Goal: Task Accomplishment & Management: Complete application form

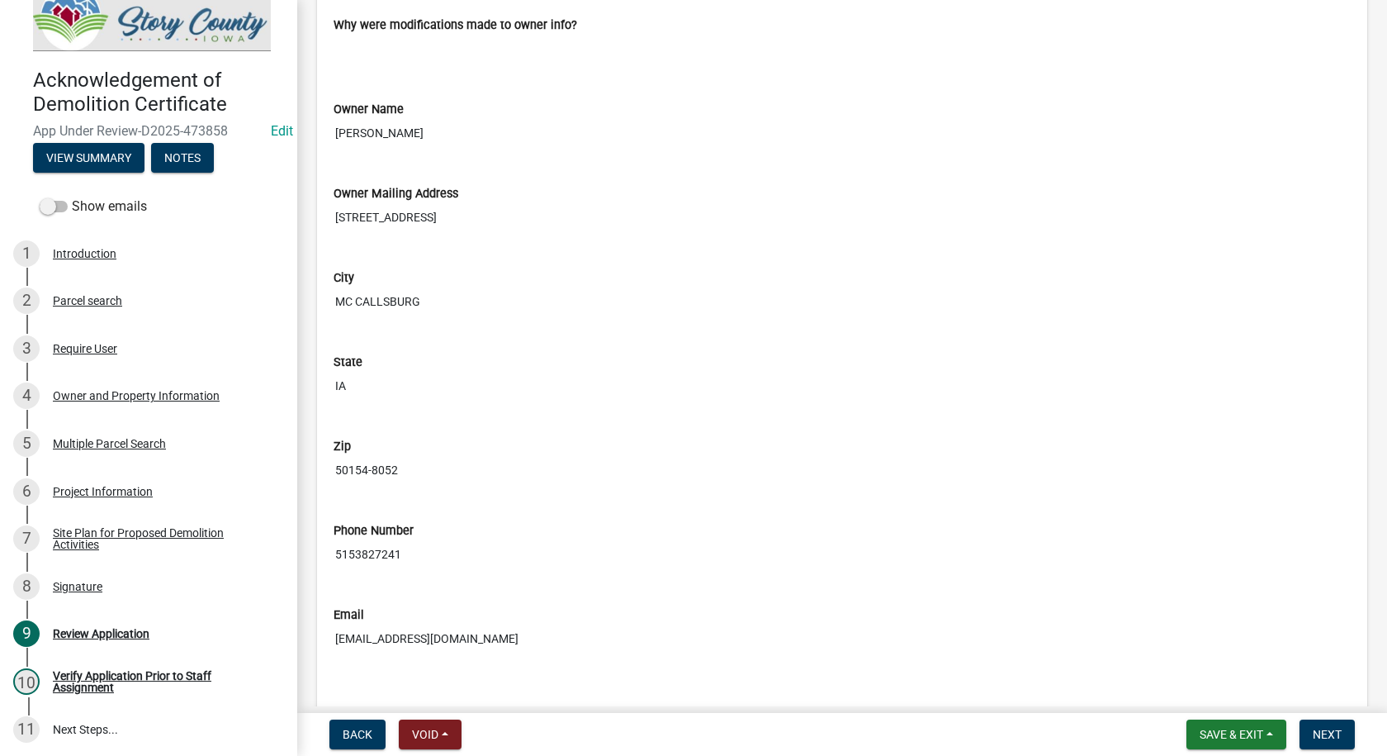
scroll to position [1156, 0]
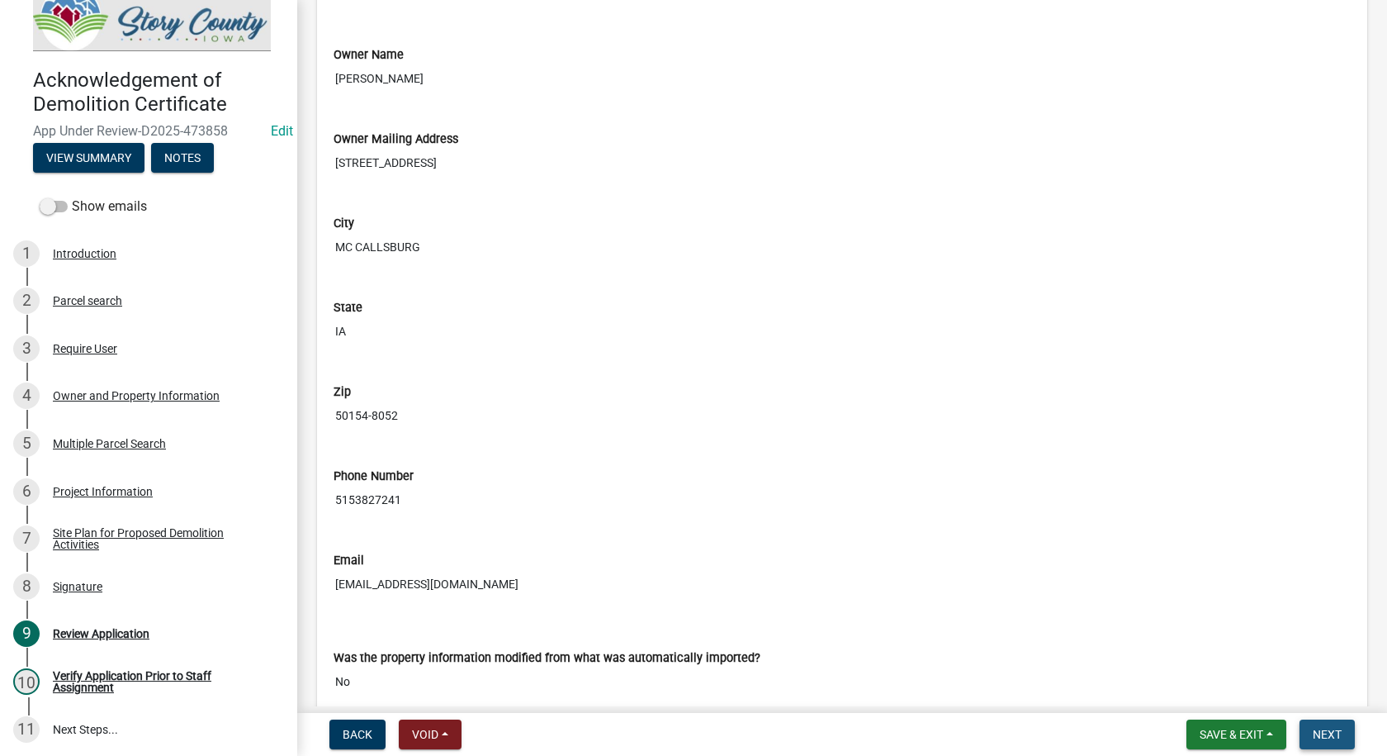
click at [1335, 723] on button "Next" at bounding box center [1327, 734] width 55 height 30
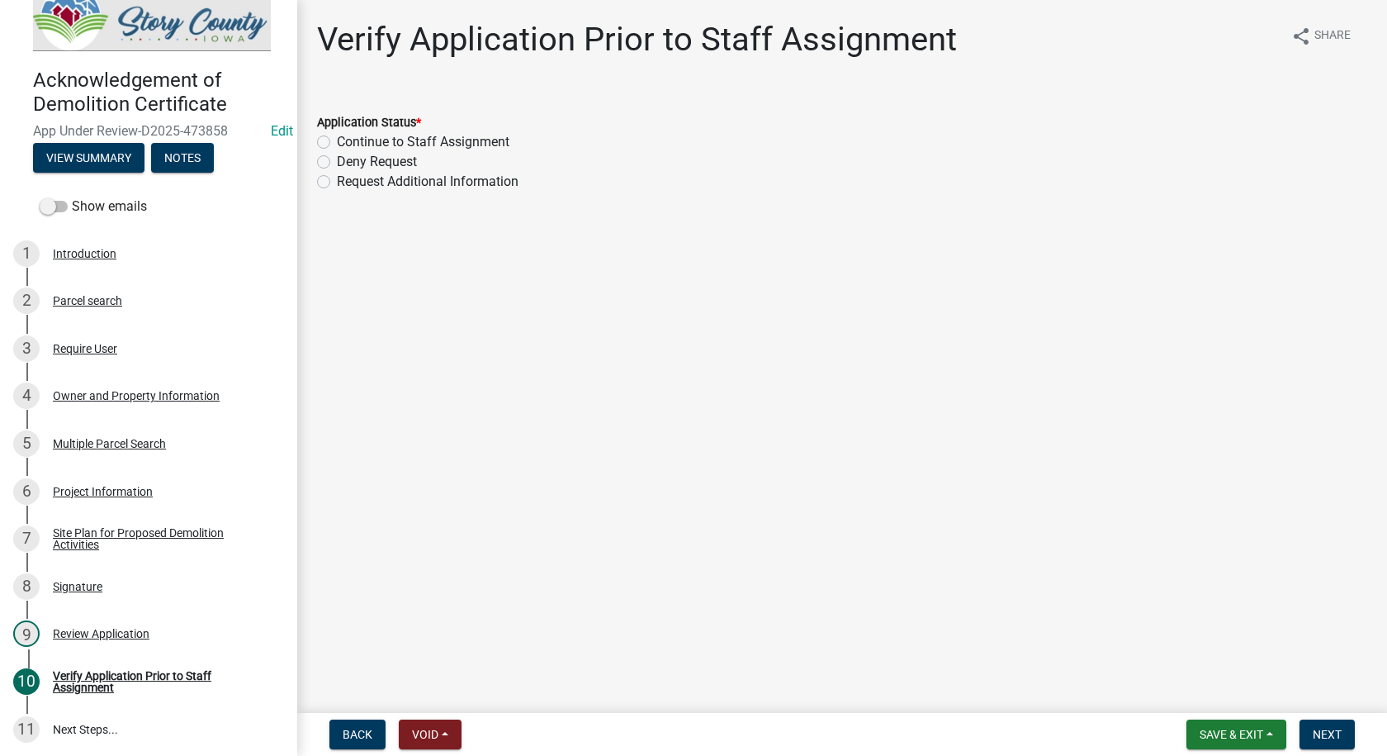
click at [337, 181] on label "Request Additional Information" at bounding box center [428, 182] width 182 height 20
click at [337, 181] on input "Request Additional Information" at bounding box center [342, 177] width 11 height 11
radio input "true"
click at [337, 140] on label "Continue to Staff Assignment" at bounding box center [423, 142] width 173 height 20
click at [337, 140] on input "Continue to Staff Assignment" at bounding box center [342, 137] width 11 height 11
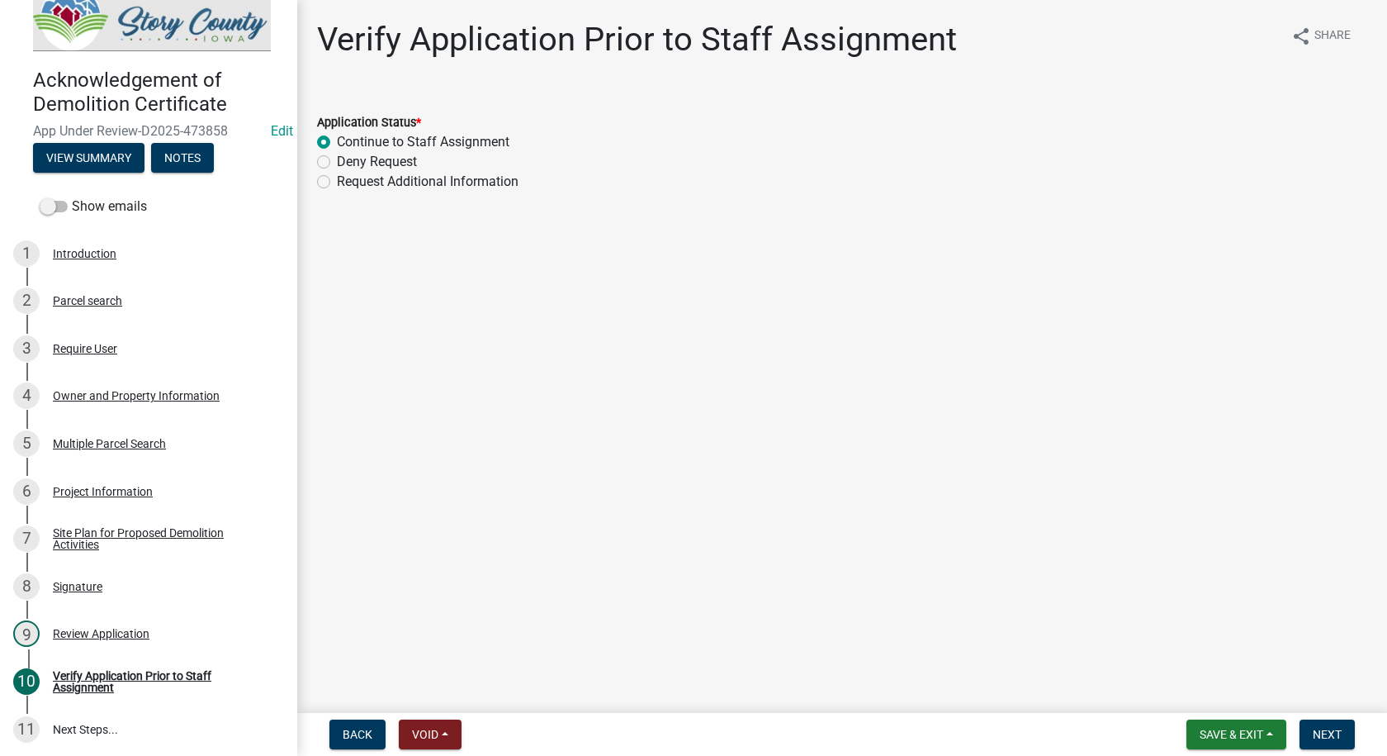
radio input "true"
click at [1335, 728] on span "Next" at bounding box center [1327, 734] width 29 height 13
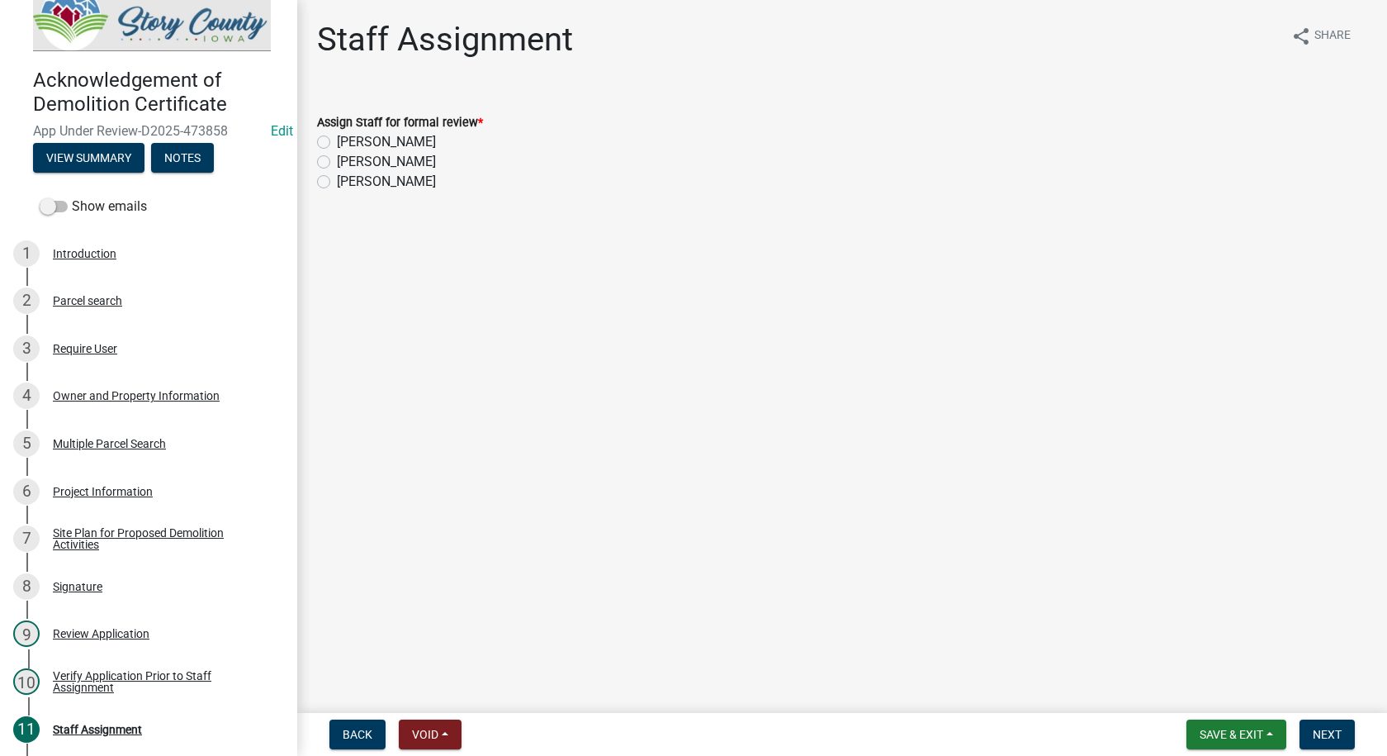
click at [337, 160] on label "[PERSON_NAME]" at bounding box center [386, 162] width 99 height 20
click at [337, 160] on input "[PERSON_NAME]" at bounding box center [342, 157] width 11 height 11
radio input "true"
click at [1335, 732] on span "Next" at bounding box center [1327, 734] width 29 height 13
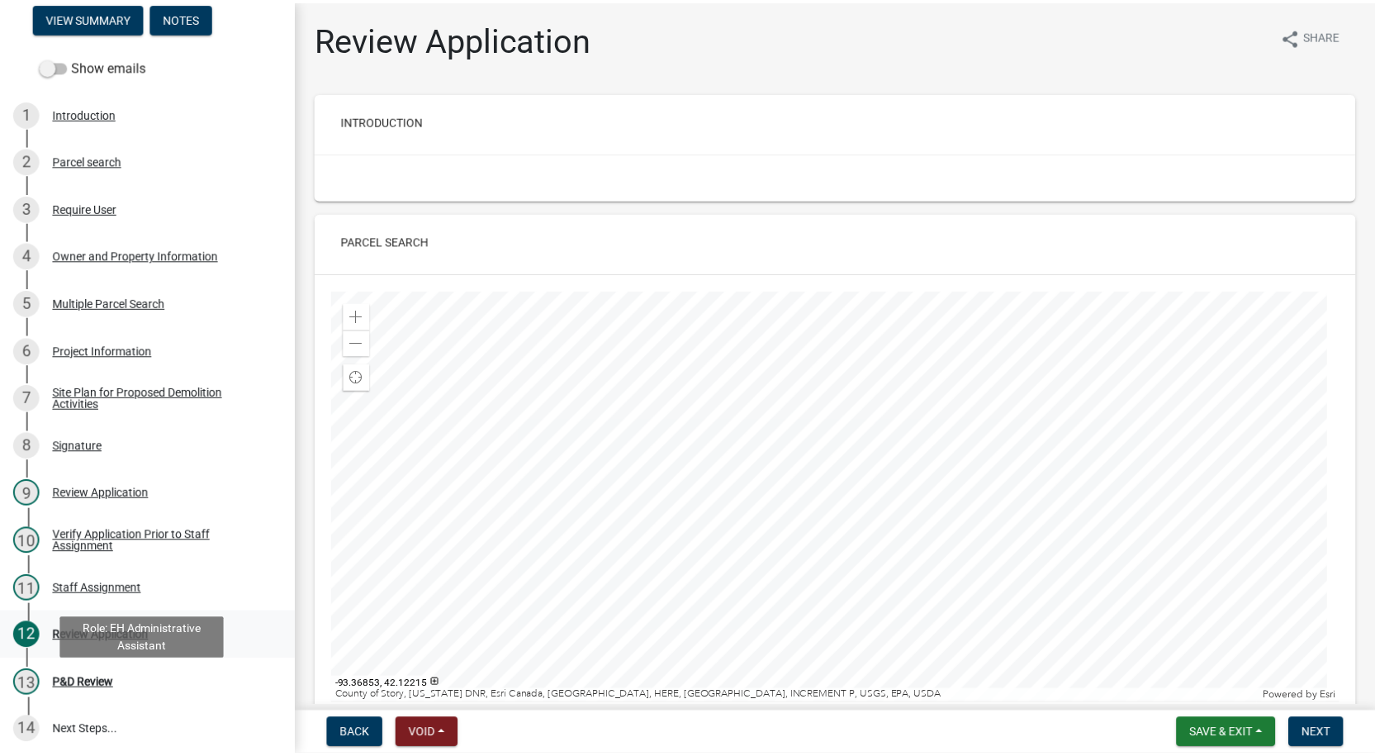
scroll to position [175, 0]
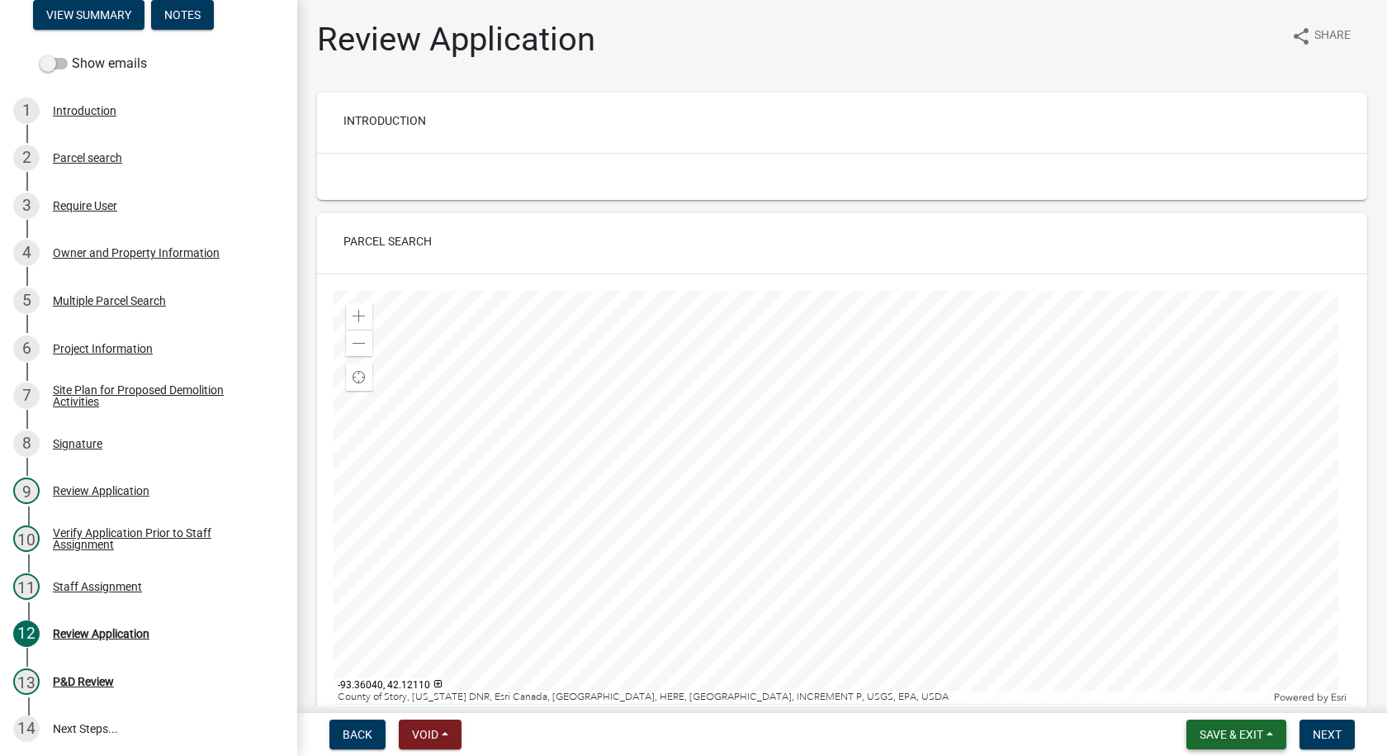
click at [1221, 736] on span "Save & Exit" at bounding box center [1232, 734] width 64 height 13
click at [1203, 687] on button "Save & Exit" at bounding box center [1221, 691] width 132 height 40
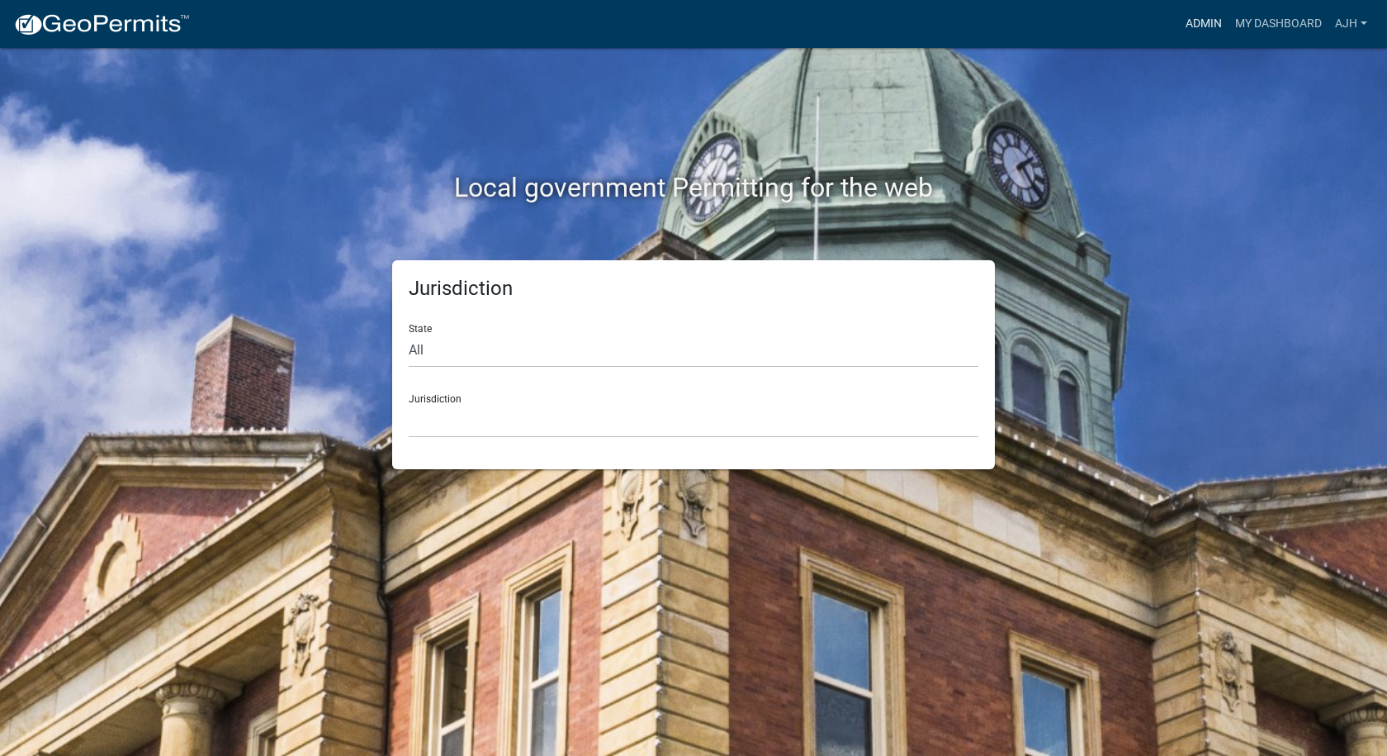
click at [1195, 26] on link "Admin" at bounding box center [1204, 23] width 50 height 31
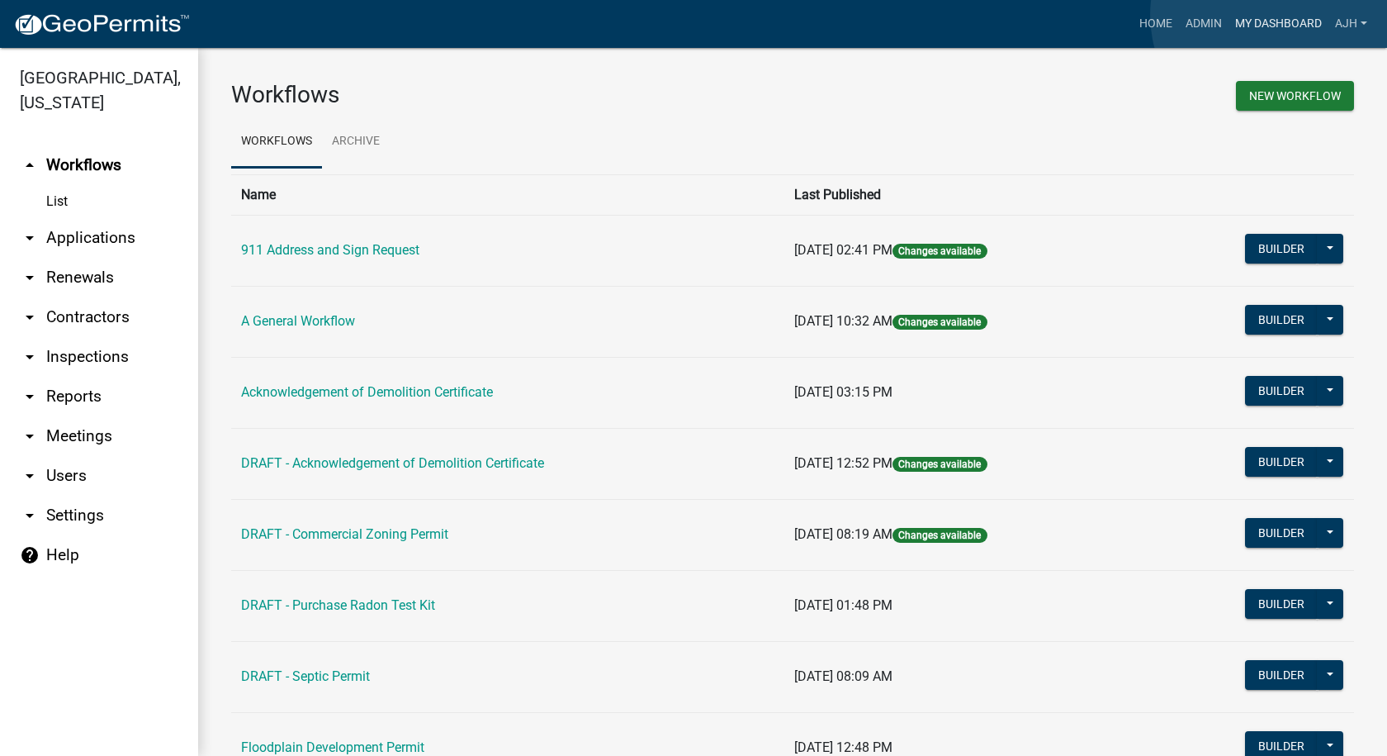
click at [1276, 15] on link "My Dashboard" at bounding box center [1279, 23] width 100 height 31
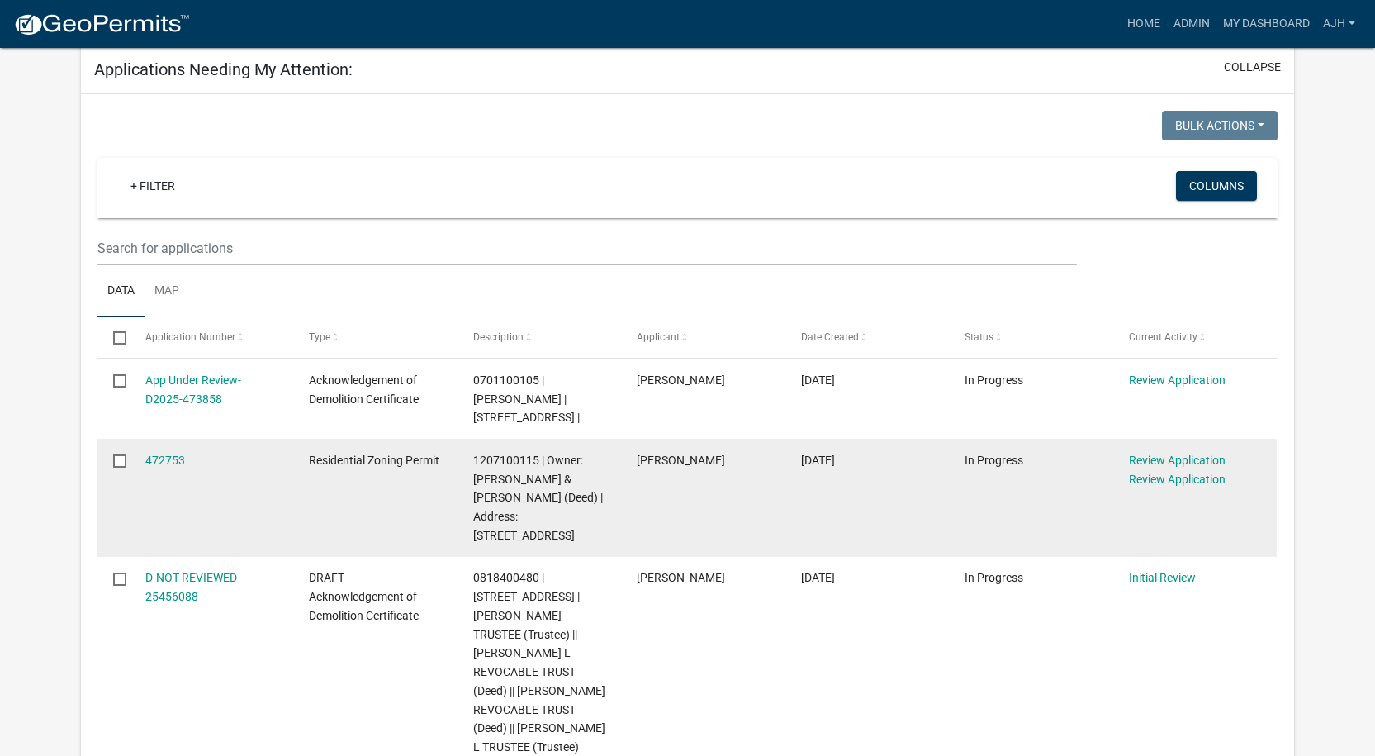
scroll to position [248, 0]
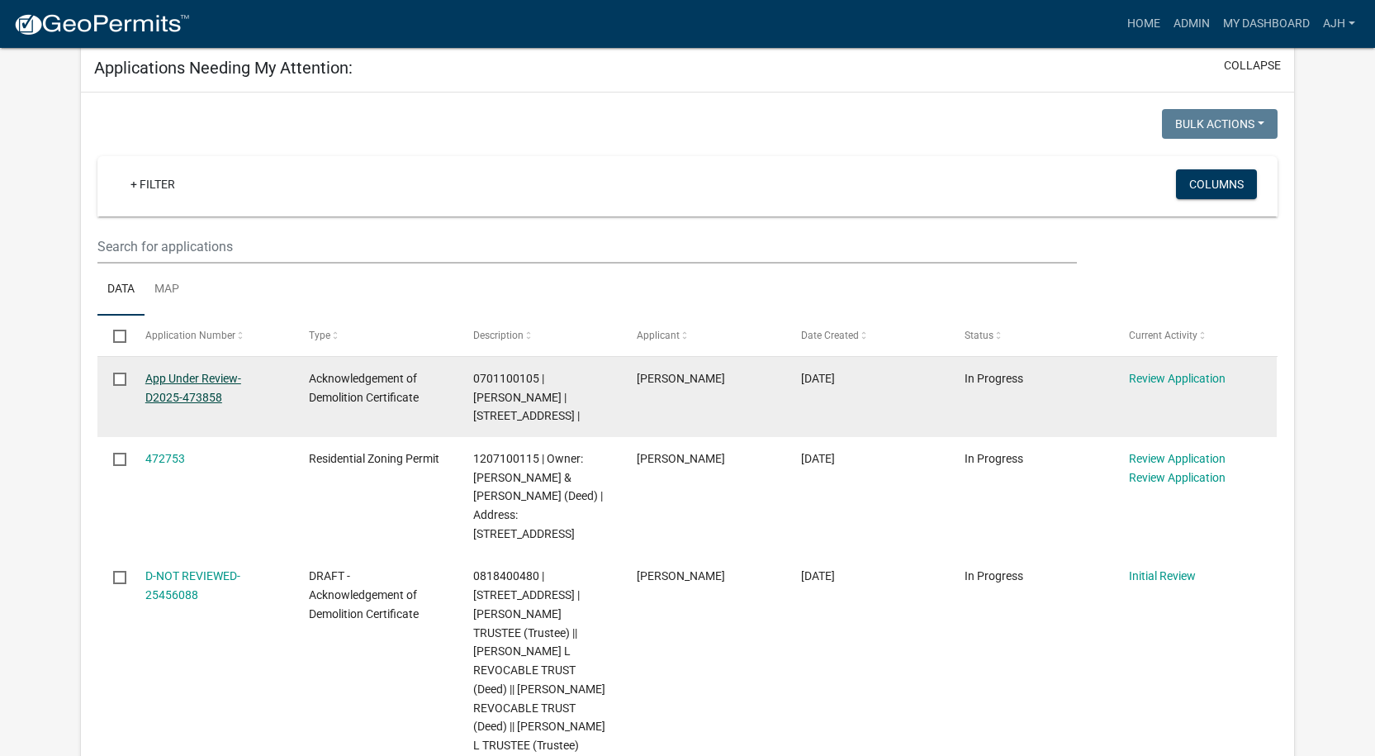
click at [206, 393] on link "App Under Review-D2025-473858" at bounding box center [193, 388] width 96 height 32
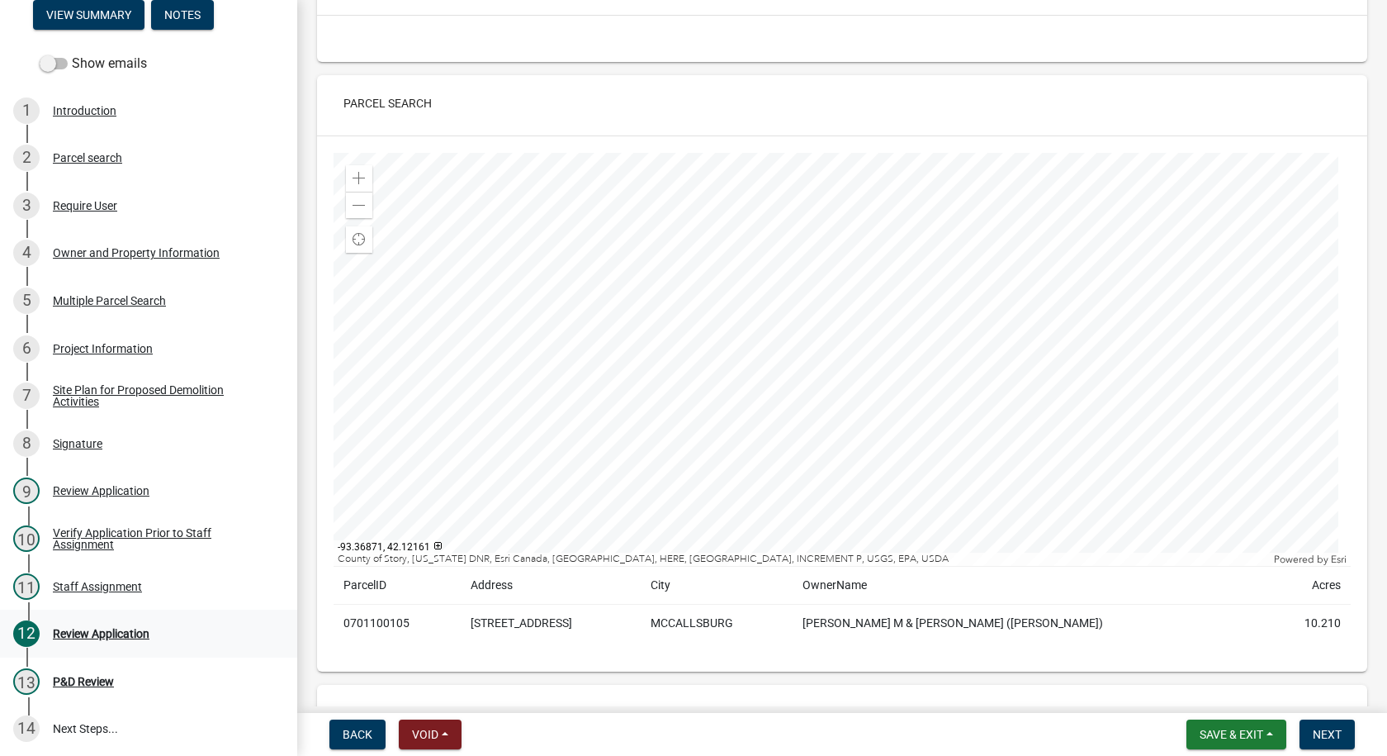
scroll to position [165, 0]
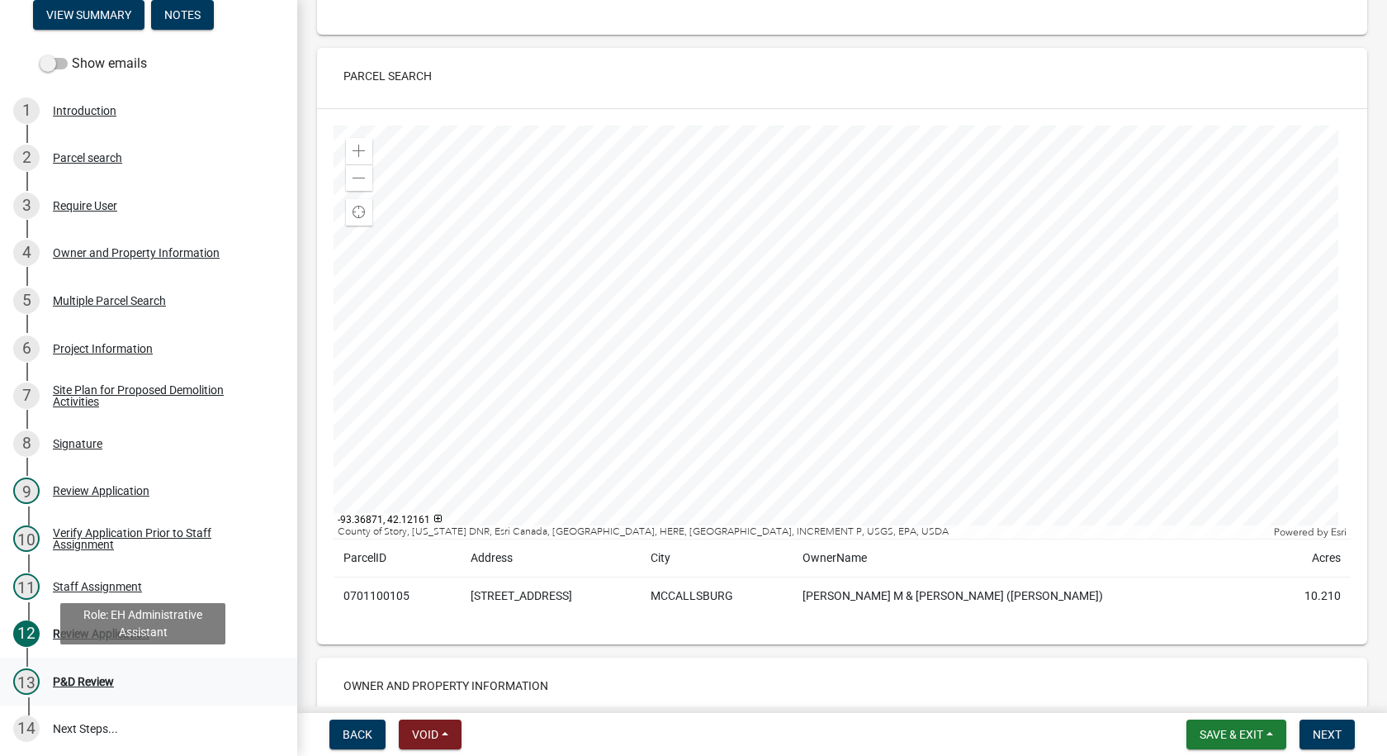
click at [95, 682] on div "P&D Review" at bounding box center [83, 682] width 61 height 12
click at [96, 678] on div "P&D Review" at bounding box center [83, 682] width 61 height 12
click at [87, 682] on div "P&D Review" at bounding box center [83, 682] width 61 height 12
click at [1330, 728] on span "Next" at bounding box center [1327, 734] width 29 height 13
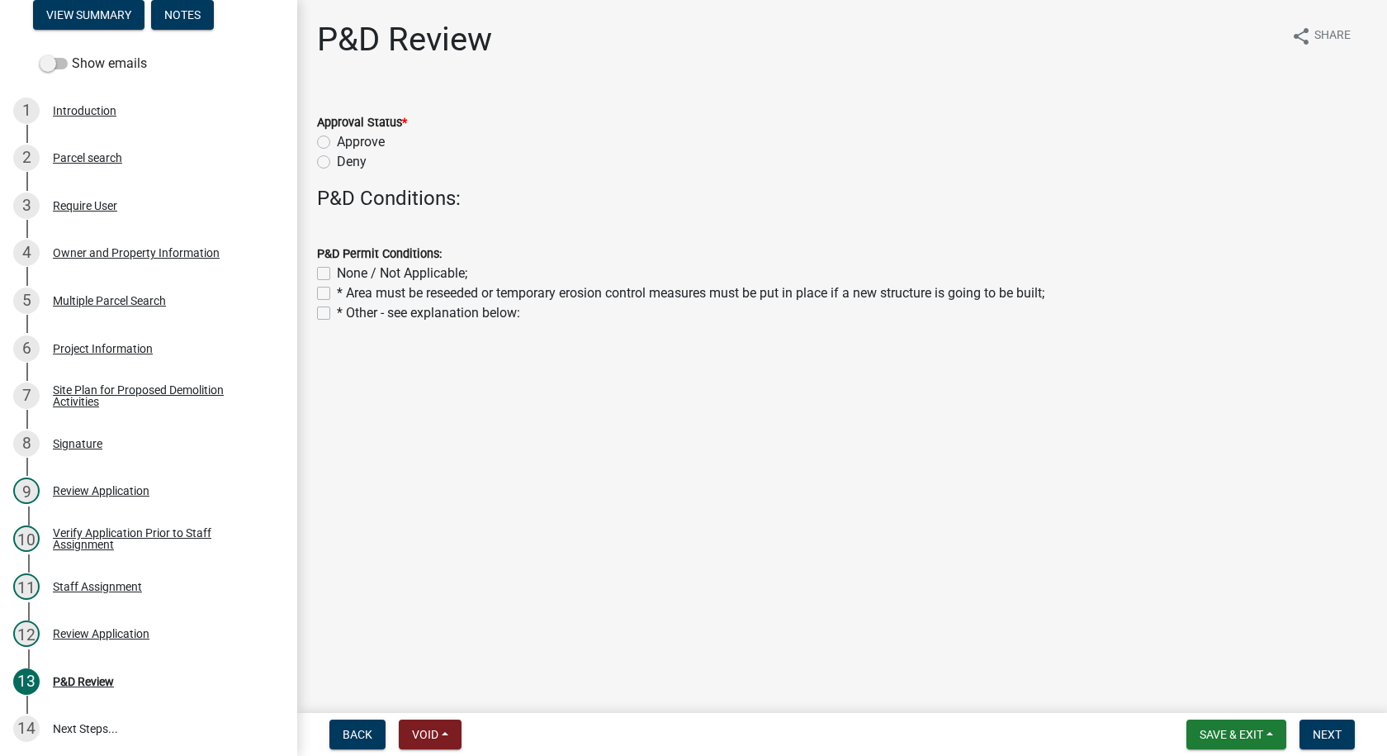
click at [337, 140] on label "Approve" at bounding box center [361, 142] width 48 height 20
click at [337, 140] on input "Approve" at bounding box center [342, 137] width 11 height 11
radio input "true"
click at [337, 295] on label "* Area must be reseeded or temporary erosion control measures must be put in pl…" at bounding box center [691, 293] width 708 height 20
click at [337, 294] on input "* Area must be reseeded or temporary erosion control measures must be put in pl…" at bounding box center [342, 288] width 11 height 11
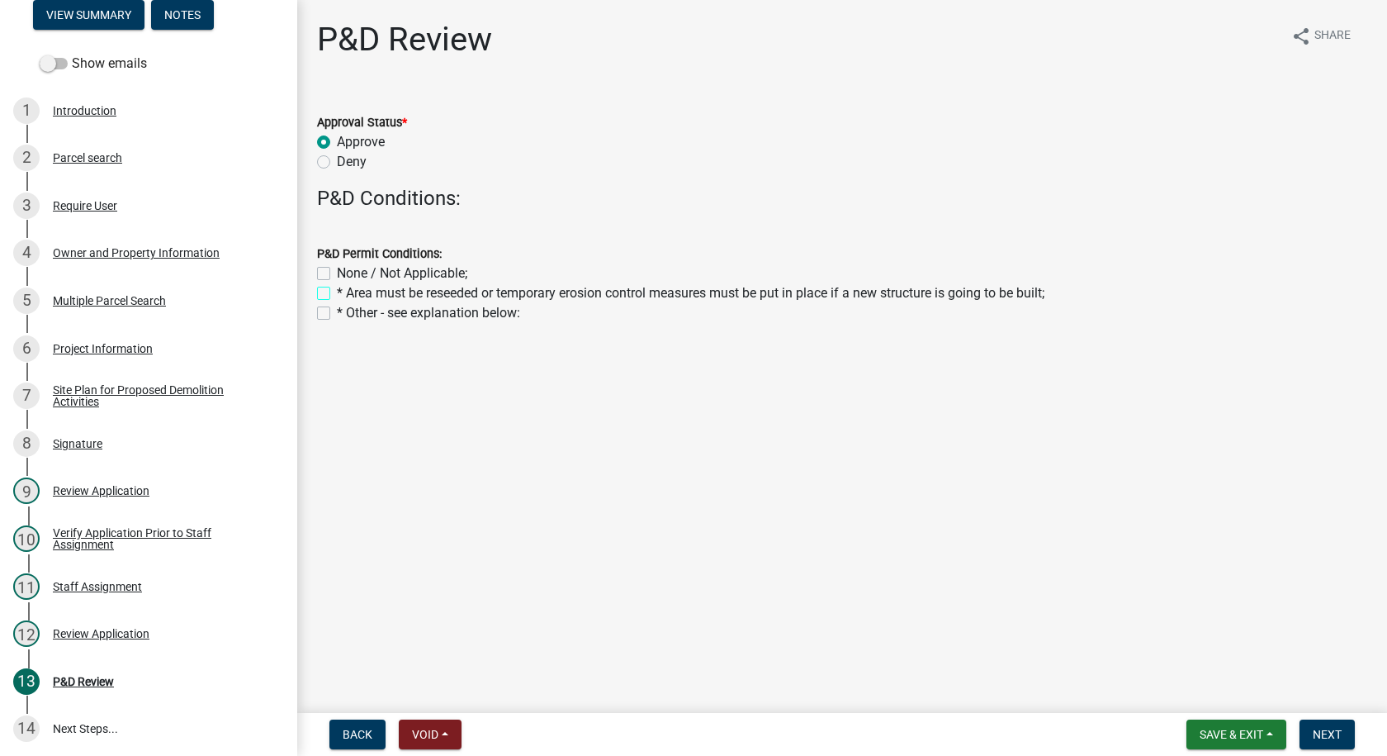
checkbox input "true"
checkbox input "false"
checkbox input "true"
checkbox input "false"
click at [1326, 733] on span "Next" at bounding box center [1327, 734] width 29 height 13
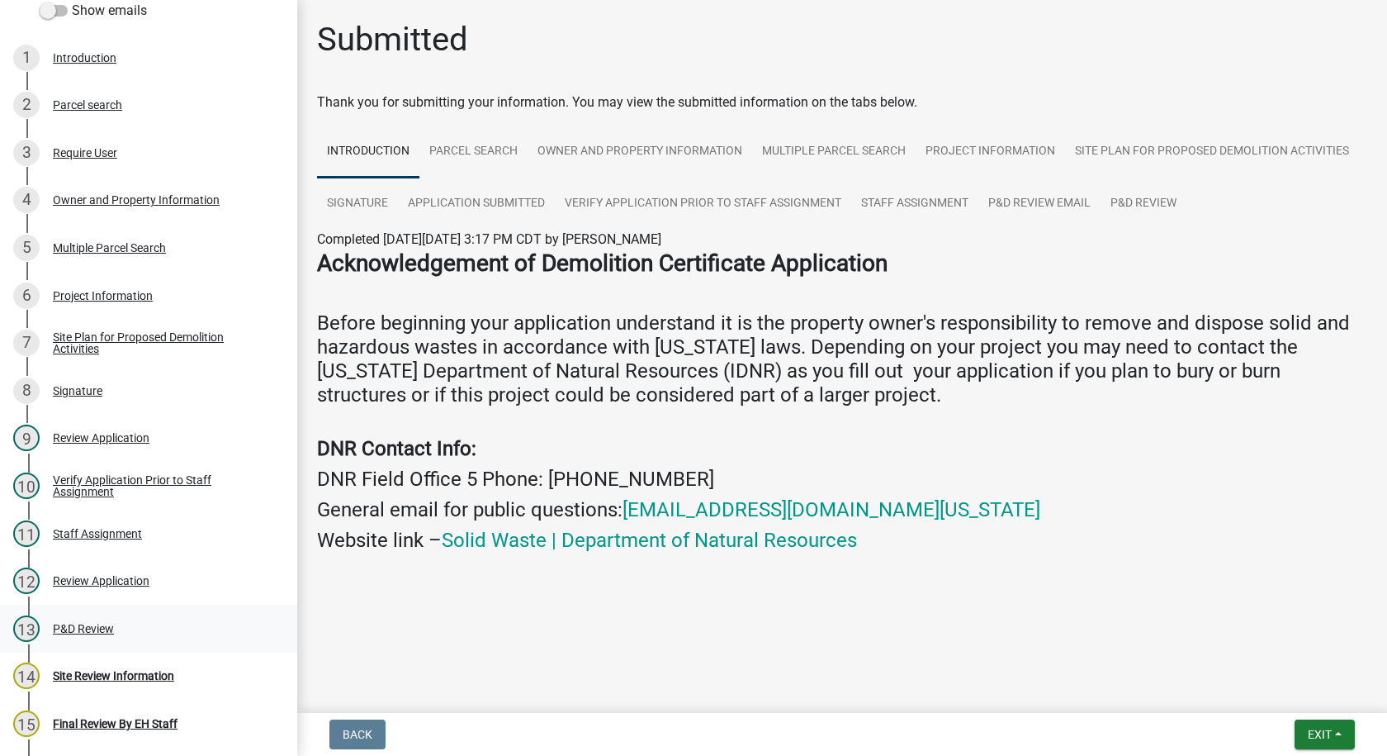
scroll to position [270, 0]
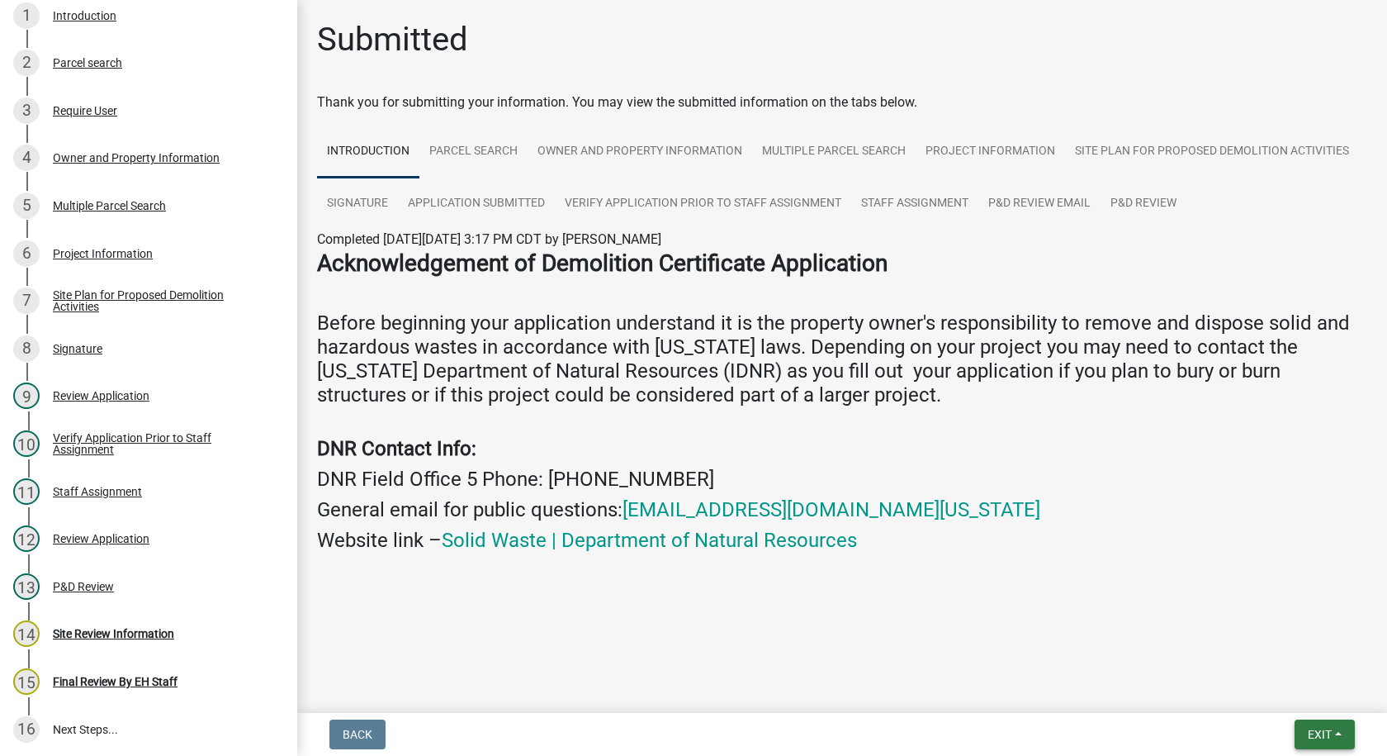
click at [1309, 730] on span "Exit" at bounding box center [1320, 734] width 24 height 13
click at [1251, 685] on button "Save & Exit" at bounding box center [1289, 691] width 132 height 40
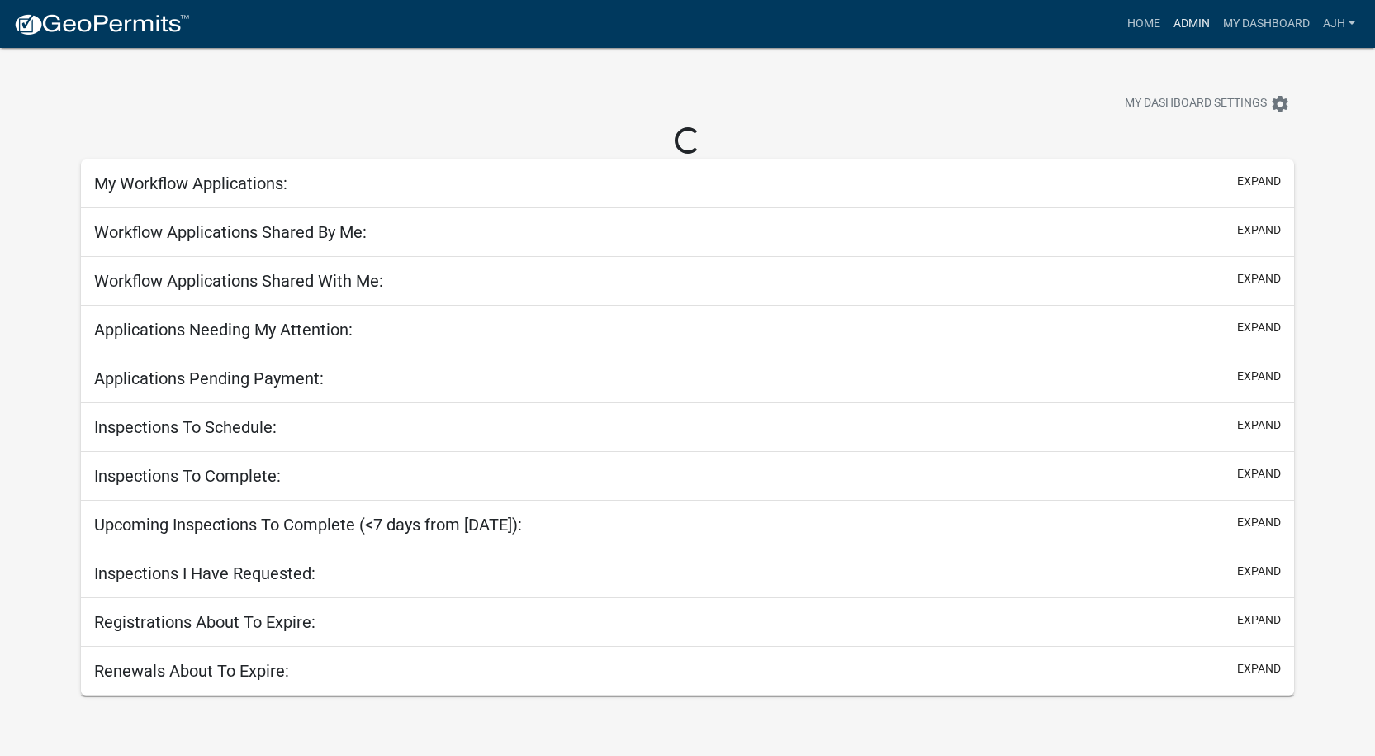
click at [1187, 17] on link "Admin" at bounding box center [1192, 23] width 50 height 31
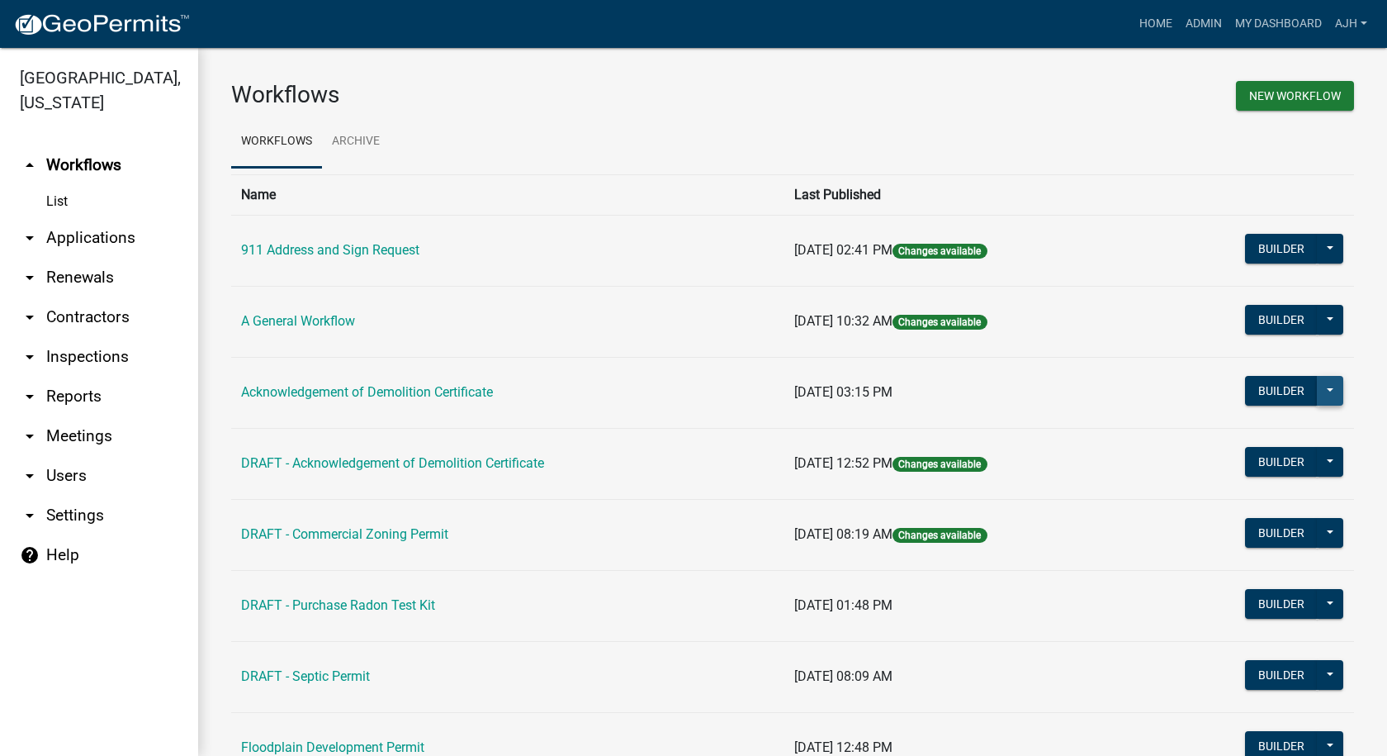
click at [1323, 392] on button at bounding box center [1330, 391] width 26 height 30
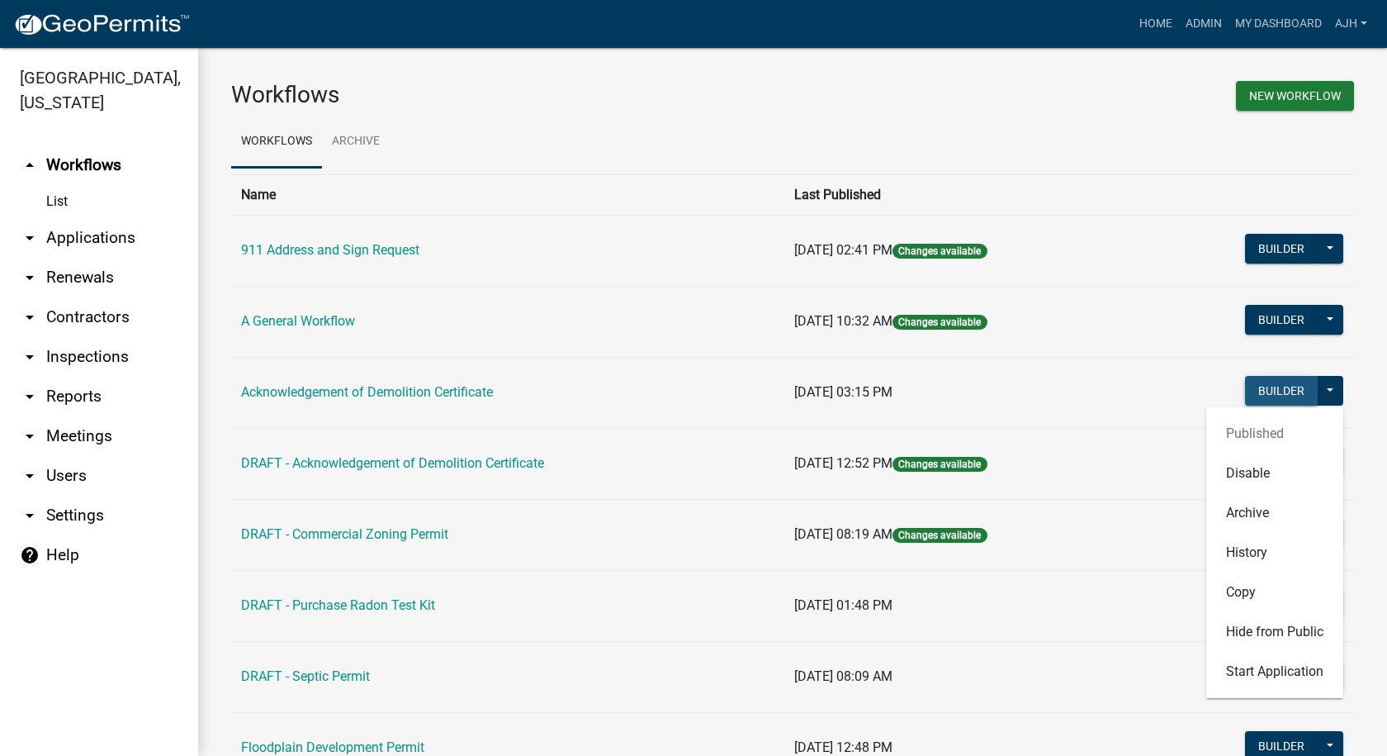
click at [1252, 383] on button "Builder" at bounding box center [1281, 391] width 73 height 30
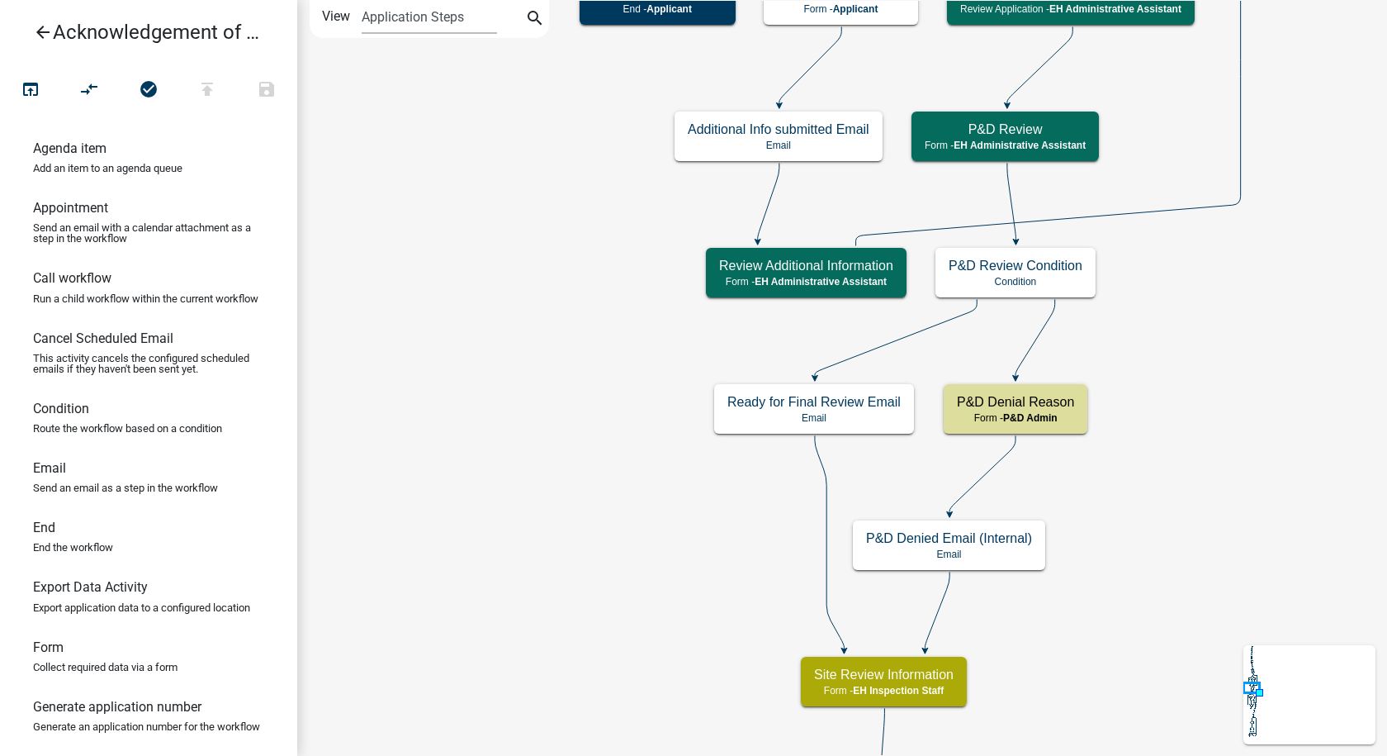
click at [40, 29] on icon "arrow_back" at bounding box center [43, 33] width 20 height 23
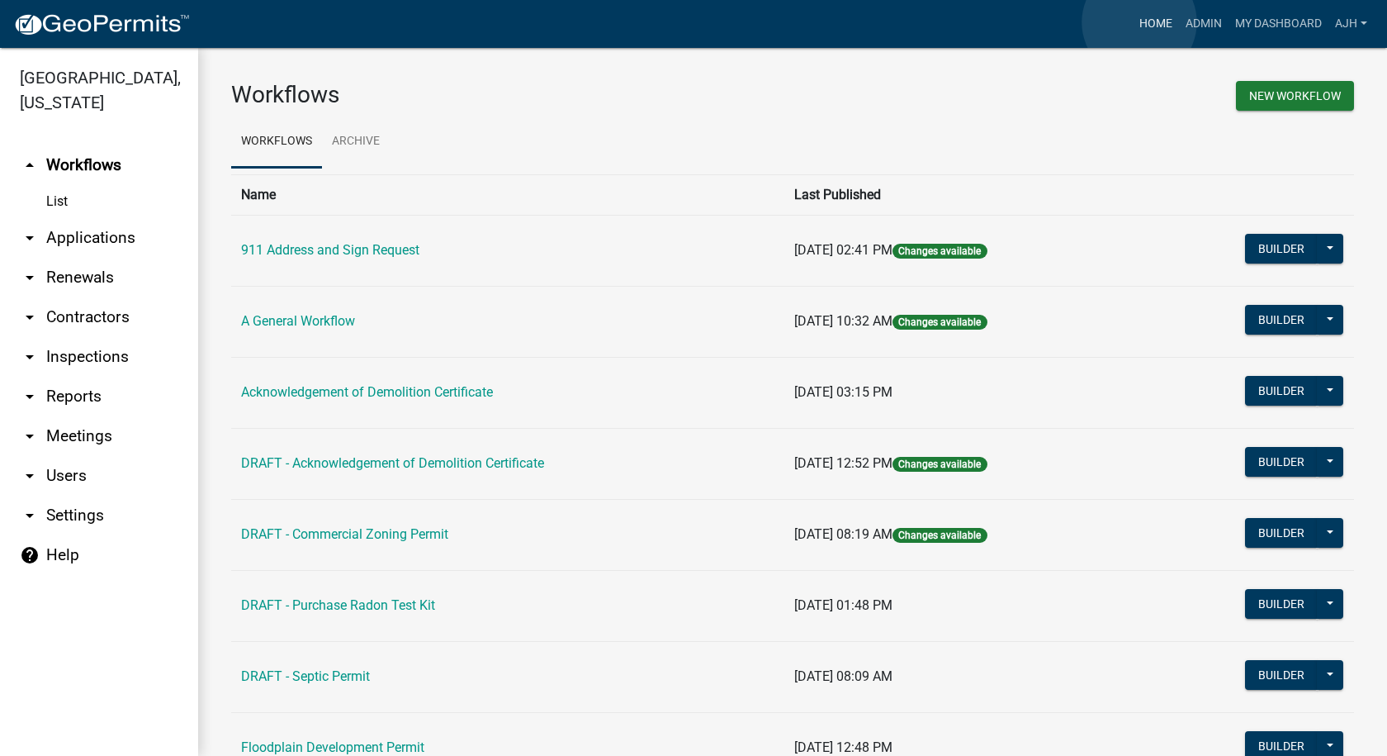
click at [1140, 22] on link "Home" at bounding box center [1156, 23] width 46 height 31
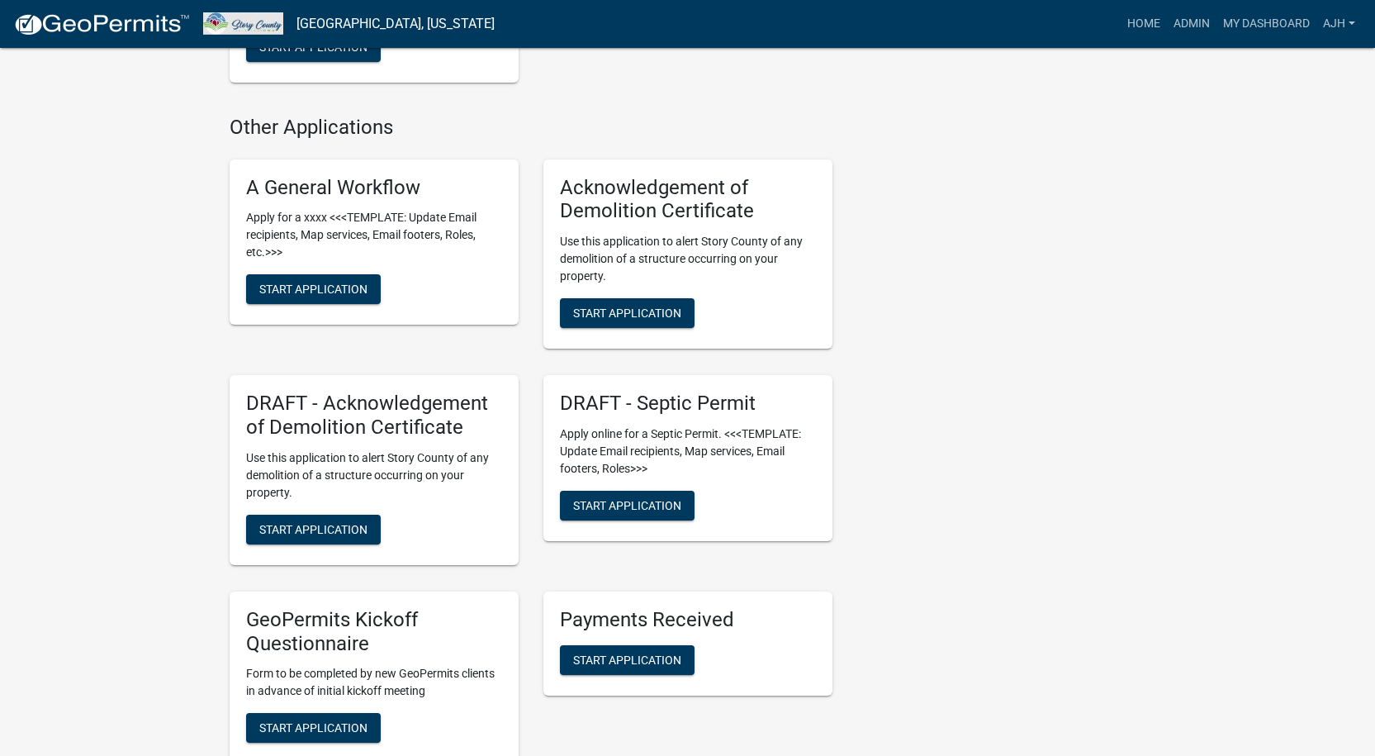
scroll to position [826, 0]
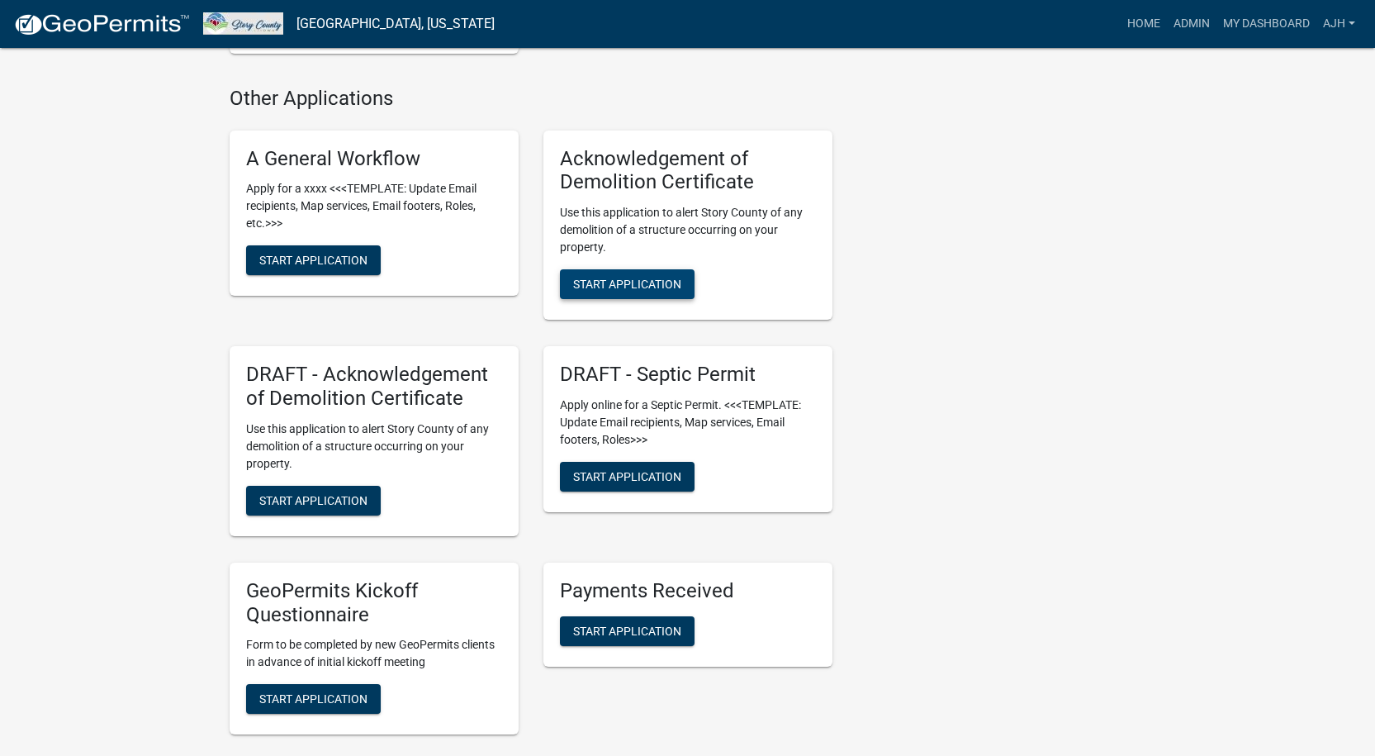
click at [654, 281] on span "Start Application" at bounding box center [627, 283] width 108 height 13
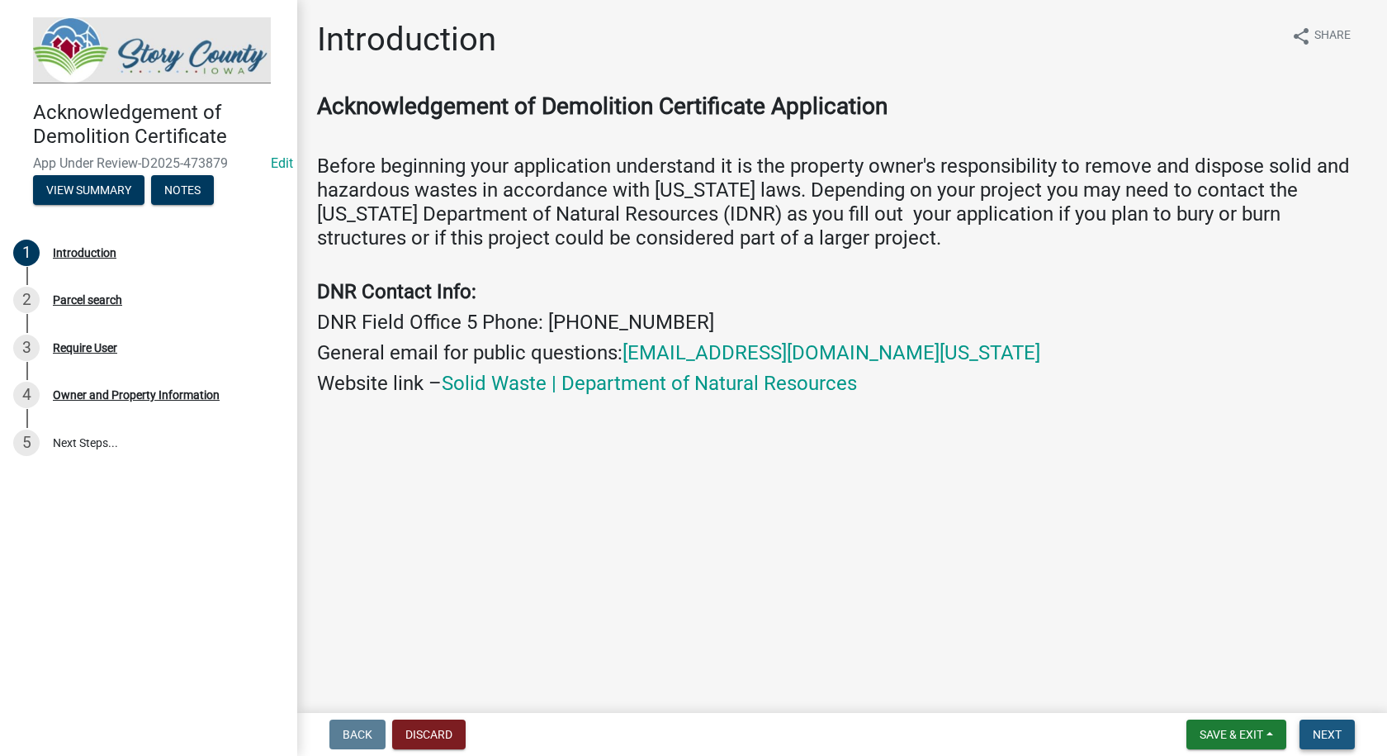
click at [1314, 728] on span "Next" at bounding box center [1327, 734] width 29 height 13
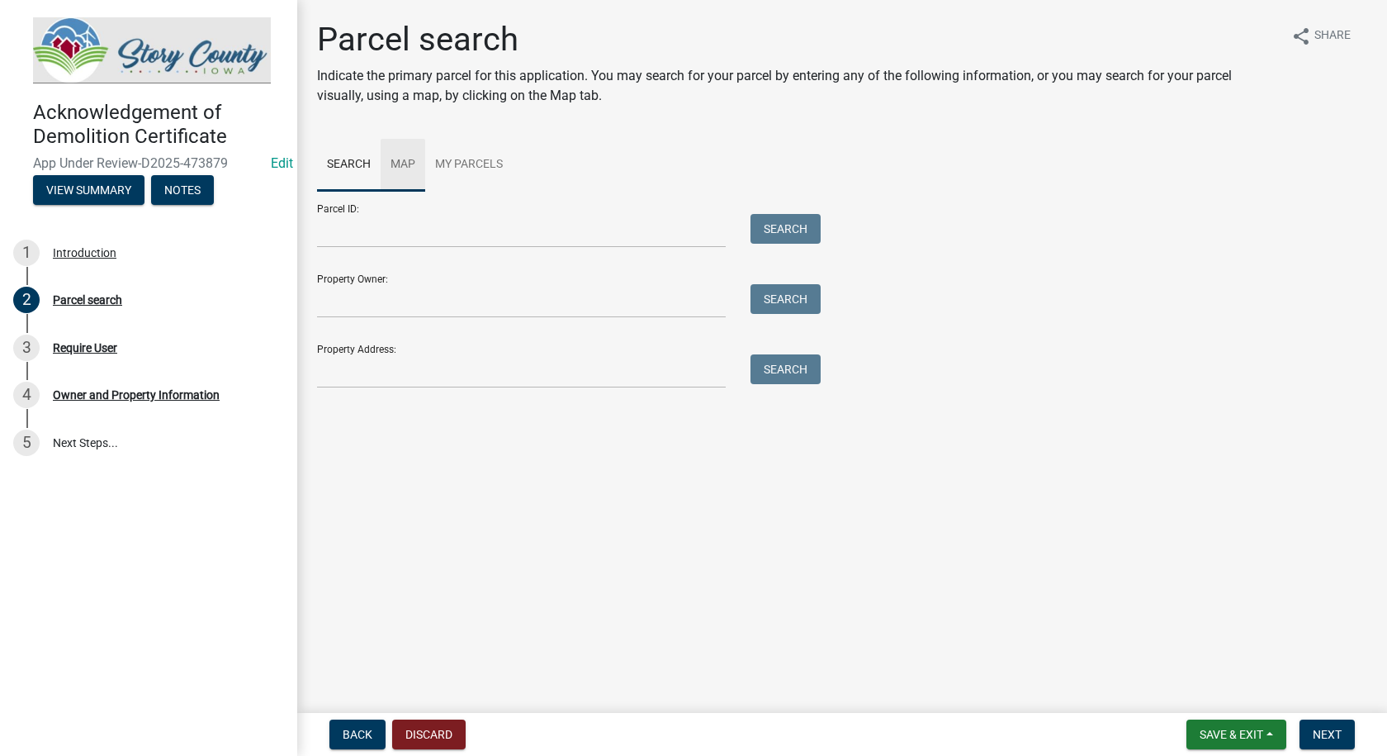
click at [408, 159] on link "Map" at bounding box center [403, 165] width 45 height 53
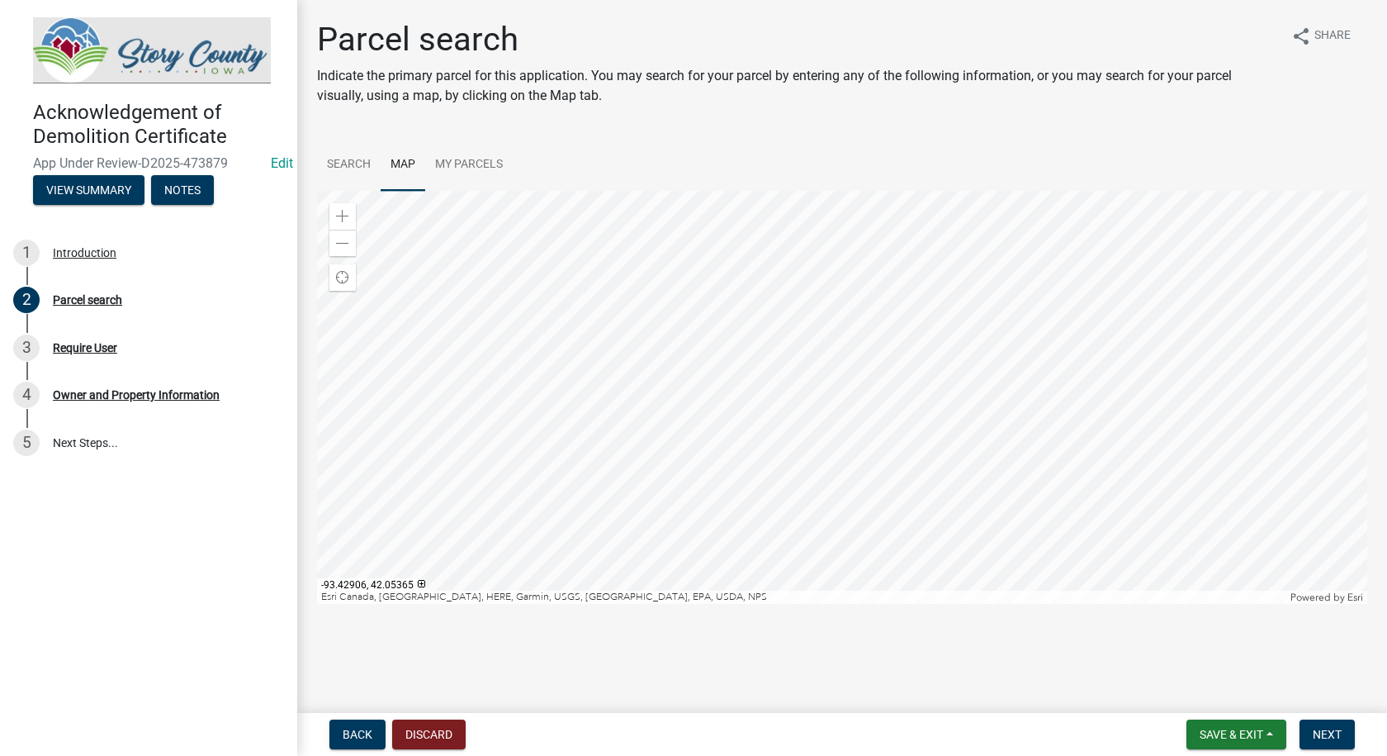
click at [879, 370] on div at bounding box center [842, 397] width 1051 height 413
click at [853, 414] on div at bounding box center [842, 397] width 1051 height 413
click at [338, 149] on link "Search" at bounding box center [349, 165] width 64 height 53
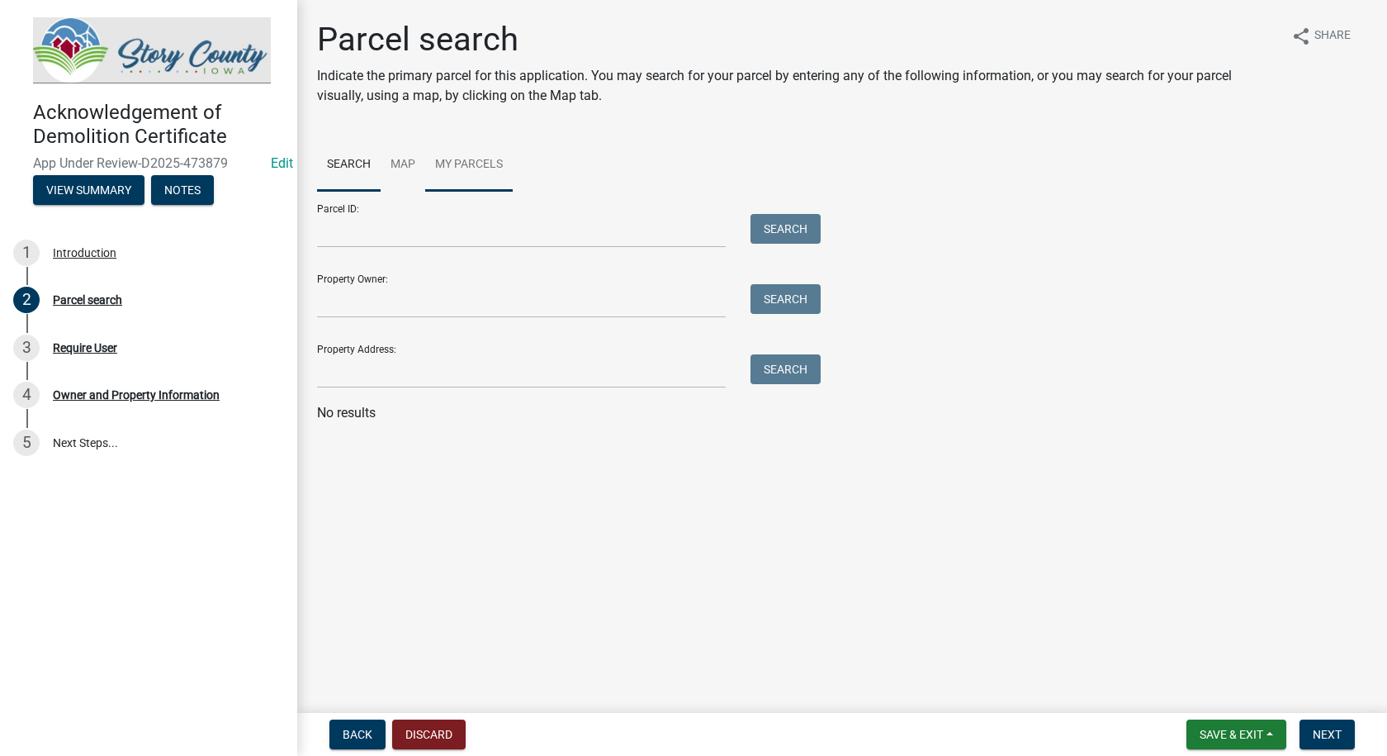
click at [435, 158] on link "My Parcels" at bounding box center [469, 165] width 88 height 53
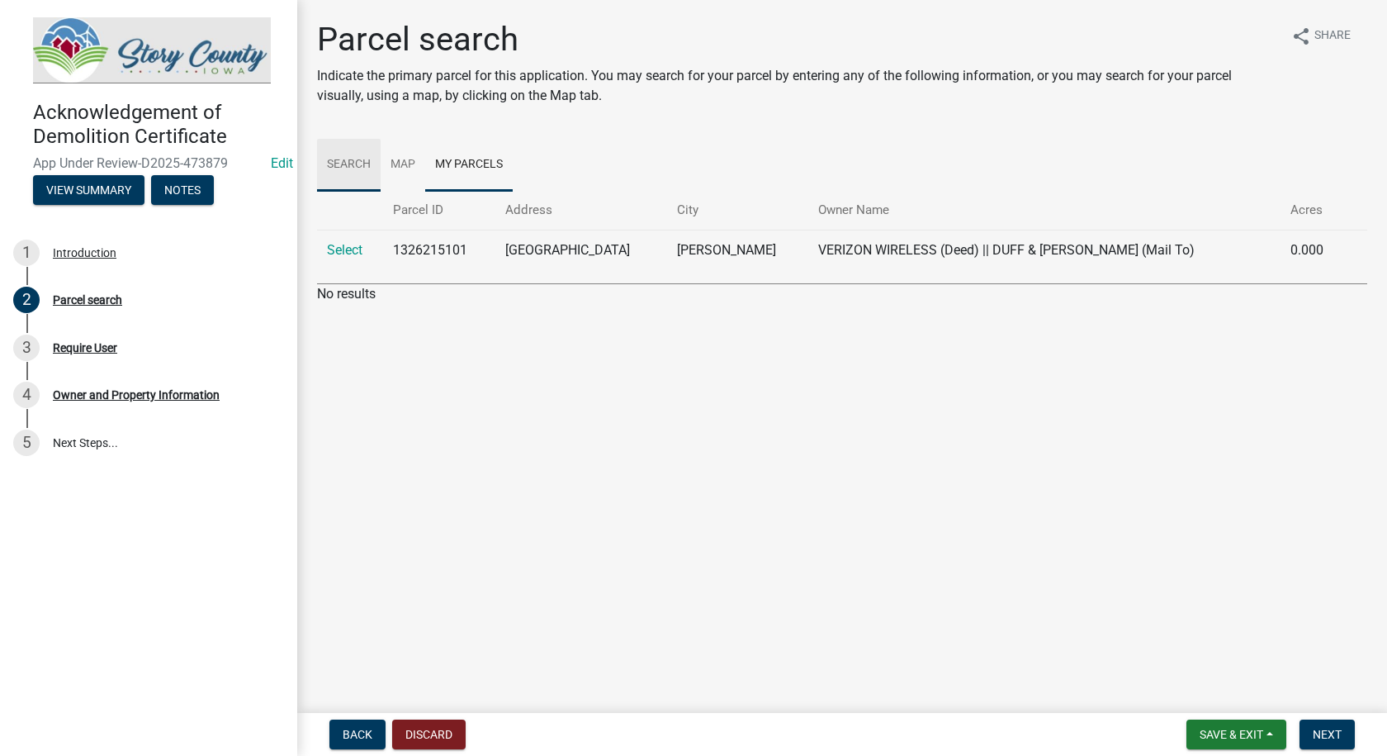
click at [344, 161] on link "Search" at bounding box center [349, 165] width 64 height 53
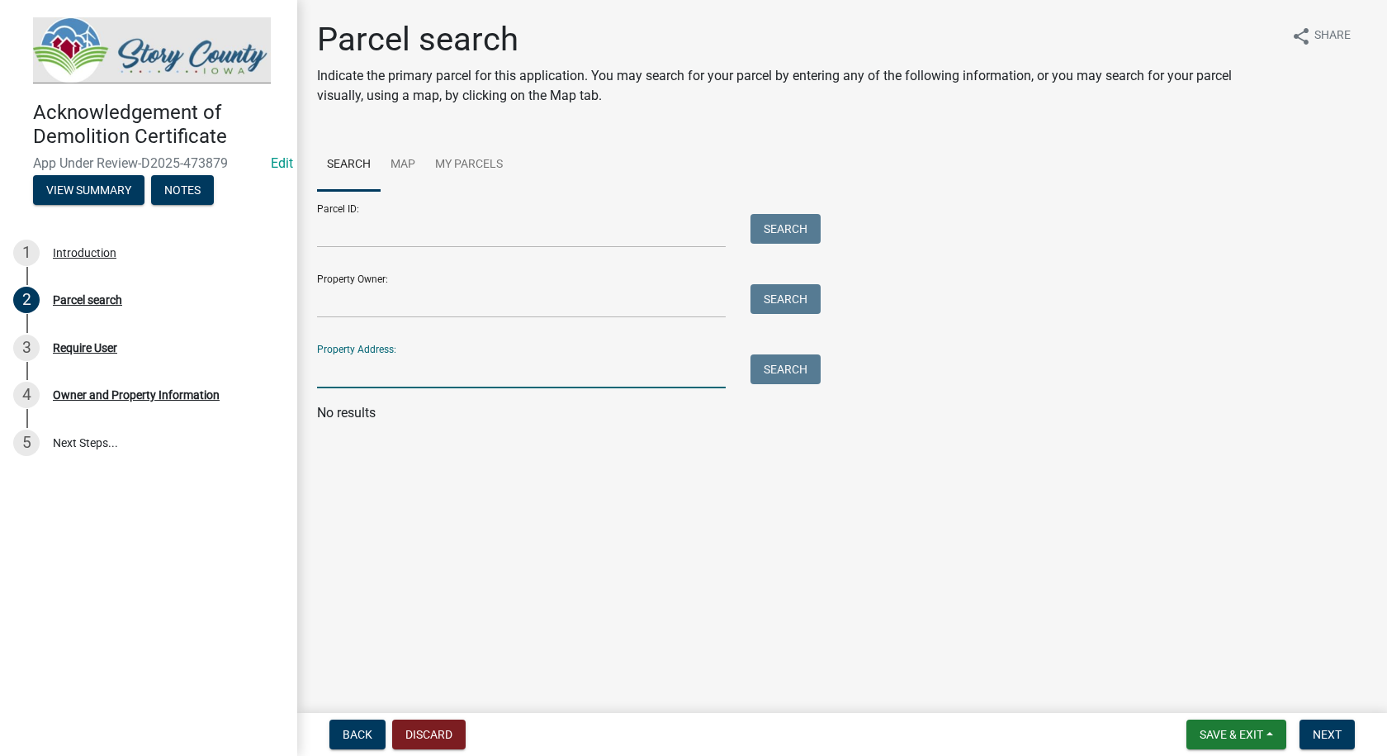
click at [415, 364] on input "Property Address:" at bounding box center [521, 371] width 409 height 34
click at [396, 164] on link "Map" at bounding box center [403, 165] width 45 height 53
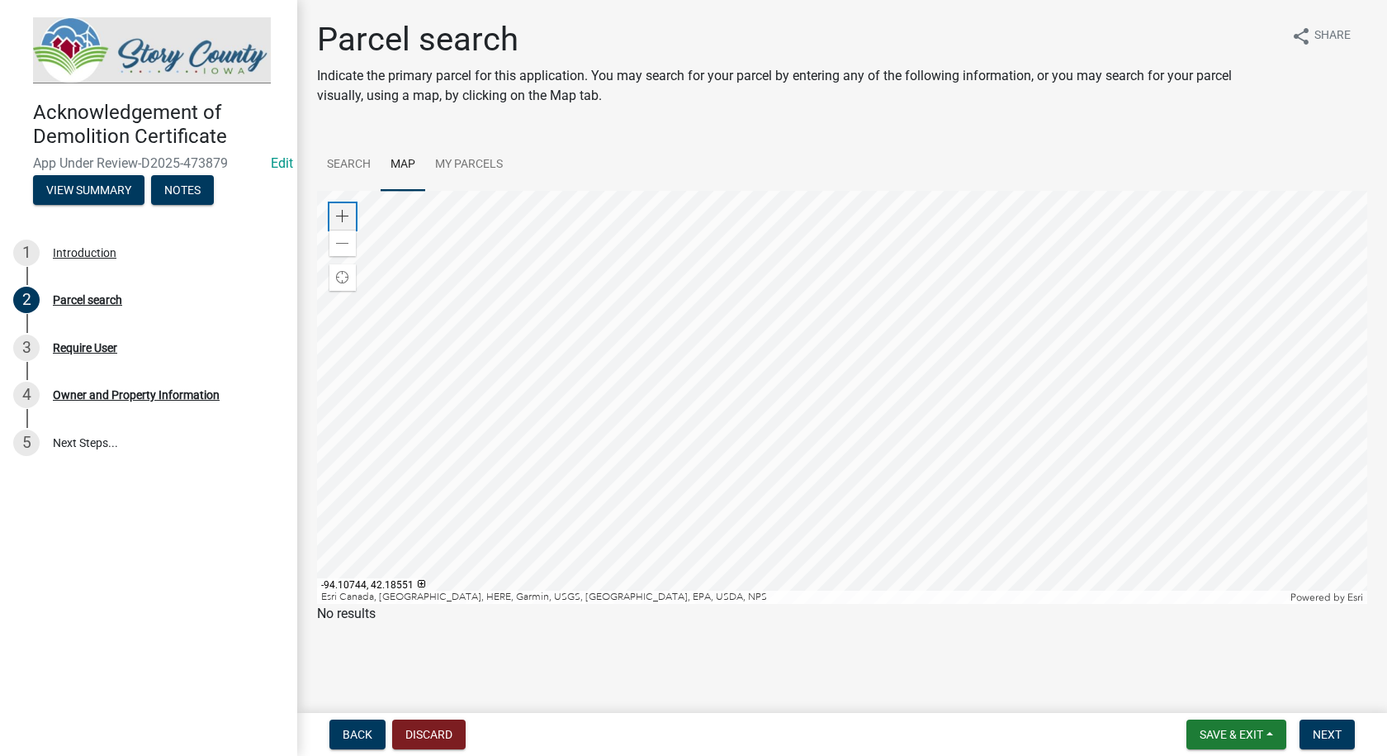
click at [335, 206] on div "Zoom in" at bounding box center [343, 216] width 26 height 26
click at [344, 206] on div "Zoom in" at bounding box center [343, 216] width 26 height 26
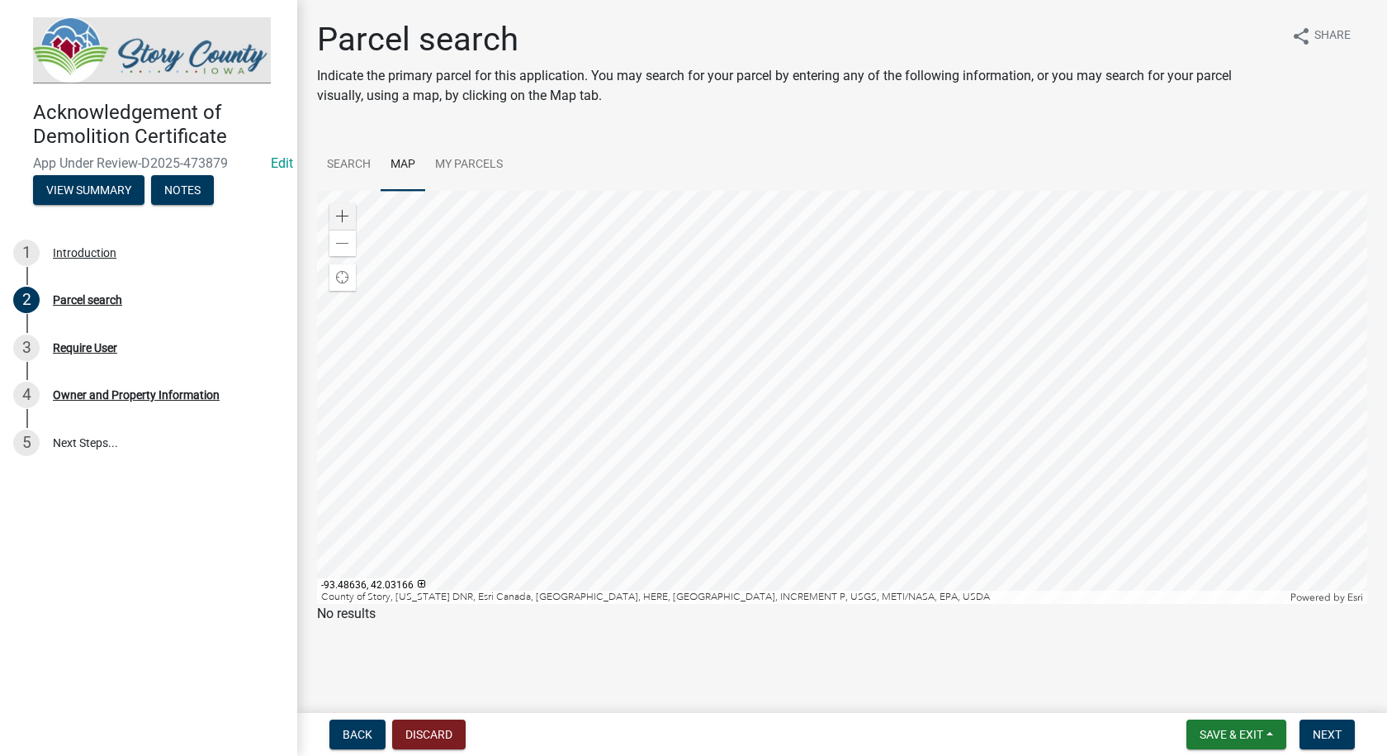
click at [656, 247] on div at bounding box center [842, 397] width 1051 height 413
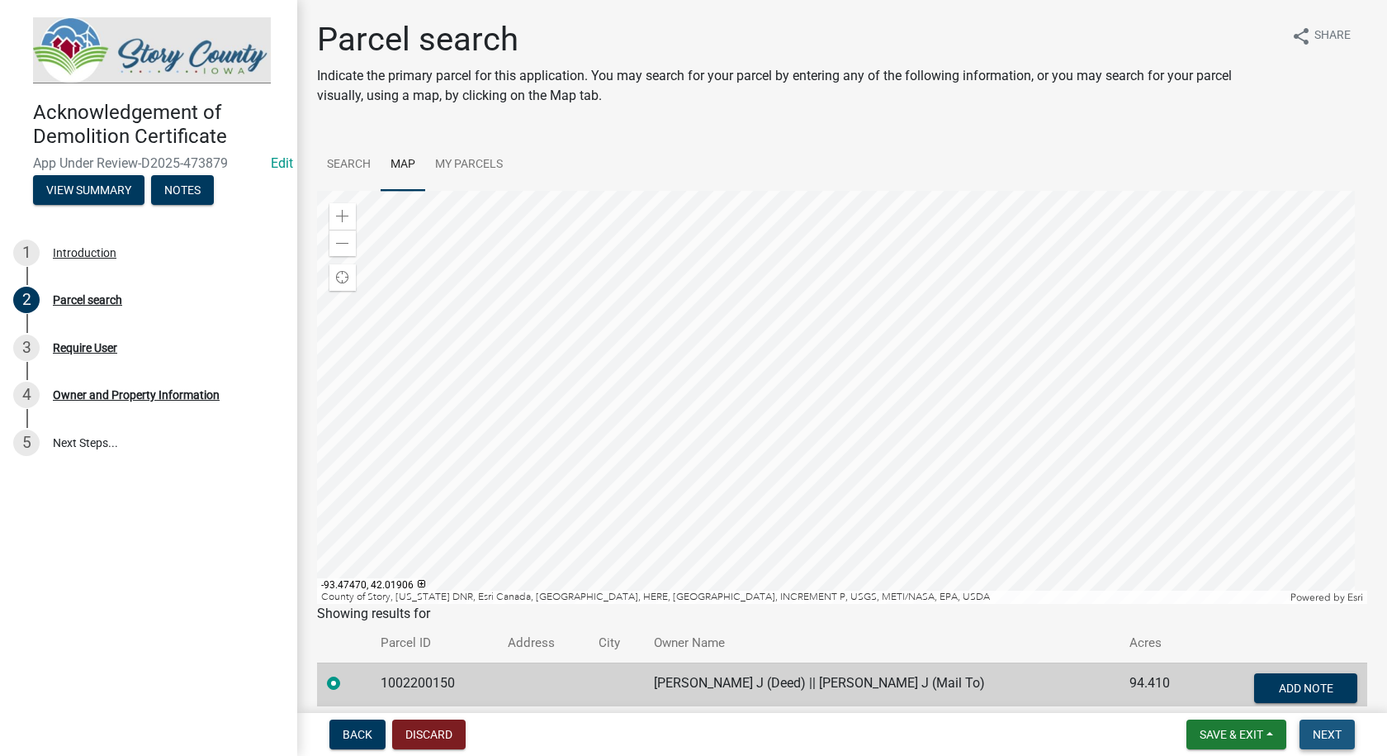
click at [1326, 728] on span "Next" at bounding box center [1327, 734] width 29 height 13
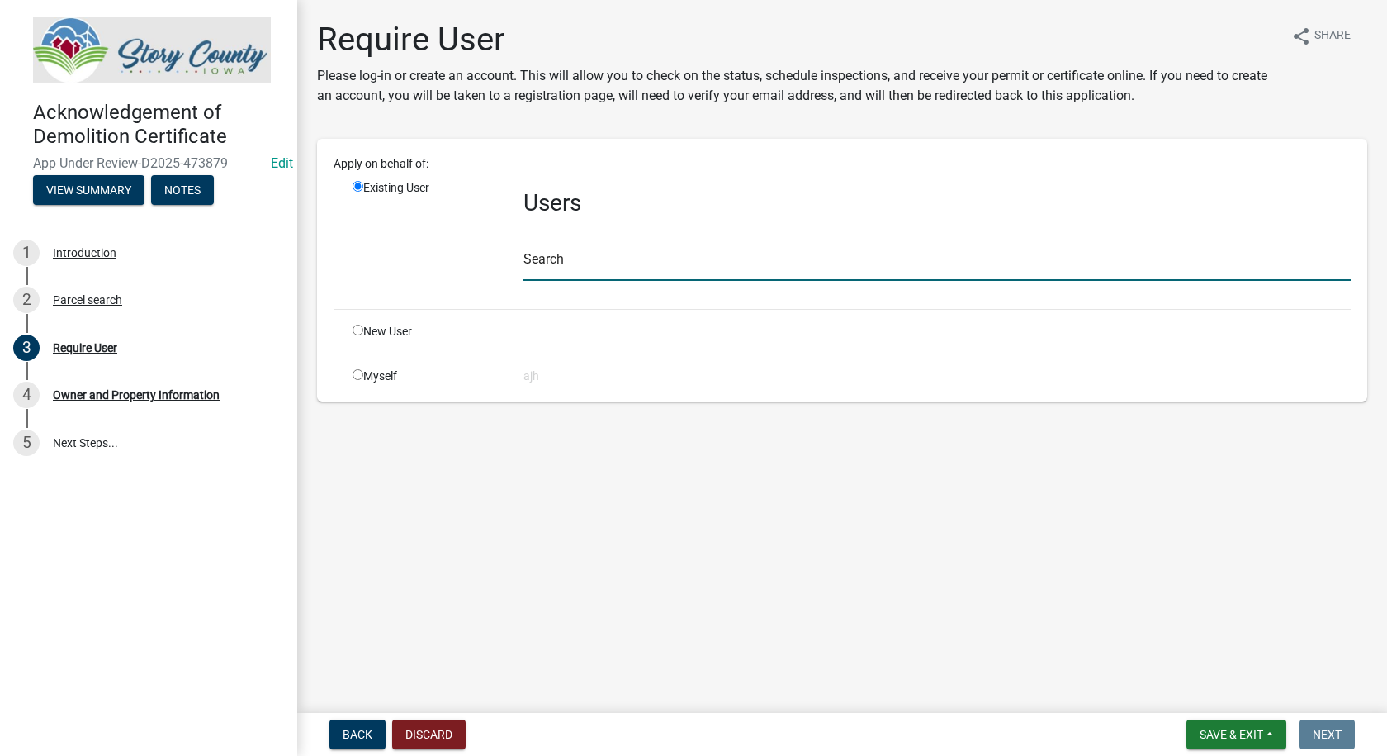
click at [581, 254] on input "text" at bounding box center [938, 264] width 828 height 34
click at [358, 374] on input "radio" at bounding box center [358, 374] width 11 height 11
radio input "true"
radio input "false"
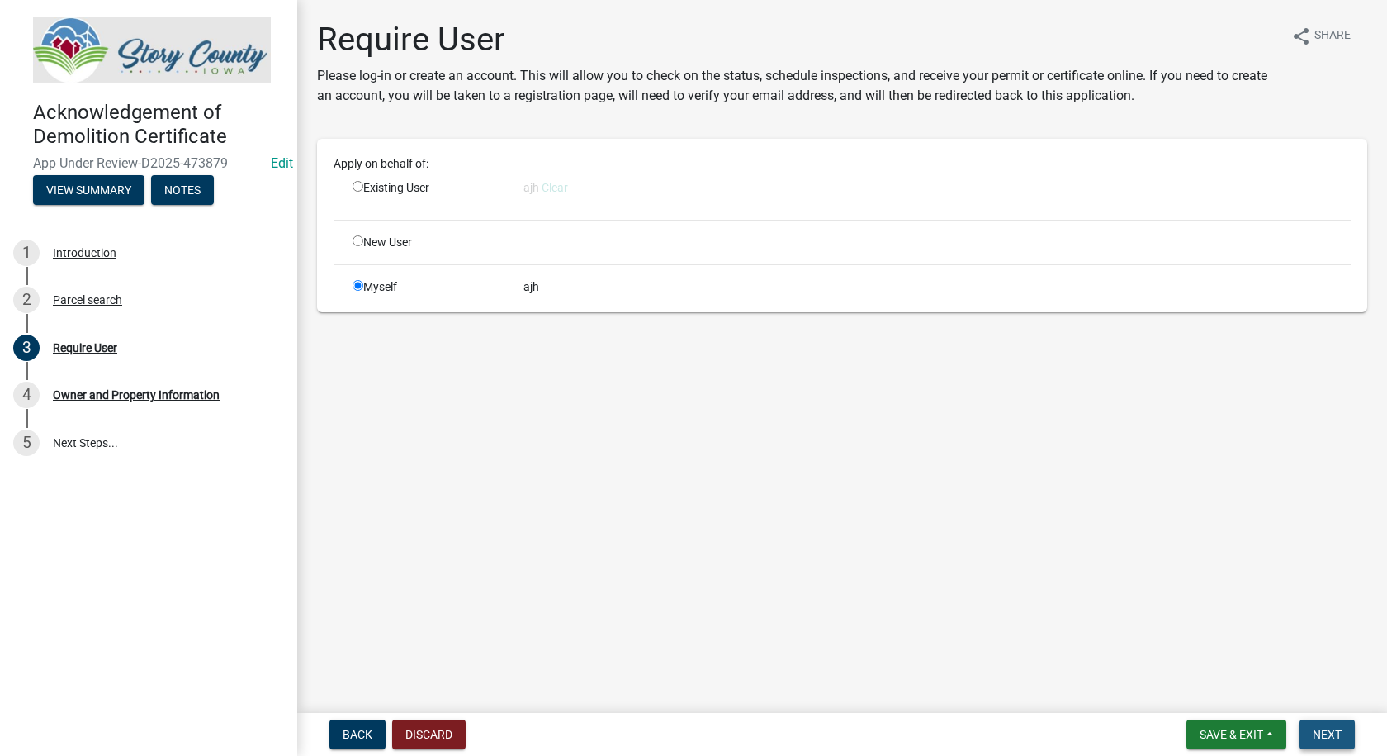
click at [1339, 731] on span "Next" at bounding box center [1327, 734] width 29 height 13
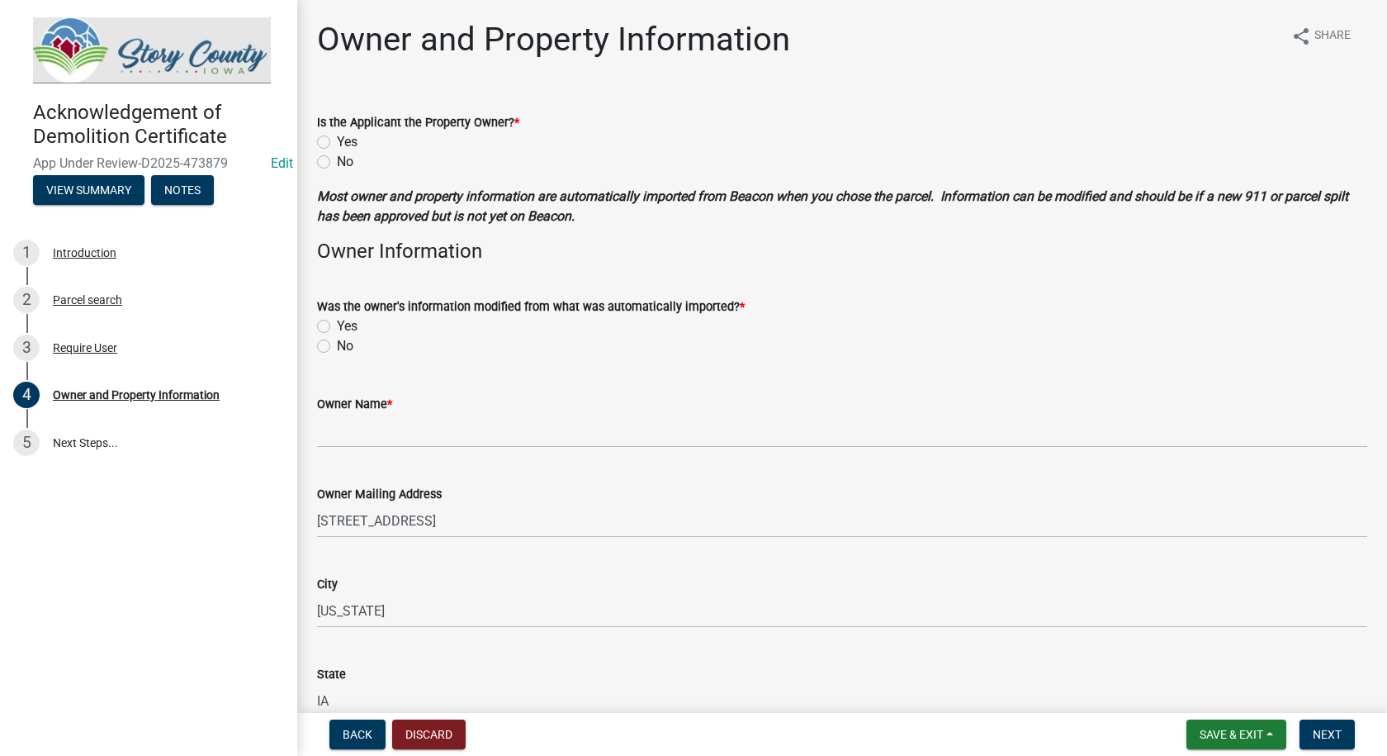
click at [337, 140] on label "Yes" at bounding box center [347, 142] width 21 height 20
click at [337, 140] on input "Yes" at bounding box center [342, 137] width 11 height 11
radio input "true"
click at [337, 347] on label "No" at bounding box center [345, 346] width 17 height 20
click at [337, 347] on input "No" at bounding box center [342, 341] width 11 height 11
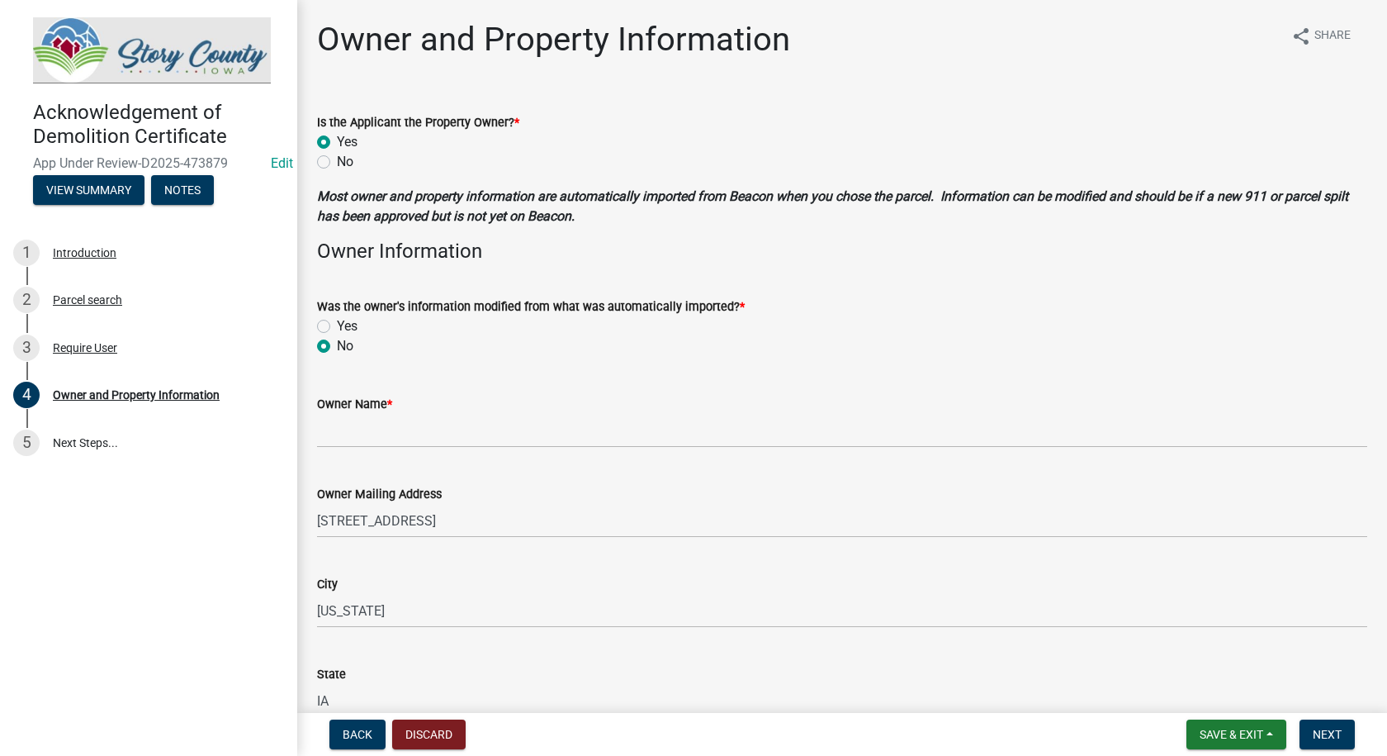
radio input "true"
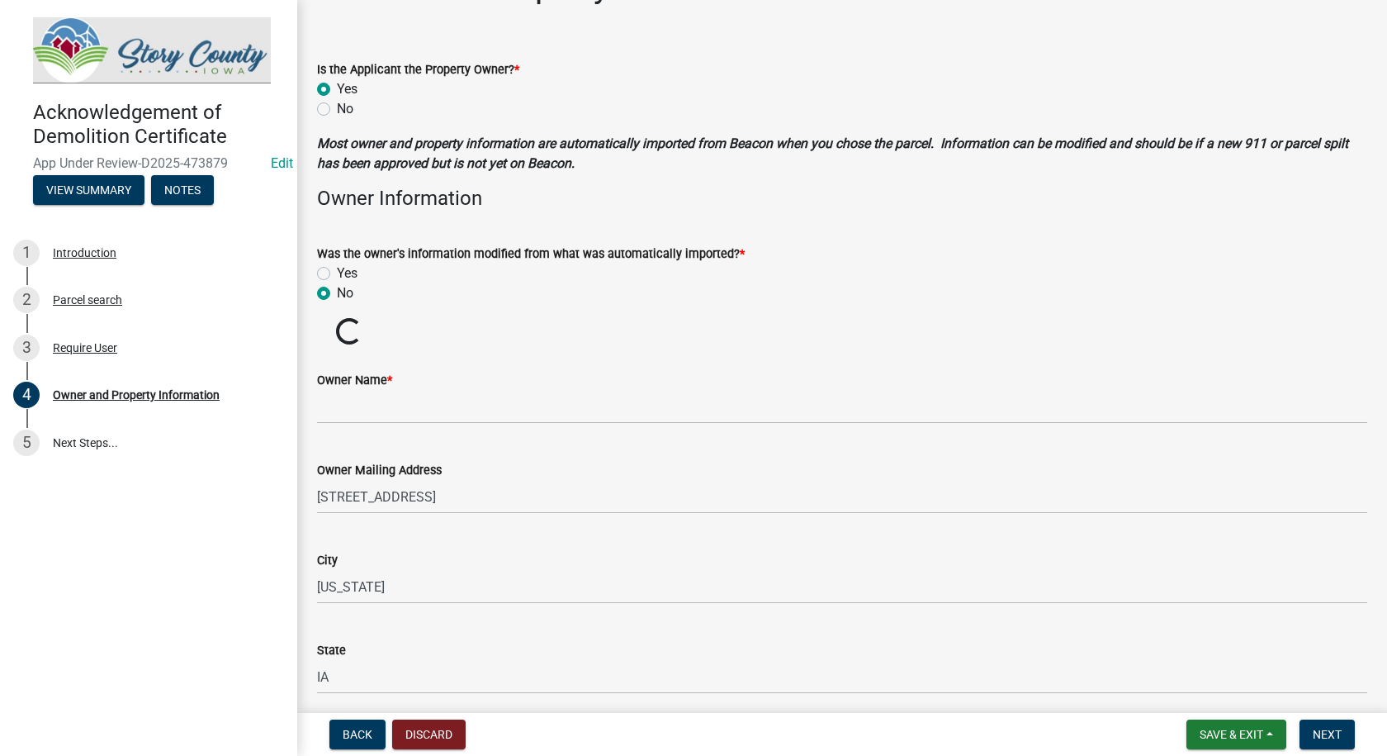
scroll to position [83, 0]
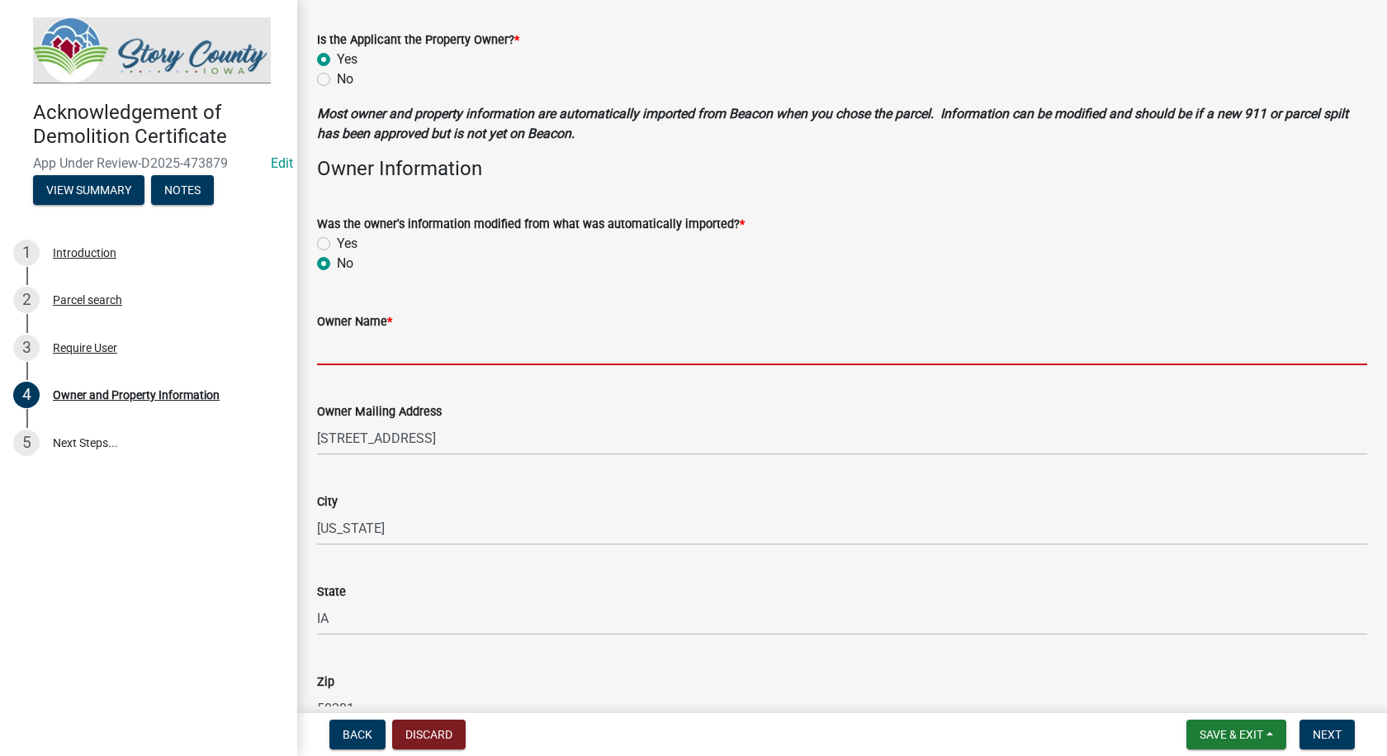
click at [395, 358] on input "Owner Name *" at bounding box center [842, 348] width 1051 height 34
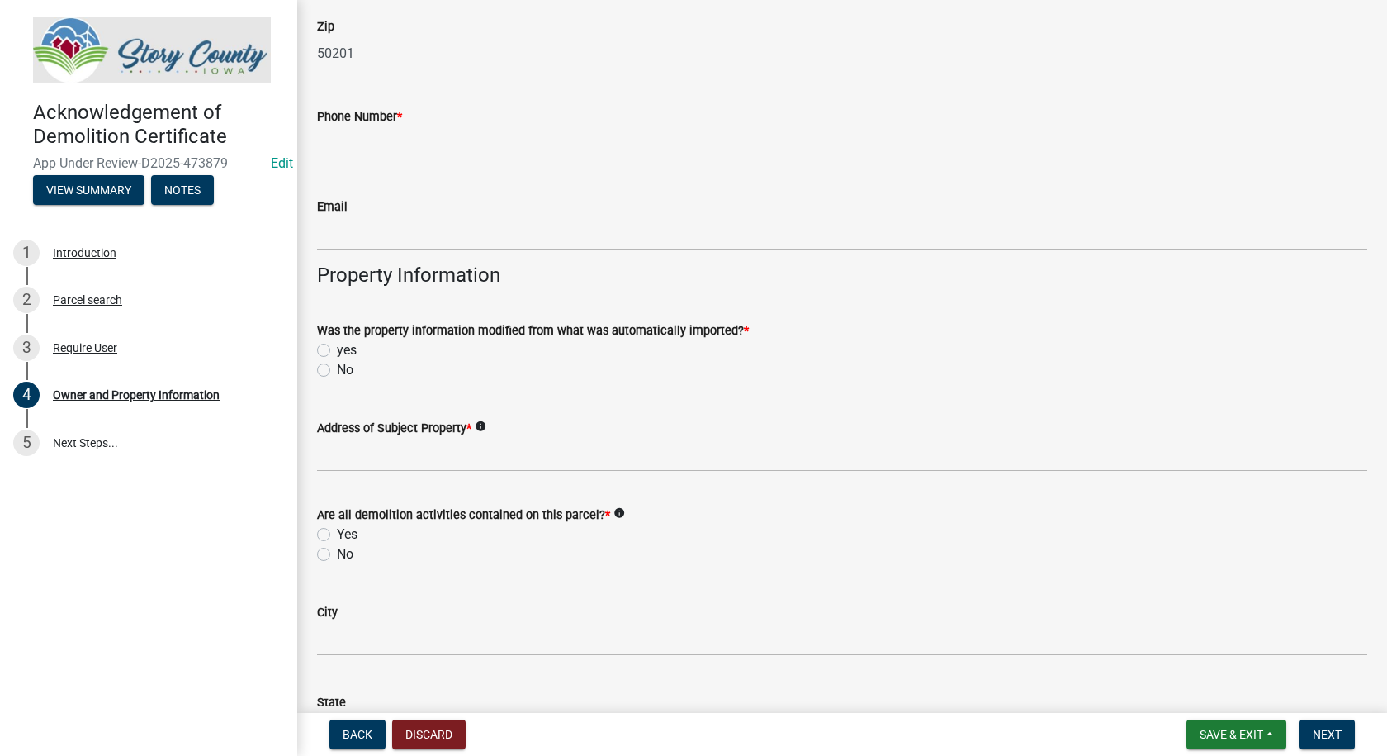
scroll to position [743, 0]
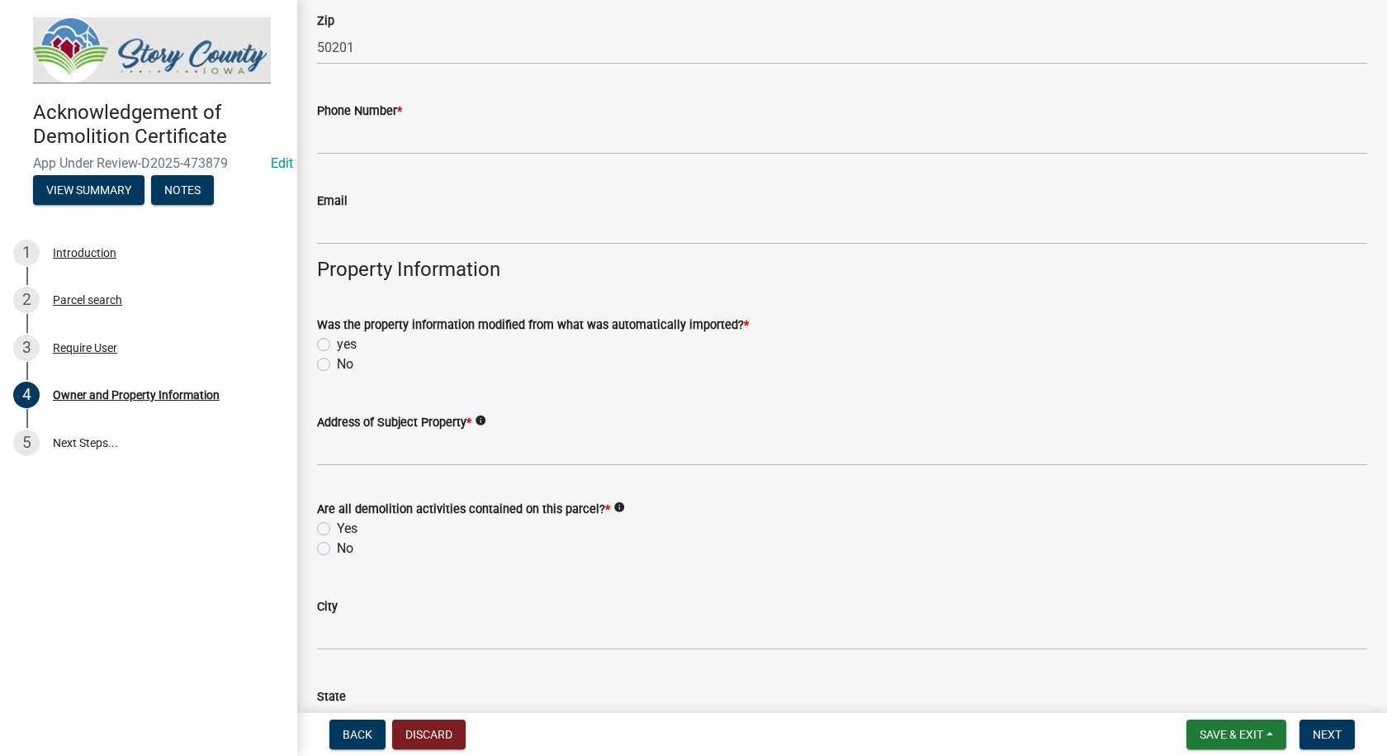
type input "DJ"
click at [367, 145] on input "Phone Number *" at bounding box center [842, 138] width 1051 height 34
type input "5153827240"
click at [337, 364] on label "No" at bounding box center [345, 364] width 17 height 20
click at [337, 364] on input "No" at bounding box center [342, 359] width 11 height 11
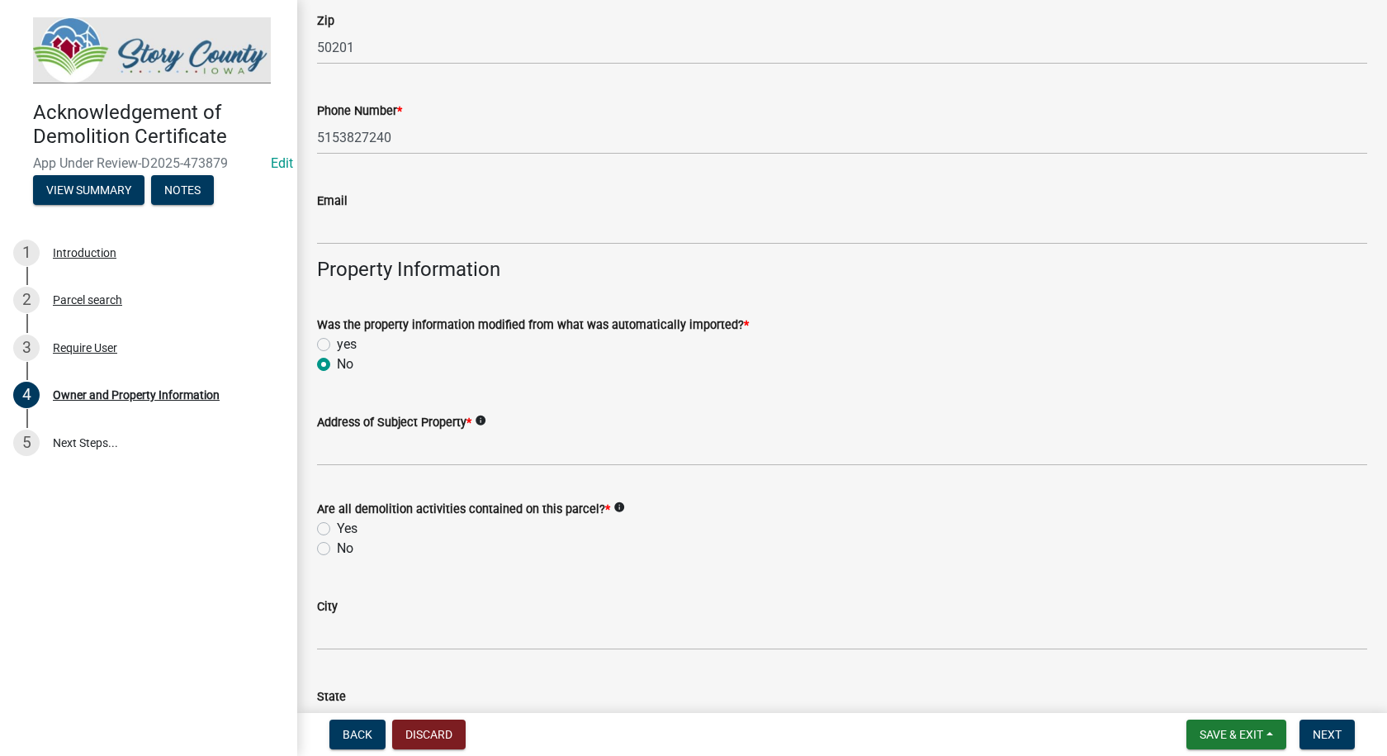
radio input "true"
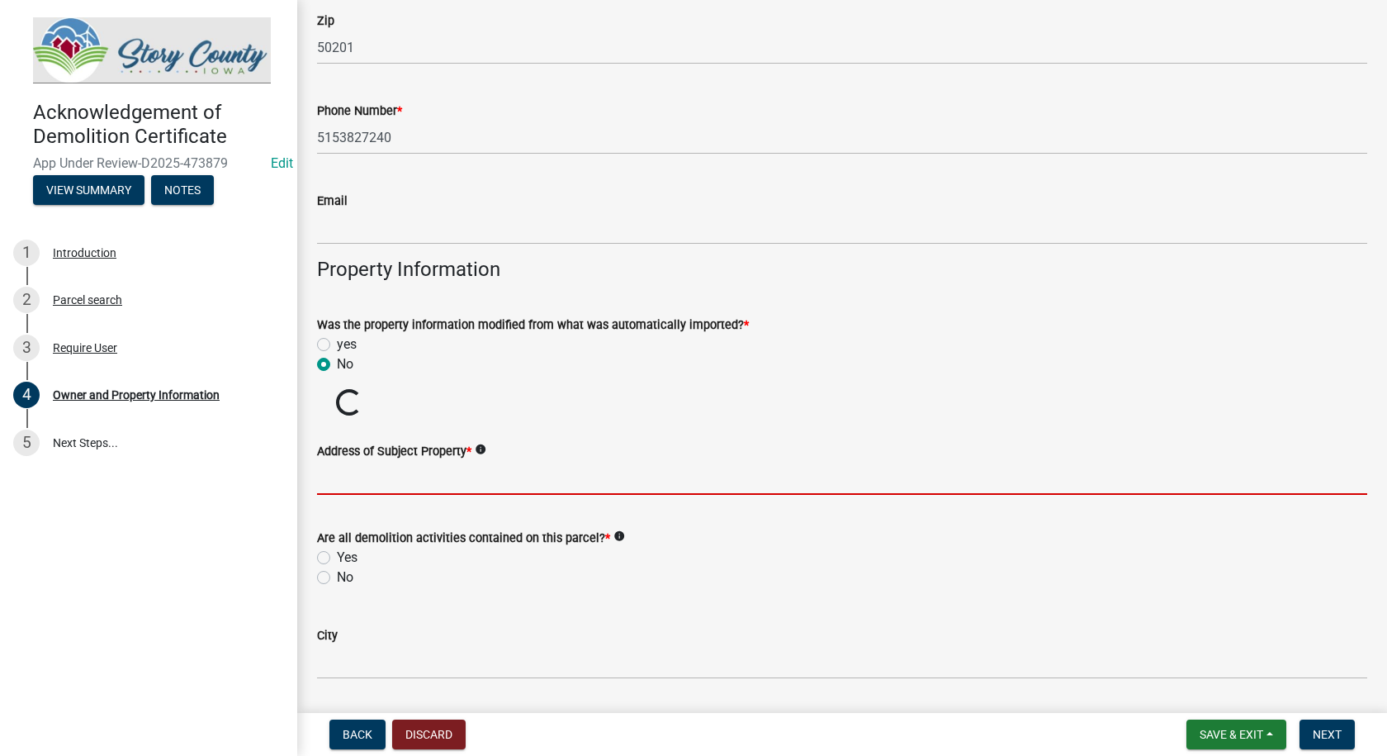
click at [391, 477] on input "Address of Subject Property *" at bounding box center [842, 478] width 1051 height 34
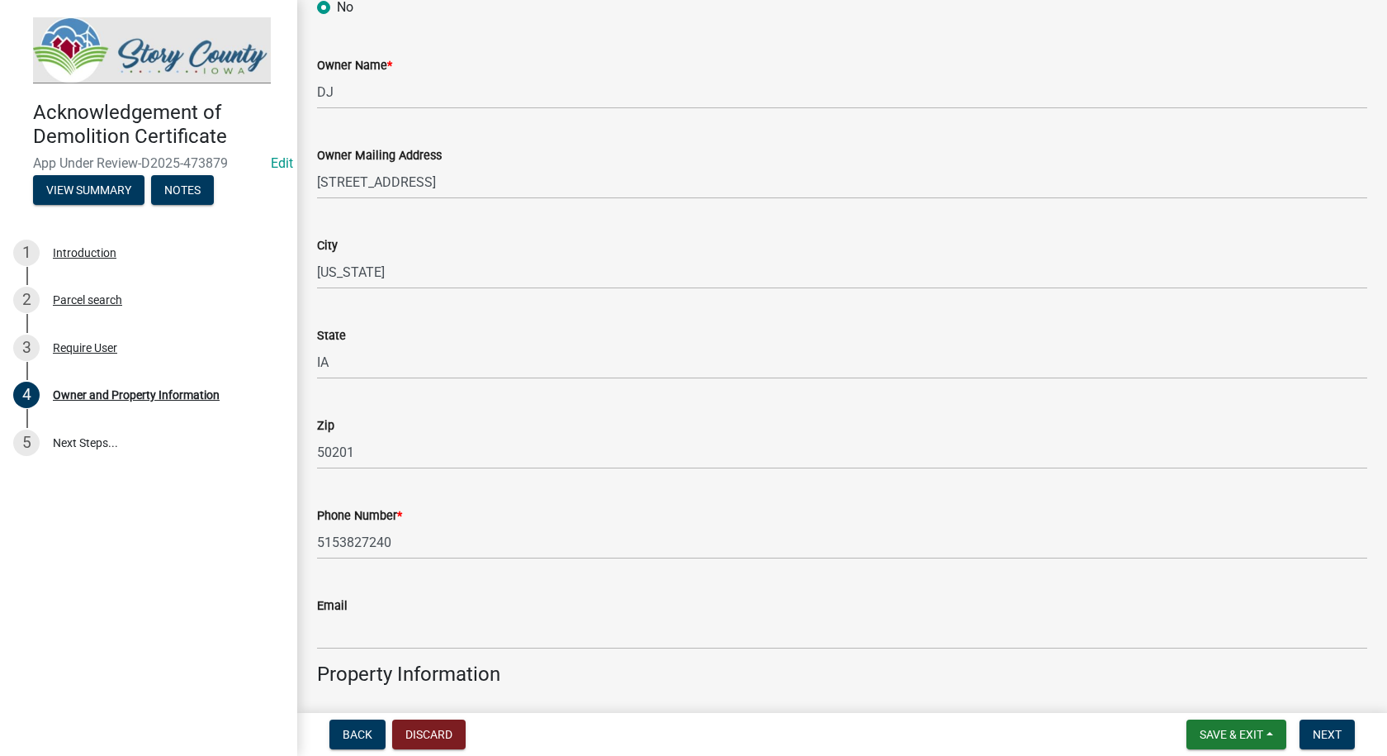
scroll to position [165, 0]
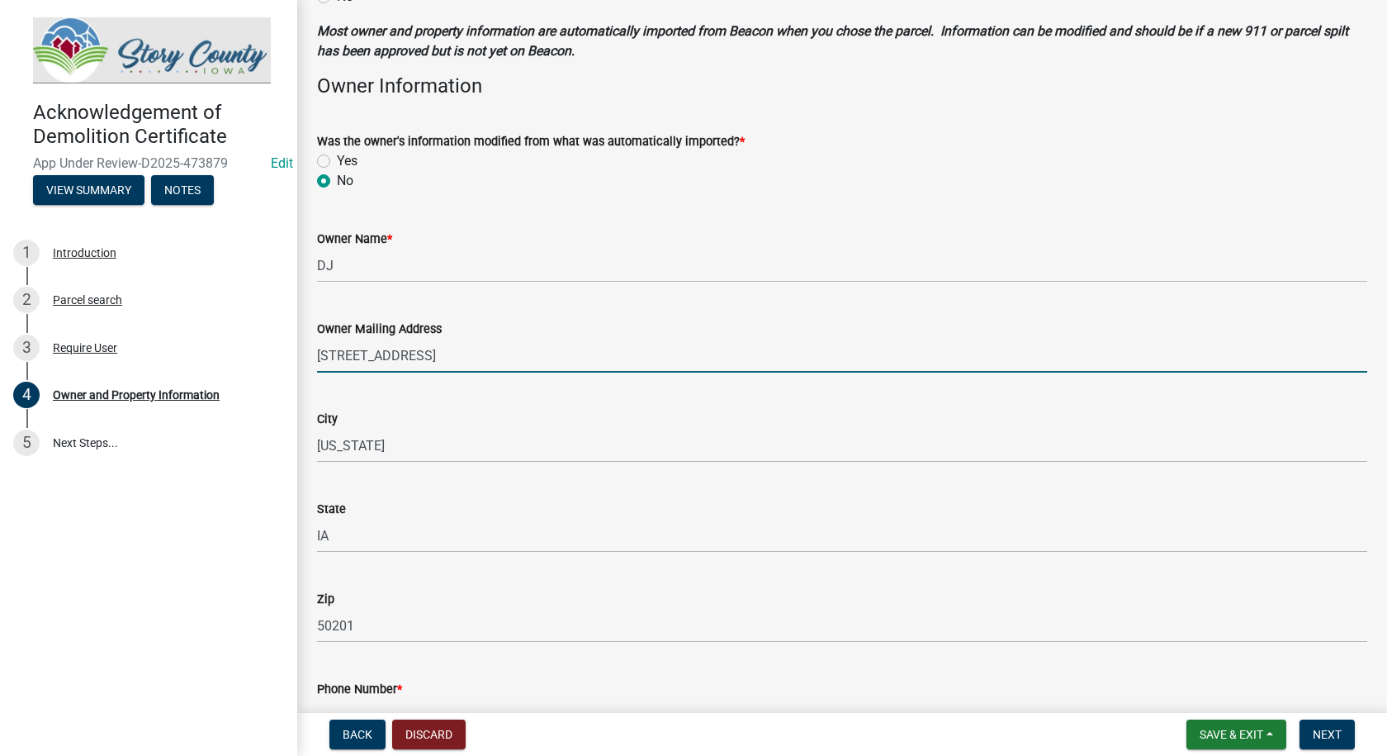
drag, startPoint x: 463, startPoint y: 353, endPoint x: 316, endPoint y: 359, distance: 147.1
click at [316, 359] on div "Owner Mailing Address 22355 610TH AVE" at bounding box center [842, 334] width 1075 height 77
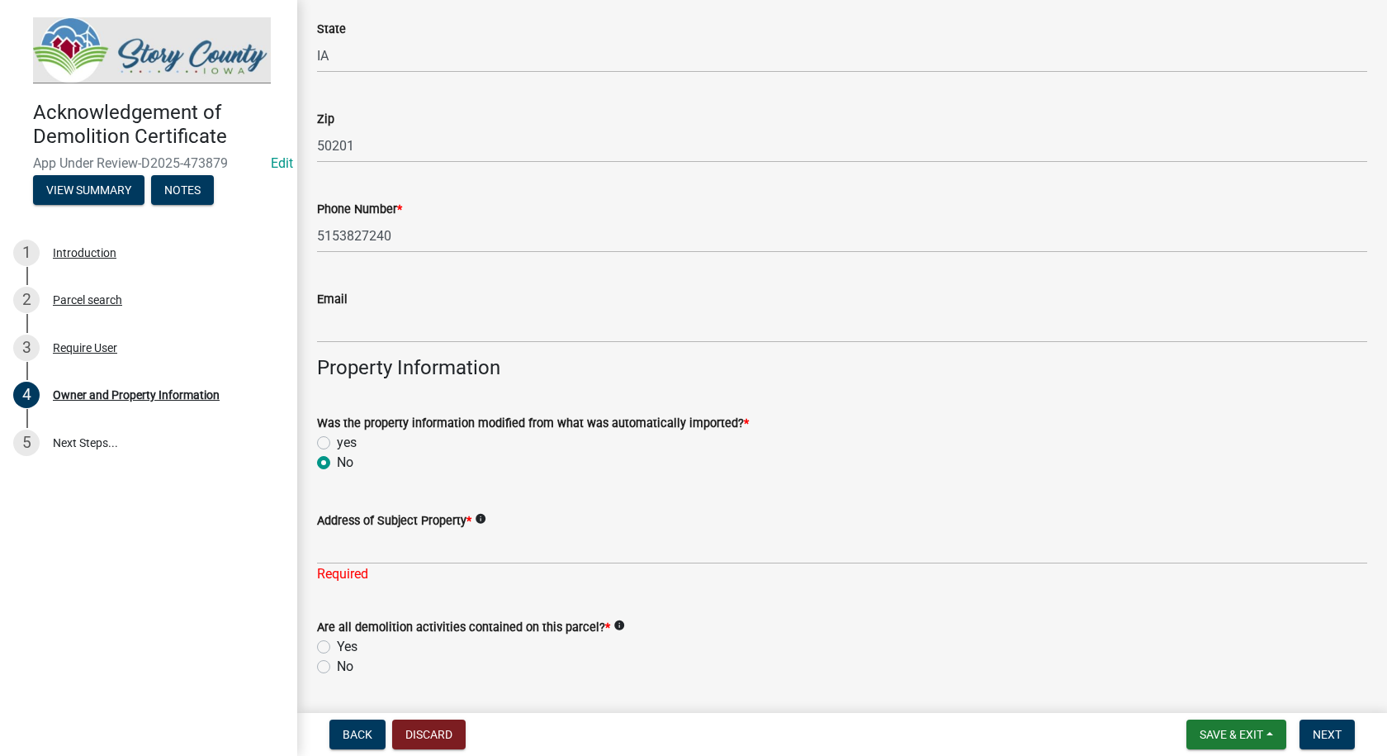
scroll to position [661, 0]
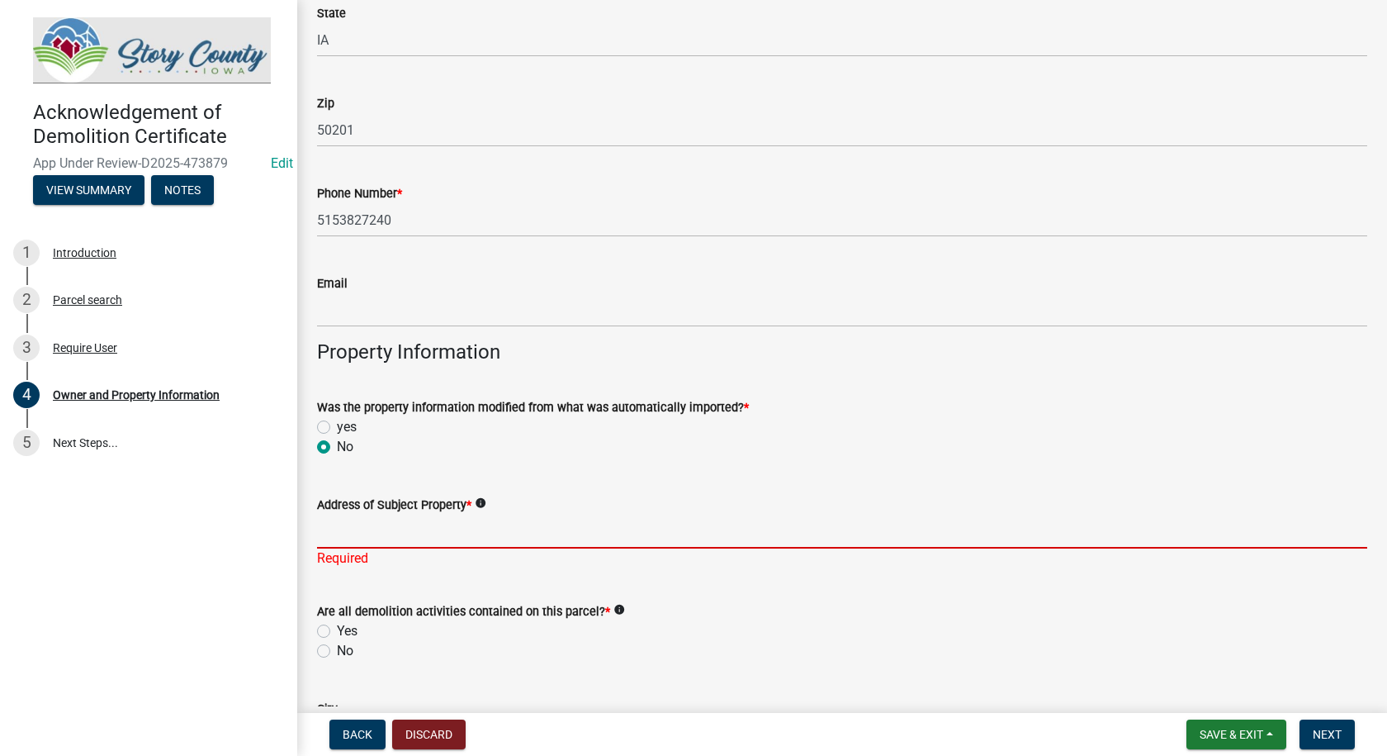
click at [426, 525] on input "Address of Subject Property *" at bounding box center [842, 532] width 1051 height 34
paste input "22355 610TH AVE"
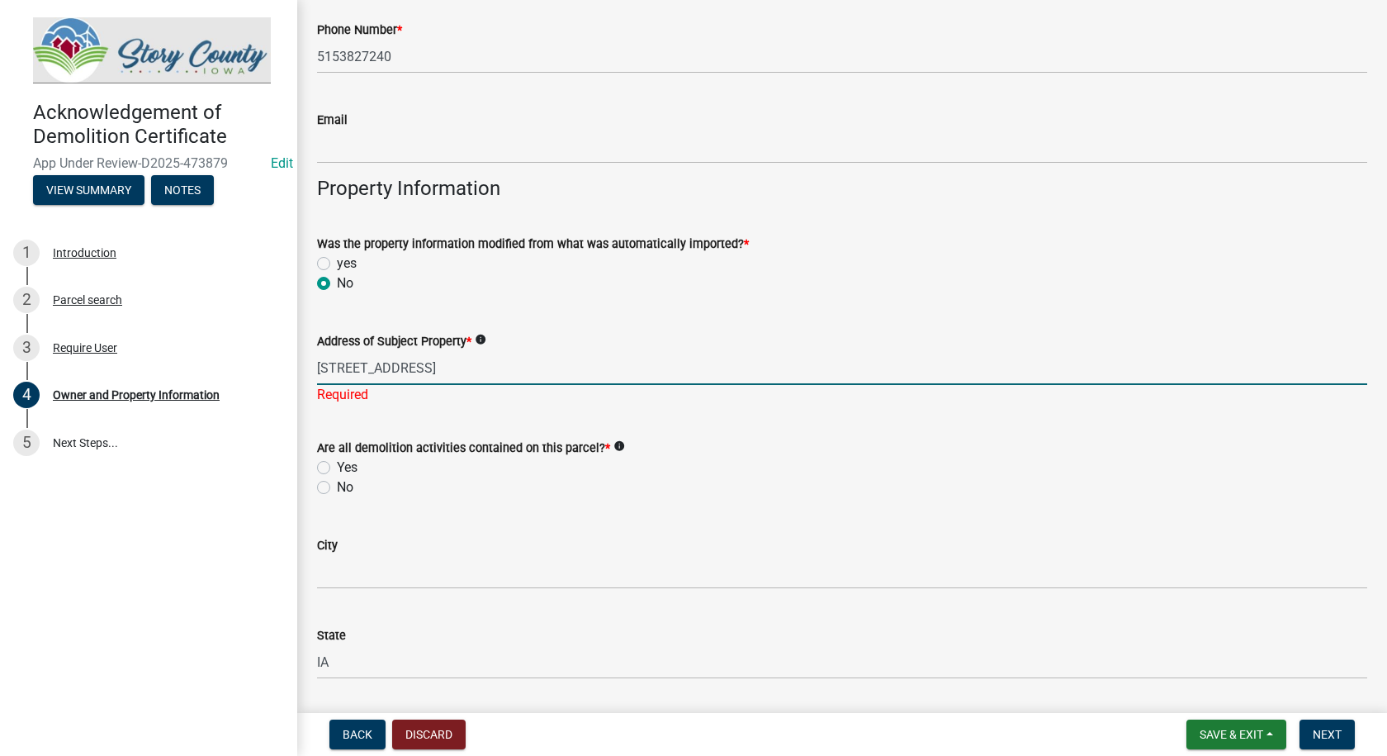
scroll to position [826, 0]
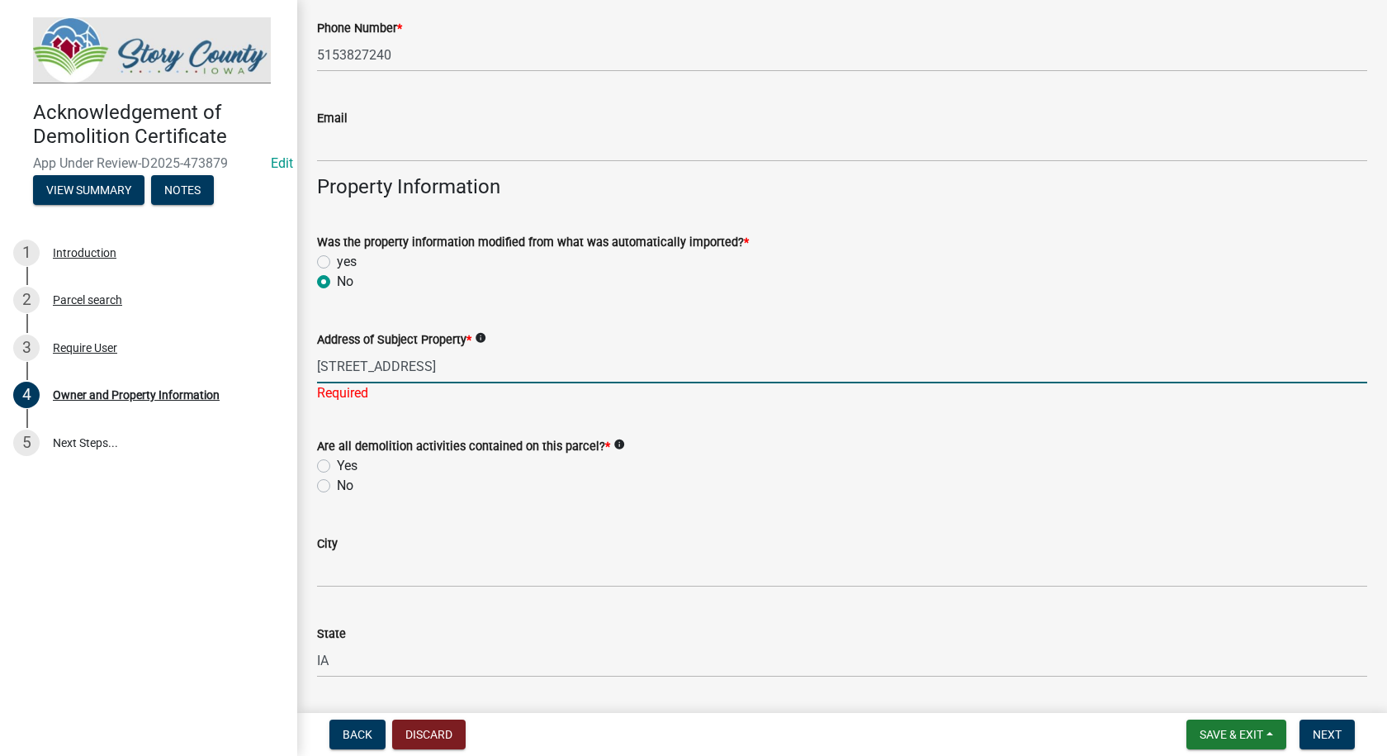
click at [534, 368] on input "22355 610TH AVE" at bounding box center [842, 366] width 1051 height 34
type input "22355 610TH AVE Nevada"
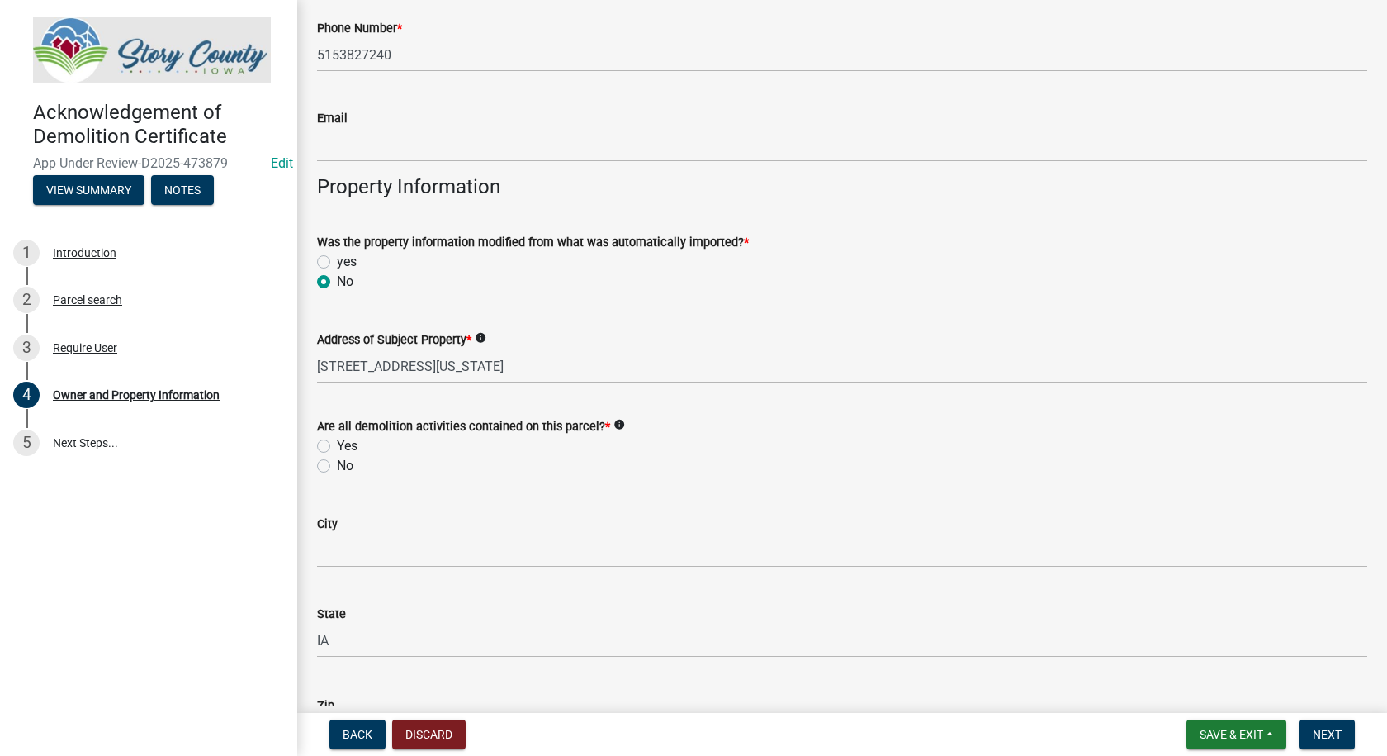
click at [327, 464] on div "Are all demolition activities contained on this parcel? * info Yes No" at bounding box center [842, 445] width 1051 height 59
click at [337, 448] on label "Yes" at bounding box center [347, 446] width 21 height 20
click at [337, 447] on input "Yes" at bounding box center [342, 441] width 11 height 11
radio input "true"
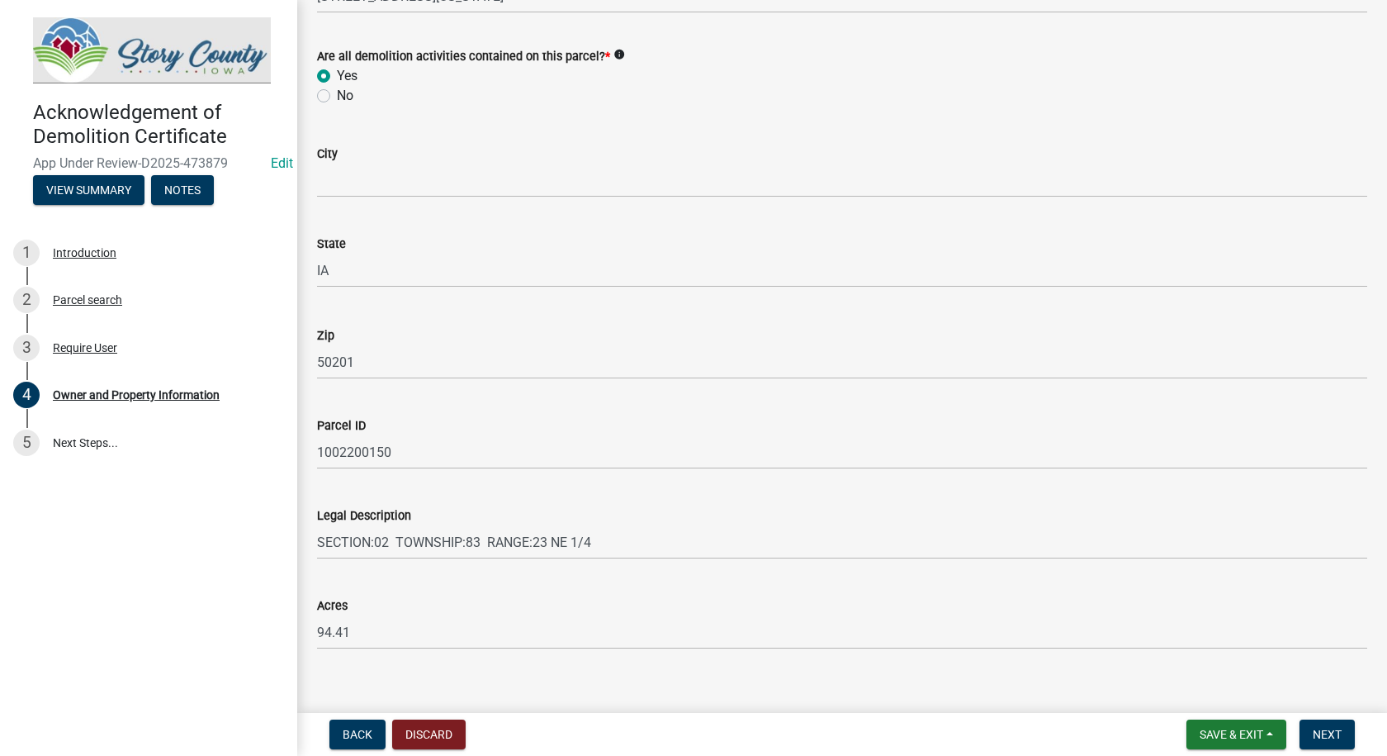
scroll to position [1217, 0]
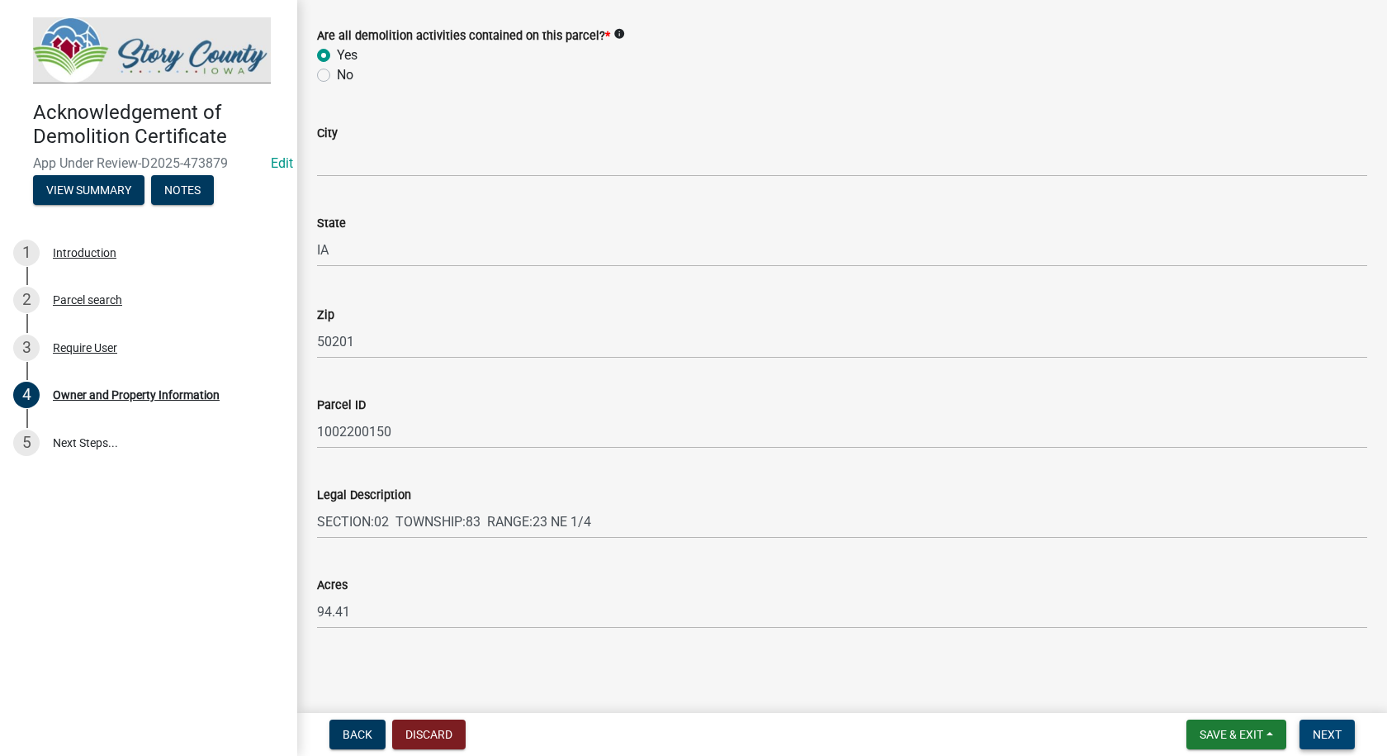
click at [1317, 728] on span "Next" at bounding box center [1327, 734] width 29 height 13
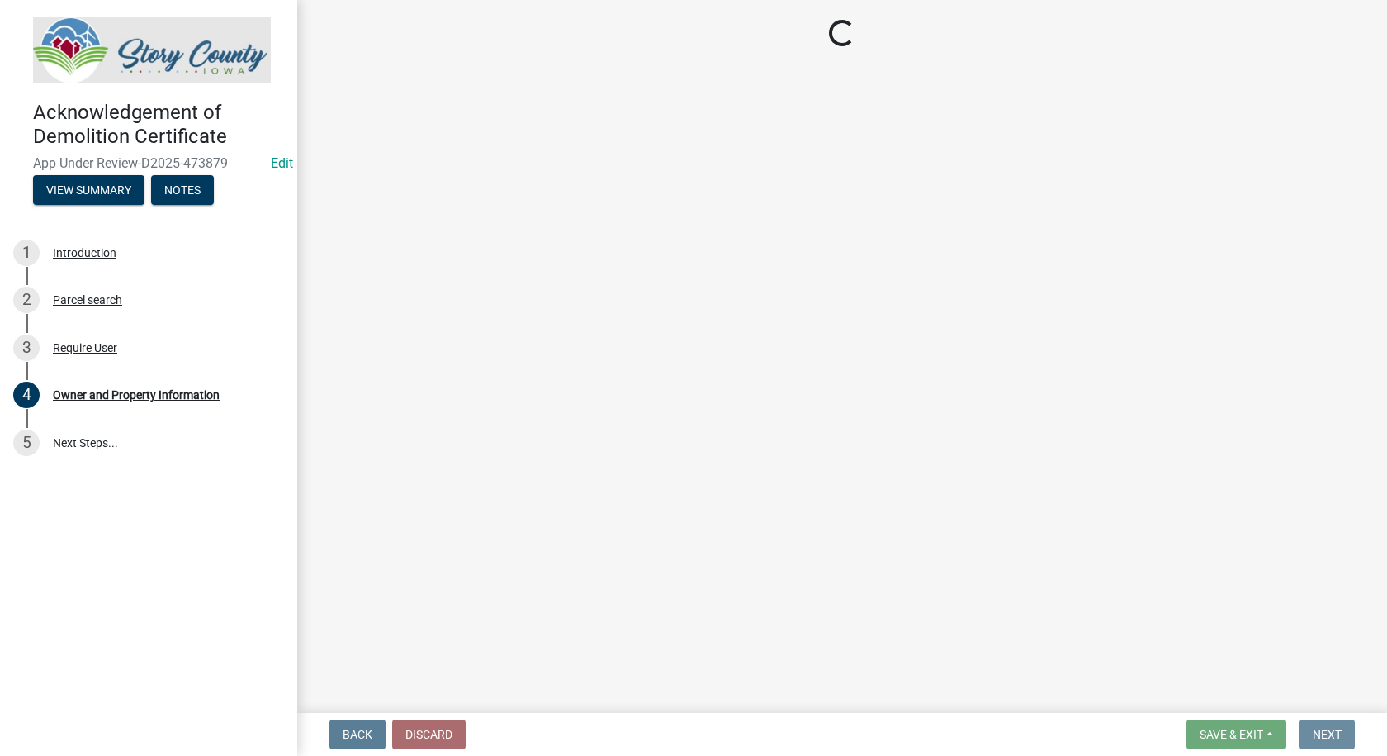
scroll to position [0, 0]
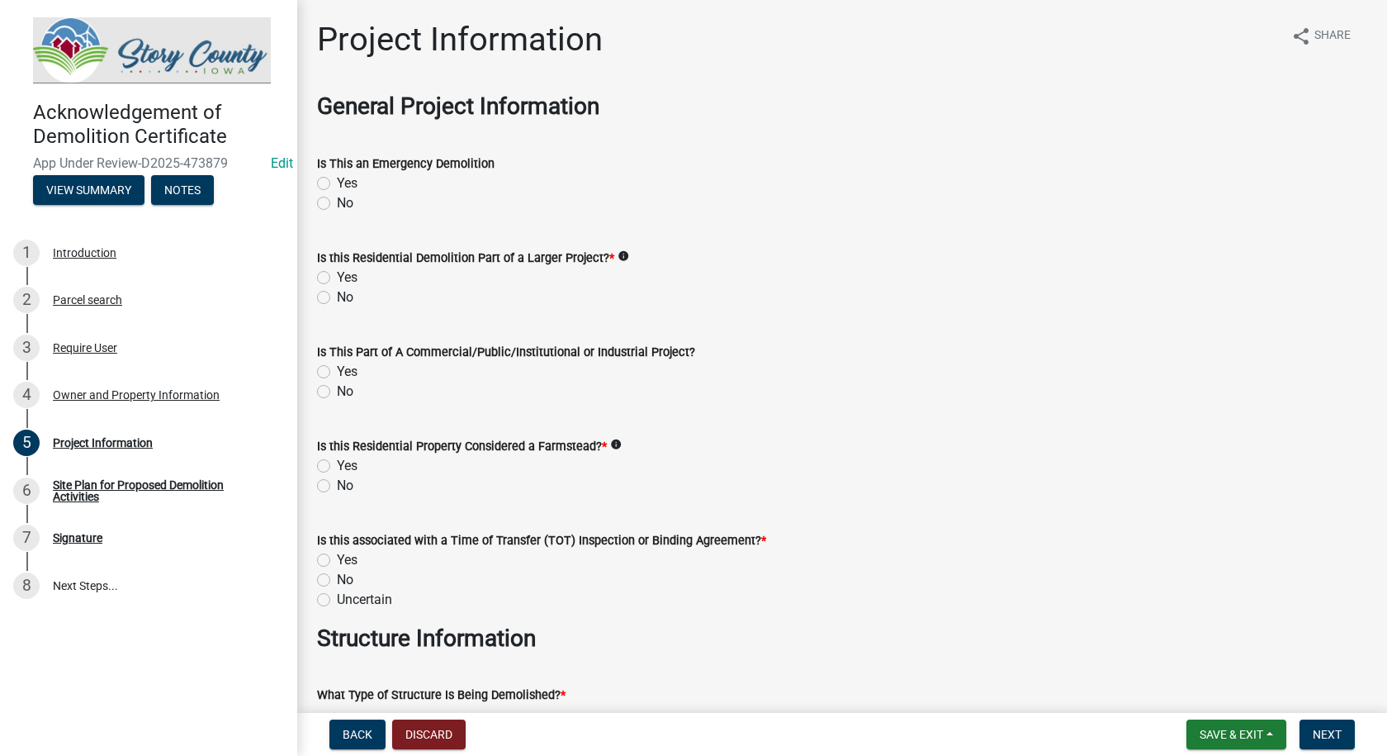
click at [337, 206] on label "No" at bounding box center [345, 203] width 17 height 20
click at [337, 204] on input "No" at bounding box center [342, 198] width 11 height 11
radio input "true"
click at [337, 295] on label "No" at bounding box center [345, 297] width 17 height 20
click at [337, 295] on input "No" at bounding box center [342, 292] width 11 height 11
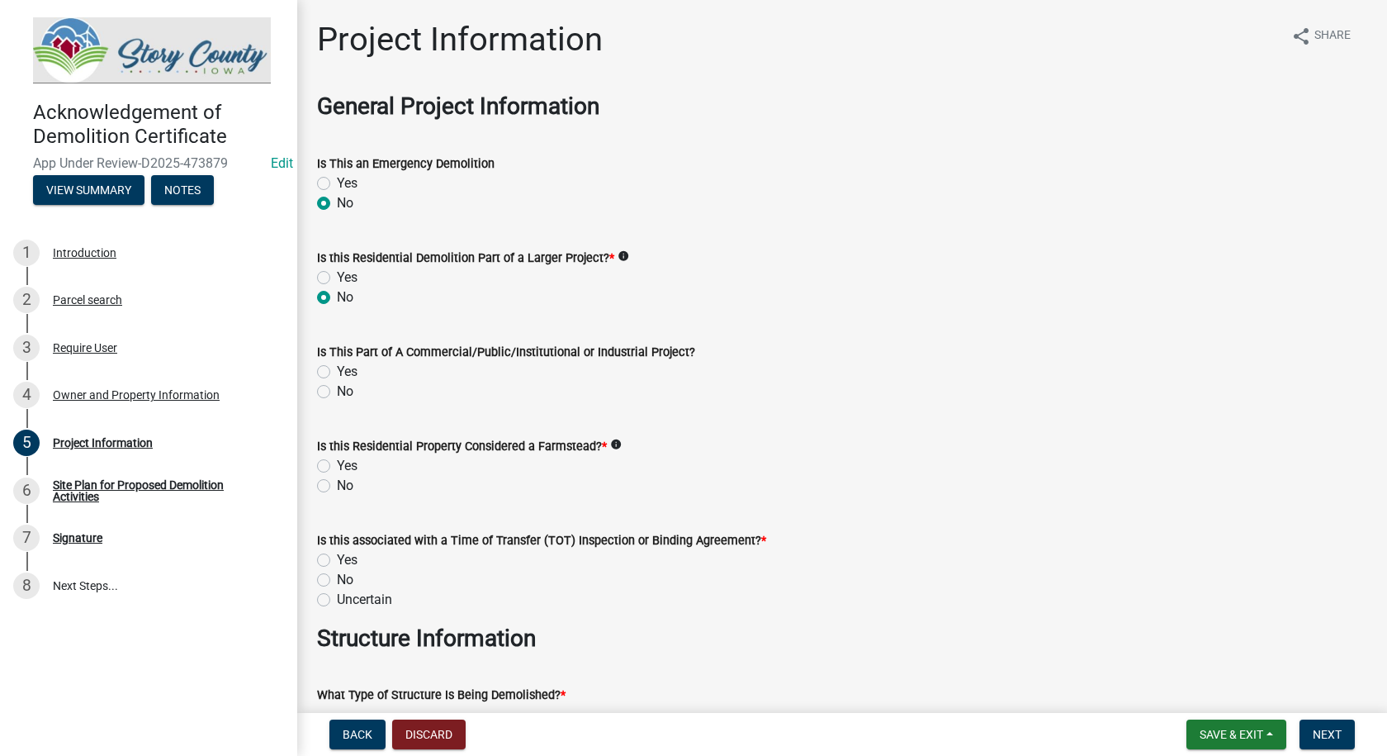
radio input "true"
click at [337, 464] on label "Yes" at bounding box center [347, 466] width 21 height 20
click at [337, 464] on input "Yes" at bounding box center [342, 461] width 11 height 11
radio input "true"
click at [337, 579] on label "No" at bounding box center [345, 580] width 17 height 20
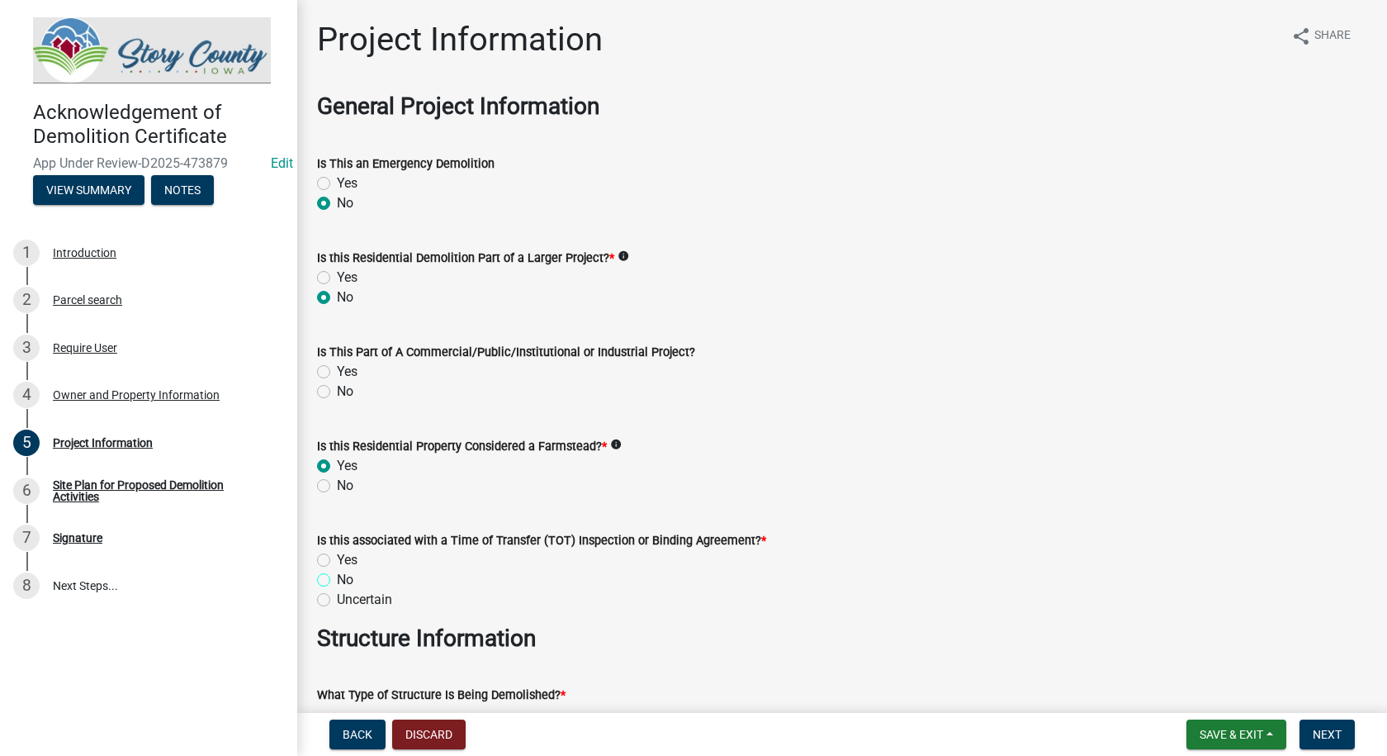
click at [337, 579] on input "No" at bounding box center [342, 575] width 11 height 11
radio input "true"
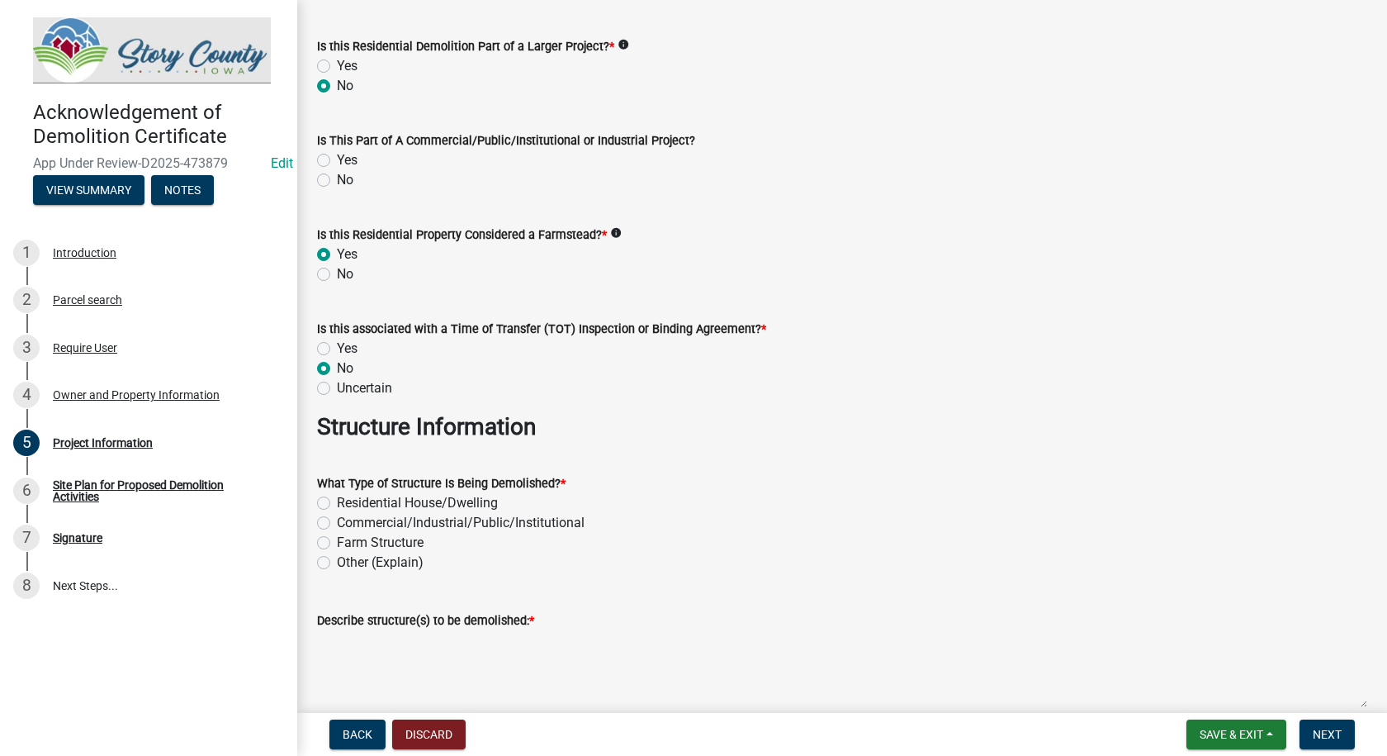
scroll to position [248, 0]
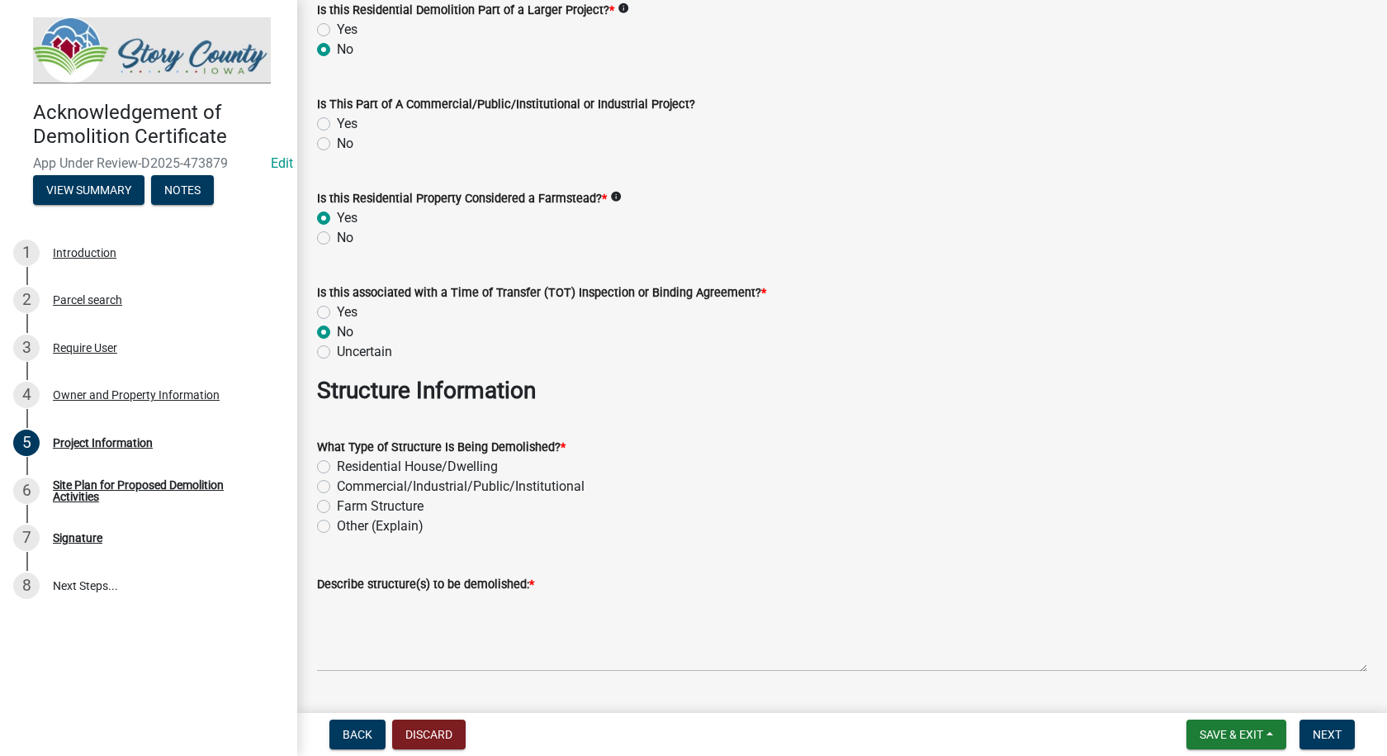
click at [337, 506] on label "Farm Structure" at bounding box center [380, 506] width 87 height 20
click at [337, 506] on input "Farm Structure" at bounding box center [342, 501] width 11 height 11
radio input "true"
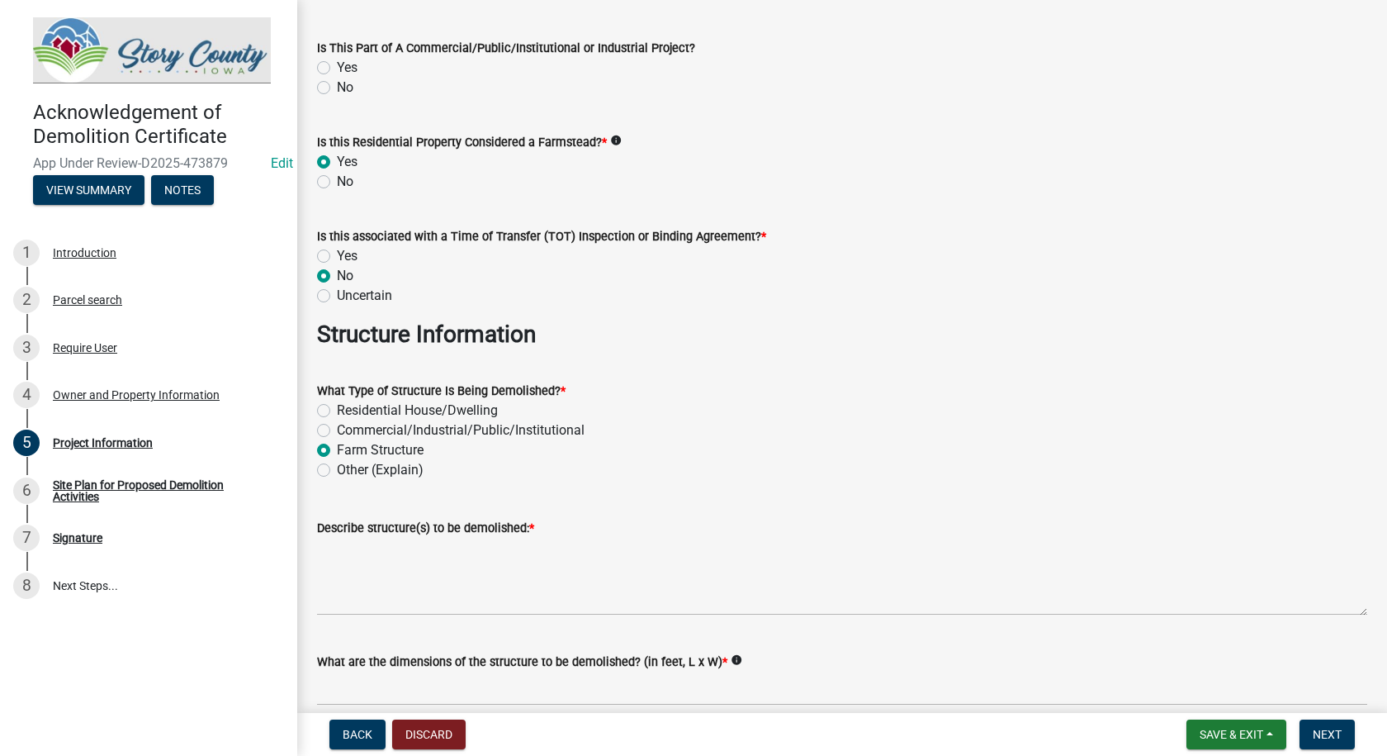
scroll to position [330, 0]
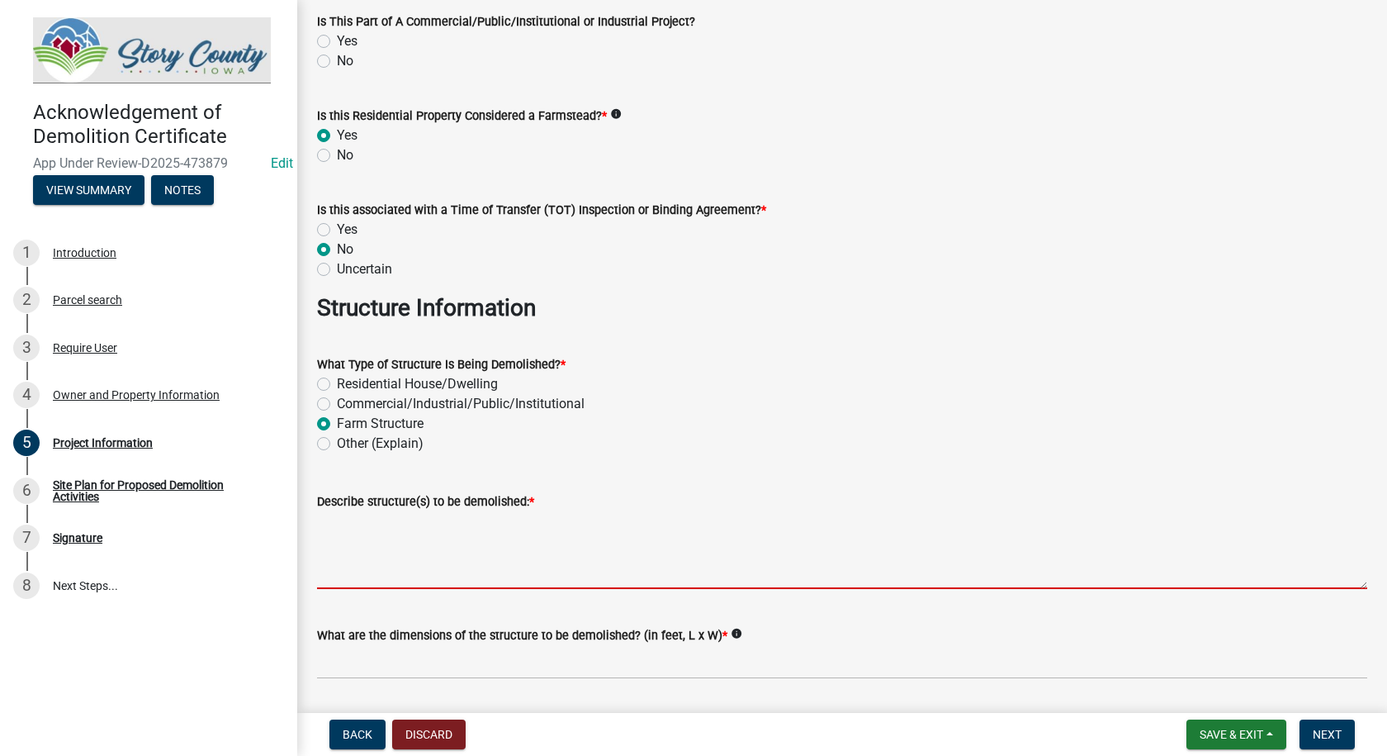
click at [576, 589] on textarea "Describe structure(s) to be demolished: *" at bounding box center [842, 550] width 1051 height 78
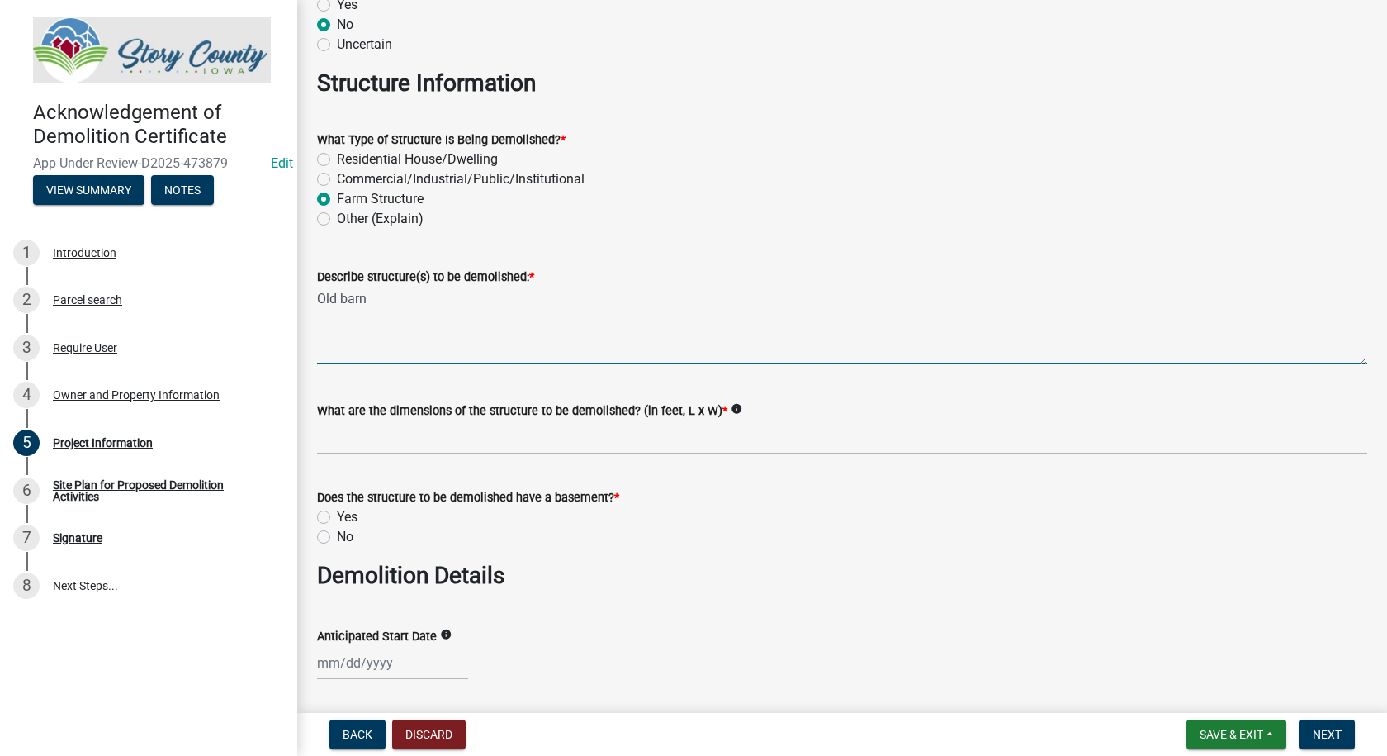
scroll to position [578, 0]
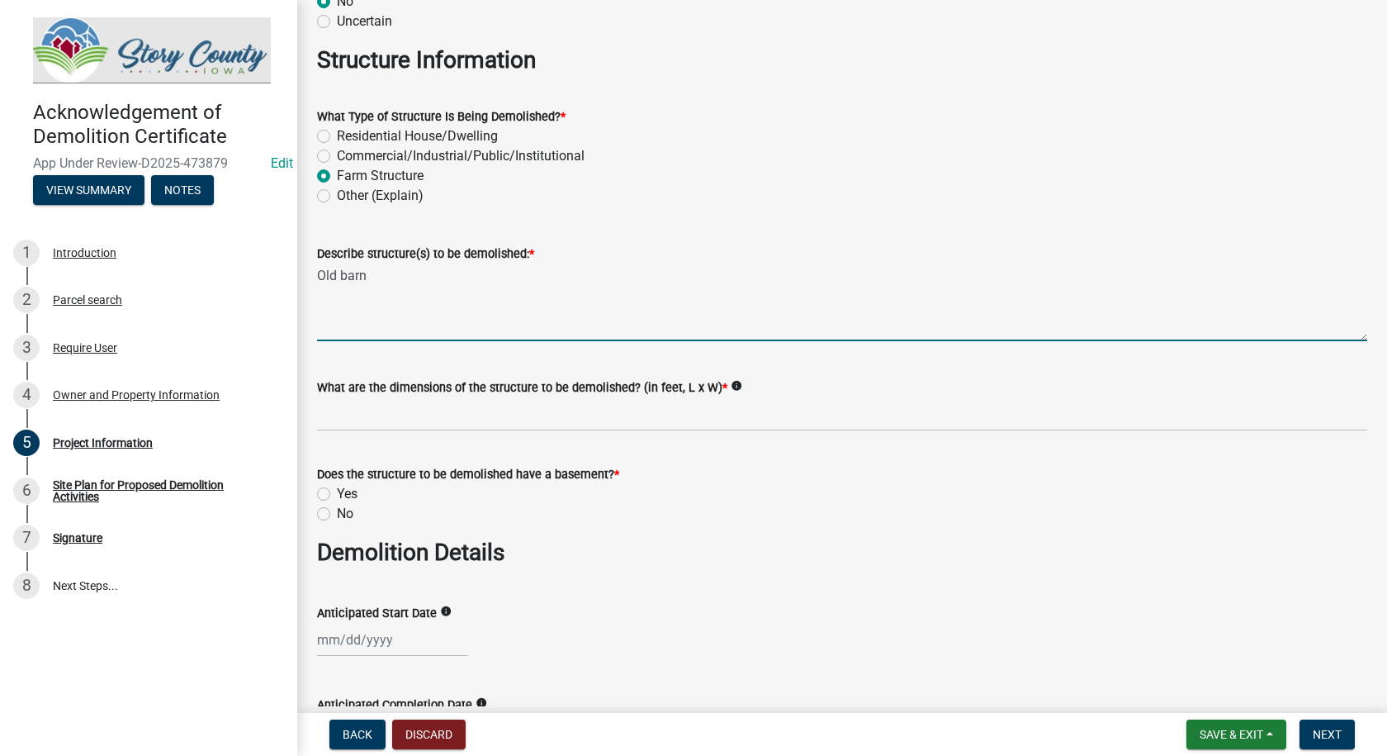
type textarea "Old barn"
click at [652, 420] on input "What are the dimensions of the structure to be demolished? (in feet, L x W) *" at bounding box center [842, 414] width 1051 height 34
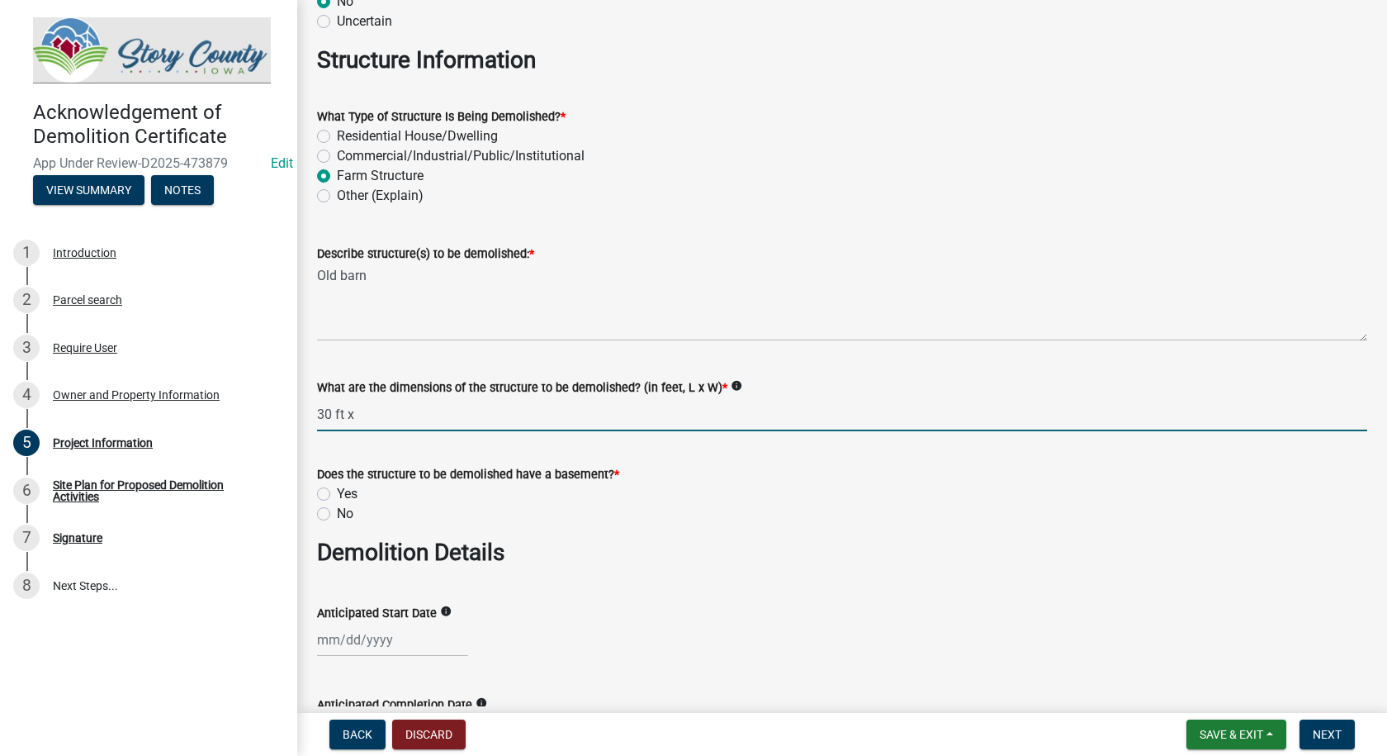
click at [430, 419] on input "30 ft x" at bounding box center [842, 414] width 1051 height 34
type input "30 ft x 50 ft"
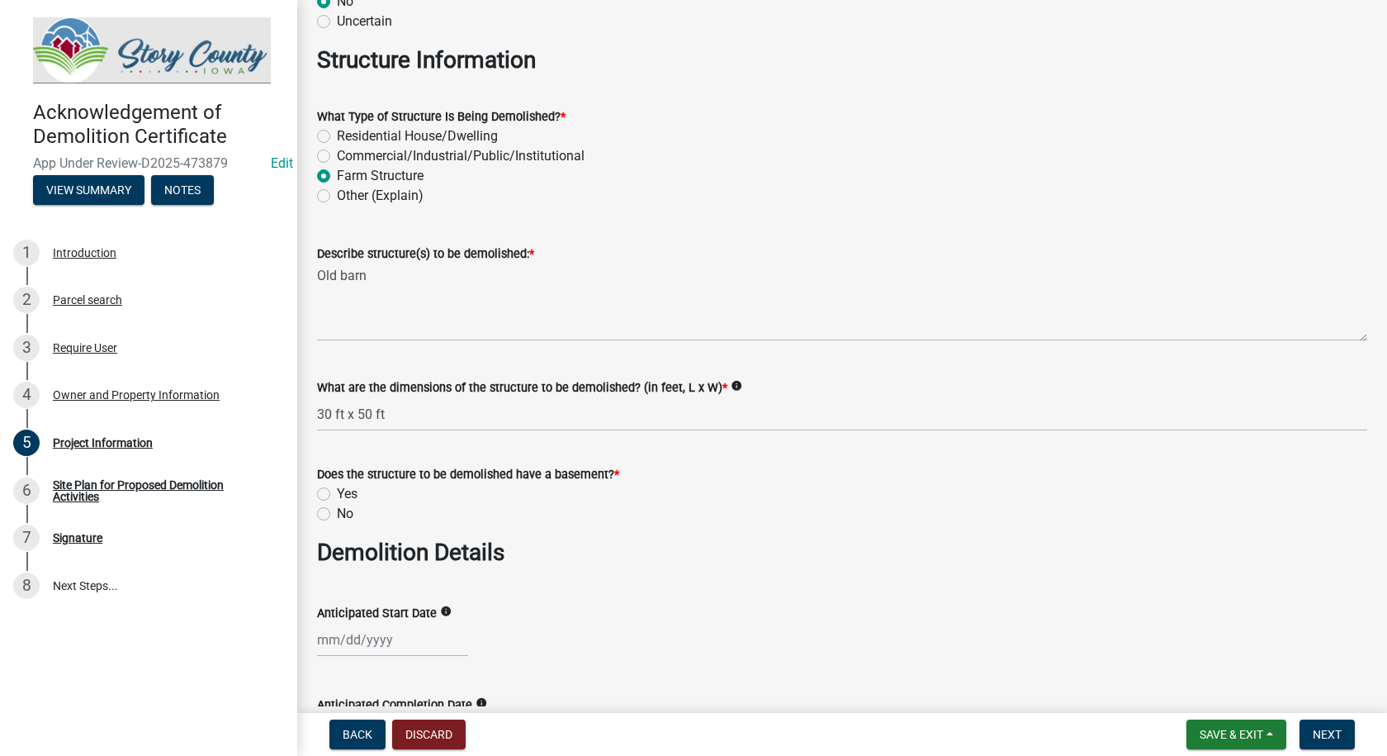
click at [337, 514] on label "No" at bounding box center [345, 514] width 17 height 20
click at [337, 514] on input "No" at bounding box center [342, 509] width 11 height 11
radio input "true"
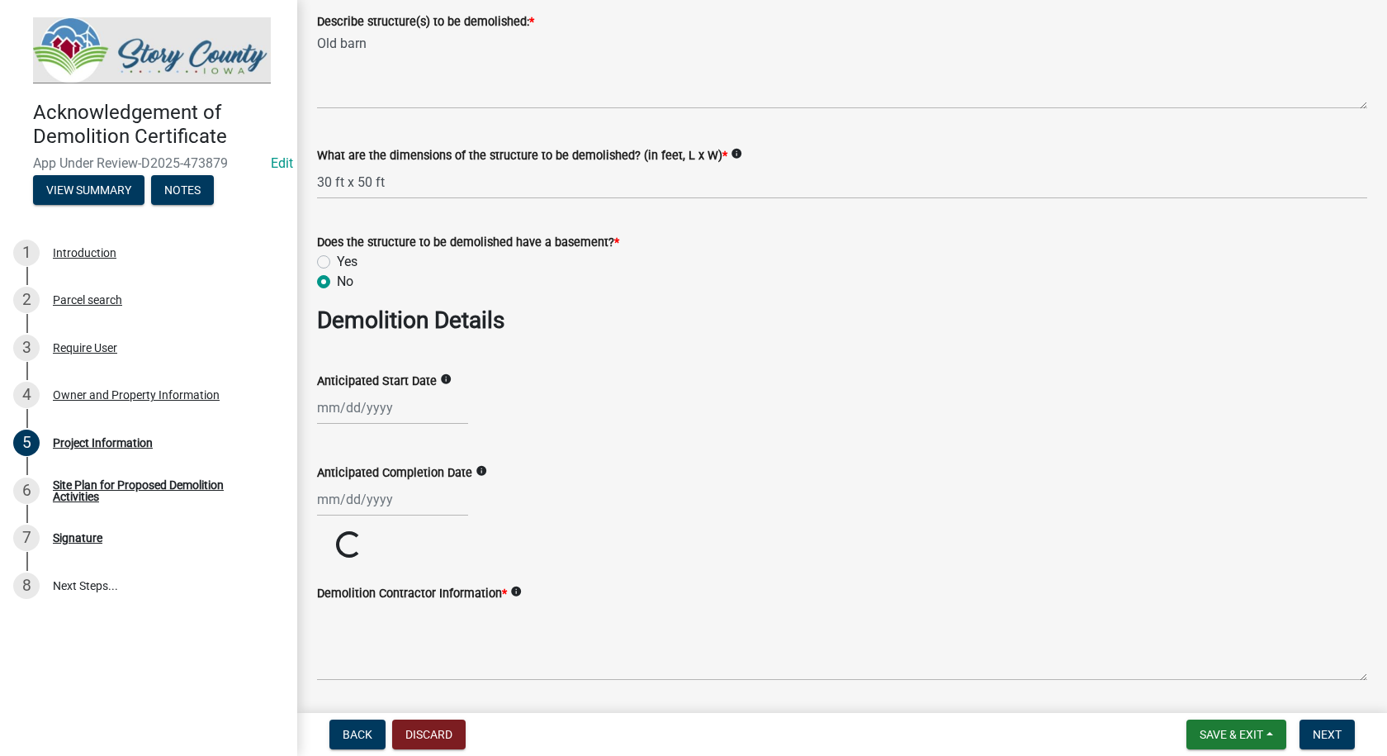
scroll to position [826, 0]
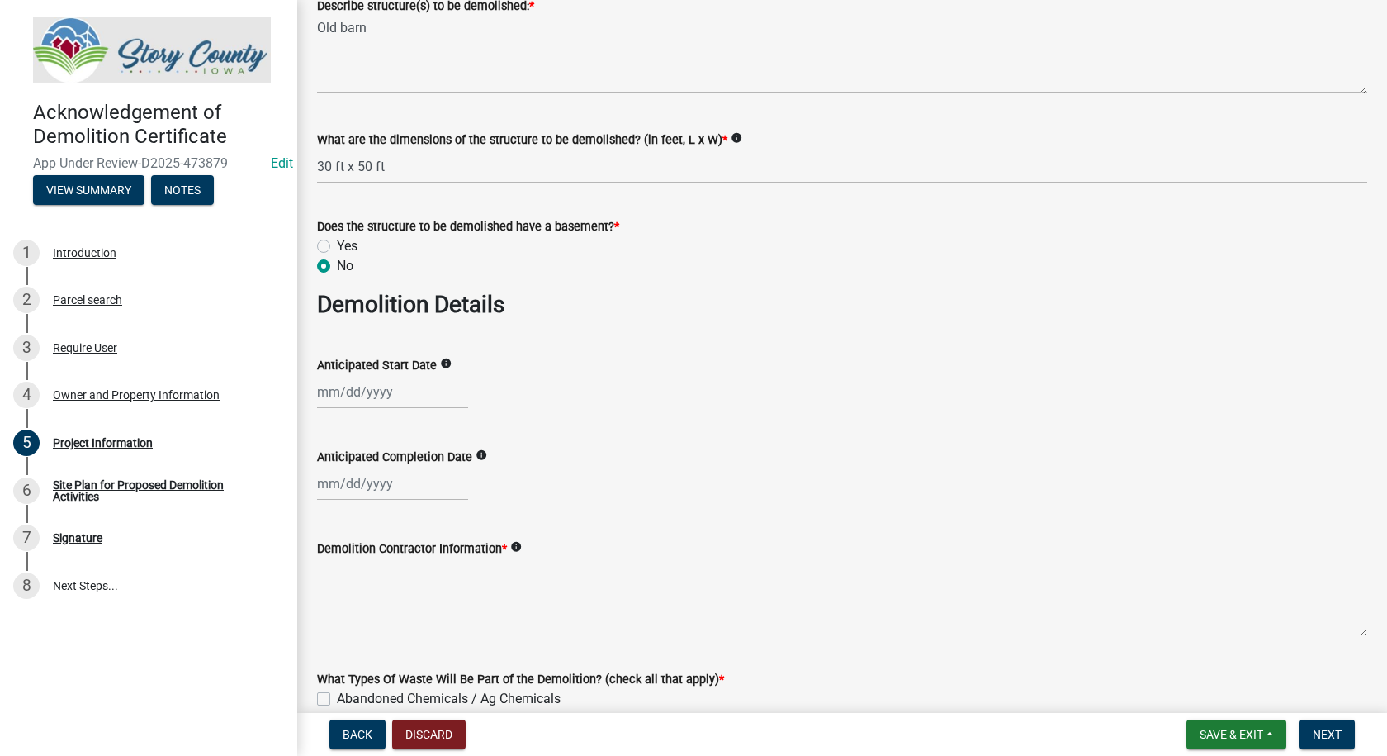
click at [373, 397] on div at bounding box center [392, 392] width 151 height 34
select select "9"
select select "2025"
click at [435, 479] on div "5" at bounding box center [439, 480] width 26 height 26
type input "[DATE]"
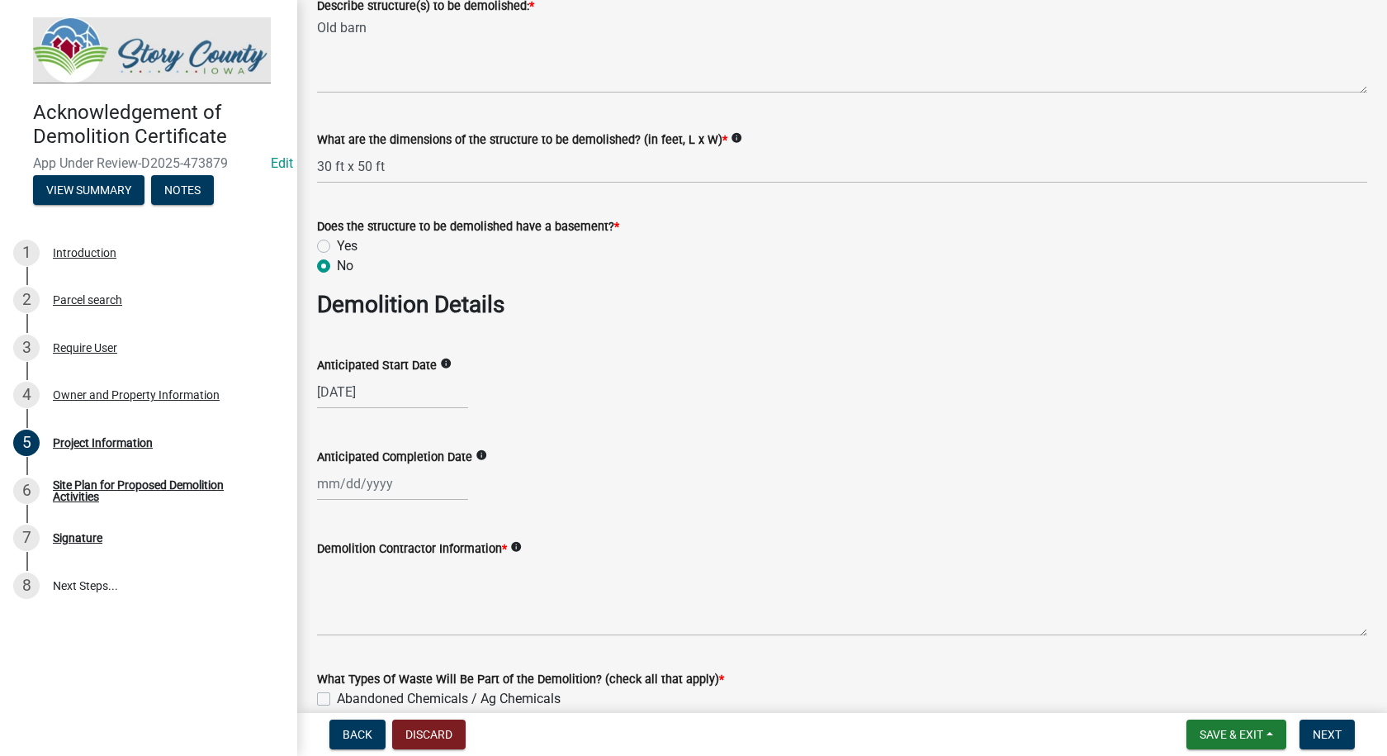
click at [391, 486] on div at bounding box center [392, 484] width 151 height 34
select select "9"
select select "2025"
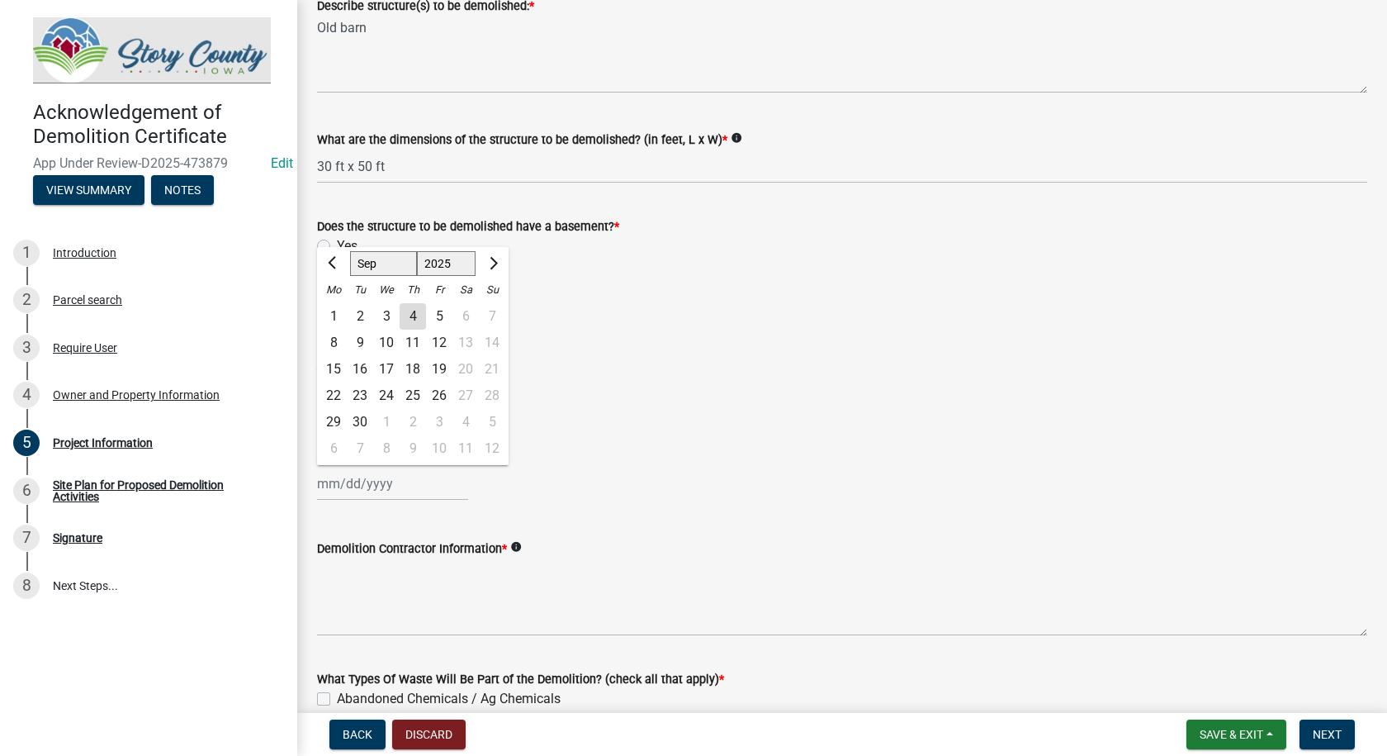
click at [328, 340] on div "8" at bounding box center [333, 343] width 26 height 26
type input "09/08/2025"
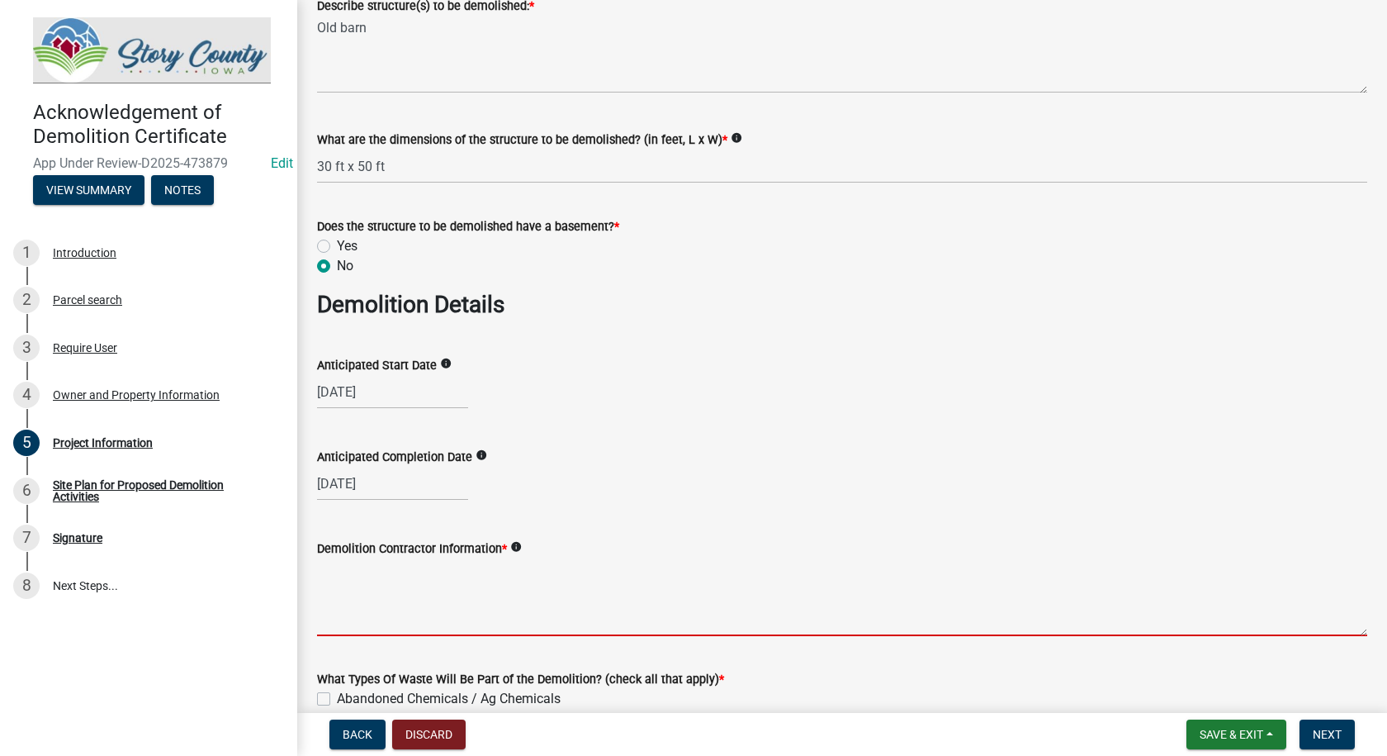
click at [471, 628] on textarea "Demolition Contractor Information *" at bounding box center [842, 597] width 1051 height 78
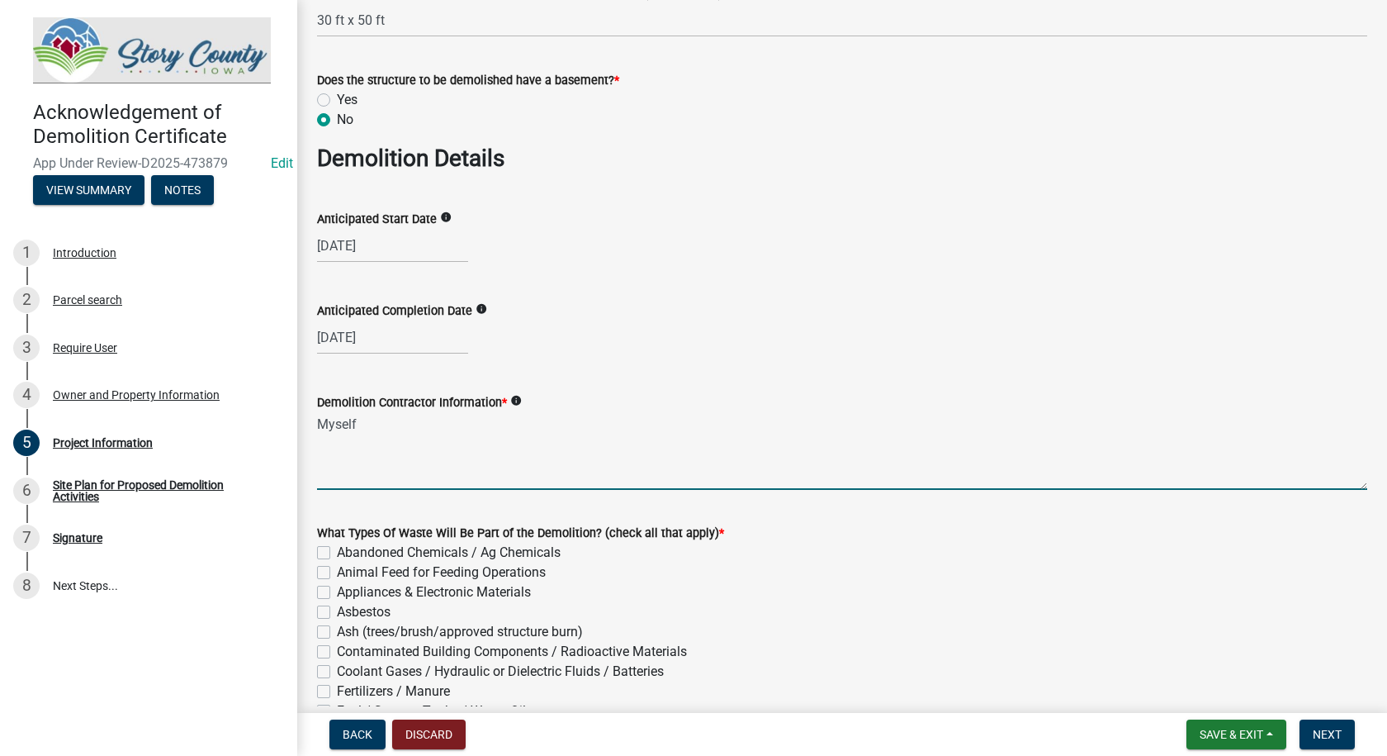
scroll to position [1074, 0]
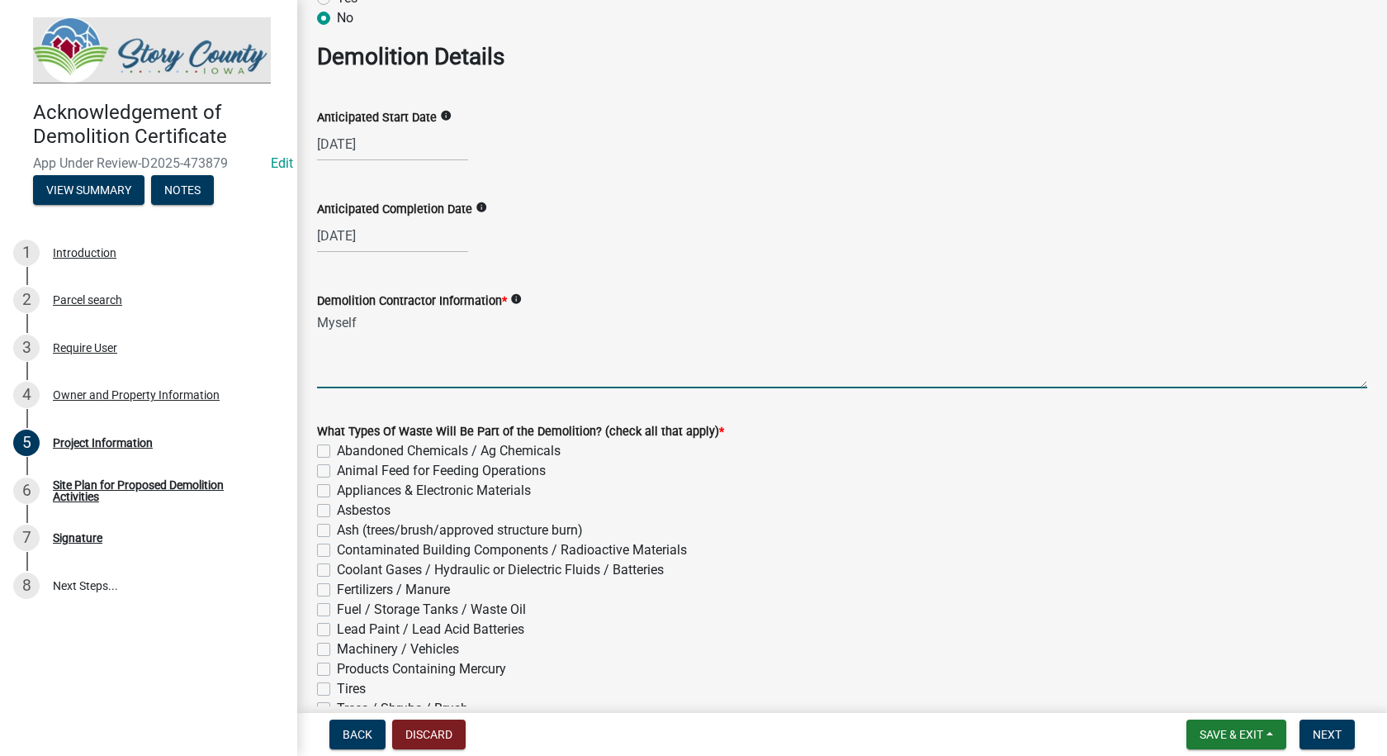
type textarea "Myself"
click at [943, 615] on div "Fuel / Storage Tanks / Waste Oil" at bounding box center [842, 610] width 1051 height 20
click at [337, 472] on label "Animal Feed for Feeding Operations" at bounding box center [441, 471] width 209 height 20
click at [337, 472] on input "Animal Feed for Feeding Operations" at bounding box center [342, 466] width 11 height 11
checkbox input "true"
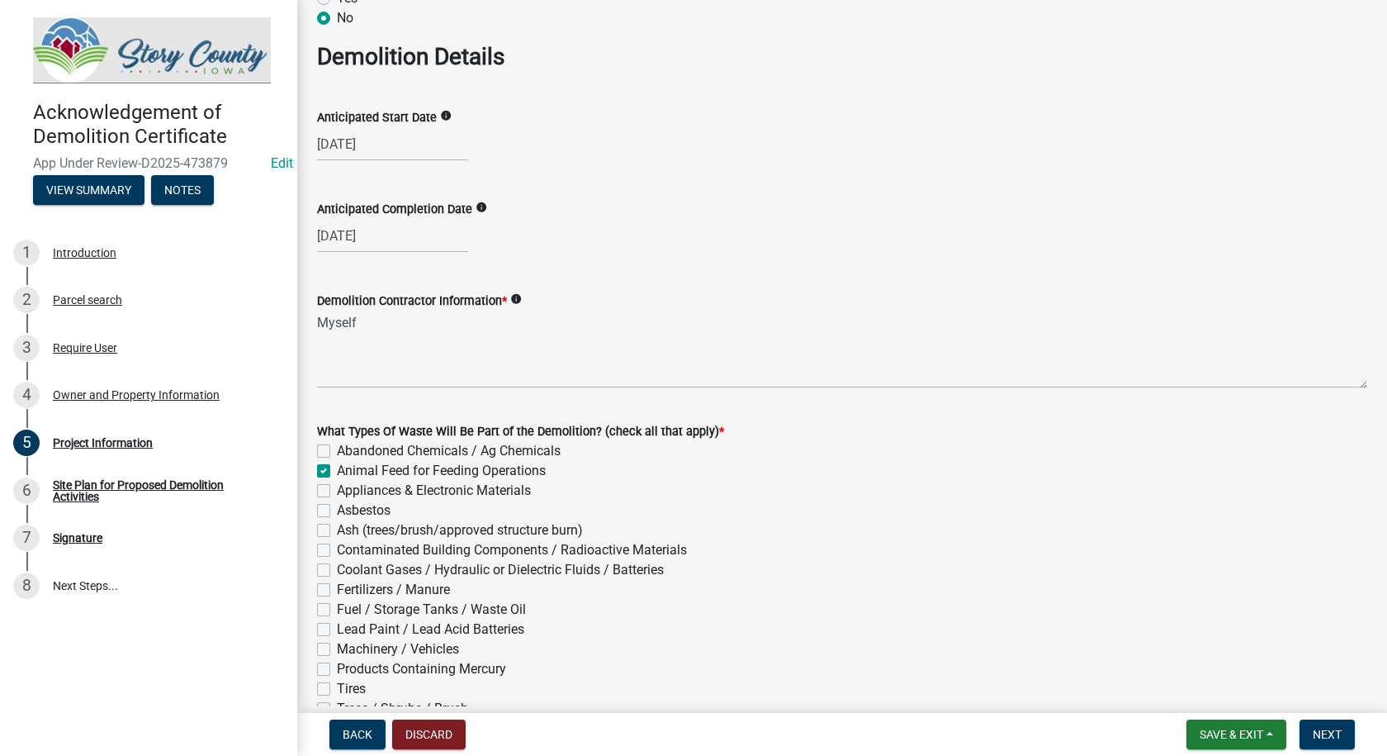
checkbox input "false"
checkbox input "true"
checkbox input "false"
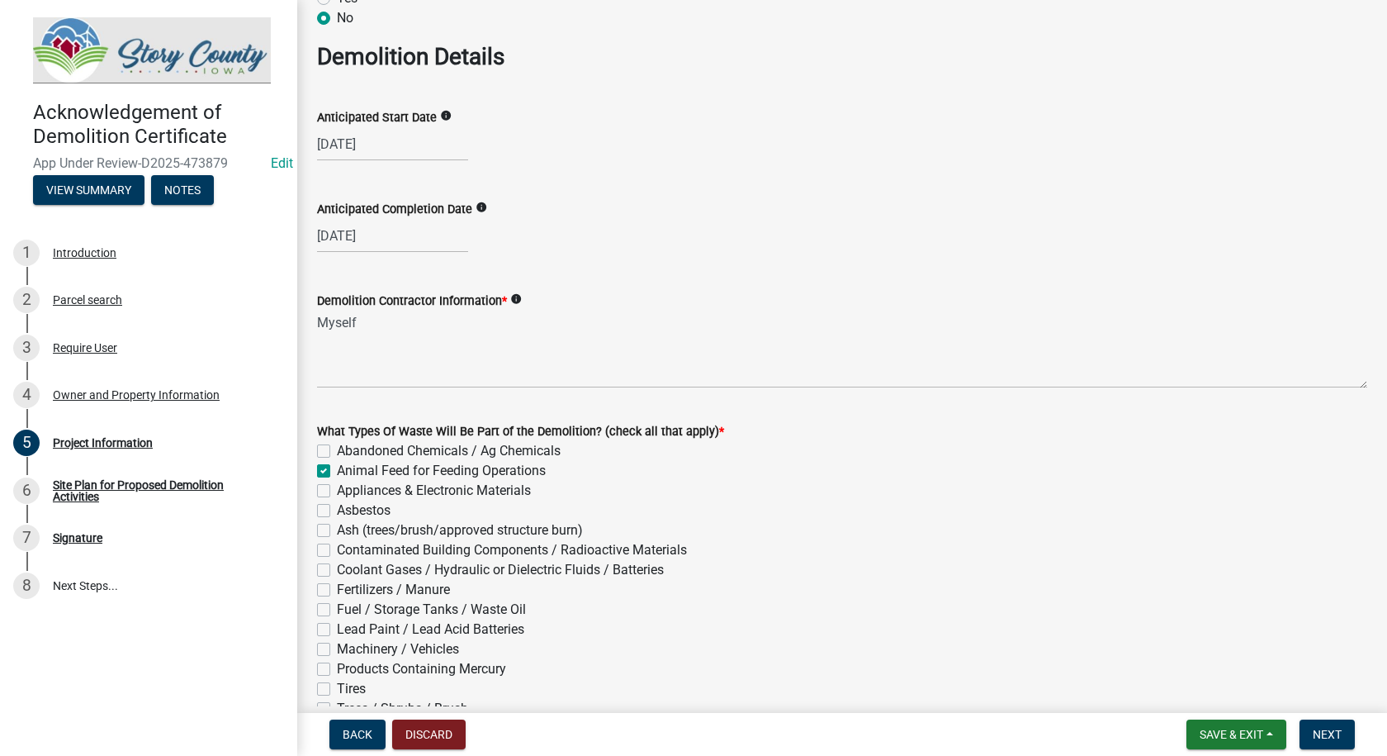
checkbox input "false"
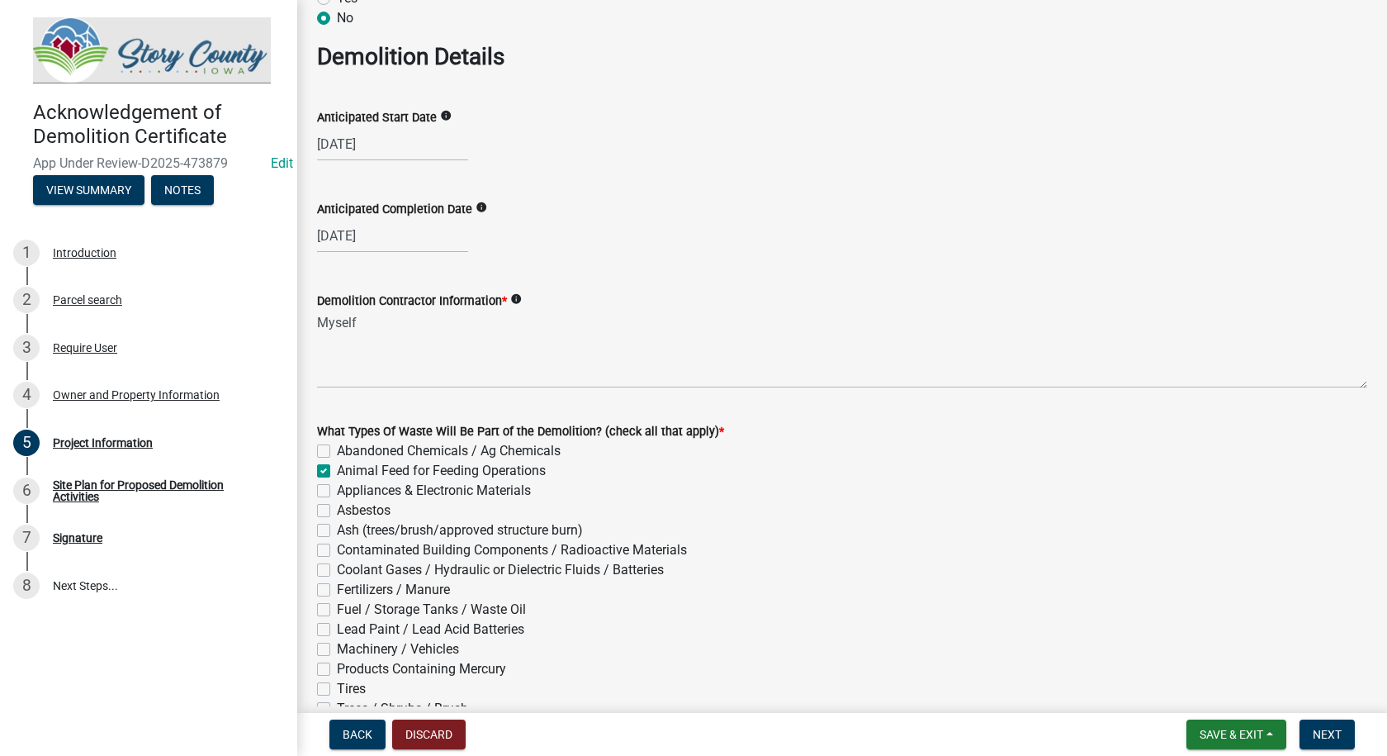
checkbox input "false"
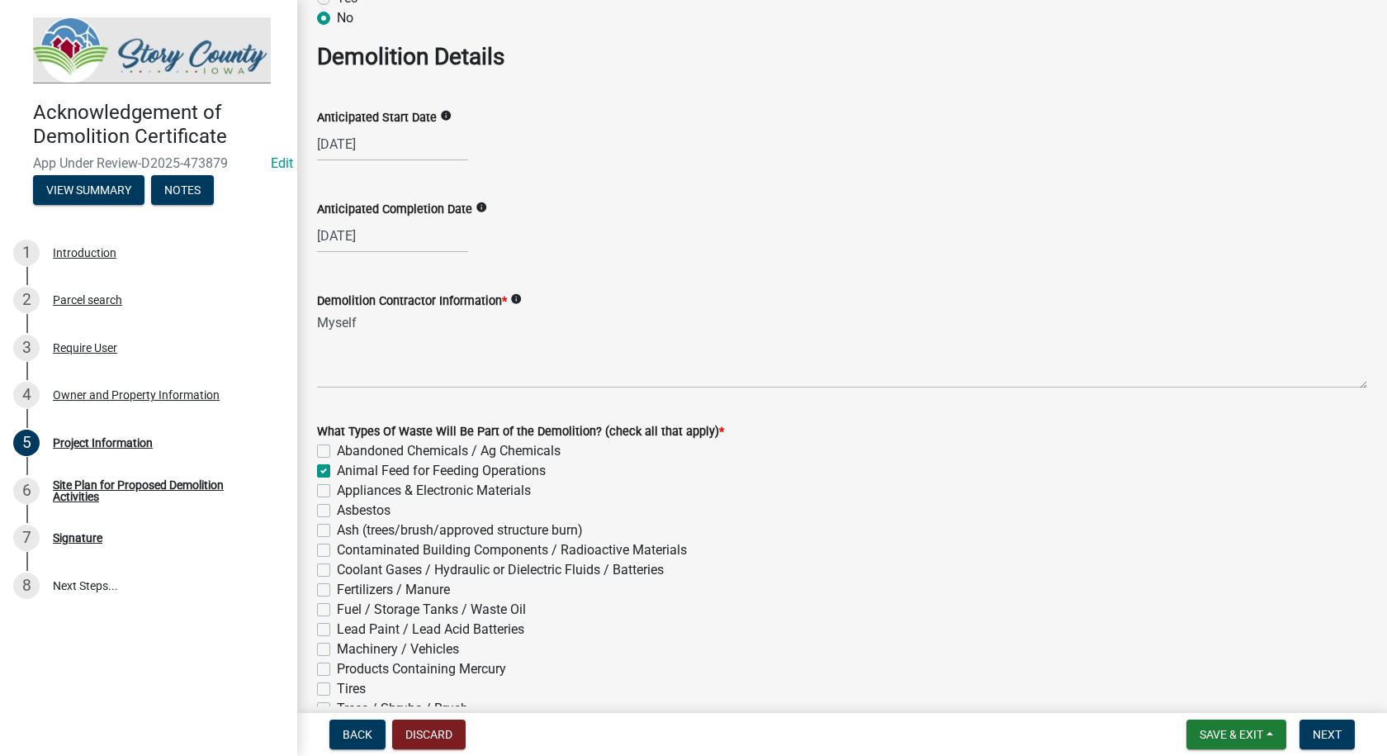
click at [337, 587] on label "Fertilizers / Manure" at bounding box center [393, 590] width 113 height 20
click at [337, 587] on input "Fertilizers / Manure" at bounding box center [342, 585] width 11 height 11
checkbox input "true"
checkbox input "false"
checkbox input "true"
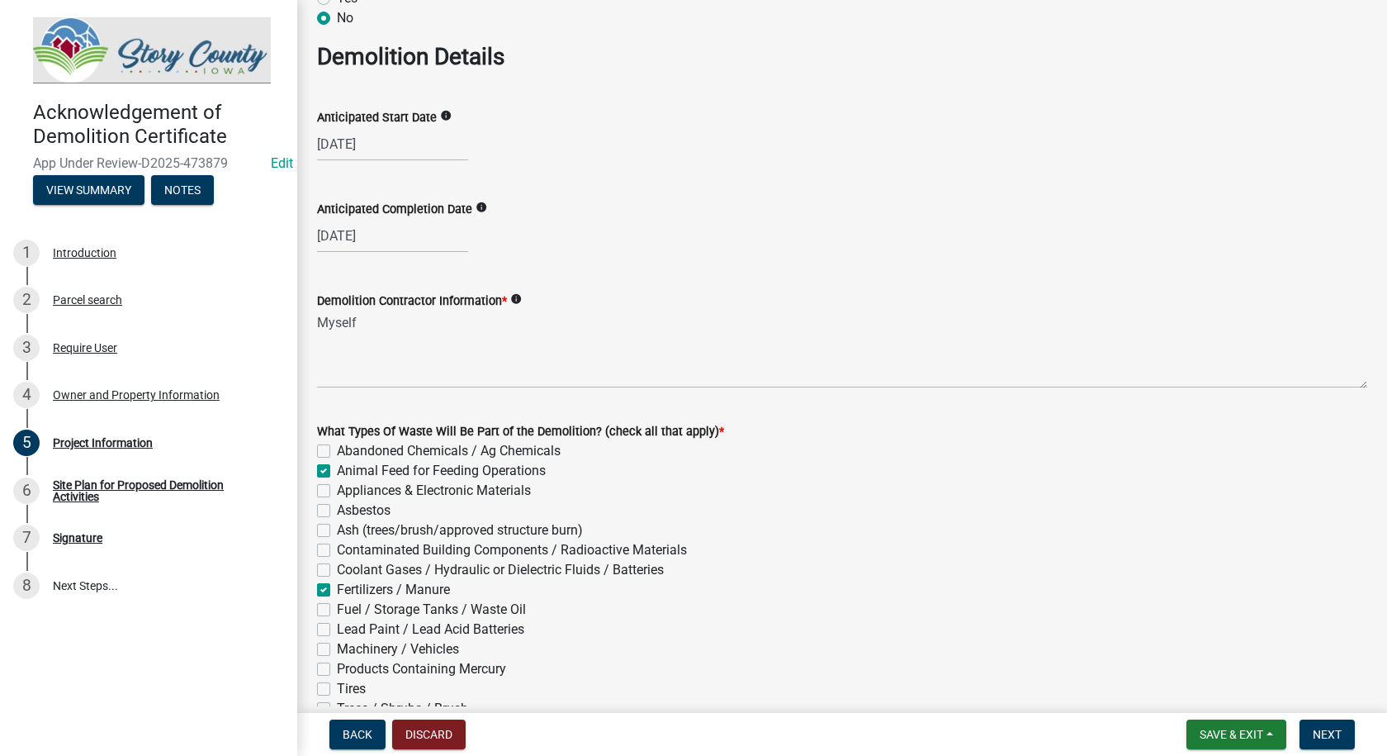
checkbox input "false"
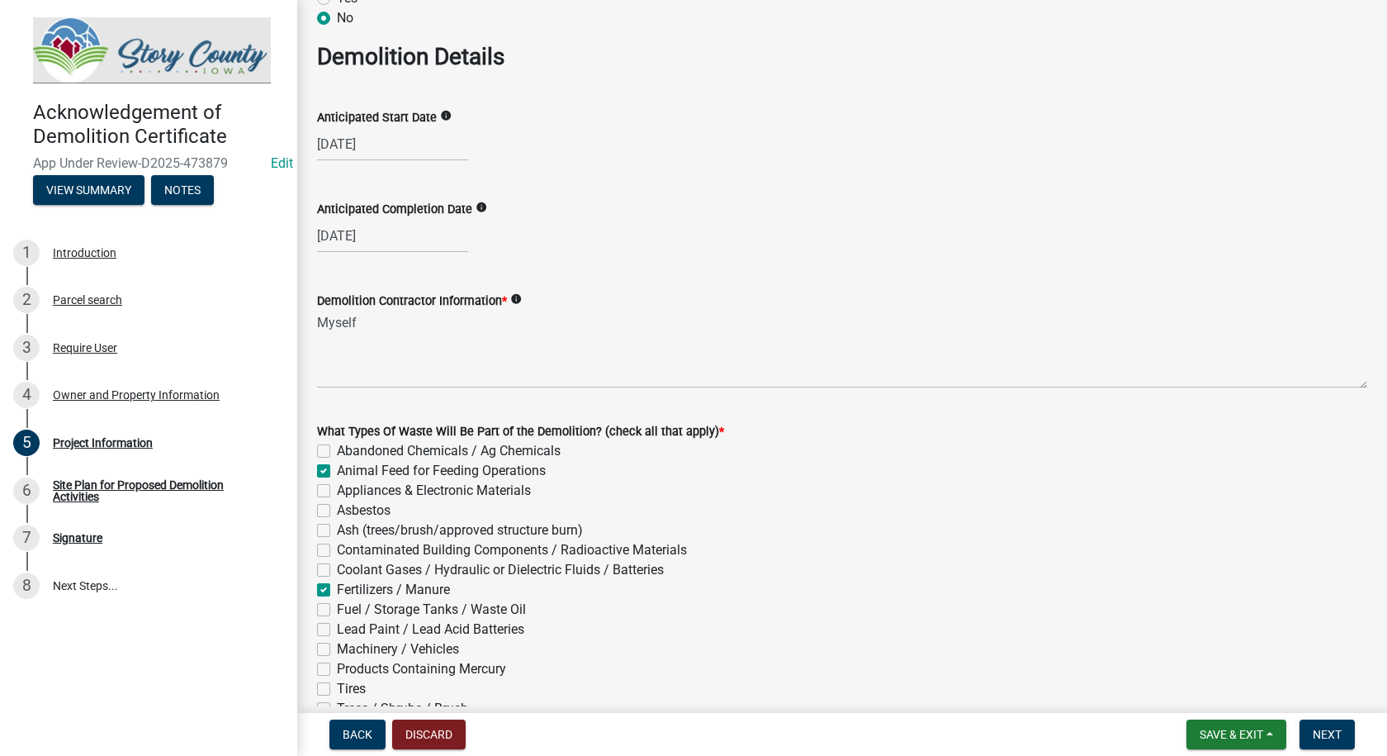
checkbox input "true"
checkbox input "false"
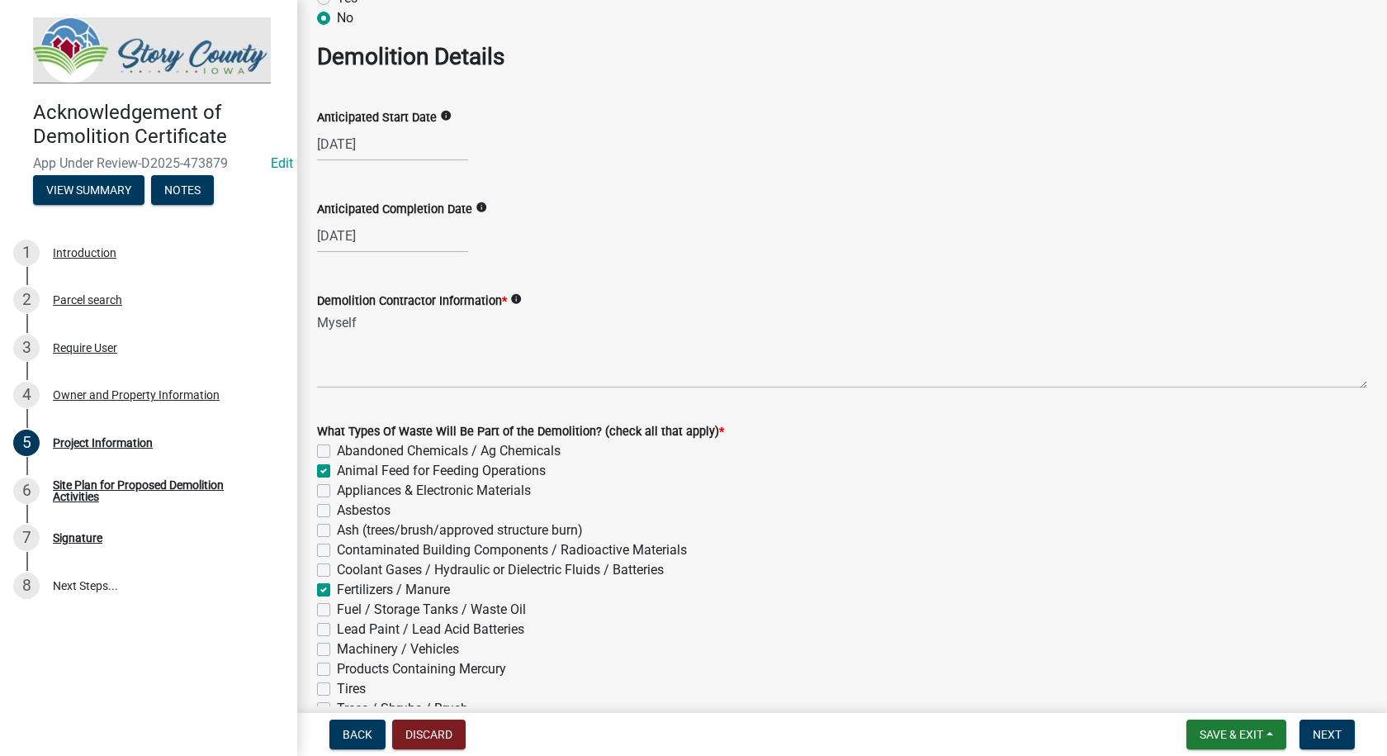
checkbox input "false"
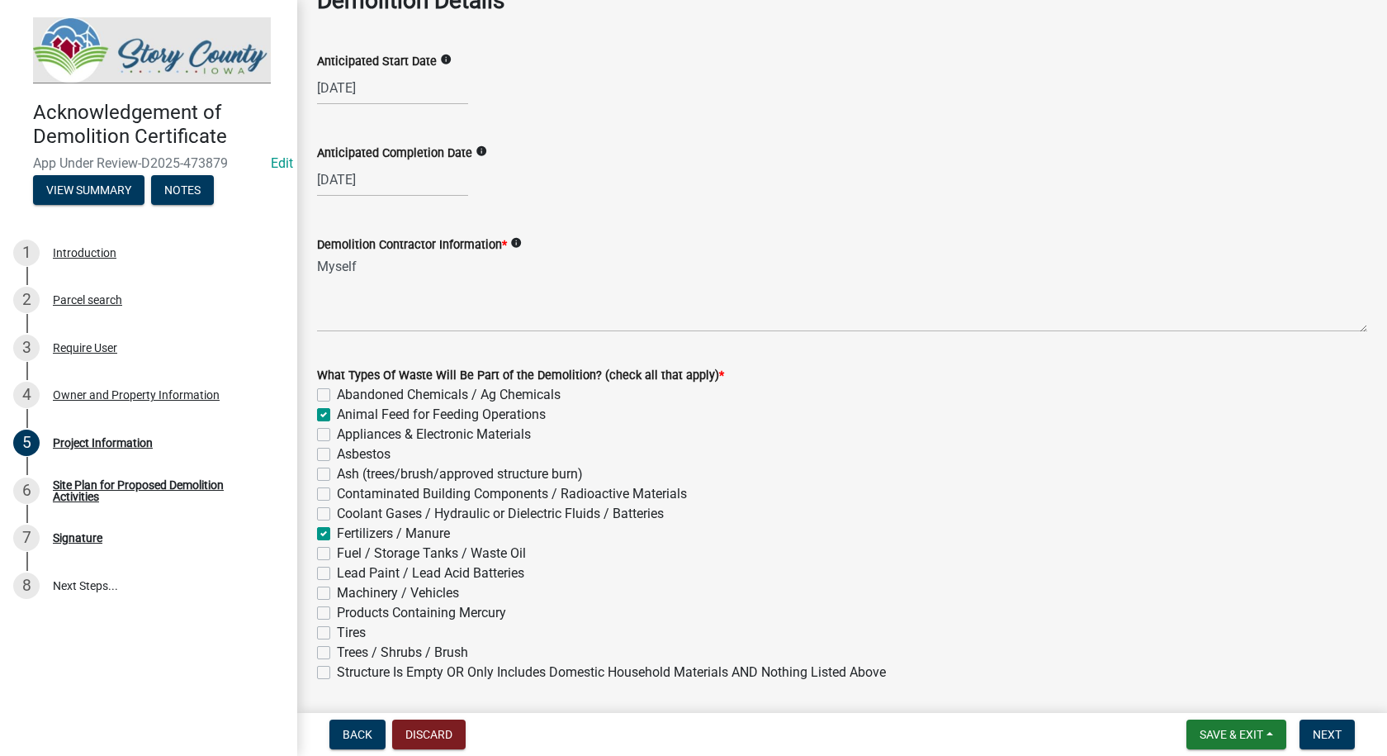
scroll to position [1156, 0]
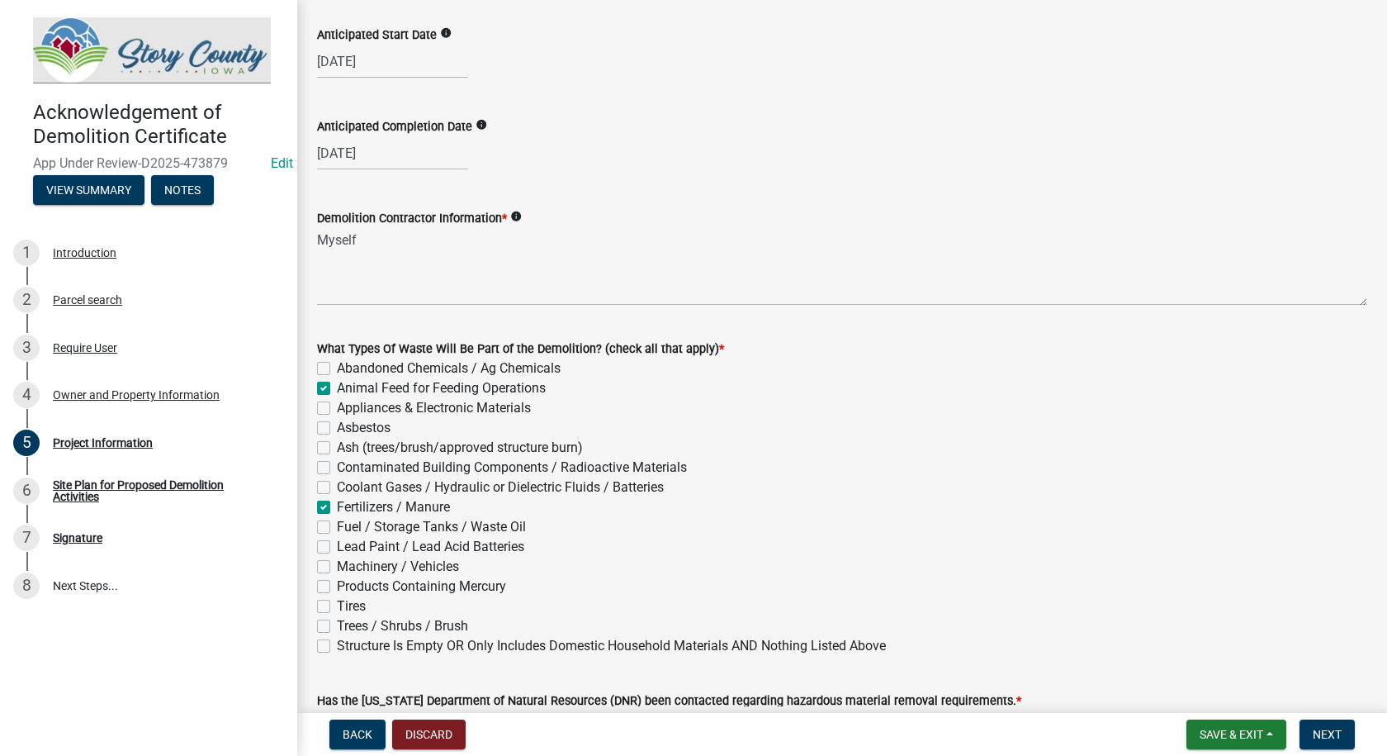
click at [337, 600] on label "Tires" at bounding box center [351, 606] width 29 height 20
click at [337, 600] on input "Tires" at bounding box center [342, 601] width 11 height 11
checkbox input "true"
checkbox input "false"
checkbox input "true"
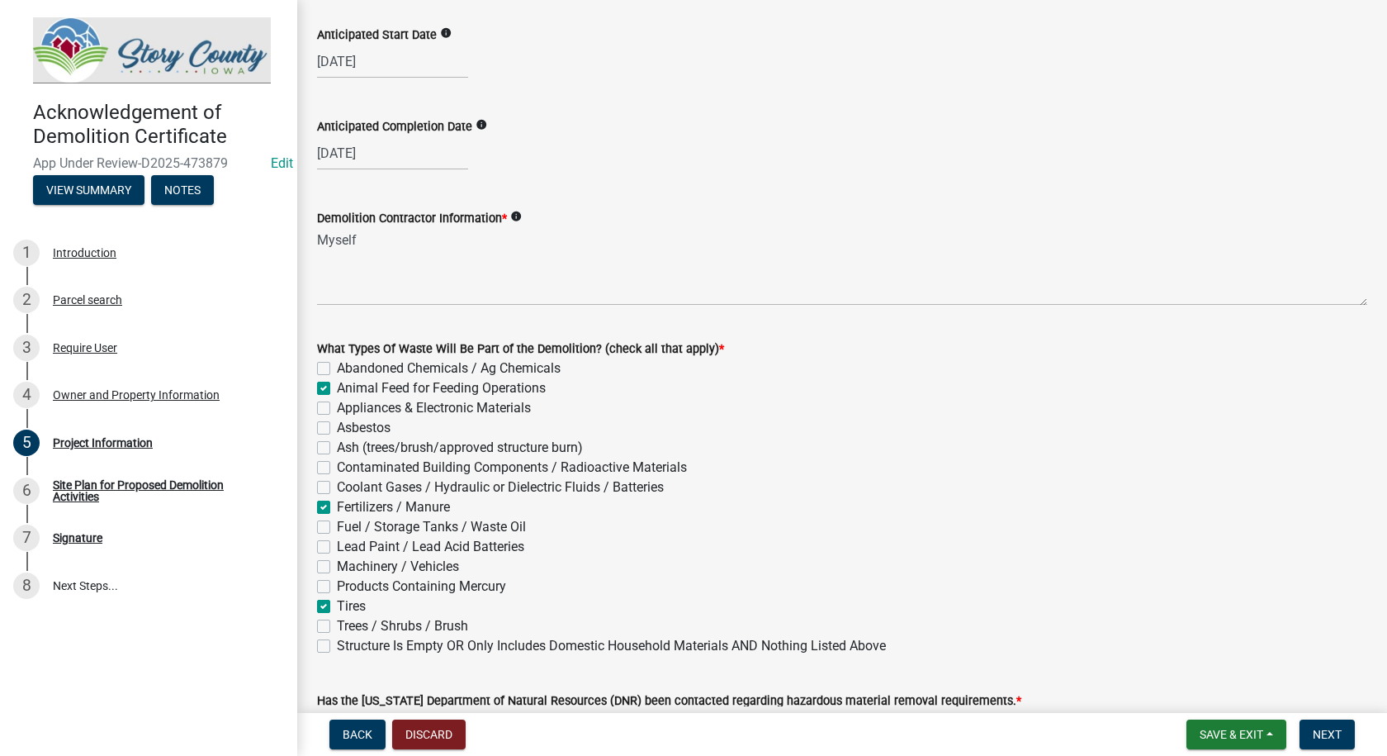
checkbox input "false"
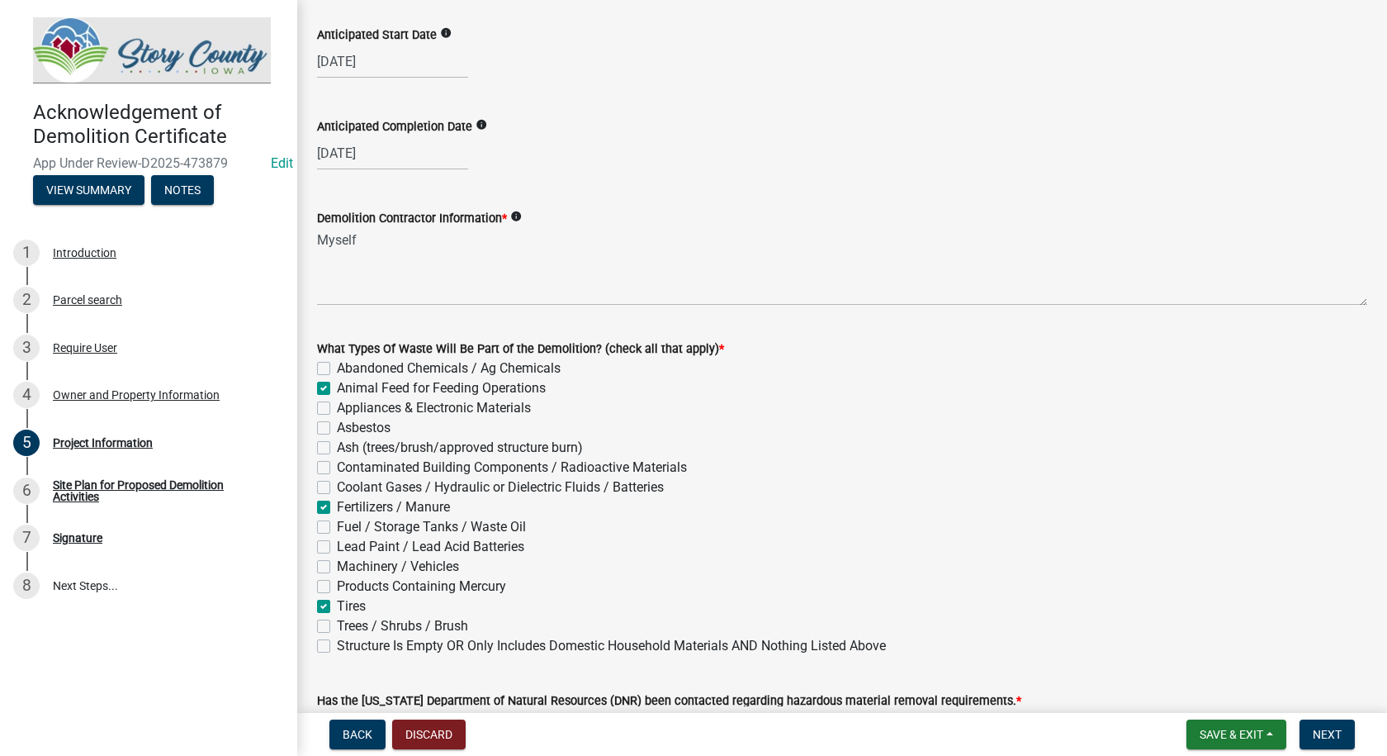
checkbox input "true"
checkbox input "false"
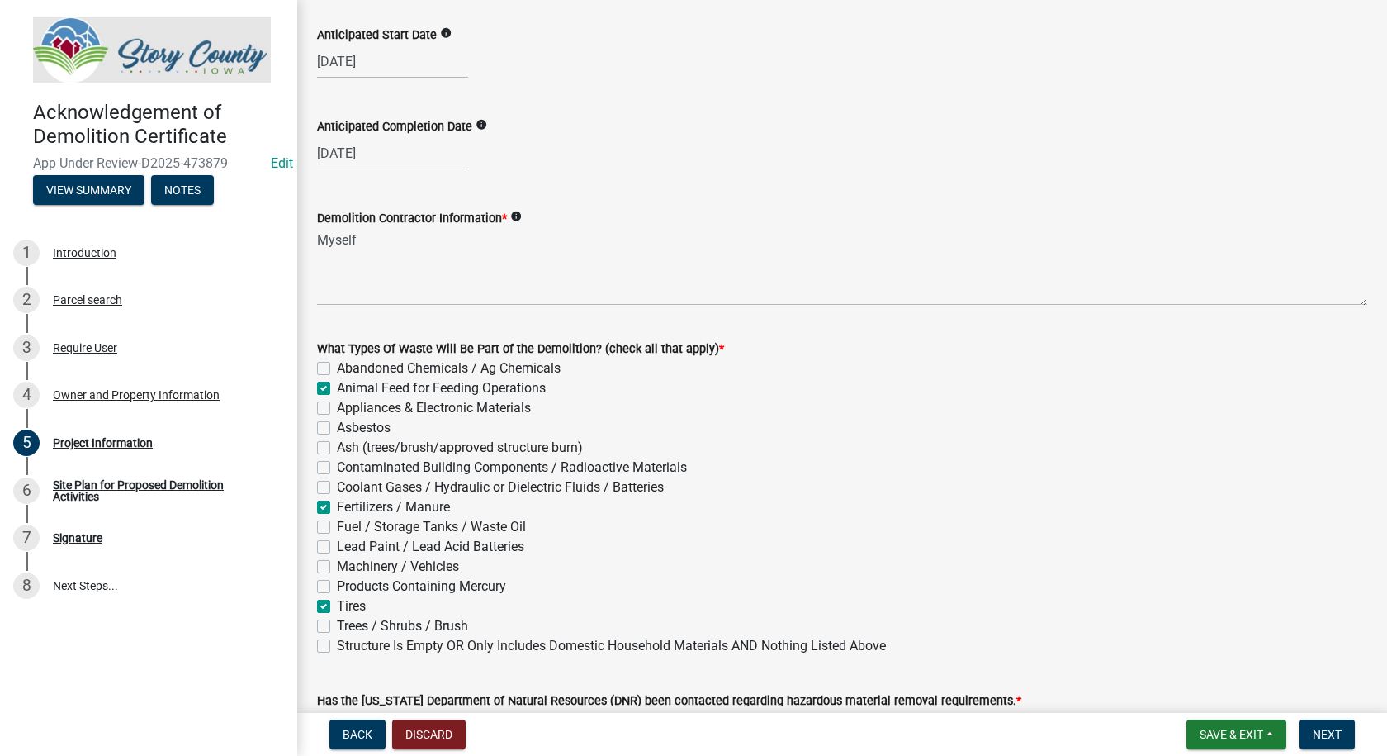
checkbox input "true"
checkbox input "false"
click at [337, 566] on label "Machinery / Vehicles" at bounding box center [398, 567] width 122 height 20
click at [337, 566] on input "Machinery / Vehicles" at bounding box center [342, 562] width 11 height 11
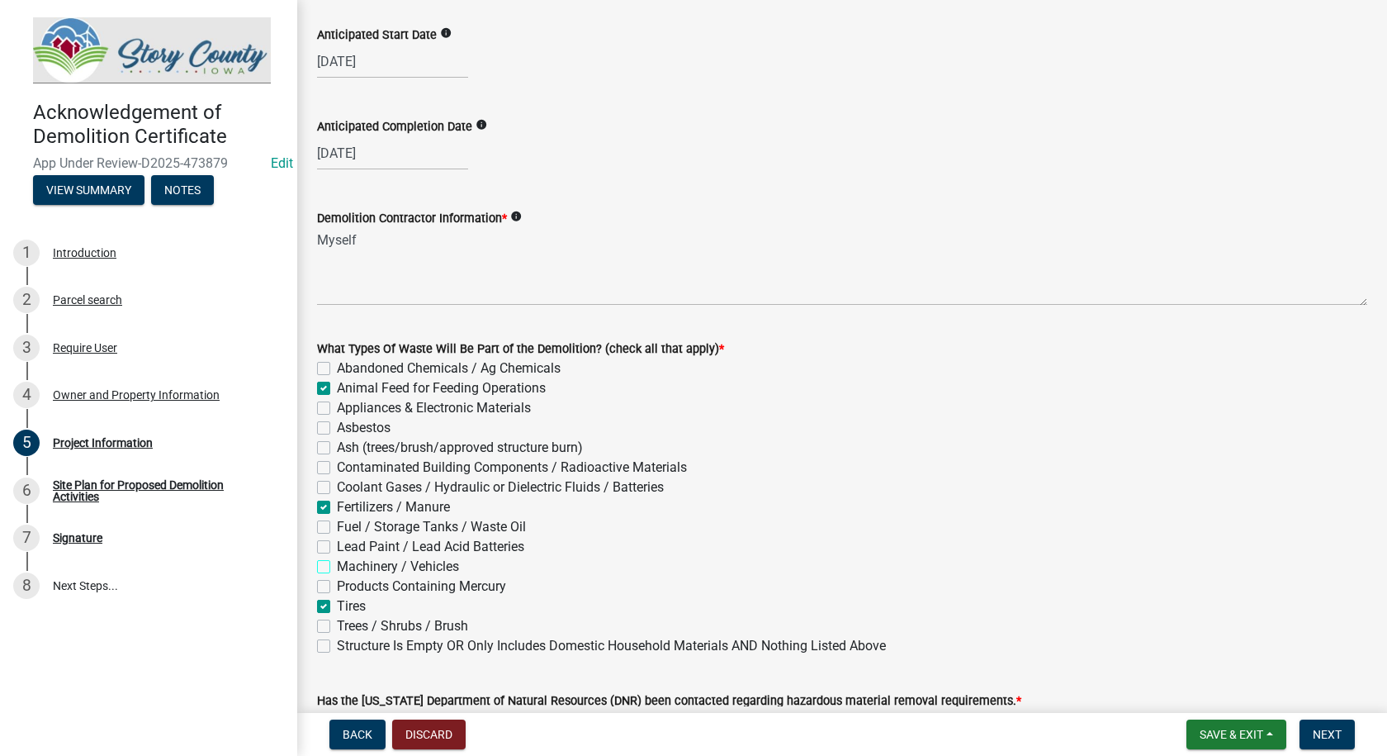
checkbox input "true"
checkbox input "false"
checkbox input "true"
checkbox input "false"
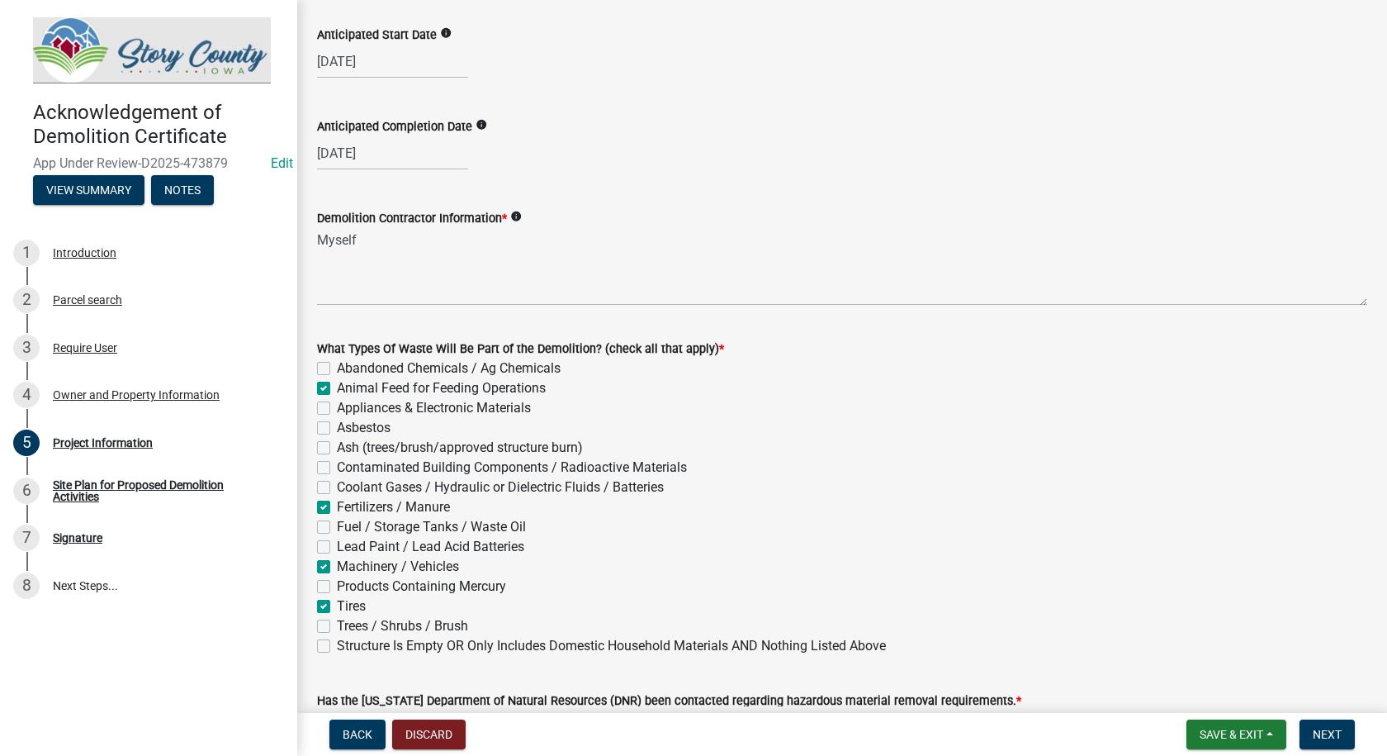
checkbox input "false"
checkbox input "true"
checkbox input "false"
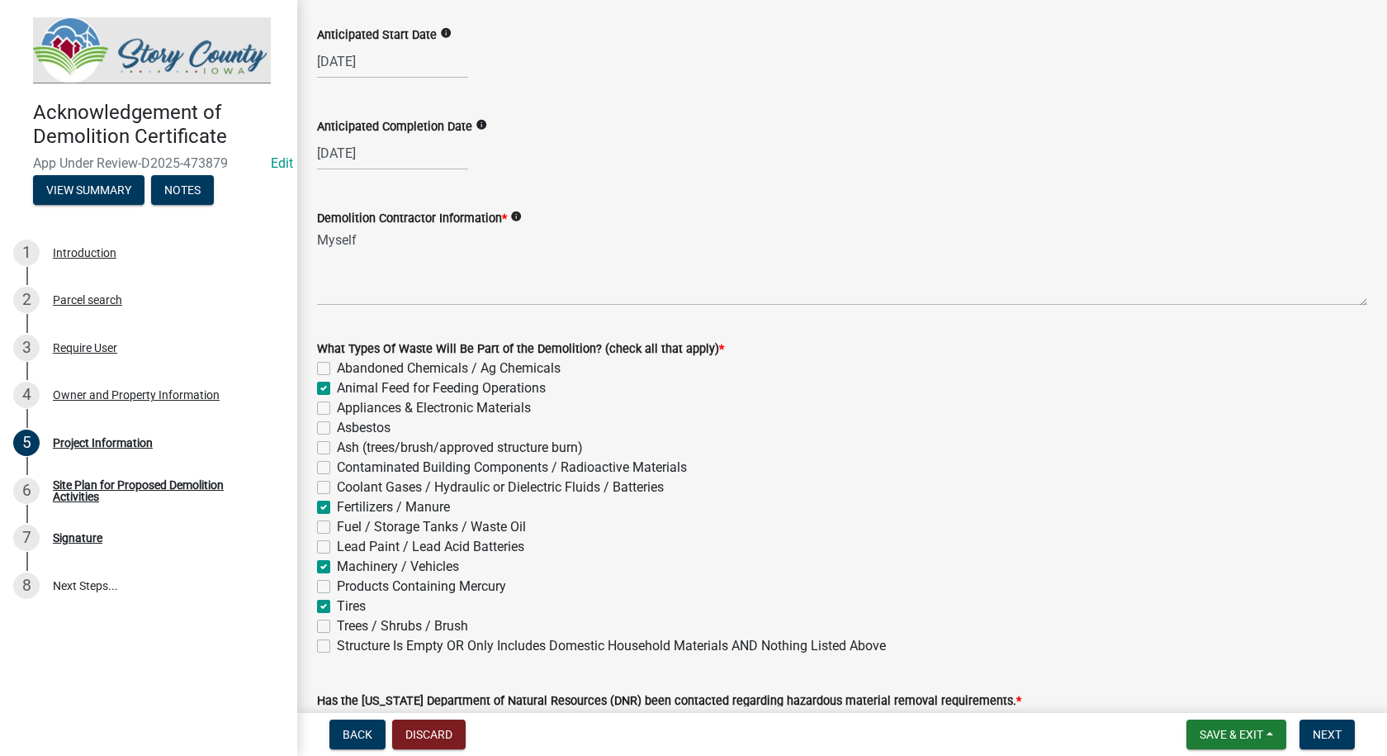
checkbox input "false"
checkbox input "true"
checkbox input "false"
checkbox input "true"
checkbox input "false"
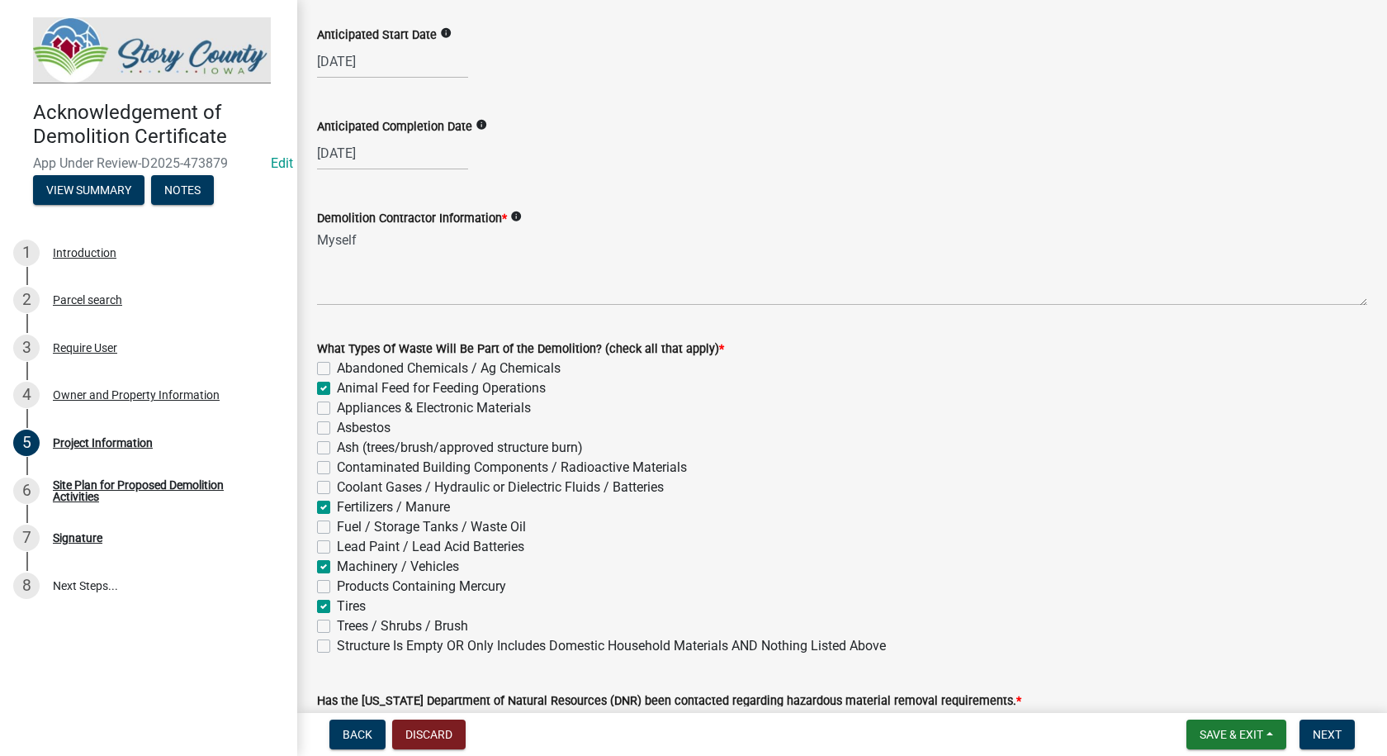
checkbox input "false"
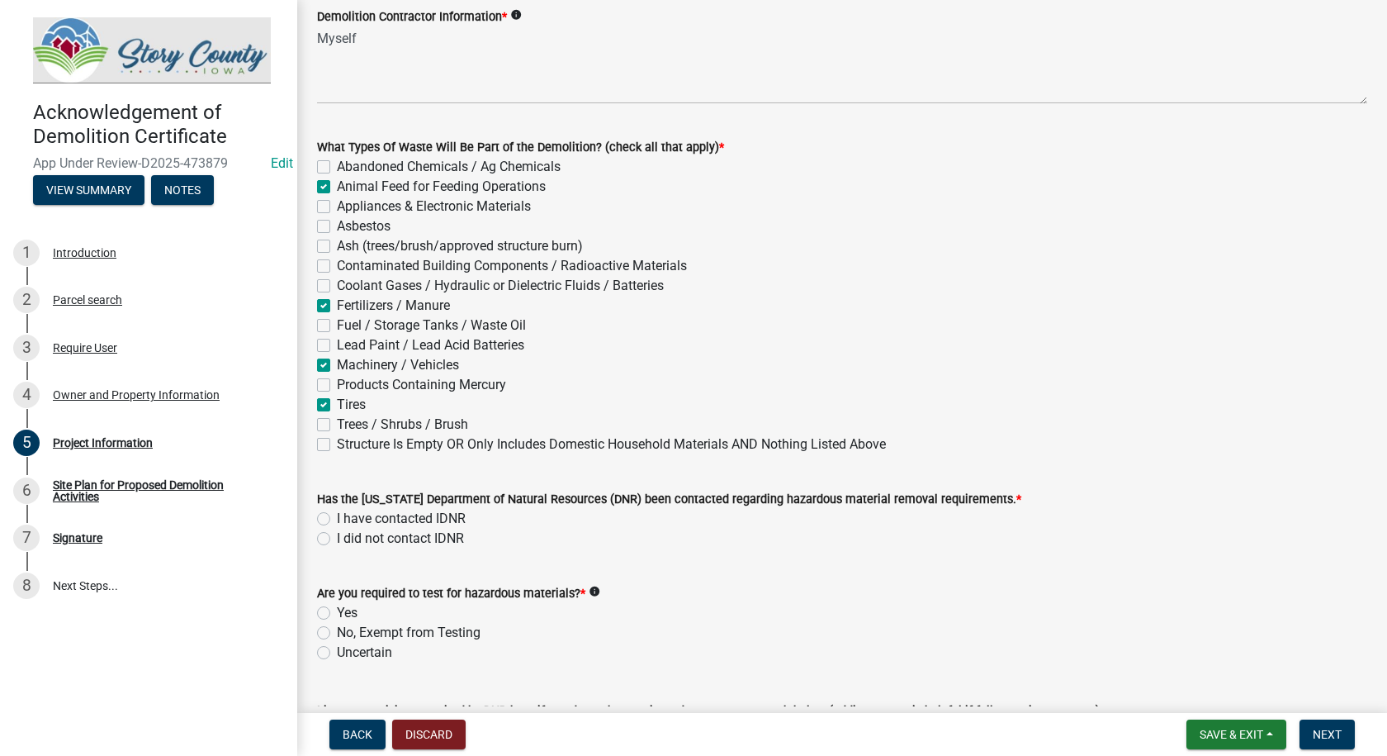
scroll to position [1404, 0]
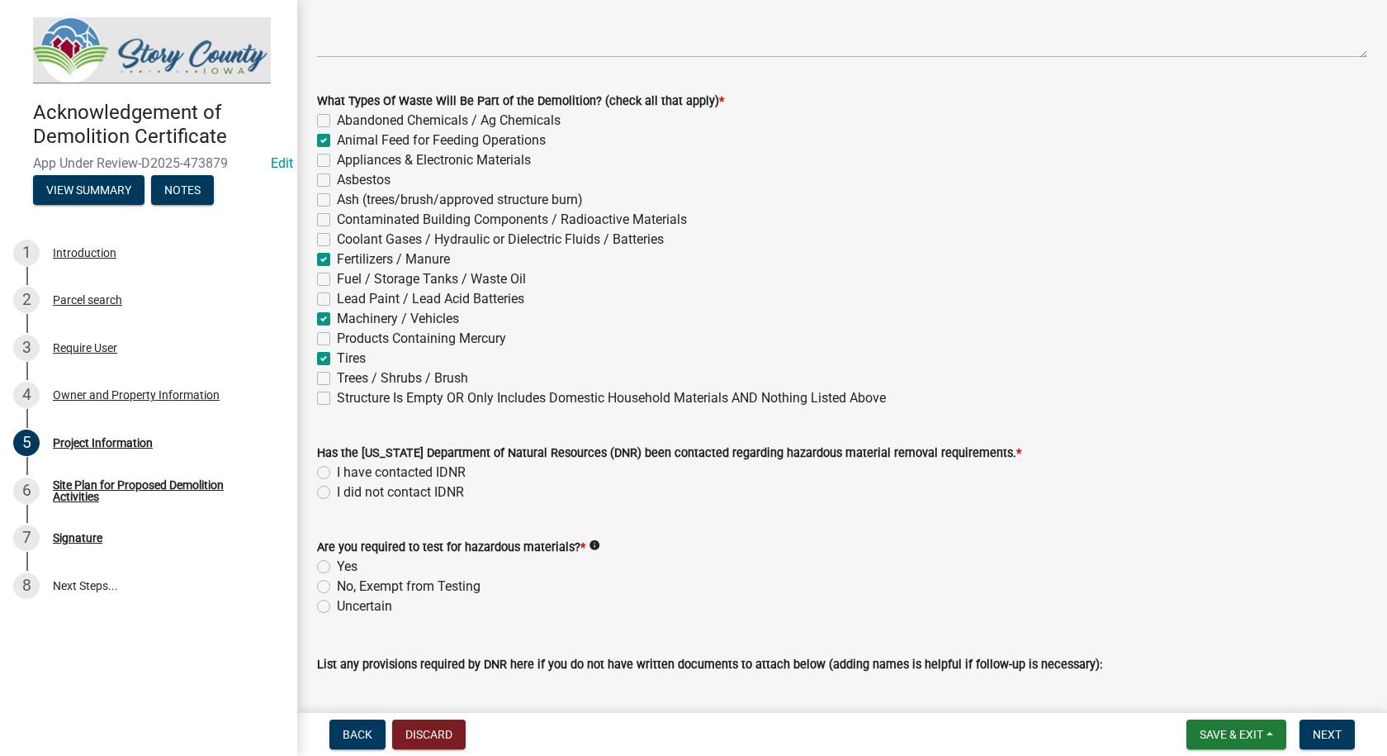
click at [337, 491] on label "I did not contact IDNR" at bounding box center [400, 492] width 127 height 20
click at [337, 491] on input "I did not contact IDNR" at bounding box center [342, 487] width 11 height 11
radio input "true"
click at [337, 605] on label "Uncertain" at bounding box center [364, 606] width 55 height 20
click at [337, 605] on input "Uncertain" at bounding box center [342, 601] width 11 height 11
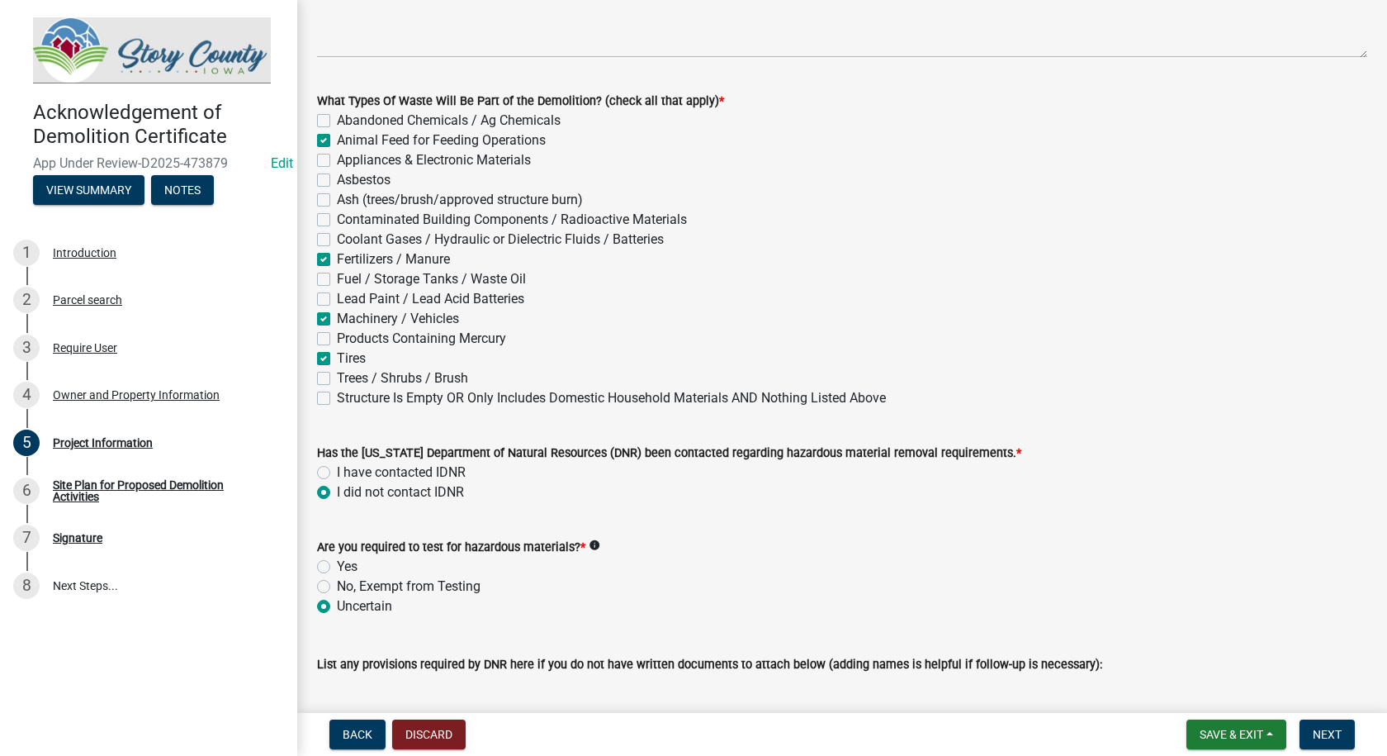
radio input "true"
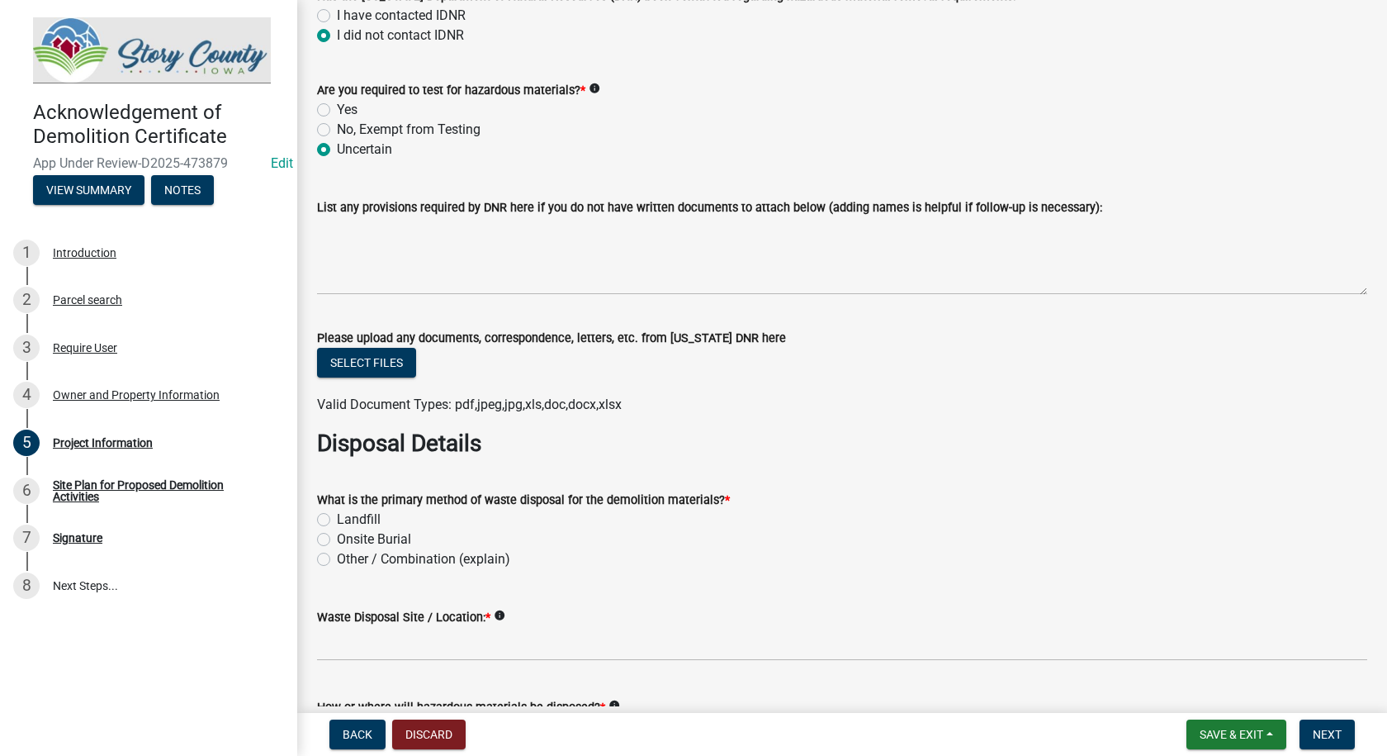
scroll to position [1900, 0]
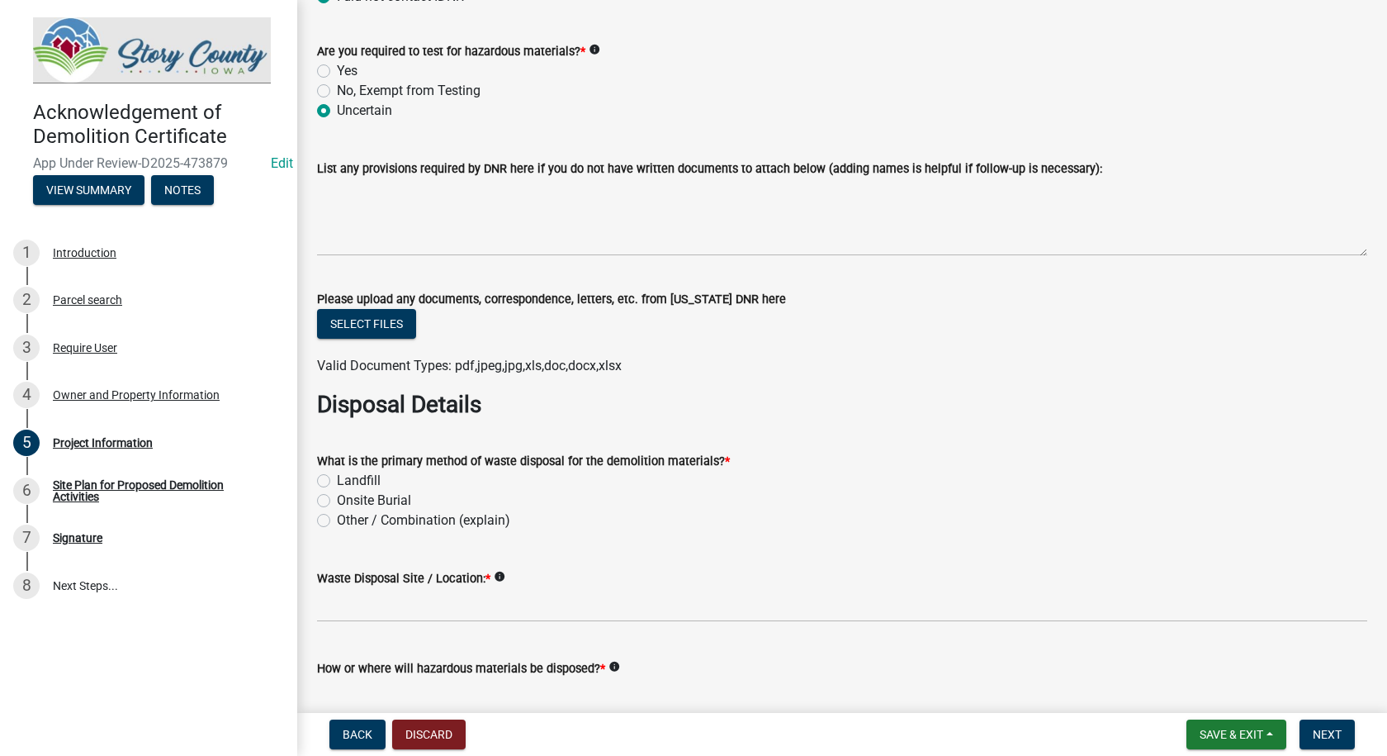
click at [337, 518] on label "Other / Combination (explain)" at bounding box center [423, 520] width 173 height 20
click at [337, 518] on input "Other / Combination (explain)" at bounding box center [342, 515] width 11 height 11
radio input "true"
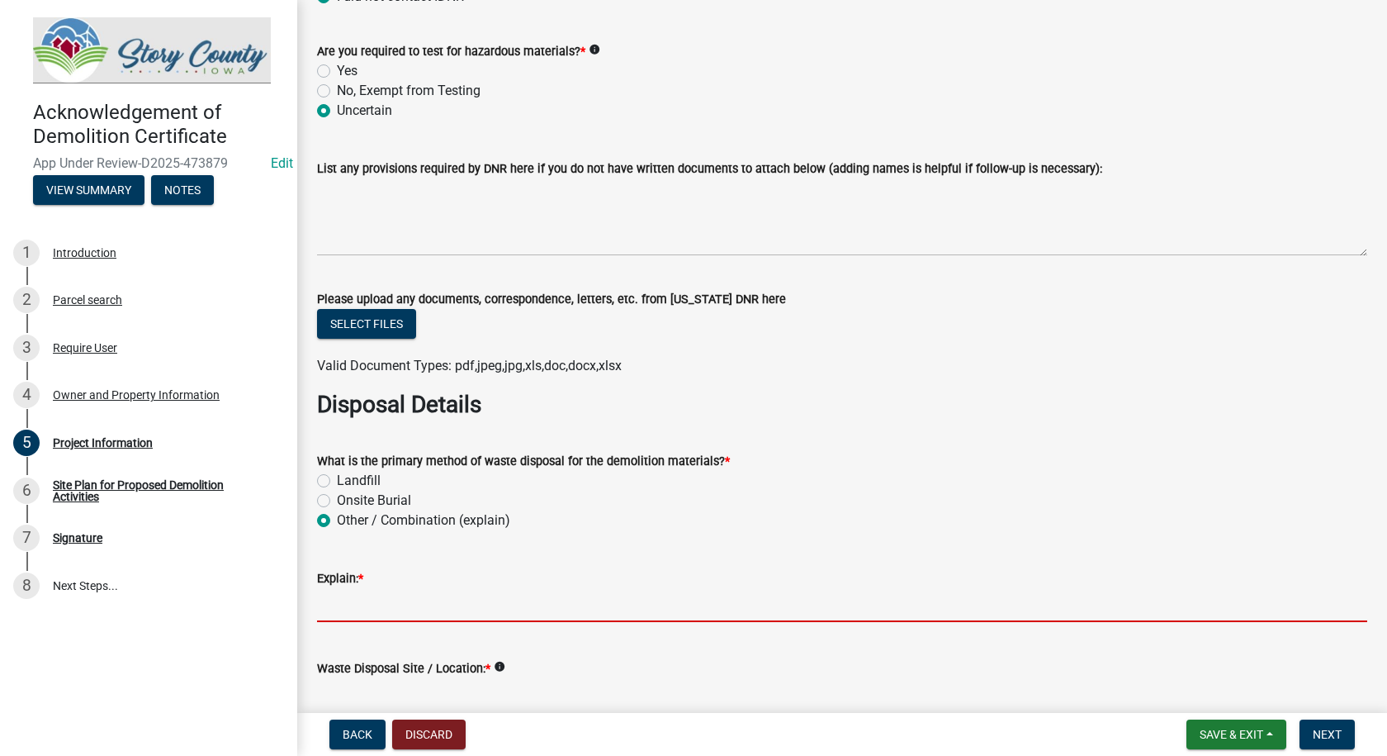
click at [346, 602] on input "Explain: *" at bounding box center [842, 605] width 1051 height 34
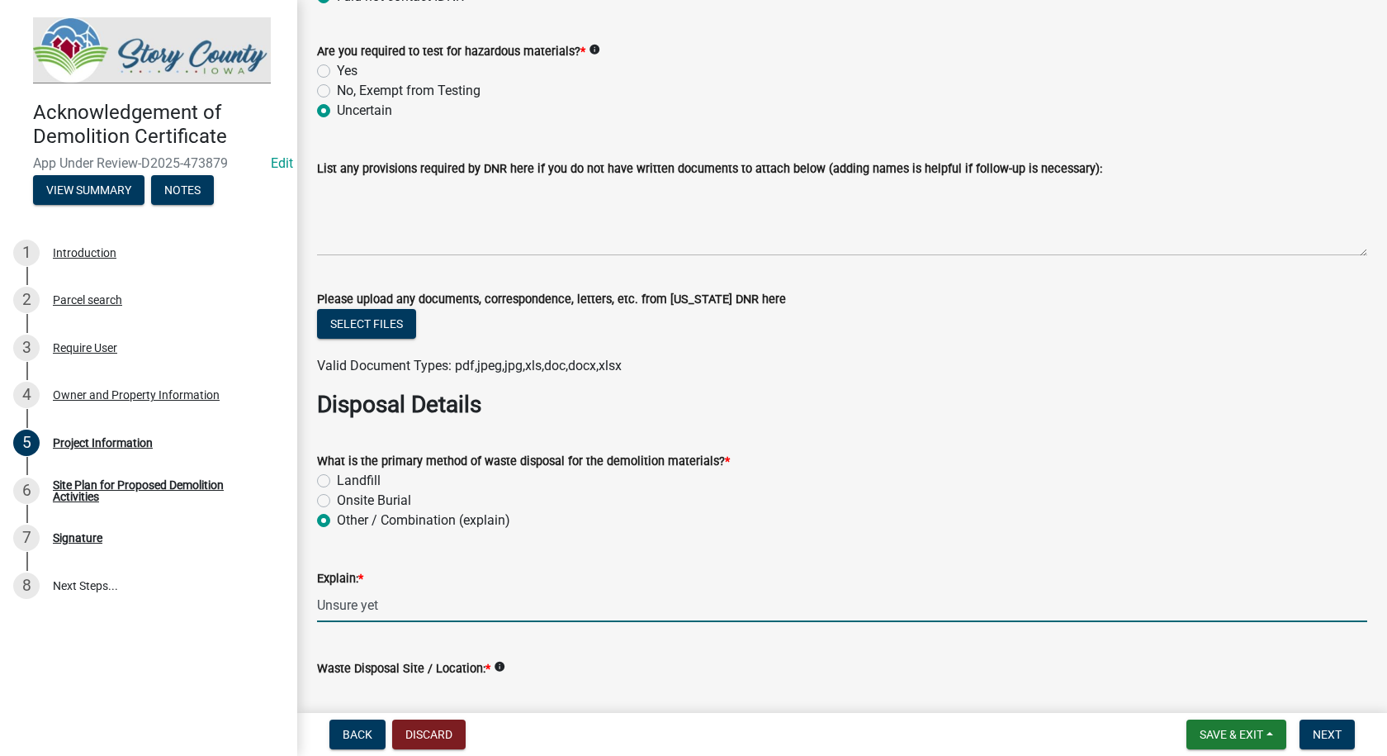
type input "Unsure yet"
click at [582, 663] on div "Waste Disposal Site / Location: * info" at bounding box center [842, 668] width 1051 height 20
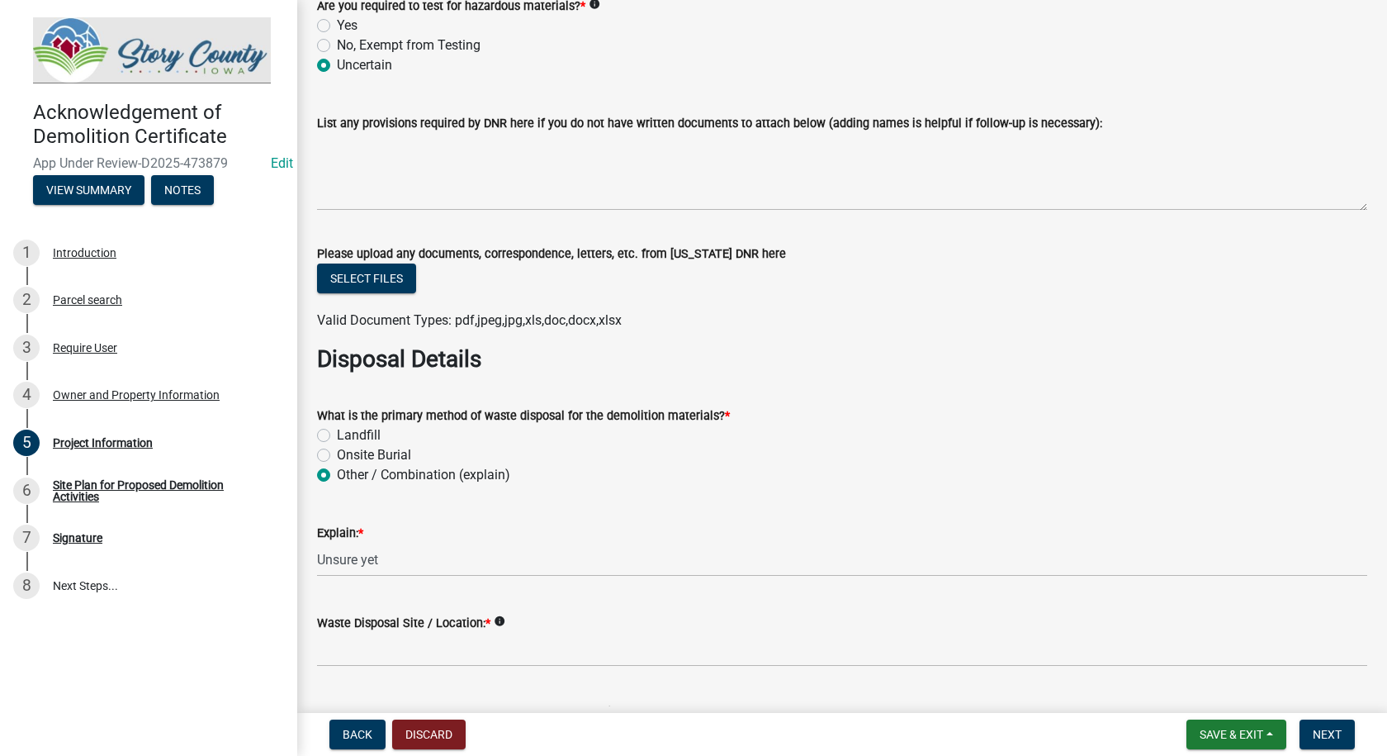
scroll to position [1982, 0]
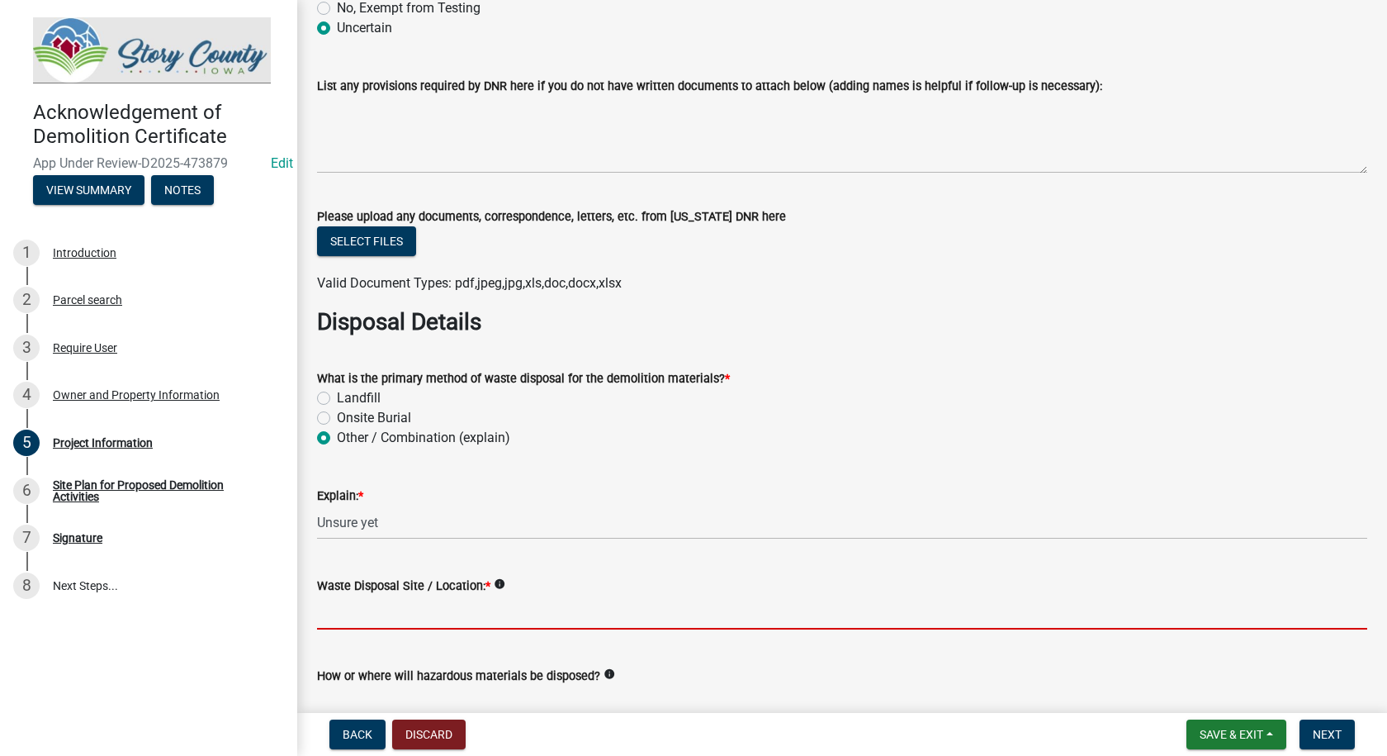
click at [460, 616] on input "Waste Disposal Site / Location: *" at bounding box center [842, 612] width 1051 height 34
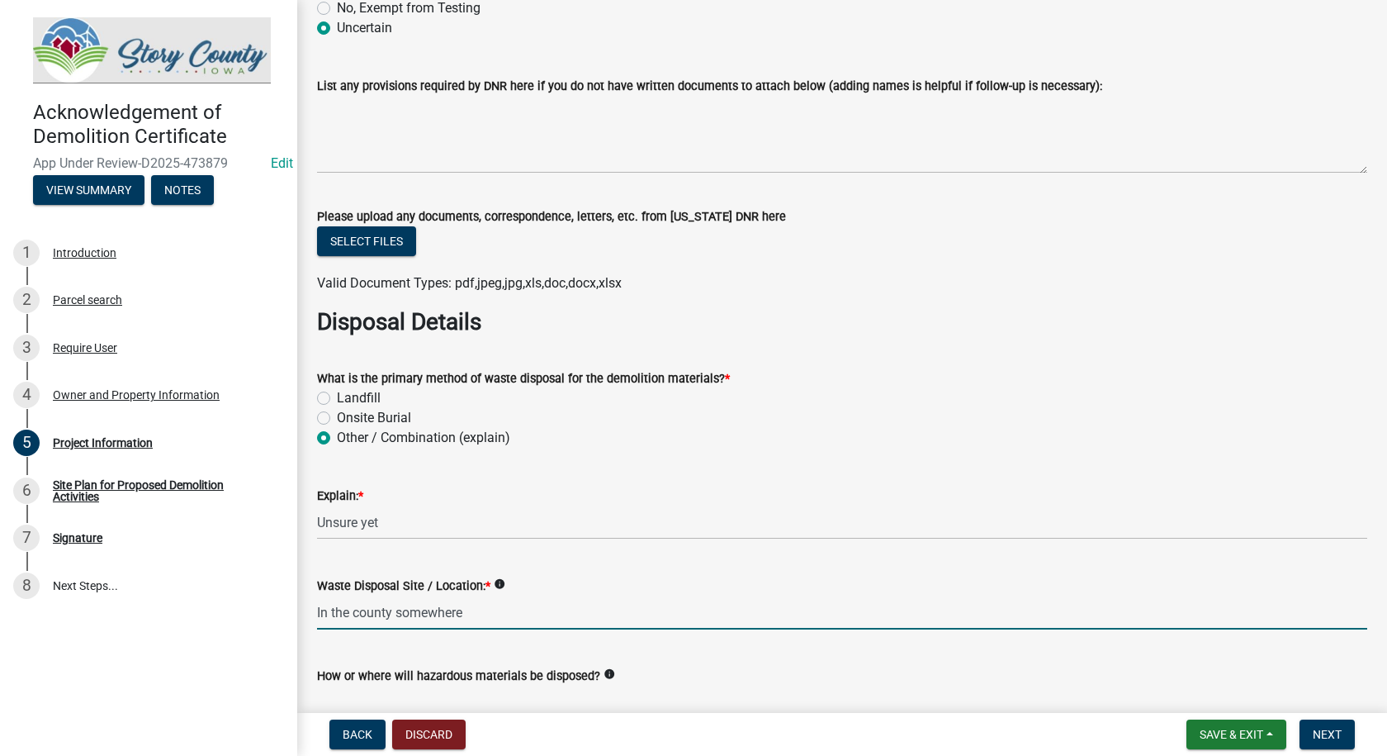
type input "In the county somewhere"
click at [801, 666] on div "How or where will hazardous materials be disposed? info" at bounding box center [842, 676] width 1051 height 20
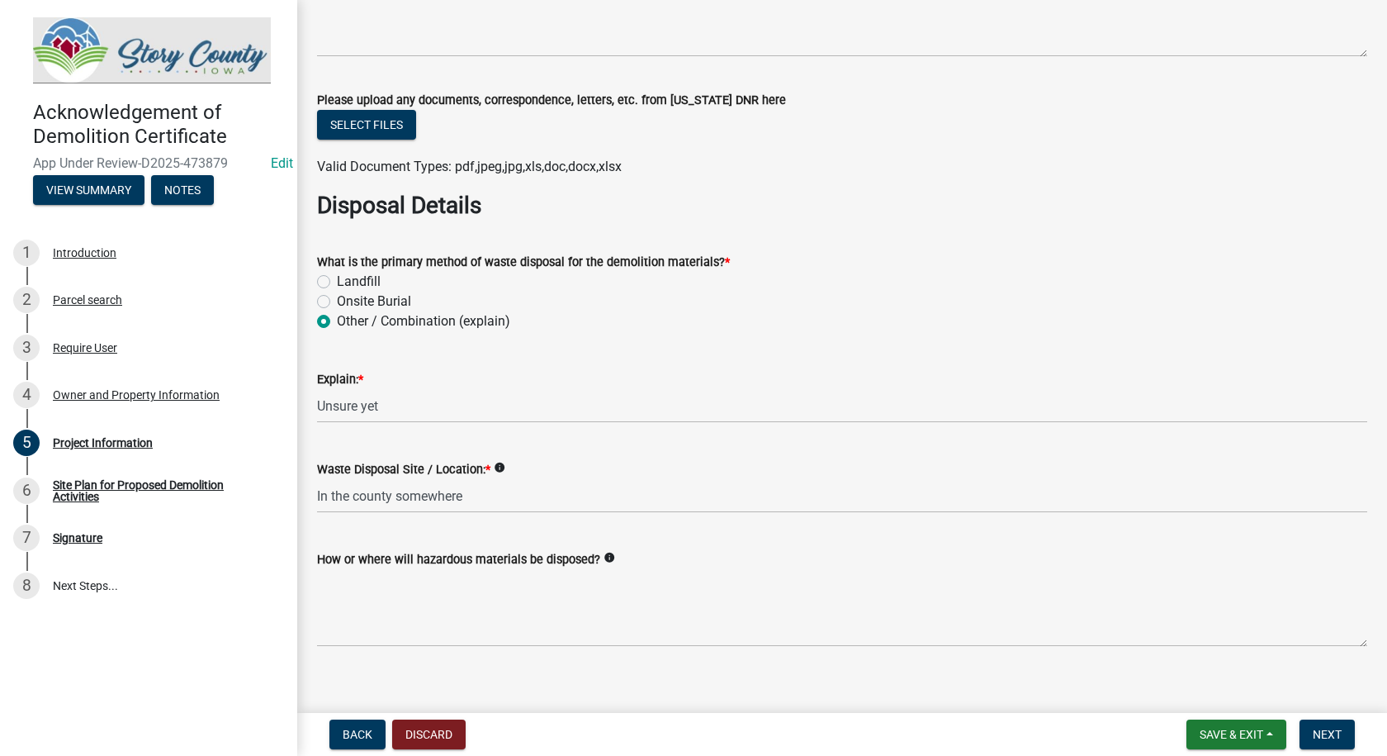
scroll to position [2117, 0]
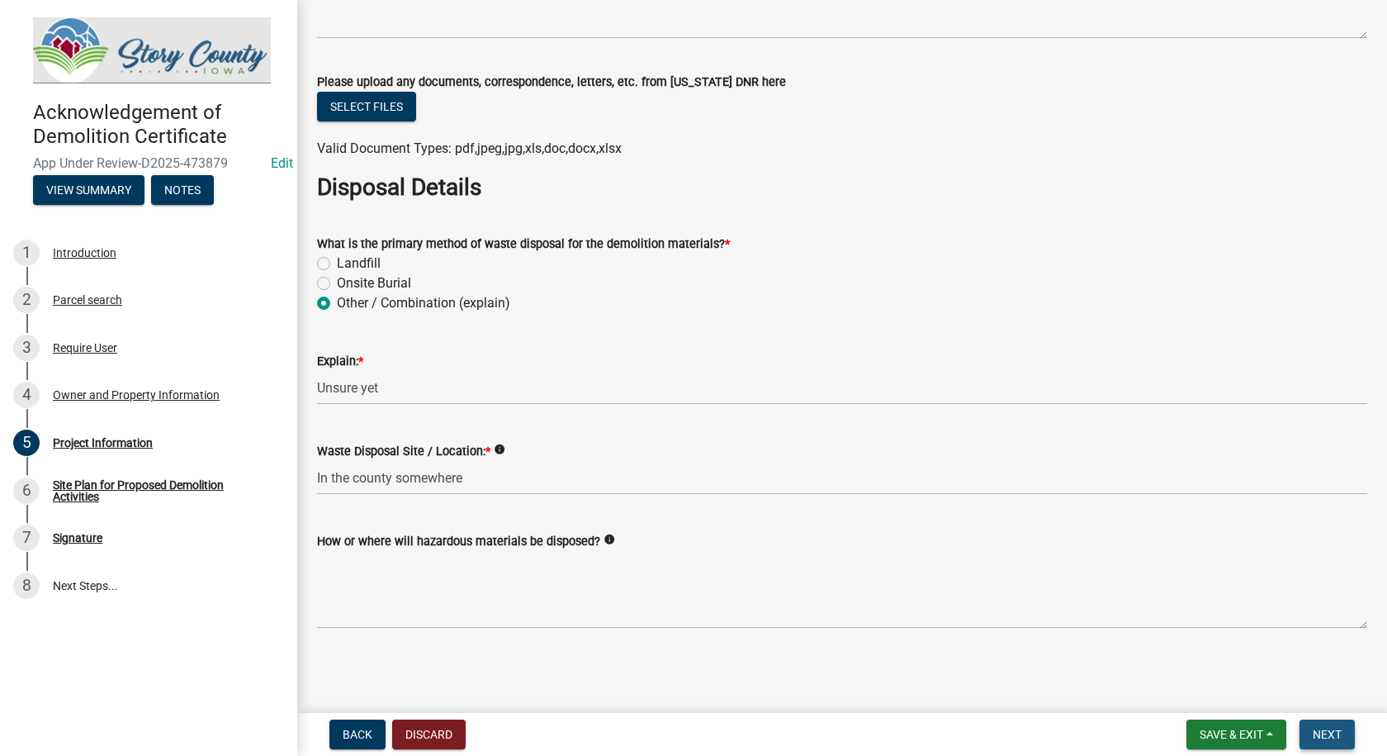
click at [1333, 728] on span "Next" at bounding box center [1327, 734] width 29 height 13
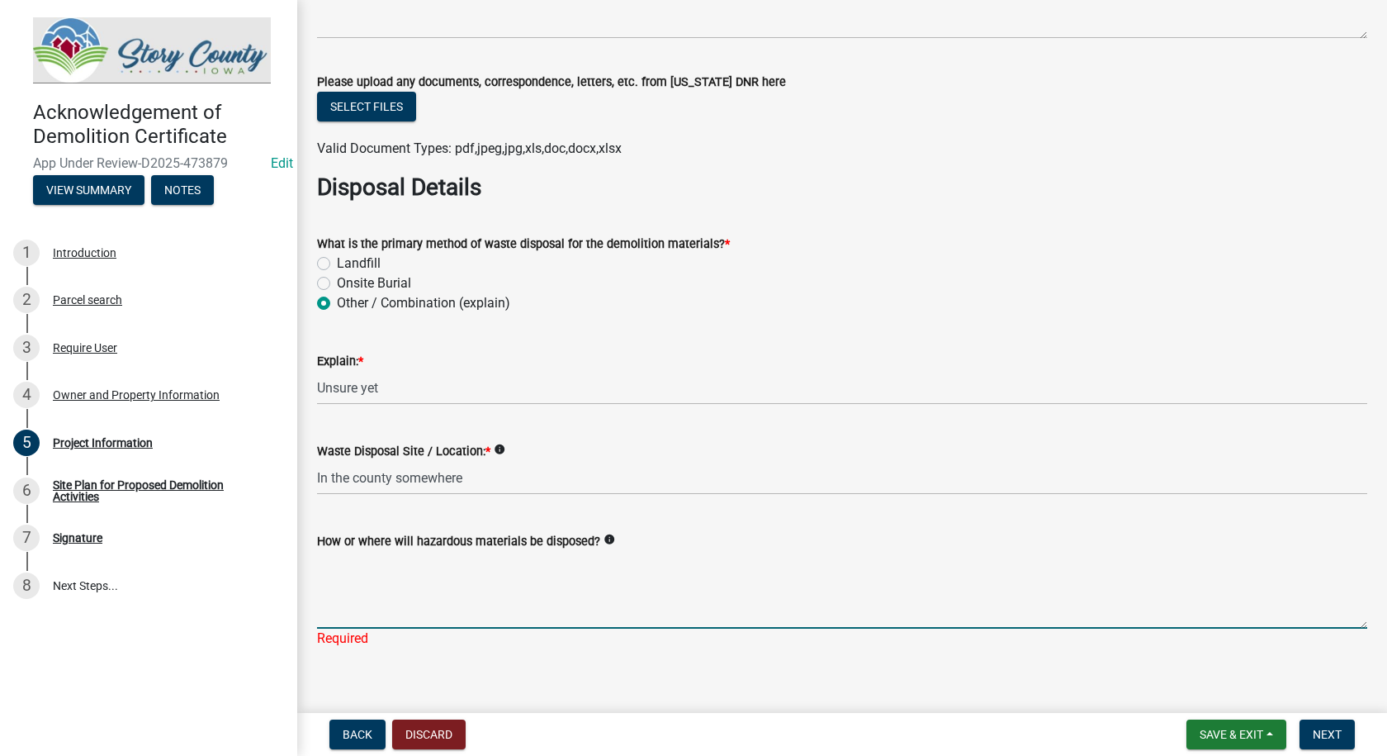
click at [598, 623] on textarea "How or where will hazardous materials be disposed?" at bounding box center [842, 590] width 1051 height 78
type textarea "N/A"
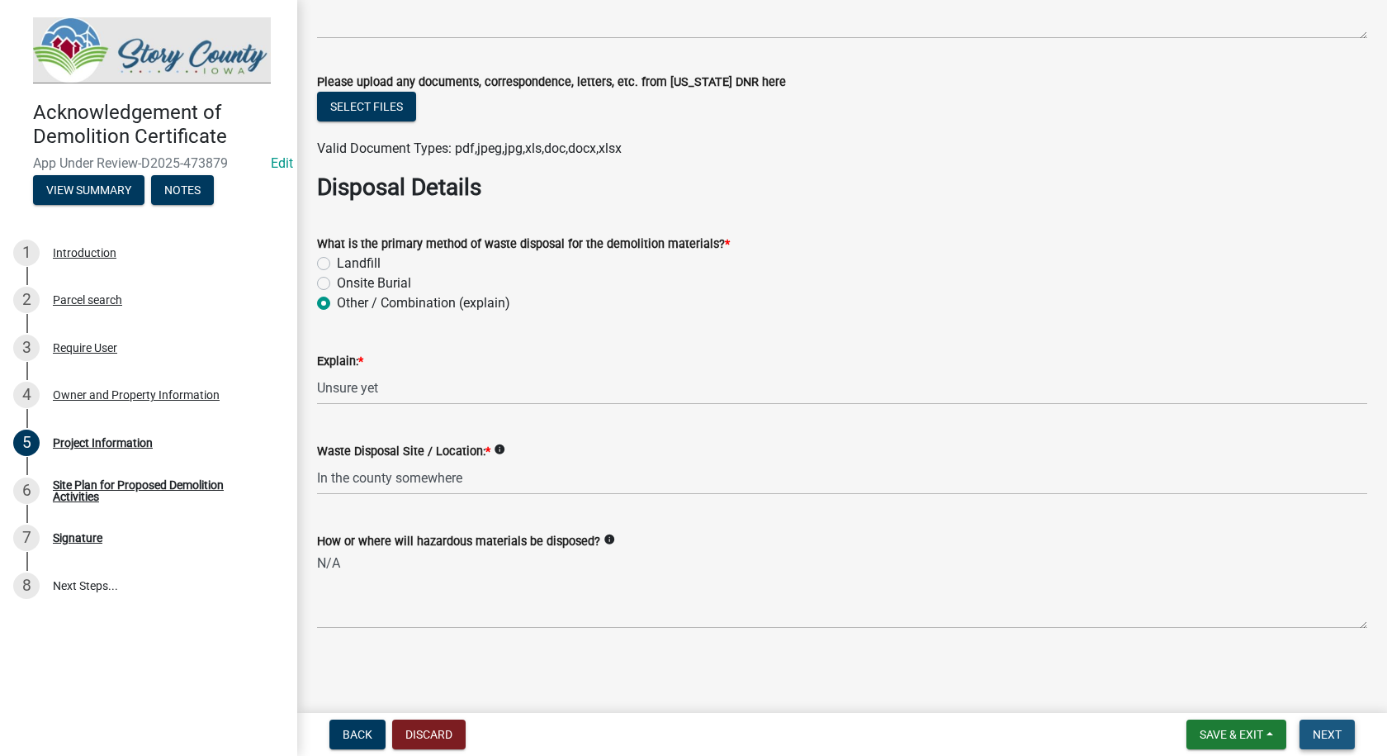
click at [1335, 733] on span "Next" at bounding box center [1327, 734] width 29 height 13
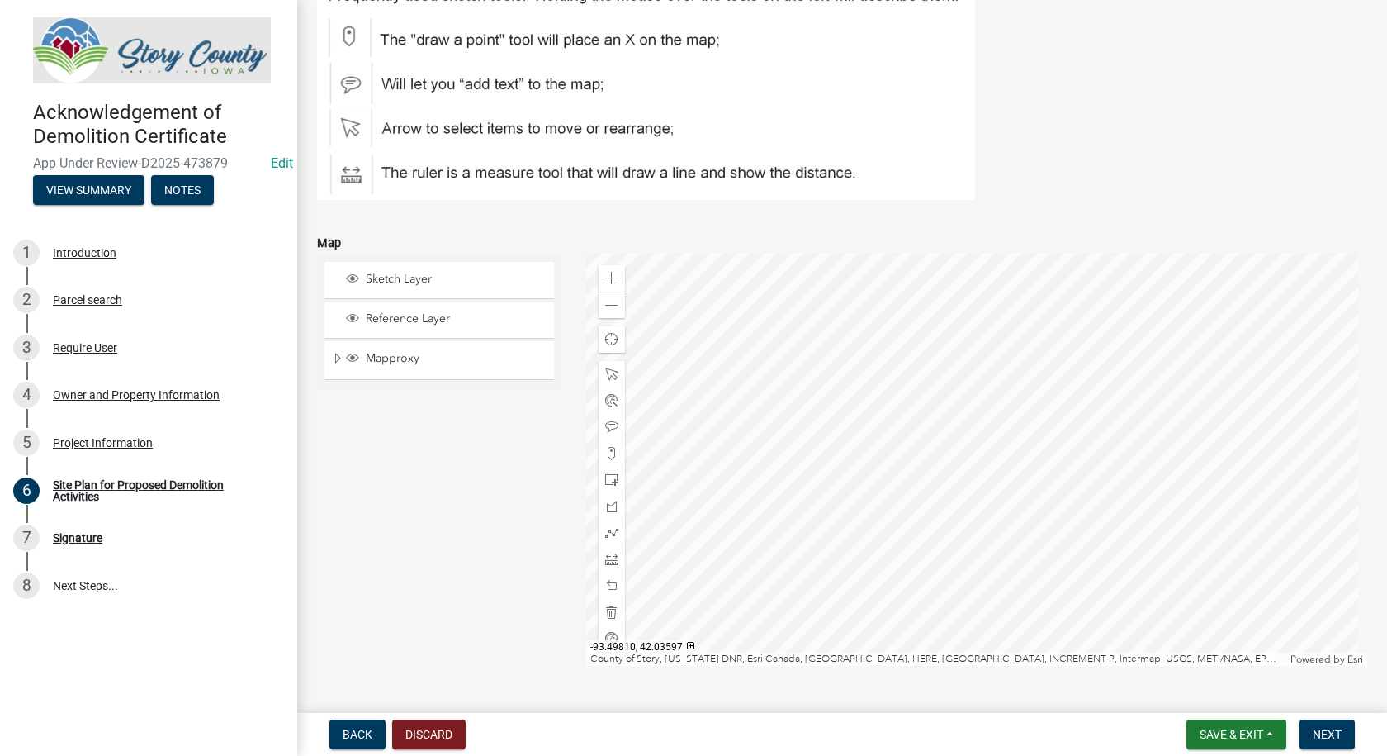
scroll to position [391, 0]
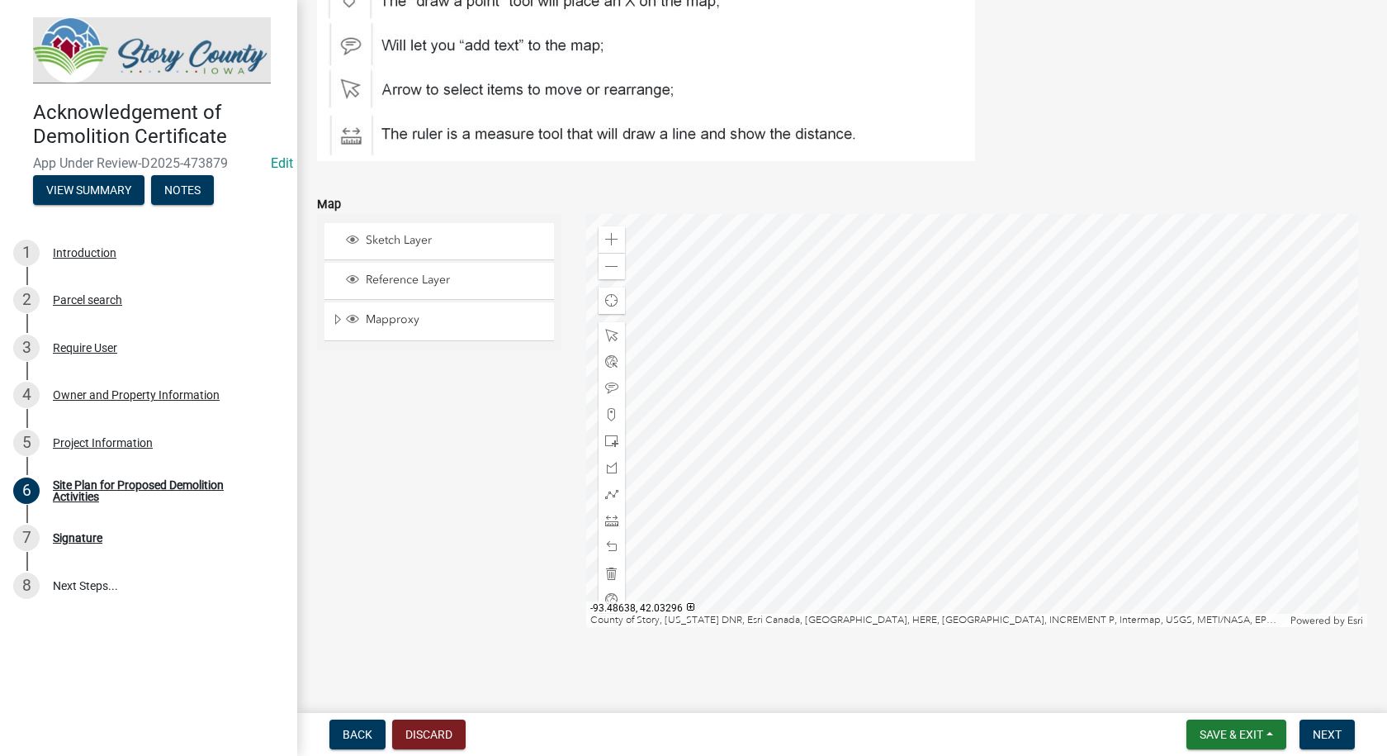
click at [971, 407] on div at bounding box center [977, 420] width 782 height 413
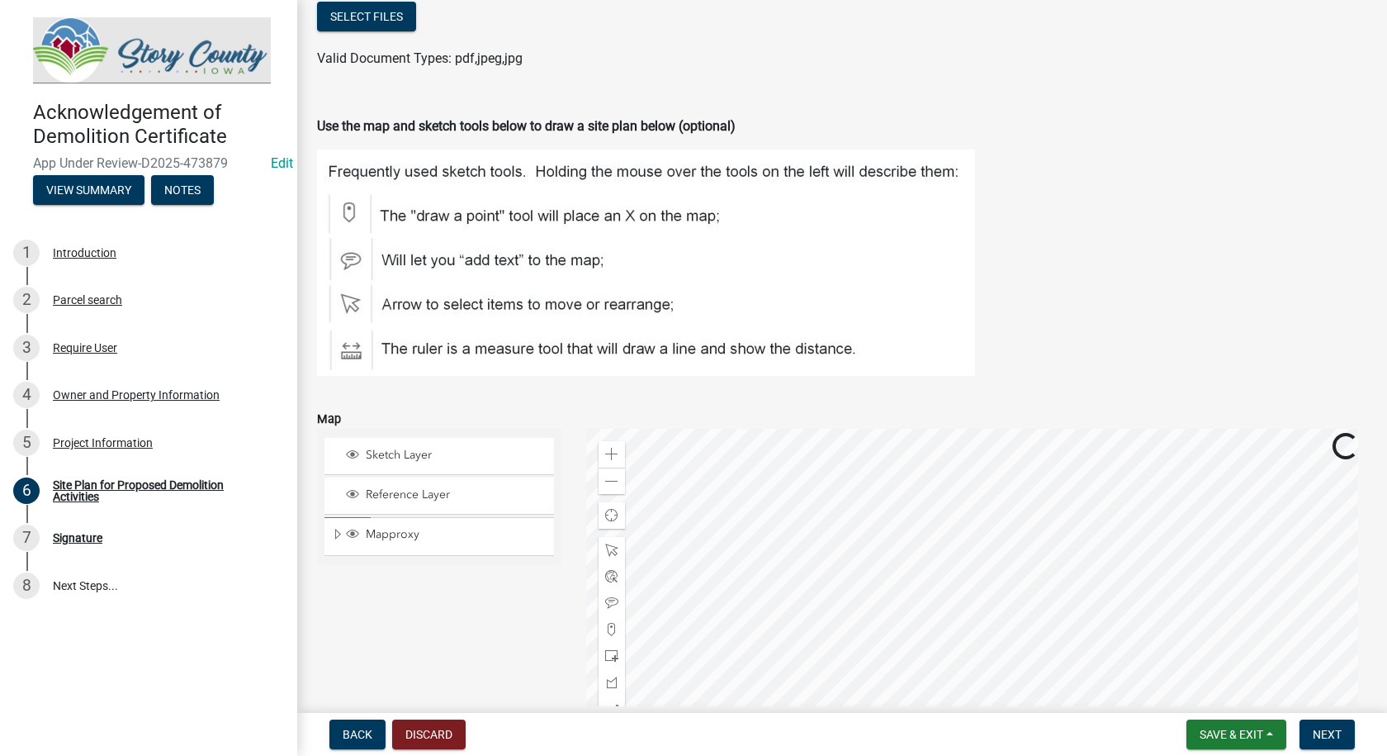
scroll to position [144, 0]
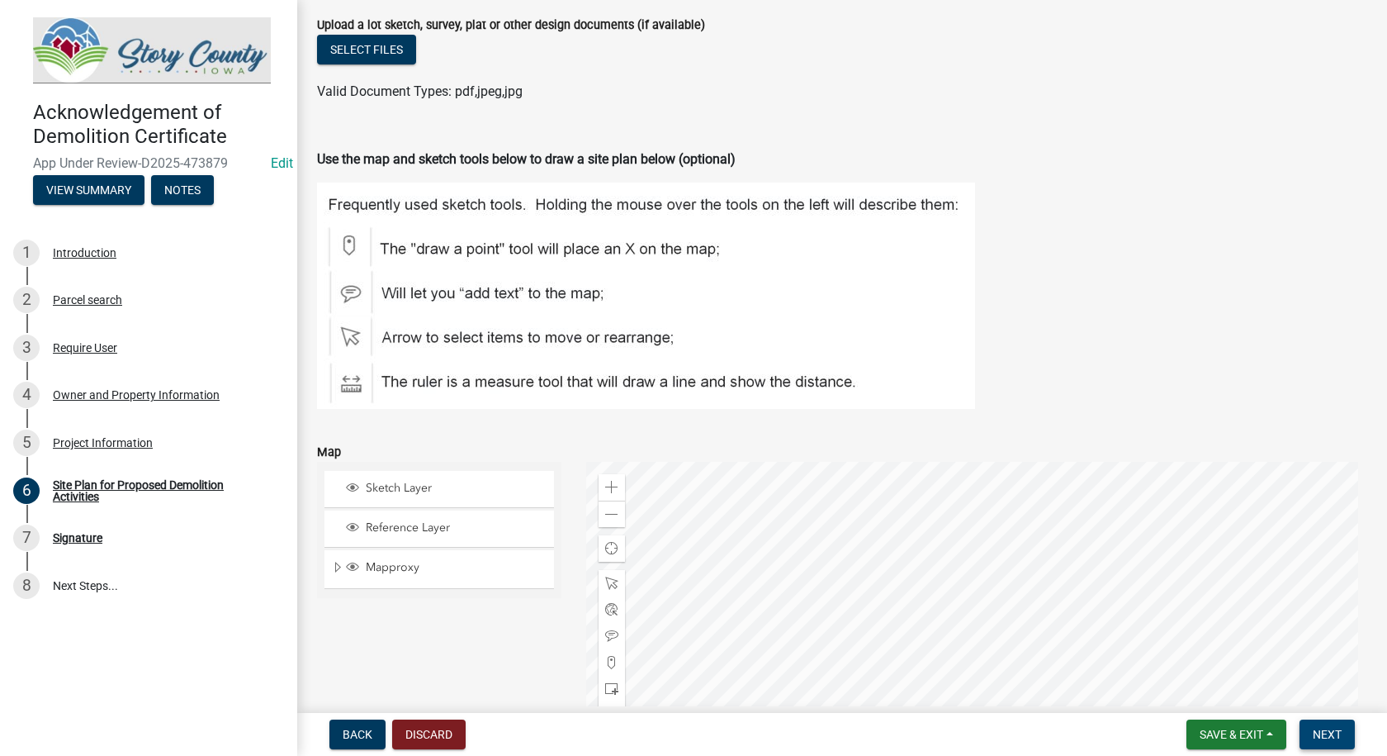
click at [1330, 725] on button "Next" at bounding box center [1327, 734] width 55 height 30
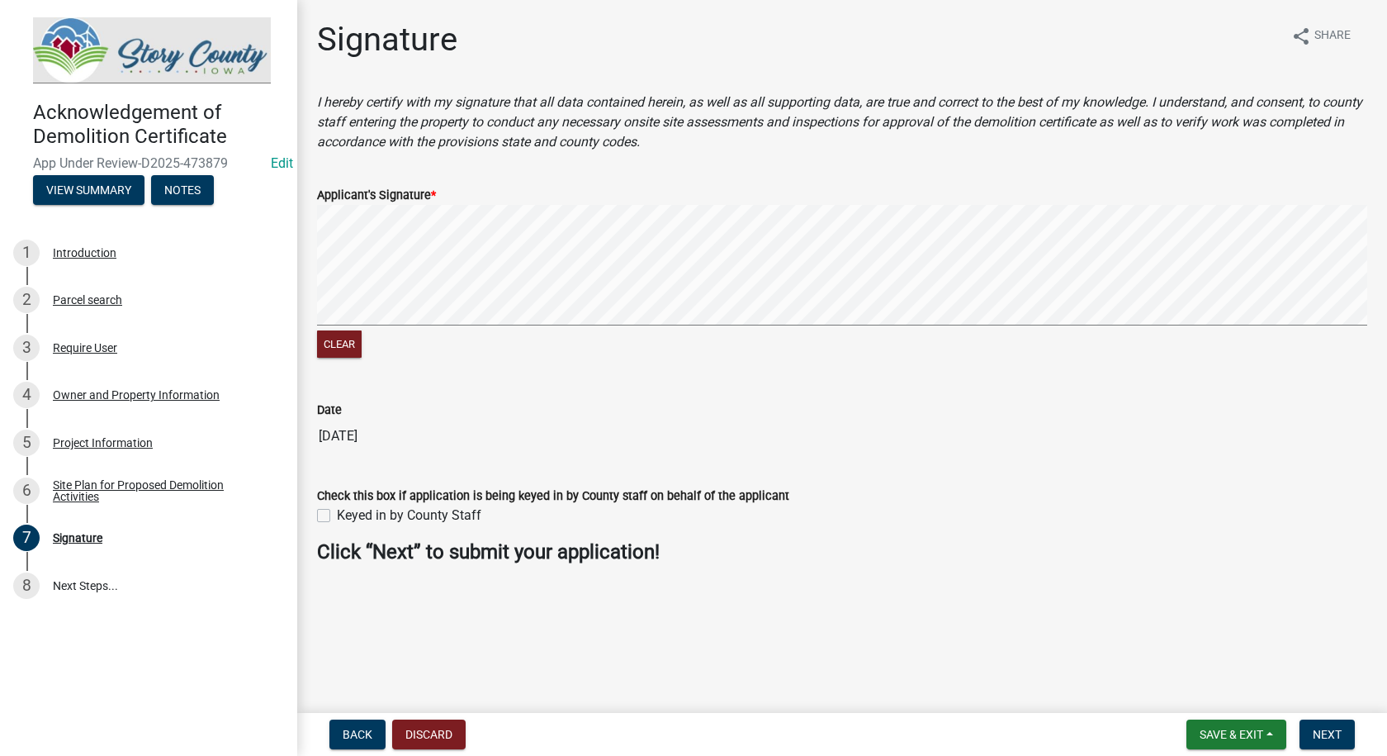
drag, startPoint x: 1060, startPoint y: 364, endPoint x: 1046, endPoint y: 328, distance: 39.0
click at [1060, 350] on wm-data-entity-input "Applicant's Signature * Clear" at bounding box center [842, 270] width 1051 height 211
click at [1036, 300] on wm-data-entity-input-list "I hereby certify with my signature that all data contained herein, as well as a…" at bounding box center [842, 334] width 1051 height 484
click at [1338, 736] on span "Next" at bounding box center [1327, 734] width 29 height 13
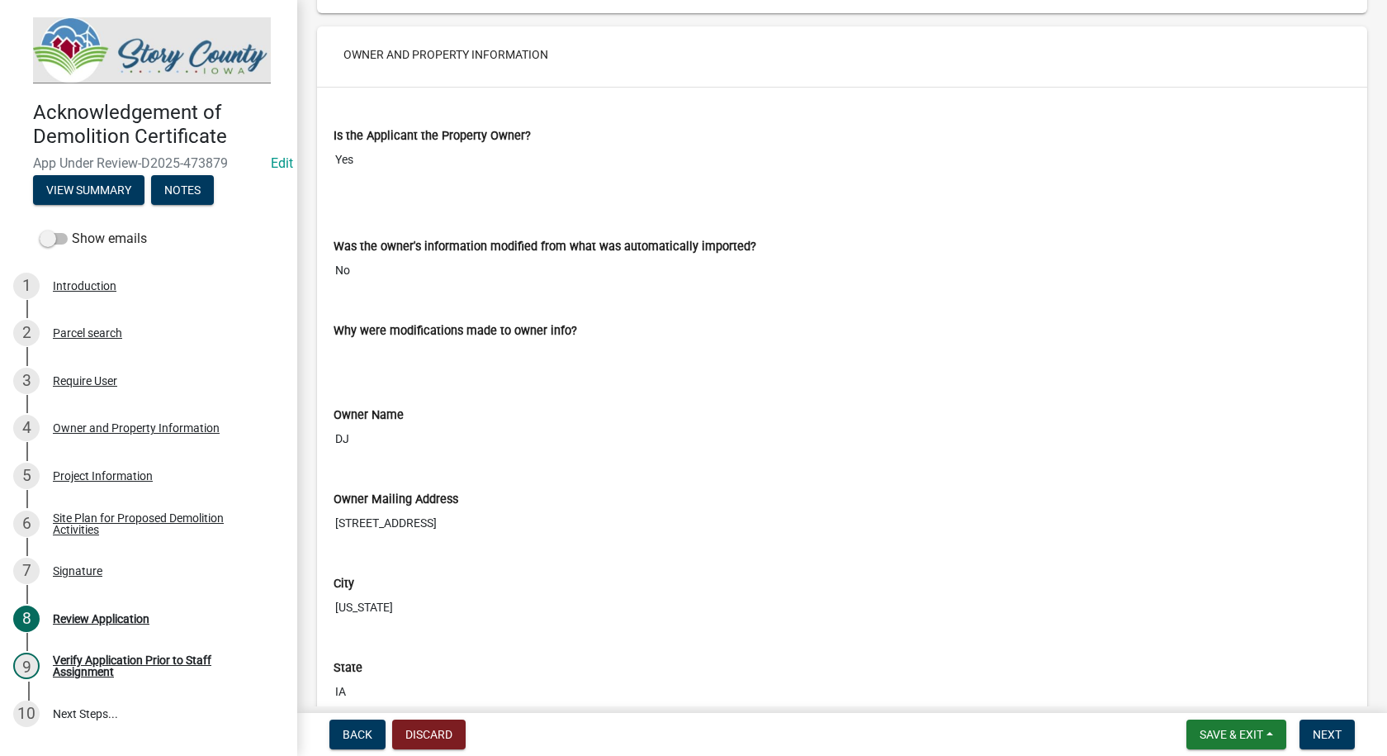
scroll to position [908, 0]
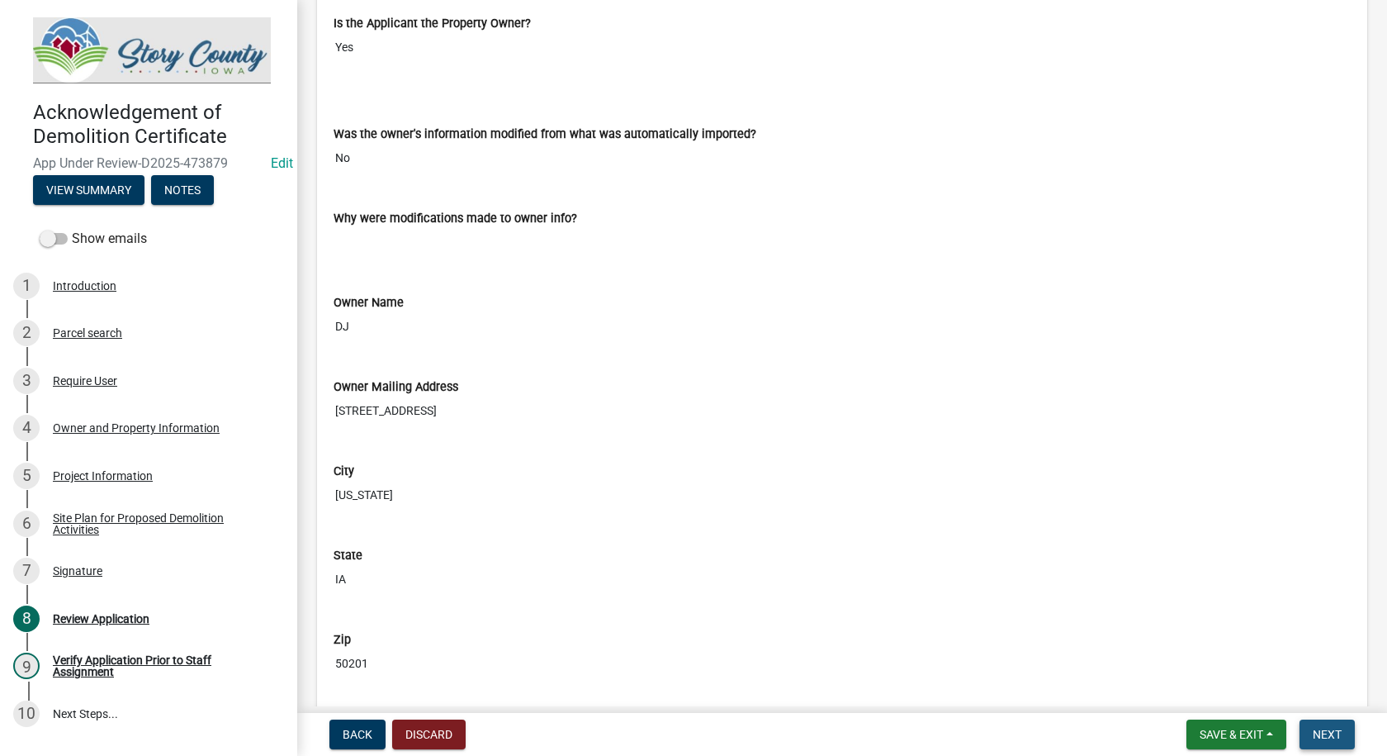
click at [1317, 731] on span "Next" at bounding box center [1327, 734] width 29 height 13
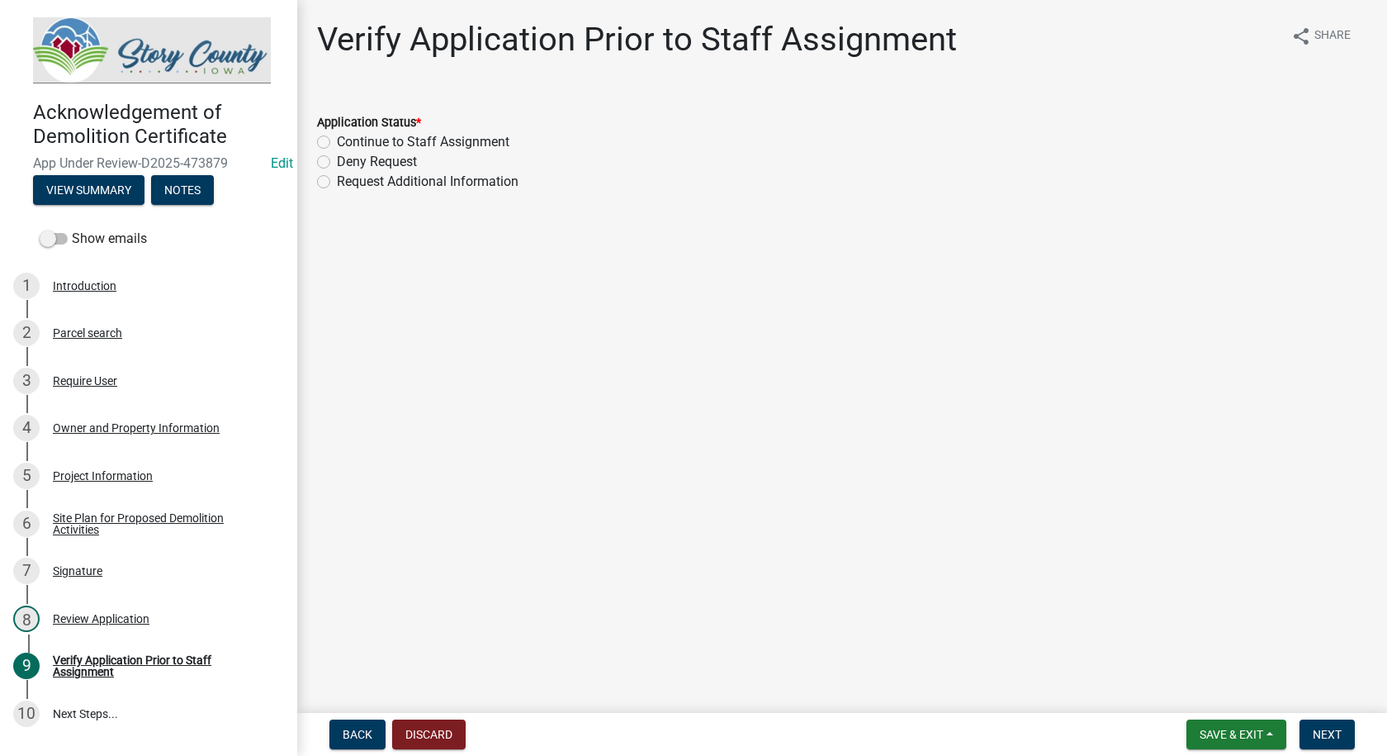
click at [337, 179] on label "Request Additional Information" at bounding box center [428, 182] width 182 height 20
click at [337, 179] on input "Request Additional Information" at bounding box center [342, 177] width 11 height 11
radio input "true"
click at [928, 599] on main "Verify Application Prior to Staff Assignment share Share Application Status * C…" at bounding box center [842, 353] width 1090 height 706
click at [1336, 730] on span "Next" at bounding box center [1327, 734] width 29 height 13
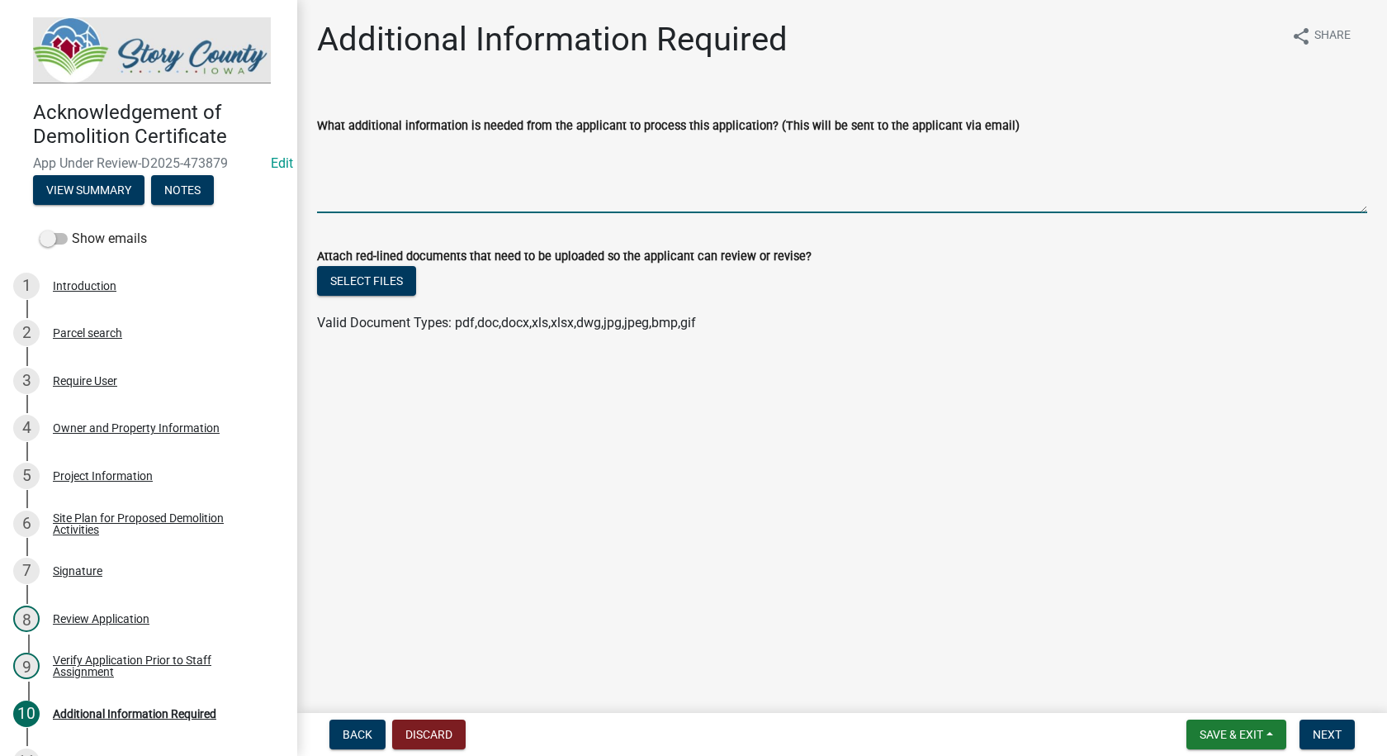
click at [462, 195] on textarea "What additional information is needed from the applicant to process this applic…" at bounding box center [842, 174] width 1051 height 78
type textarea "email"
click at [1330, 732] on span "Next" at bounding box center [1327, 734] width 29 height 13
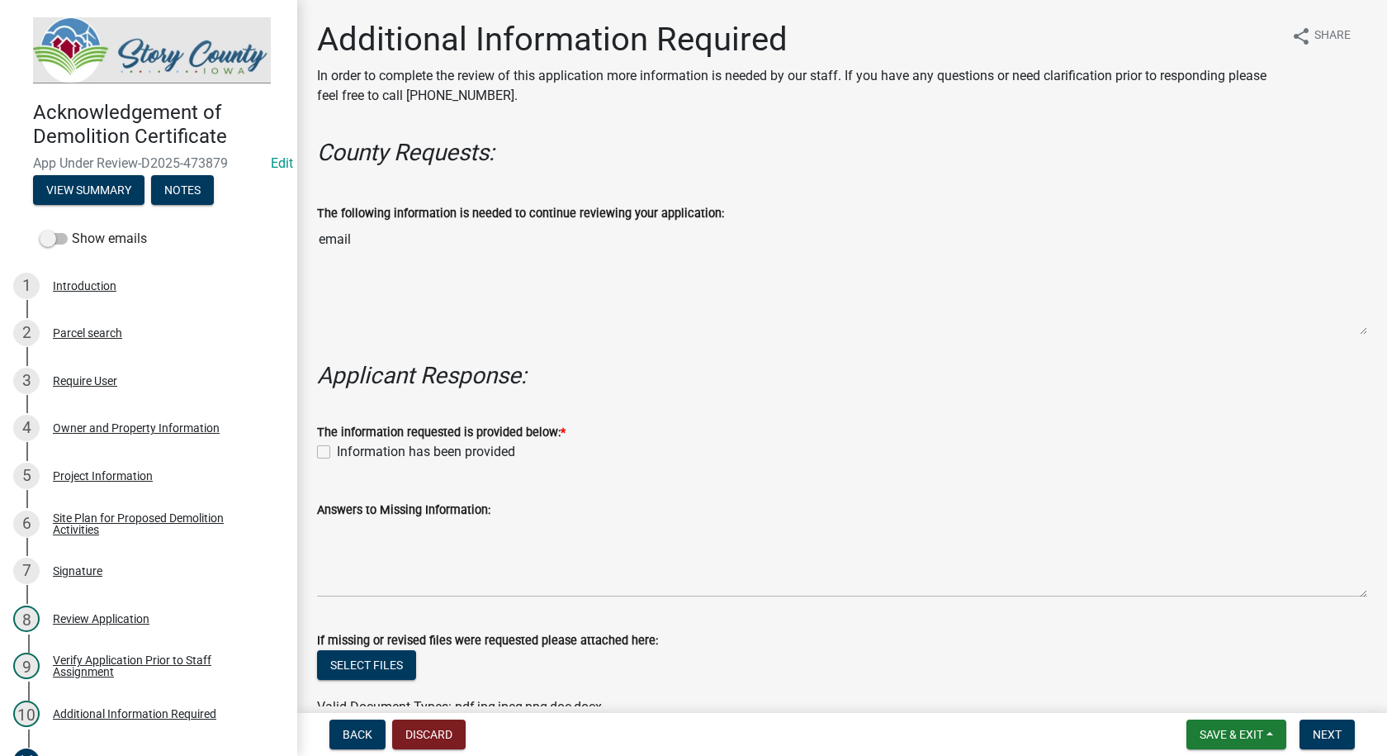
click at [337, 452] on label "Information has been provided" at bounding box center [426, 452] width 178 height 20
click at [337, 452] on input "Information has been provided" at bounding box center [342, 447] width 11 height 11
checkbox input "true"
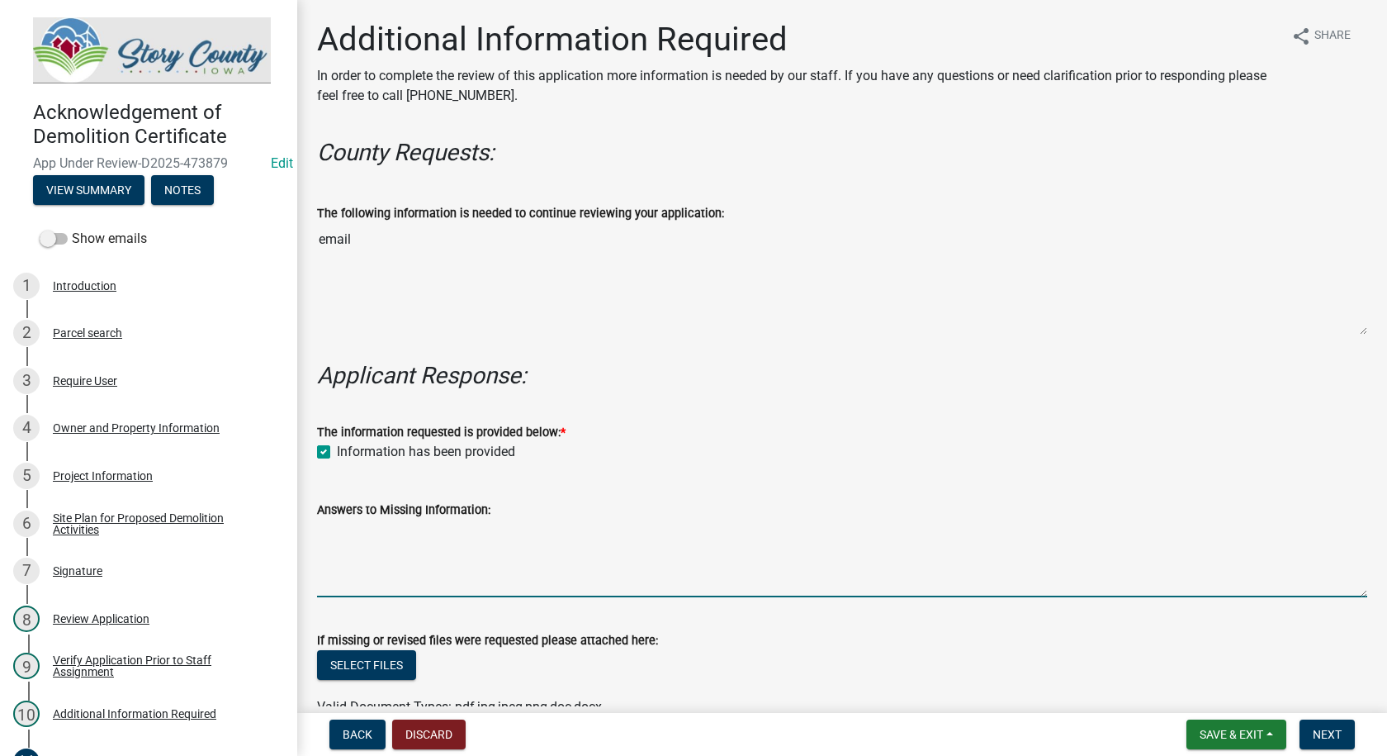
click at [405, 567] on textarea "Answers to Missing Information:" at bounding box center [842, 558] width 1051 height 78
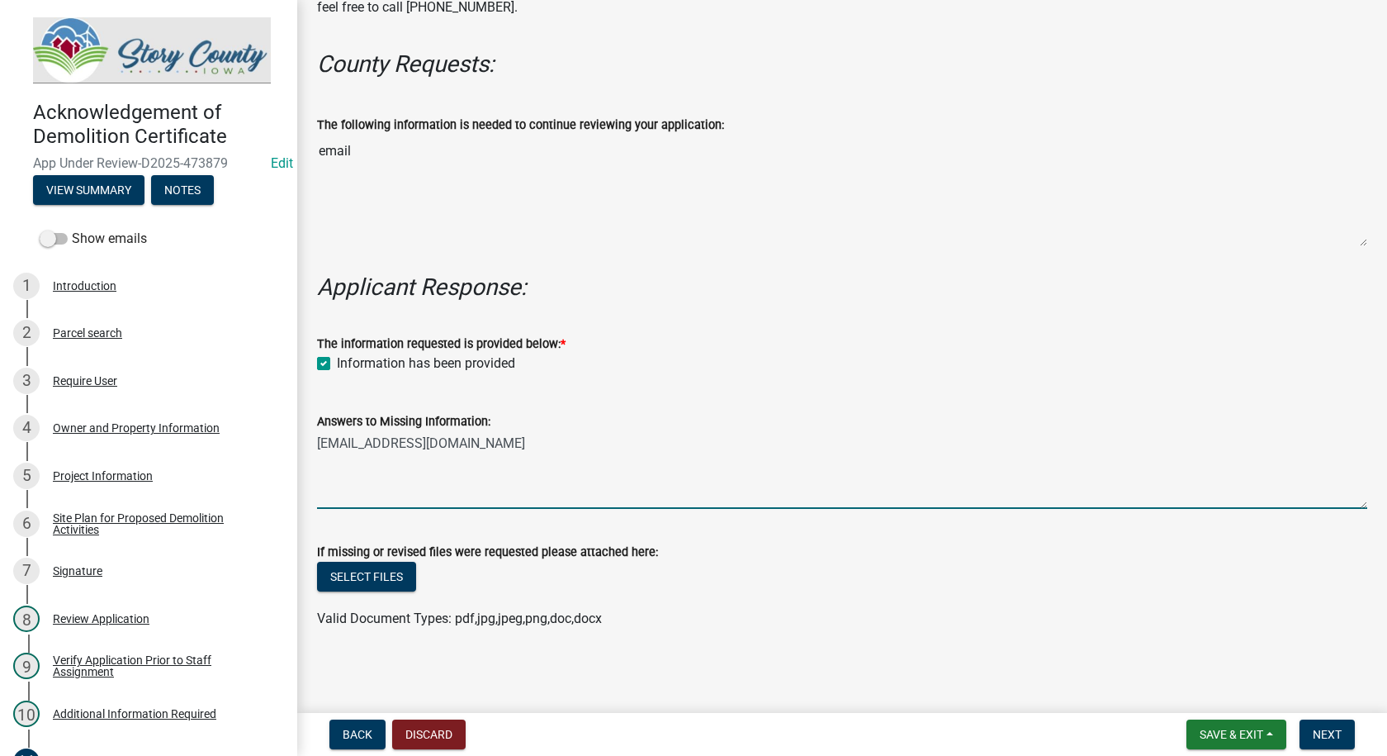
scroll to position [90, 0]
type textarea "[EMAIL_ADDRESS][DOMAIN_NAME]"
click at [1321, 725] on button "Next" at bounding box center [1327, 734] width 55 height 30
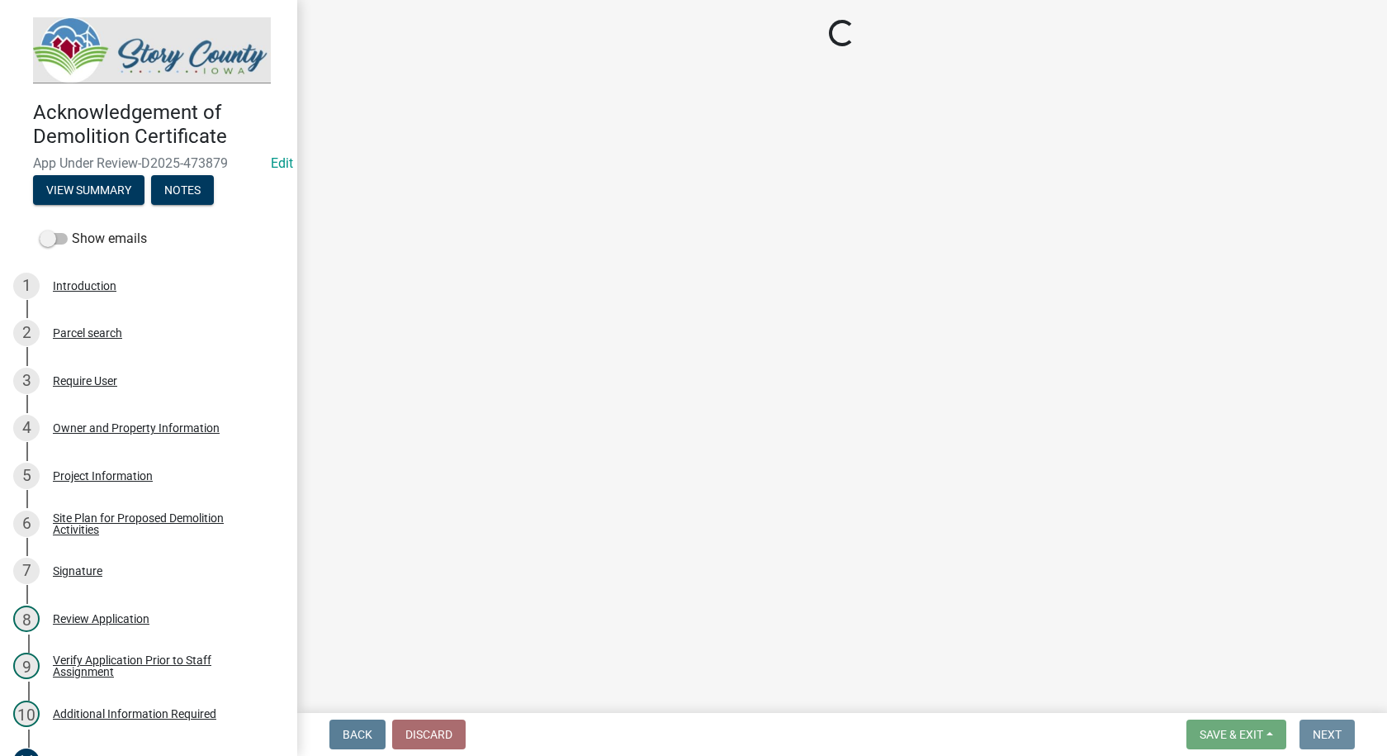
scroll to position [0, 0]
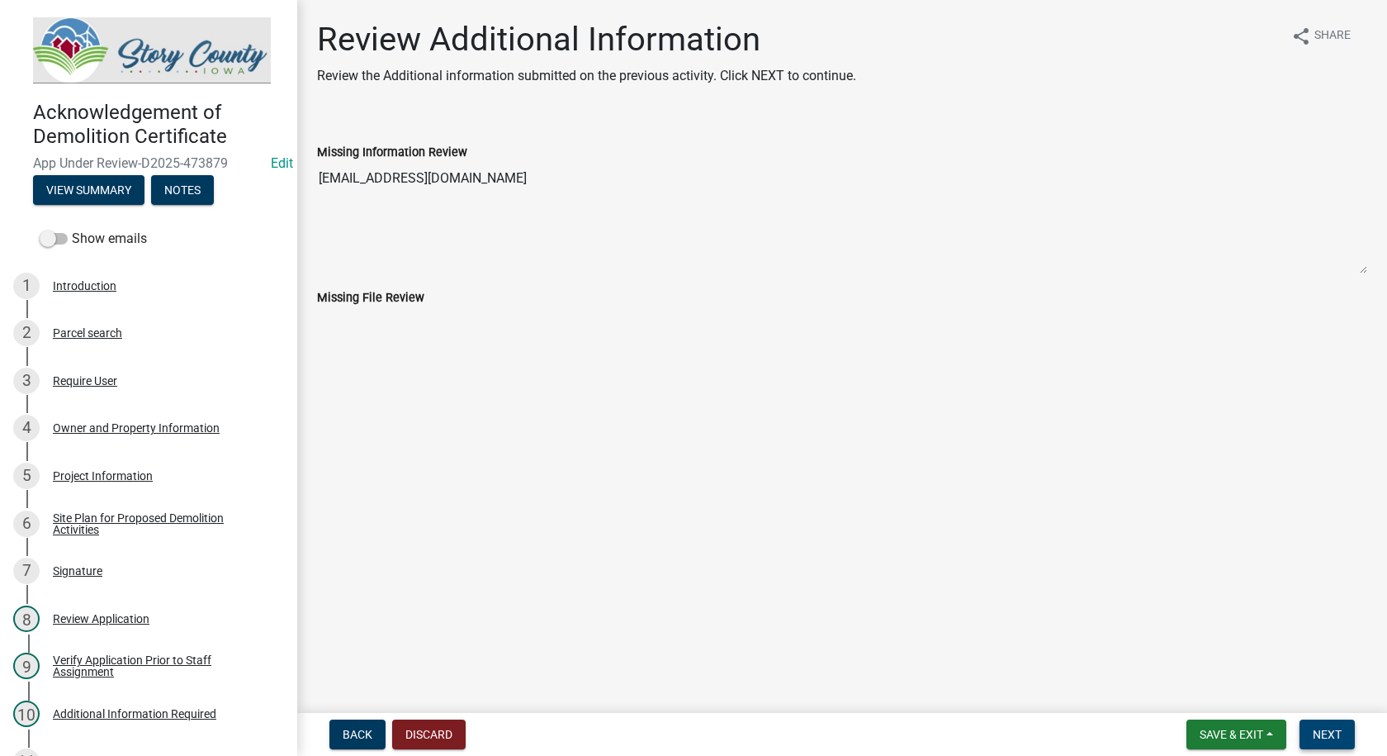
click at [1329, 724] on button "Next" at bounding box center [1327, 734] width 55 height 30
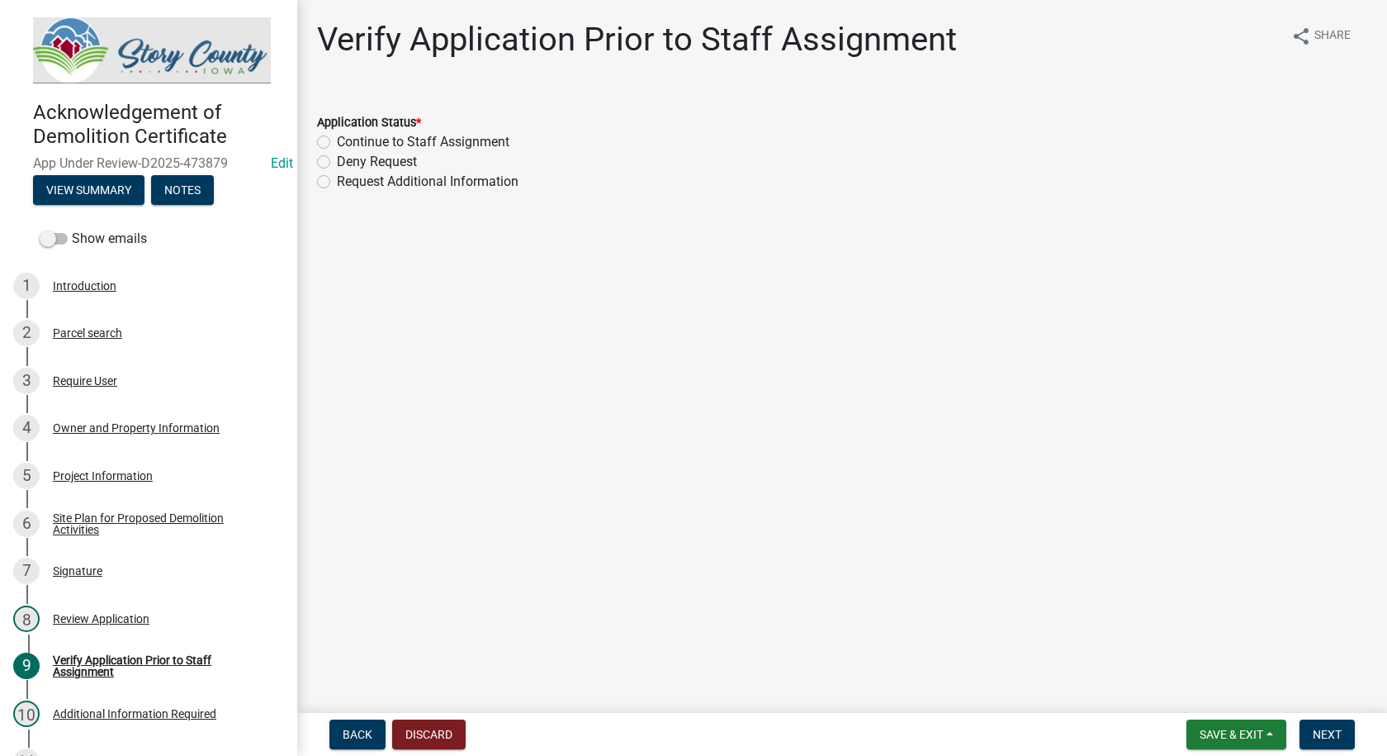
click at [337, 140] on label "Continue to Staff Assignment" at bounding box center [423, 142] width 173 height 20
click at [337, 140] on input "Continue to Staff Assignment" at bounding box center [342, 137] width 11 height 11
radio input "true"
click at [1334, 732] on span "Next" at bounding box center [1327, 734] width 29 height 13
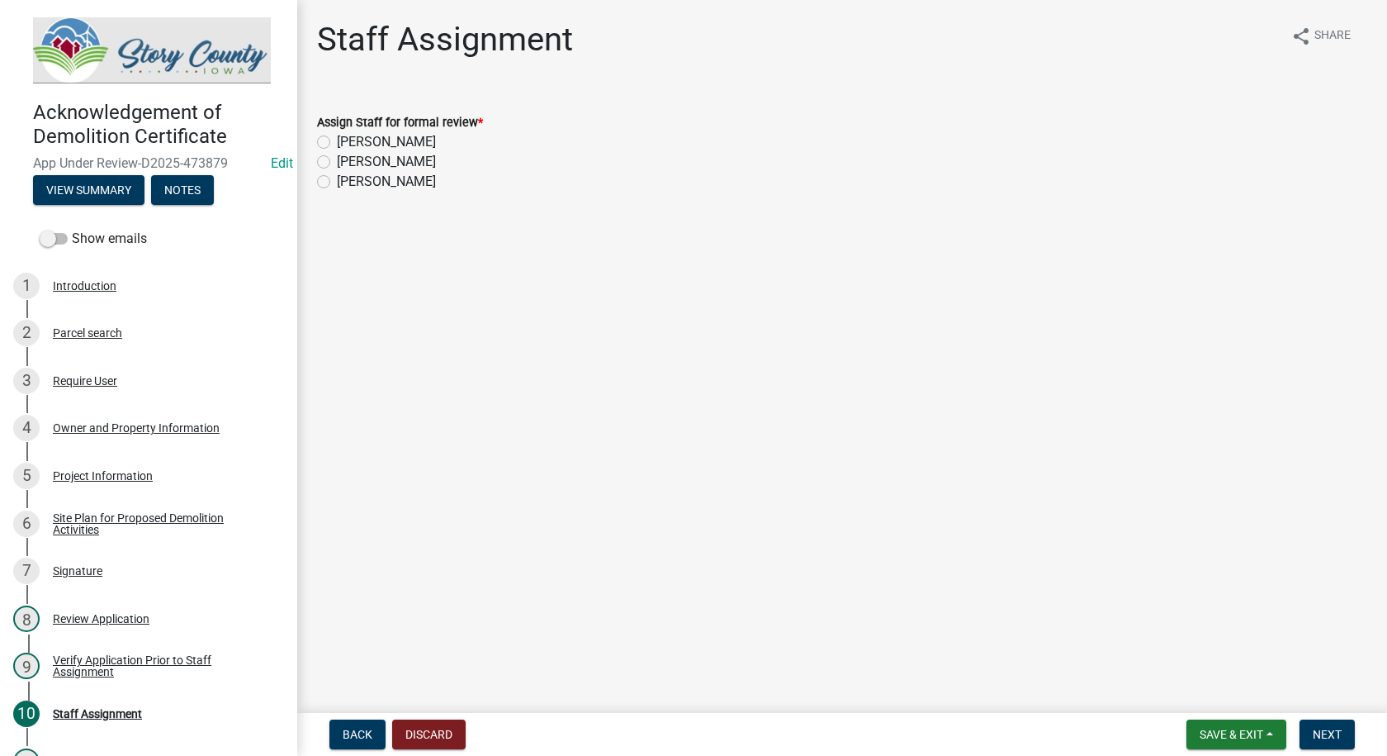
click at [871, 415] on main "Staff Assignment share Share Assign Staff for formal review * KIMBERLY GRANDINE…" at bounding box center [842, 353] width 1090 height 706
click at [337, 162] on label "[PERSON_NAME]" at bounding box center [386, 162] width 99 height 20
click at [337, 162] on input "[PERSON_NAME]" at bounding box center [342, 157] width 11 height 11
radio input "true"
click at [1325, 728] on span "Next" at bounding box center [1327, 734] width 29 height 13
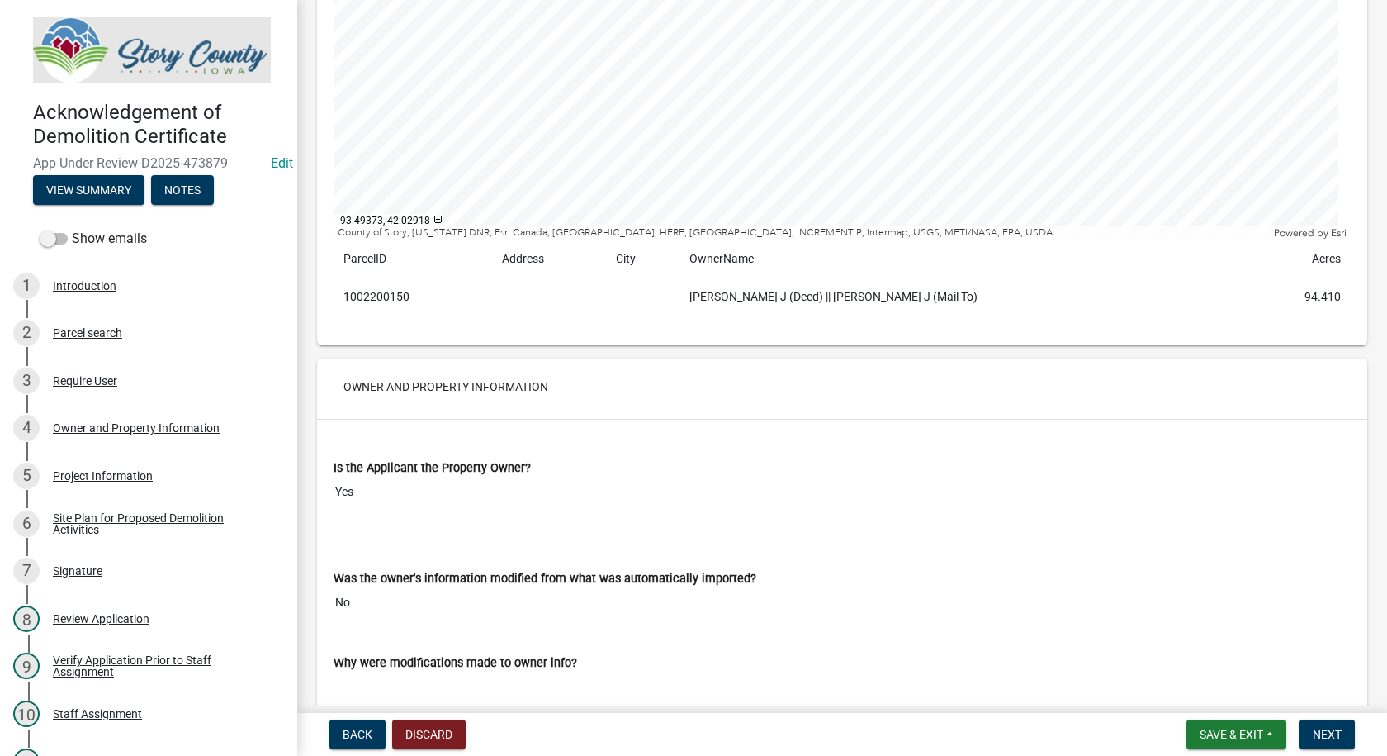
scroll to position [578, 0]
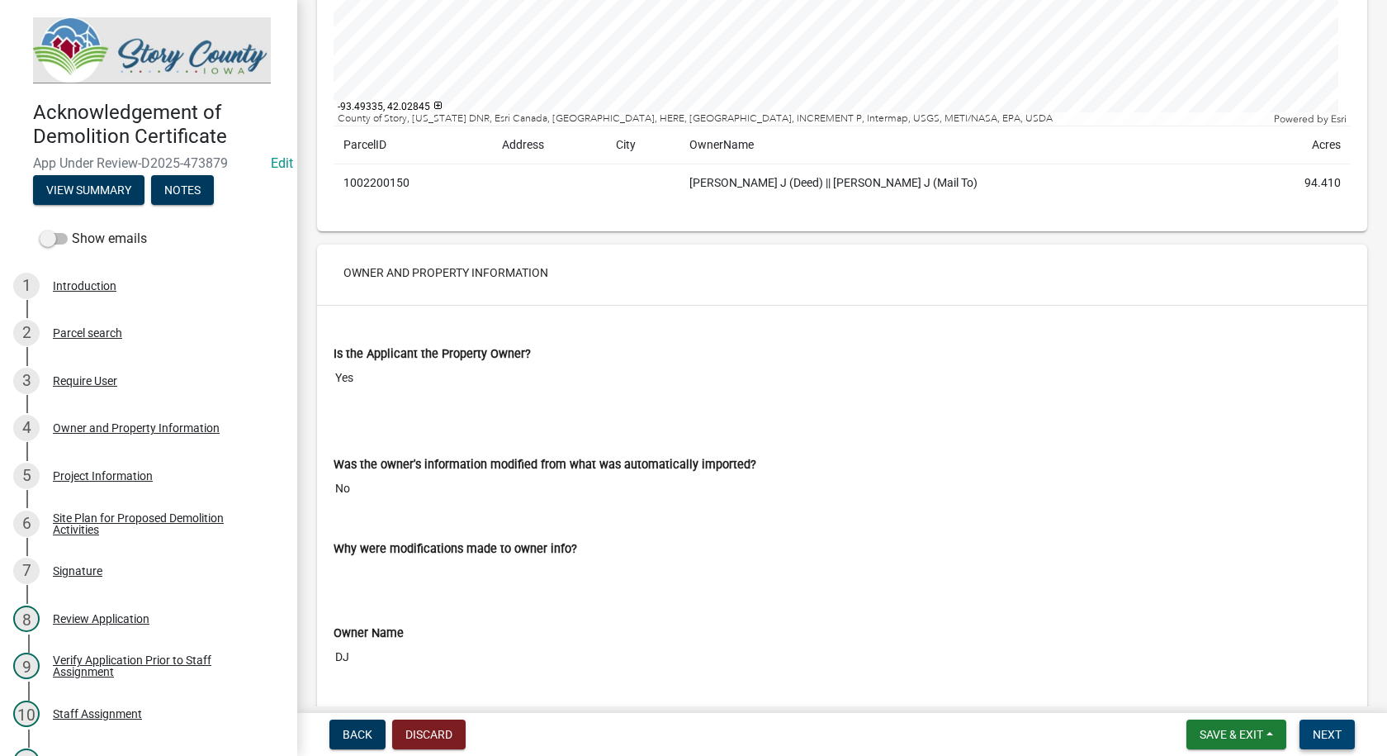
click at [1338, 732] on span "Next" at bounding box center [1327, 734] width 29 height 13
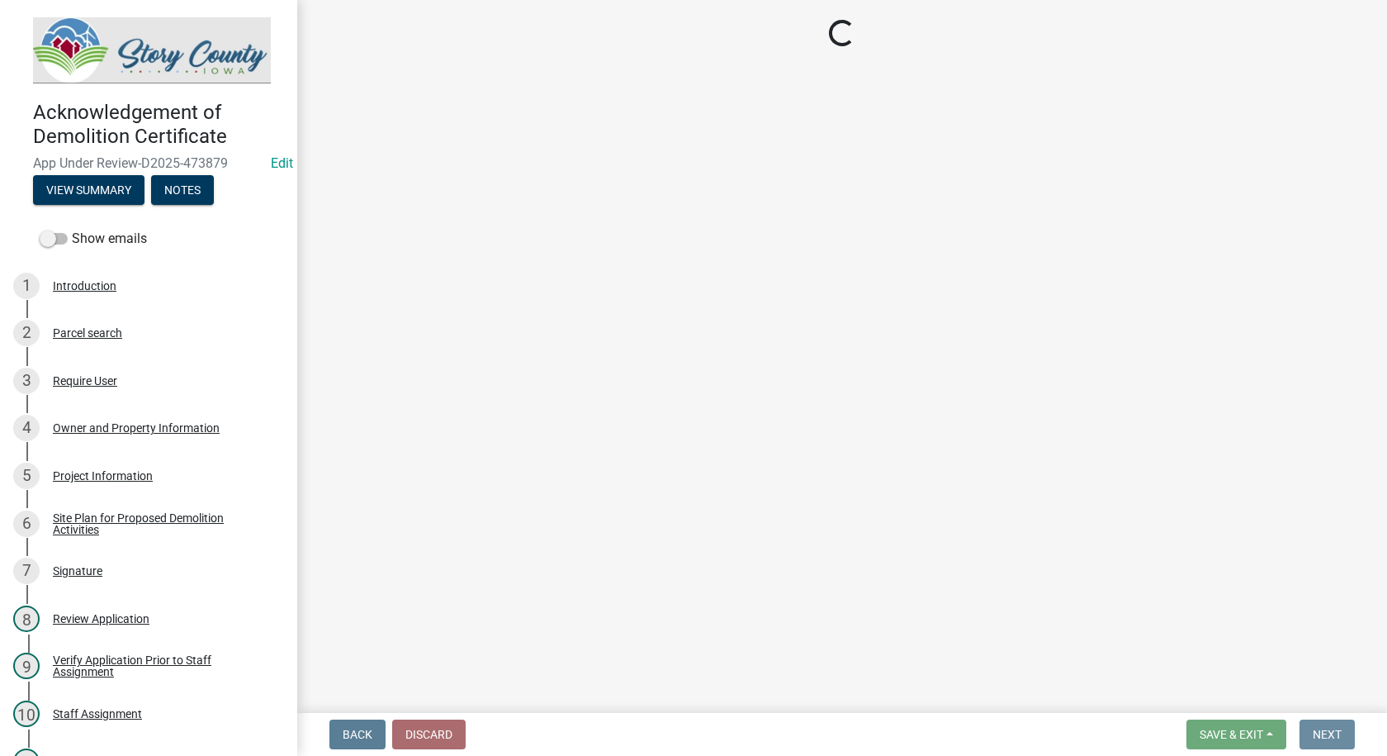
scroll to position [0, 0]
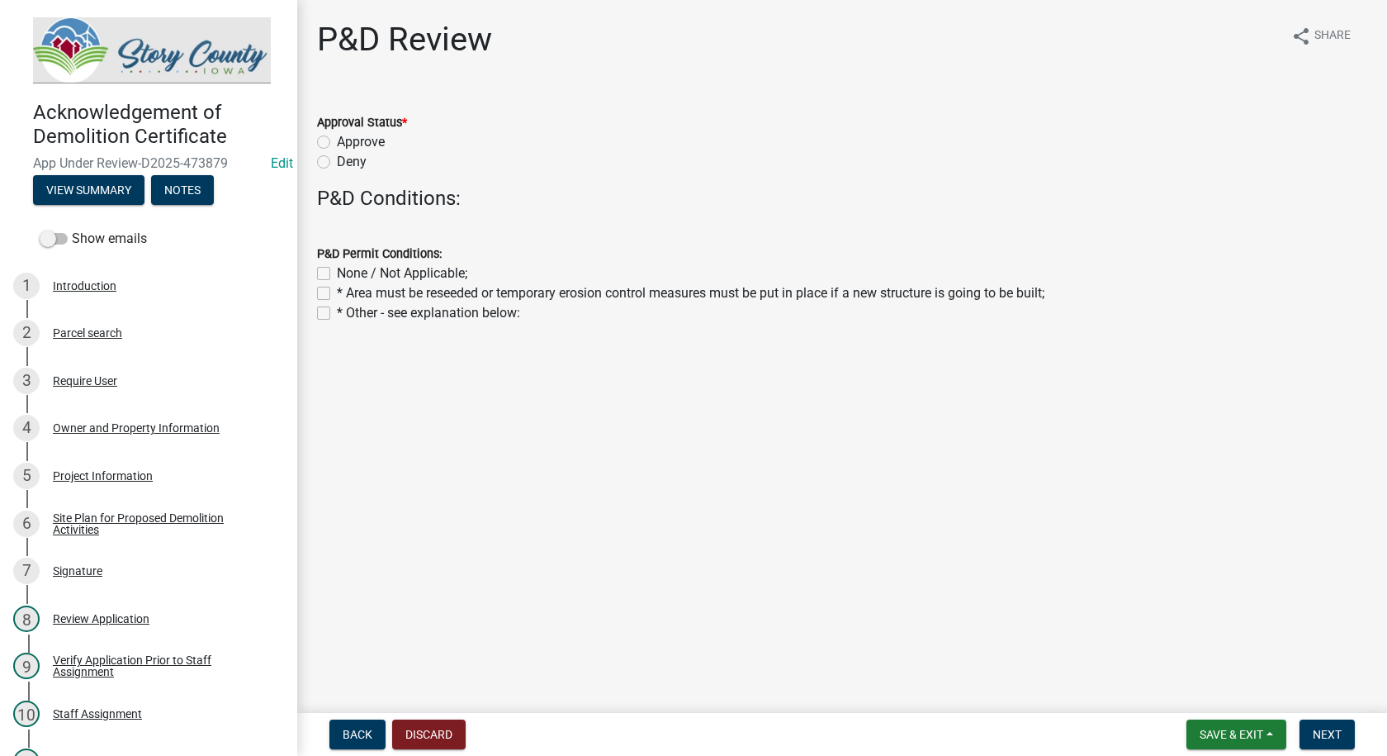
click at [337, 139] on label "Approve" at bounding box center [361, 142] width 48 height 20
click at [337, 139] on input "Approve" at bounding box center [342, 137] width 11 height 11
radio input "true"
click at [337, 291] on label "* Area must be reseeded or temporary erosion control measures must be put in pl…" at bounding box center [691, 293] width 708 height 20
click at [337, 291] on input "* Area must be reseeded or temporary erosion control measures must be put in pl…" at bounding box center [342, 288] width 11 height 11
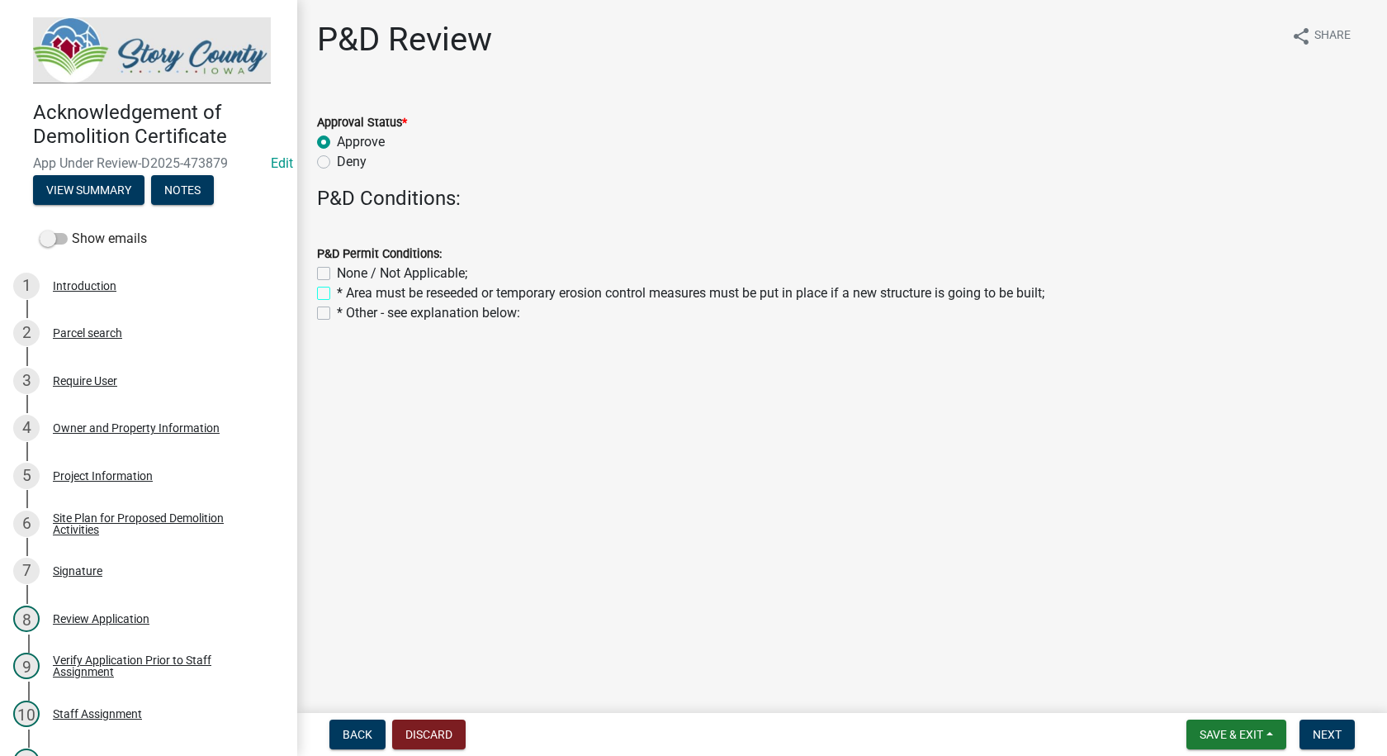
checkbox input "true"
checkbox input "false"
checkbox input "true"
checkbox input "false"
click at [1321, 731] on span "Next" at bounding box center [1327, 734] width 29 height 13
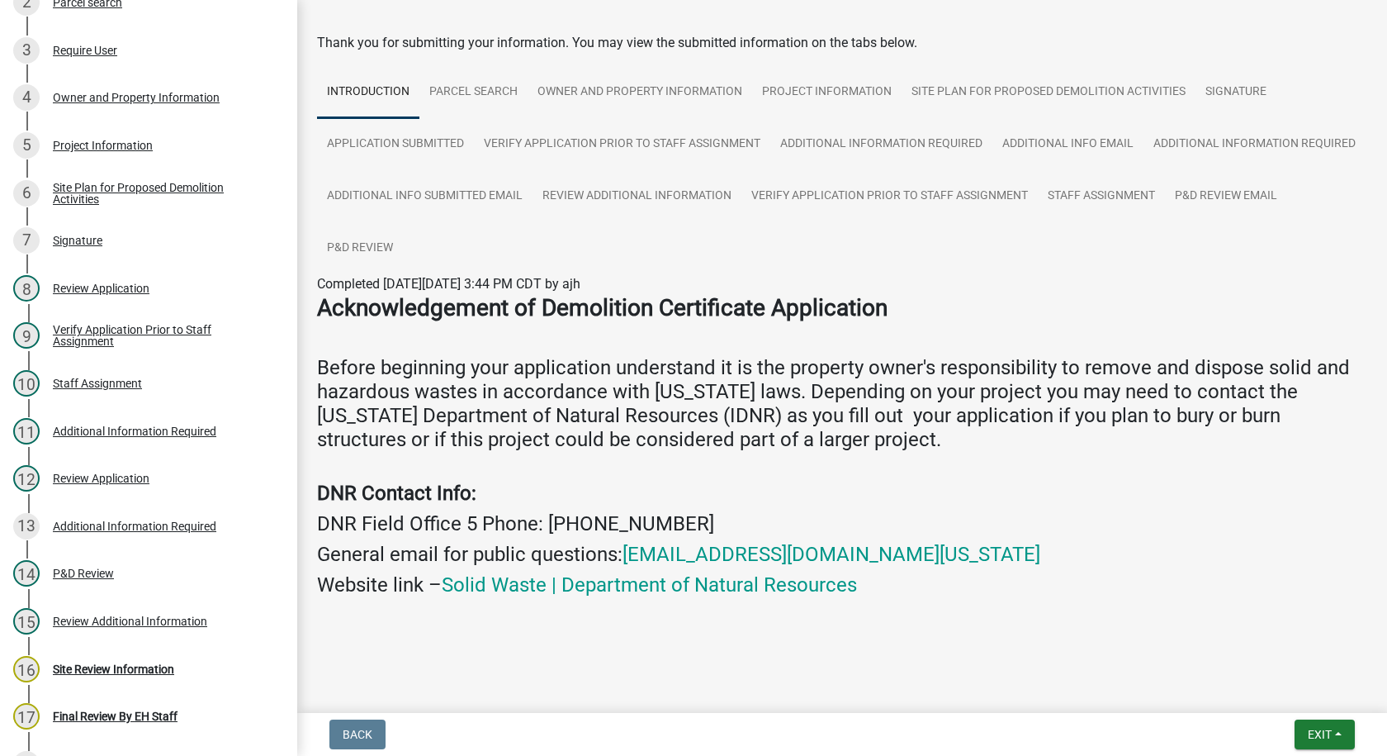
scroll to position [71, 0]
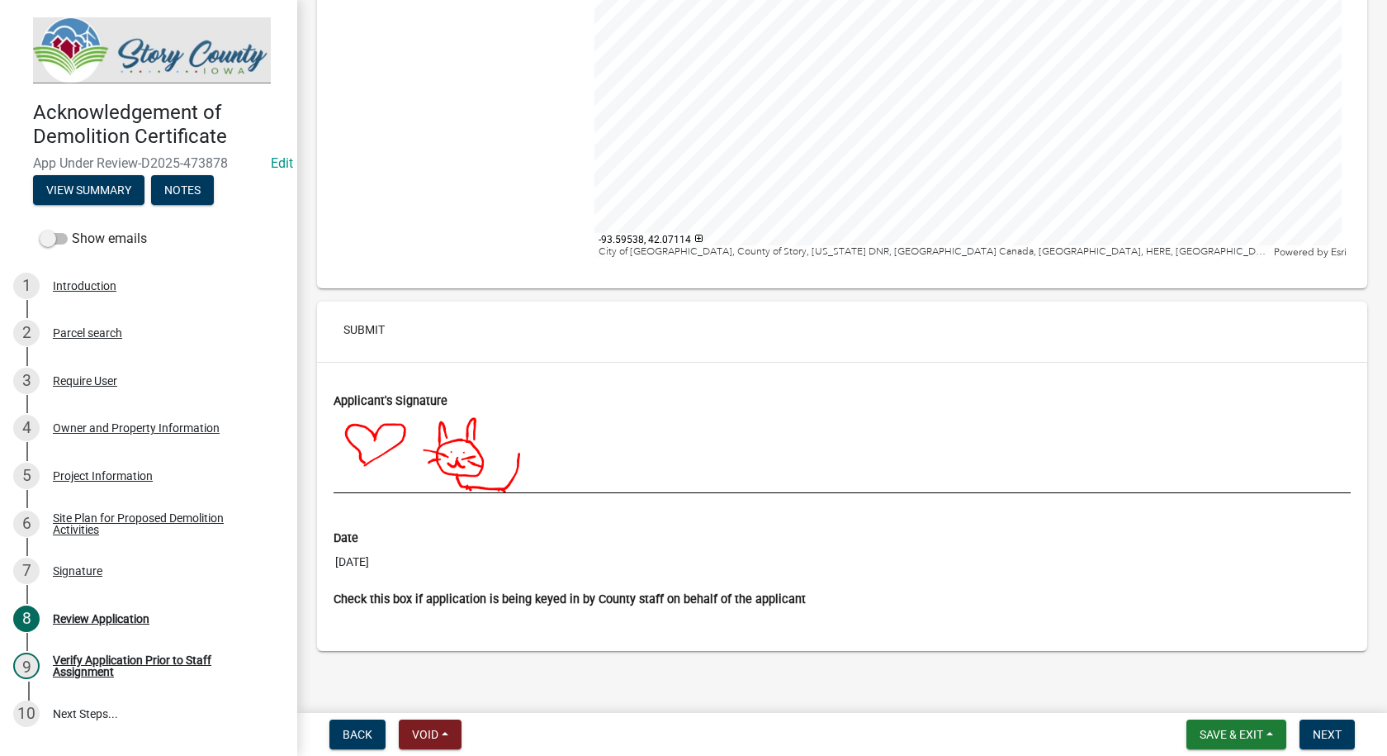
scroll to position [5664, 0]
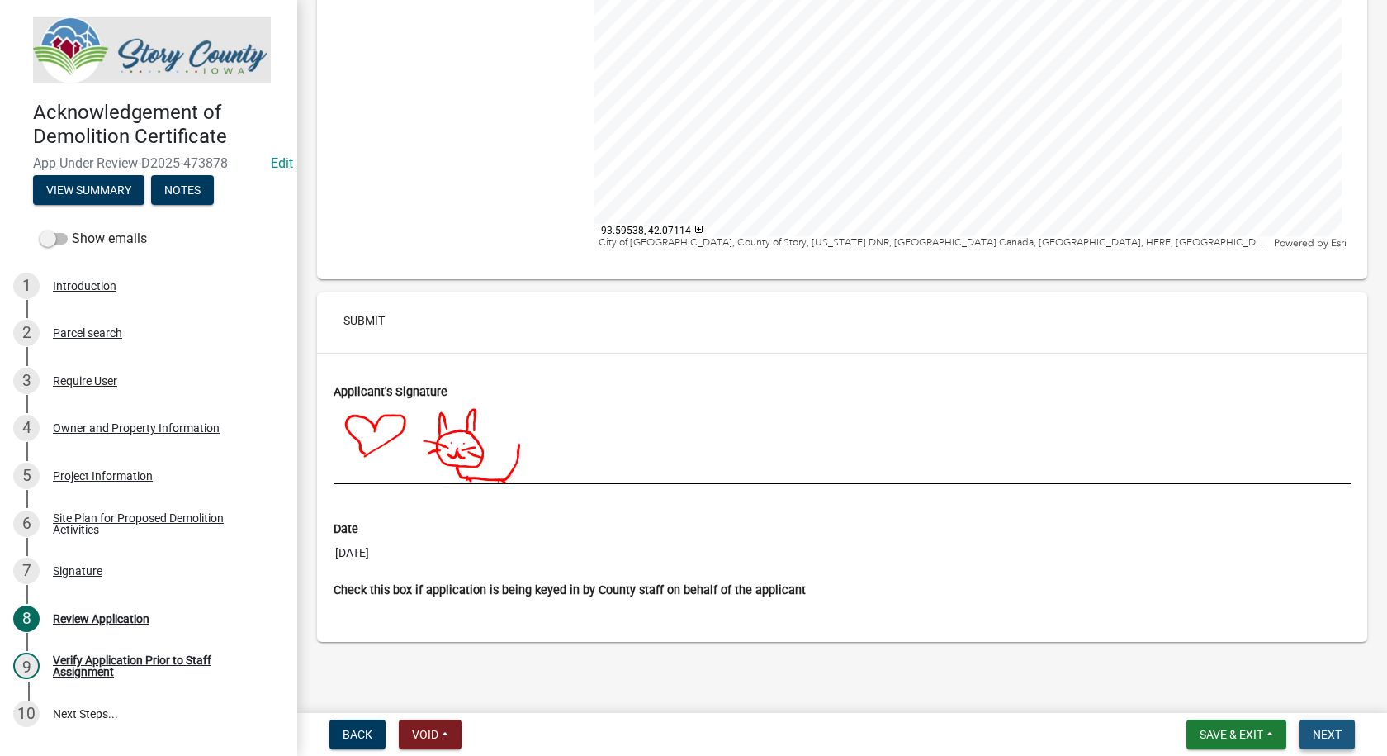
click at [1333, 731] on span "Next" at bounding box center [1327, 734] width 29 height 13
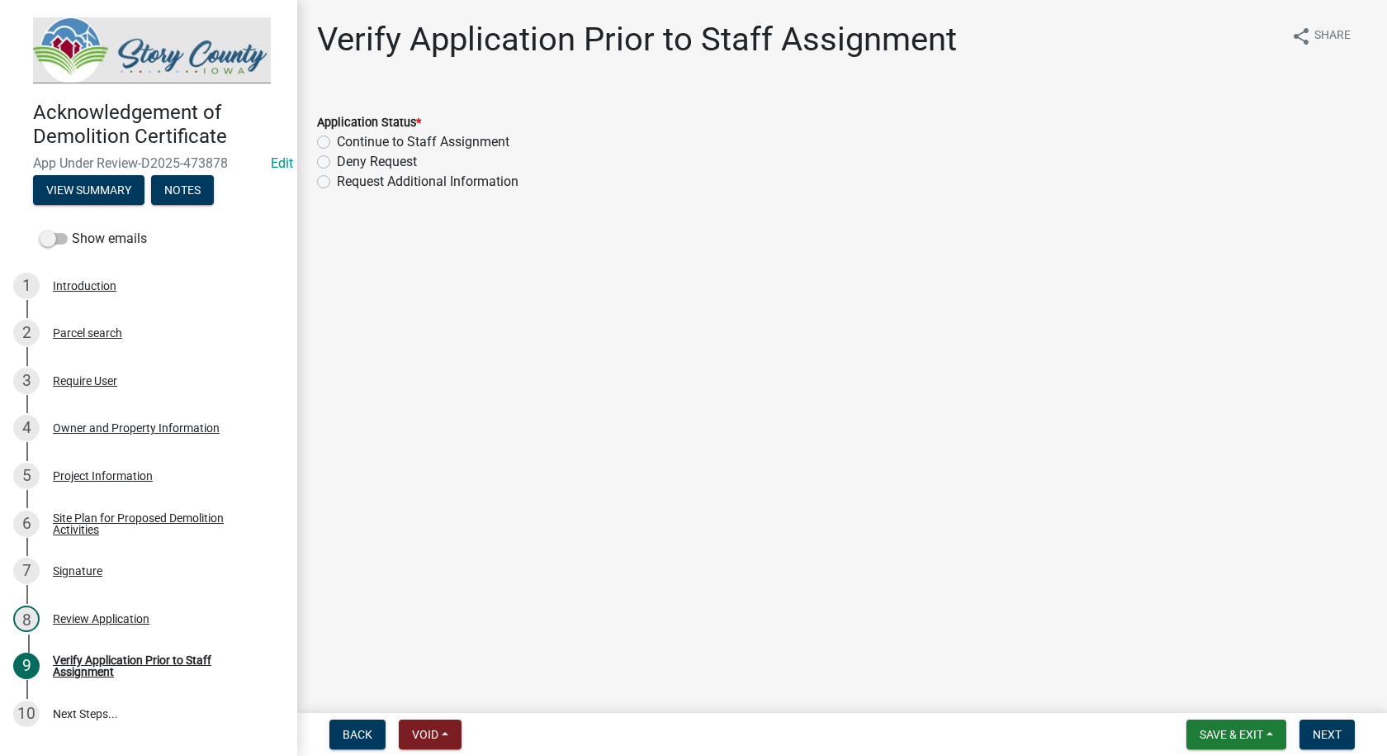
click at [337, 179] on label "Request Additional Information" at bounding box center [428, 182] width 182 height 20
click at [337, 179] on input "Request Additional Information" at bounding box center [342, 177] width 11 height 11
radio input "true"
click at [1320, 738] on span "Next" at bounding box center [1327, 734] width 29 height 13
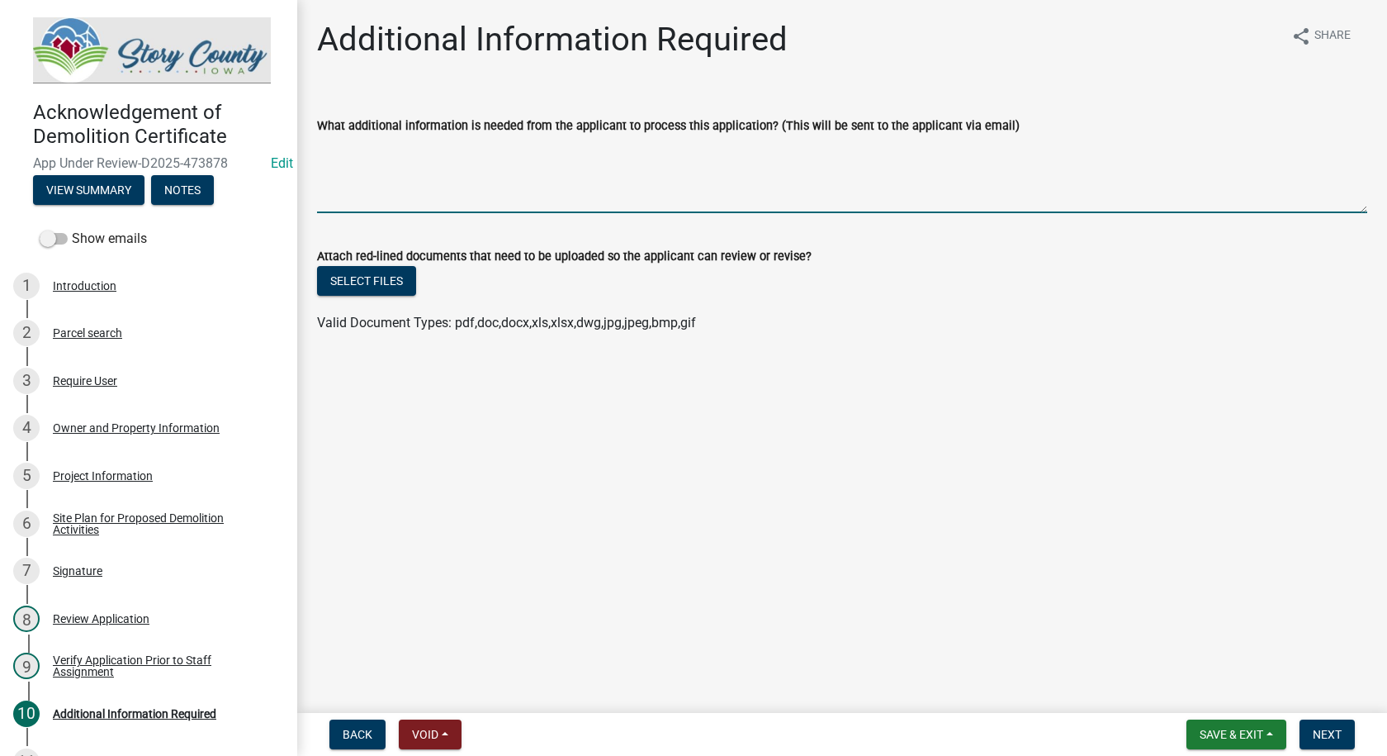
click at [460, 192] on textarea "What additional information is needed from the applicant to process this applic…" at bounding box center [842, 174] width 1051 height 78
type textarea "email address"
click at [107, 415] on div "4 Owner and Property Information" at bounding box center [142, 428] width 258 height 26
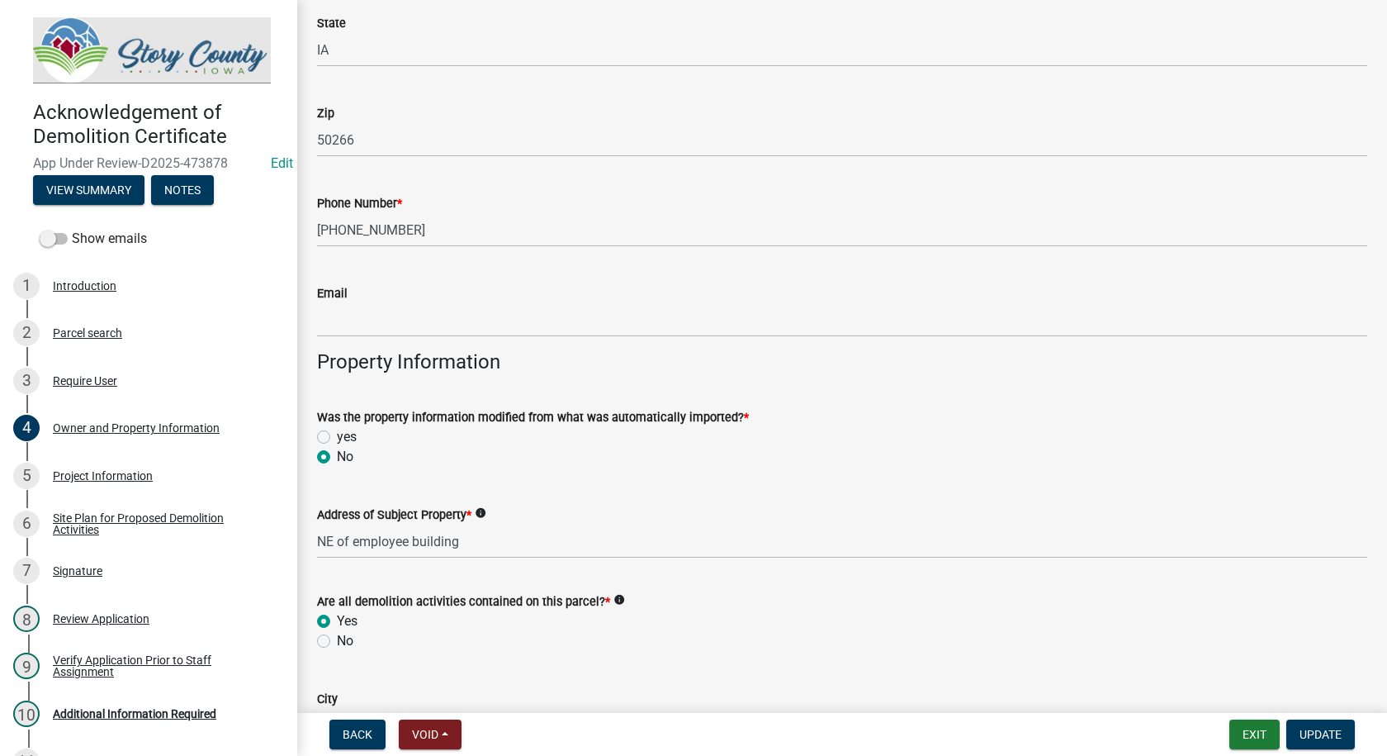
scroll to position [661, 0]
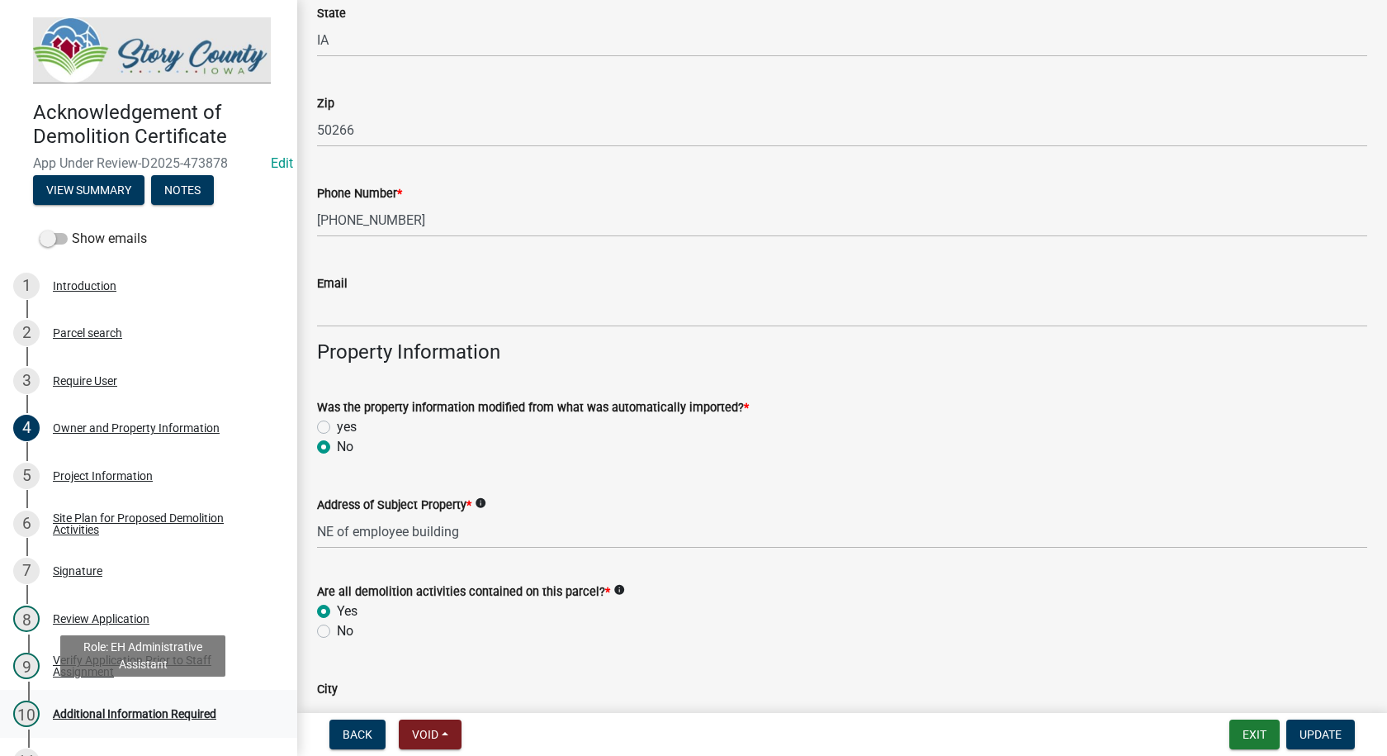
click at [113, 708] on div "Additional Information Required" at bounding box center [135, 714] width 164 height 12
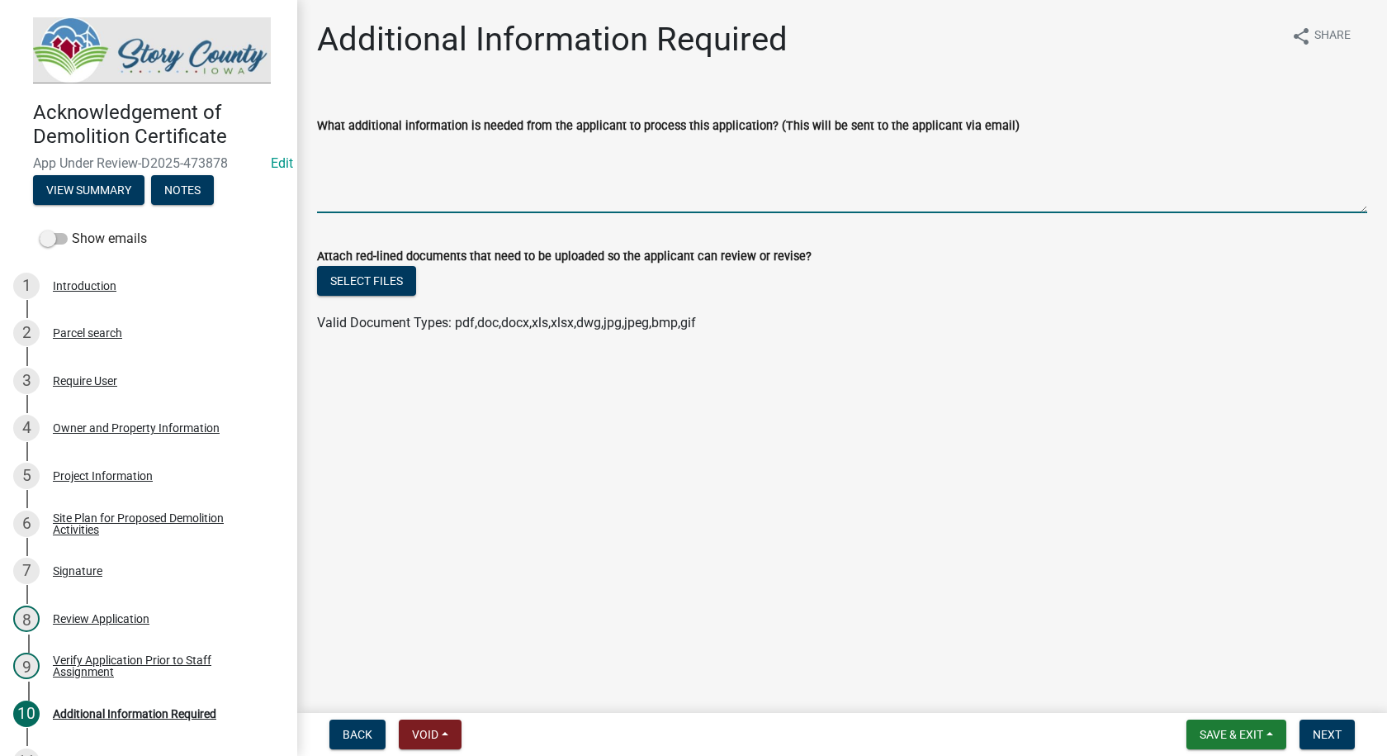
click at [489, 168] on textarea "What additional information is needed from the applicant to process this applic…" at bounding box center [842, 174] width 1051 height 78
type textarea "email address"
click at [1323, 729] on span "Next" at bounding box center [1327, 734] width 29 height 13
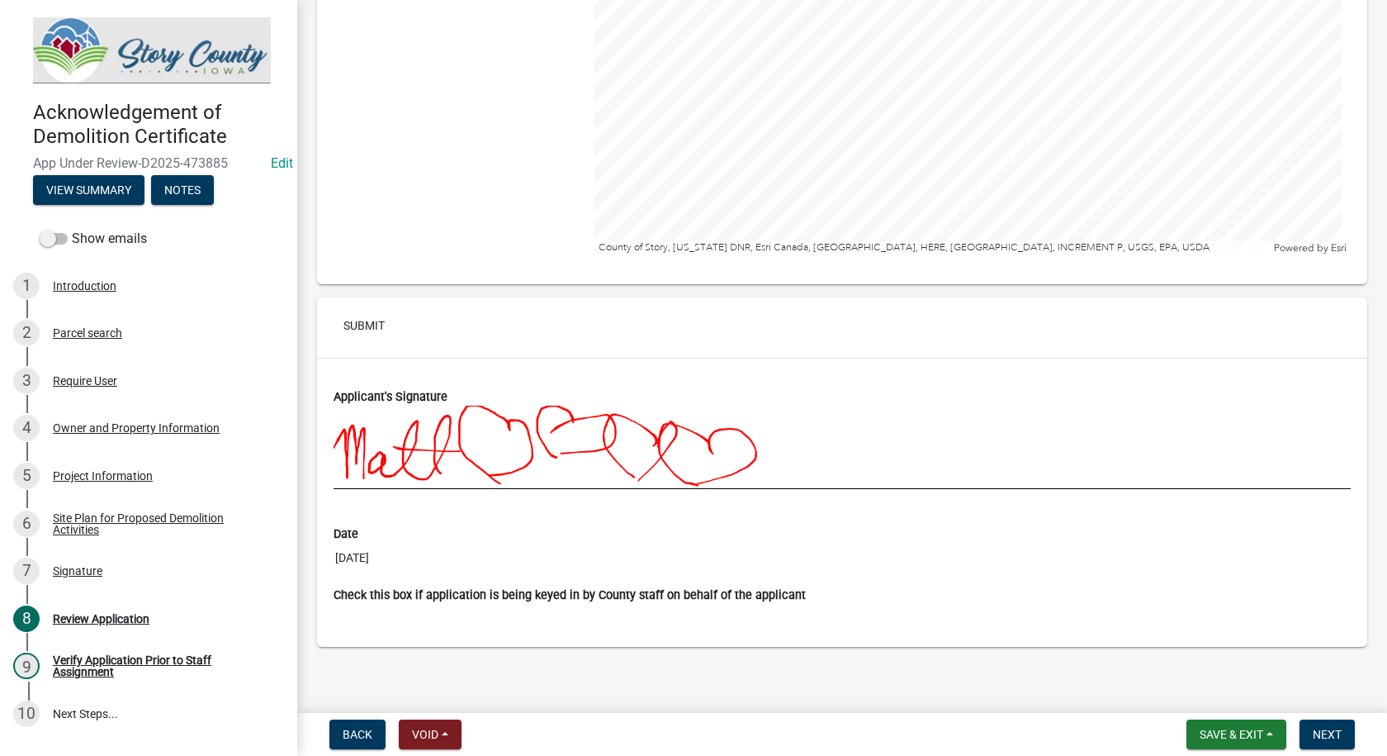
scroll to position [5389, 0]
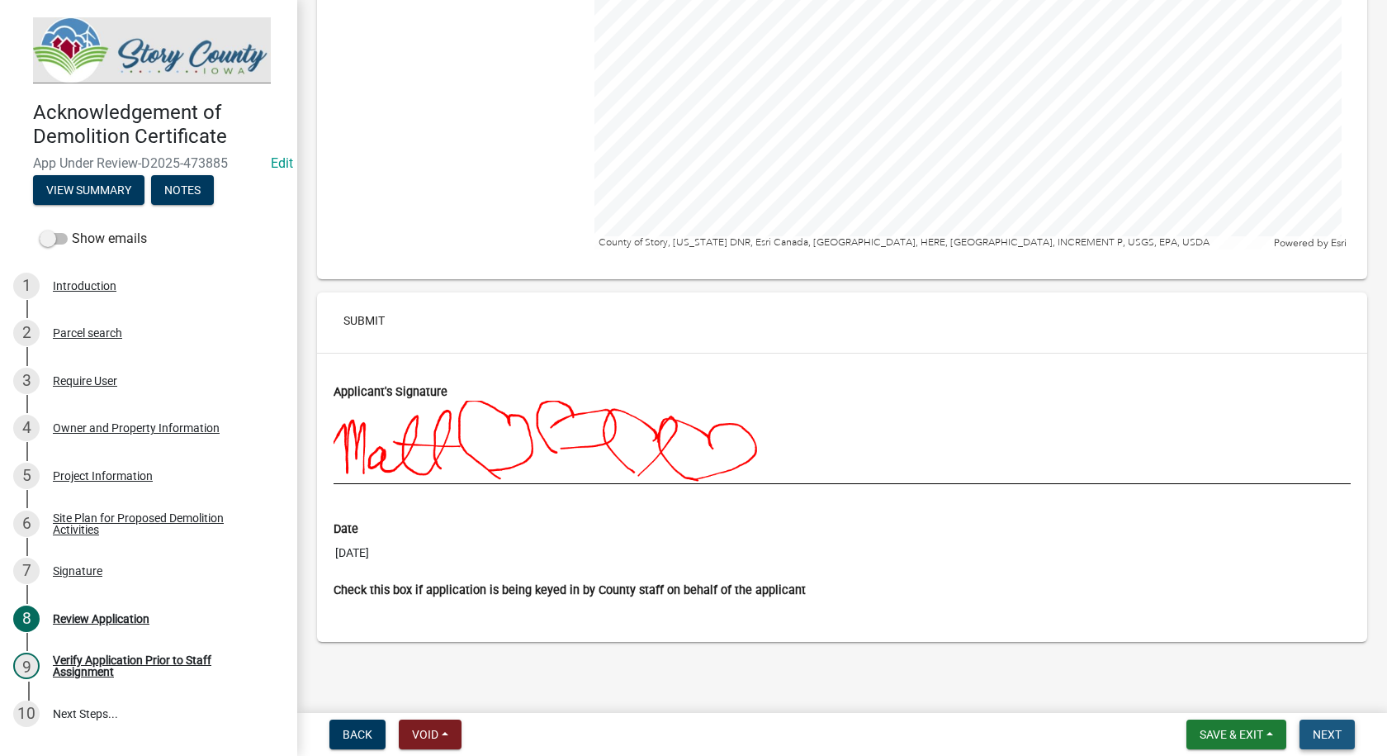
click at [1340, 732] on span "Next" at bounding box center [1327, 734] width 29 height 13
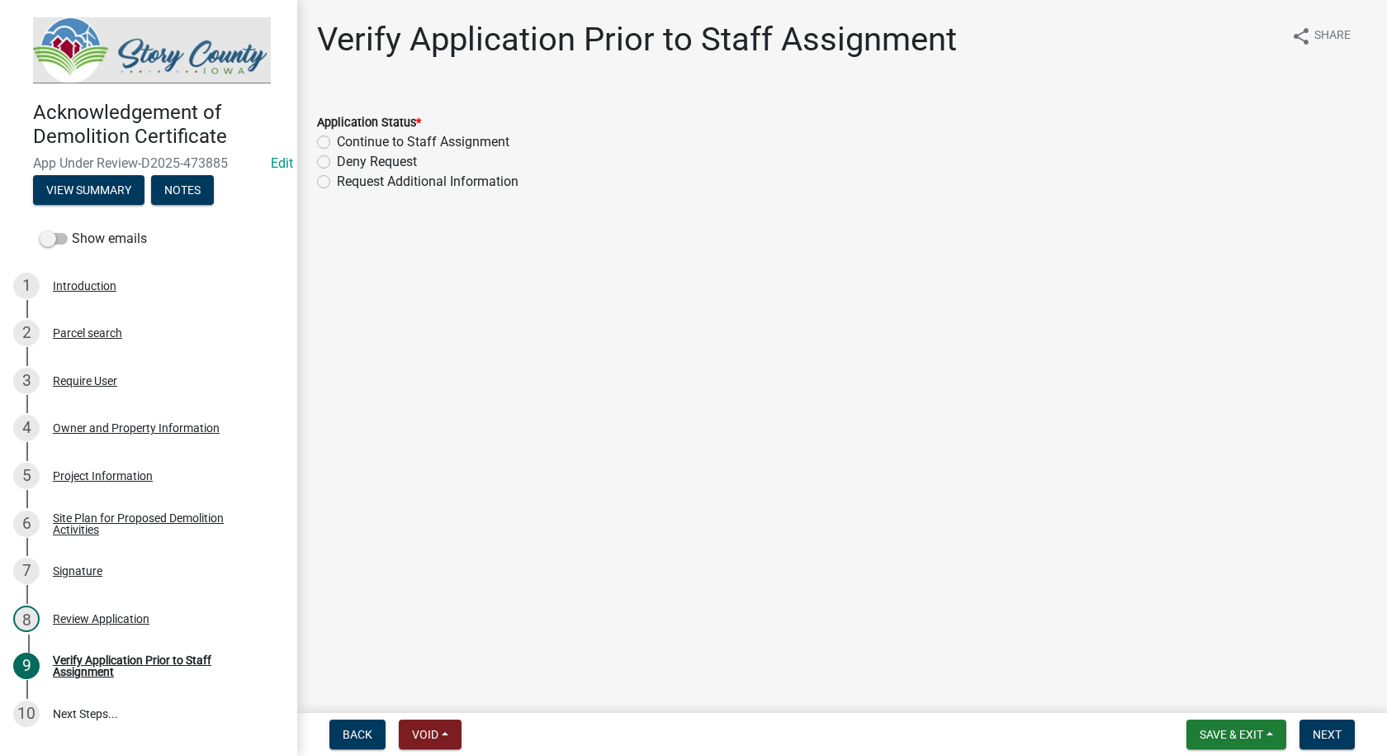
click at [337, 135] on label "Continue to Staff Assignment" at bounding box center [423, 142] width 173 height 20
click at [337, 135] on input "Continue to Staff Assignment" at bounding box center [342, 137] width 11 height 11
radio input "true"
click at [1316, 730] on span "Next" at bounding box center [1327, 734] width 29 height 13
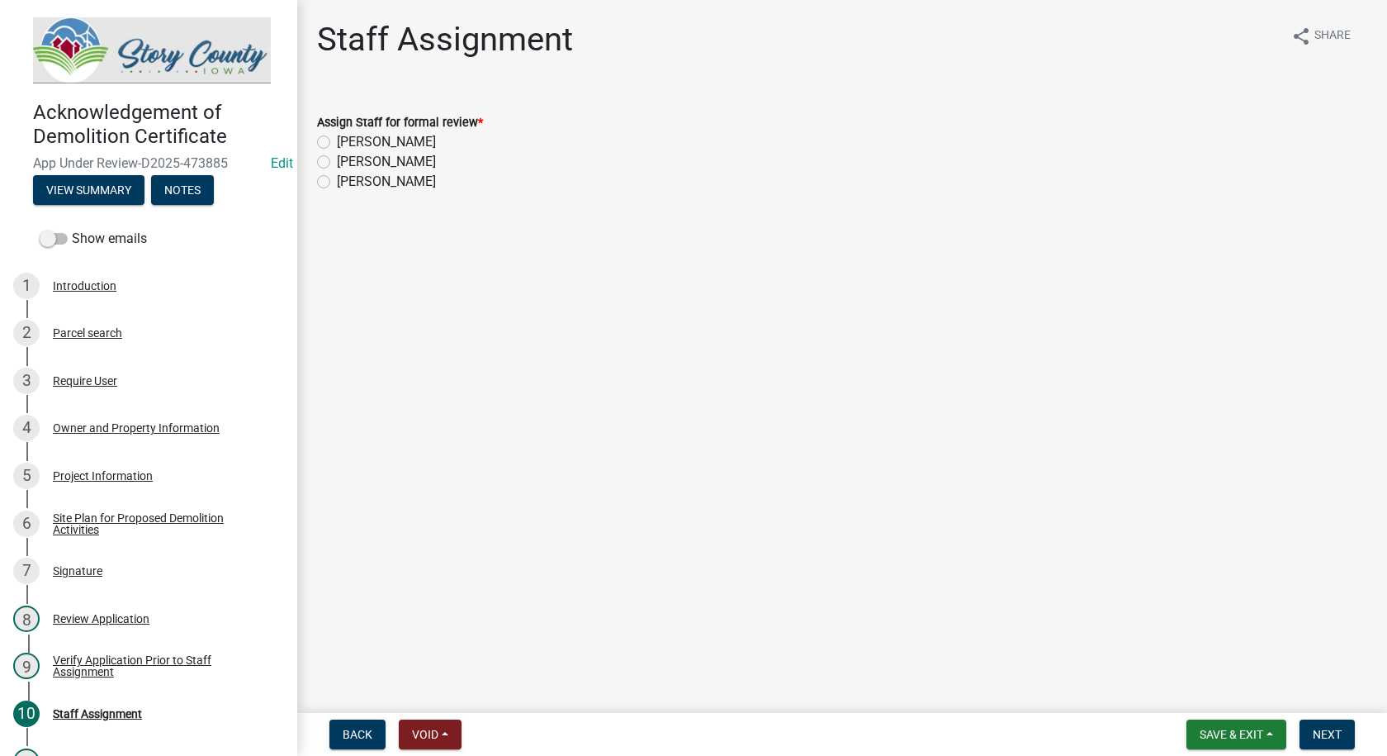
click at [337, 159] on label "[PERSON_NAME]" at bounding box center [386, 162] width 99 height 20
click at [337, 159] on input "[PERSON_NAME]" at bounding box center [342, 157] width 11 height 11
radio input "true"
click at [1324, 726] on button "Next" at bounding box center [1327, 734] width 55 height 30
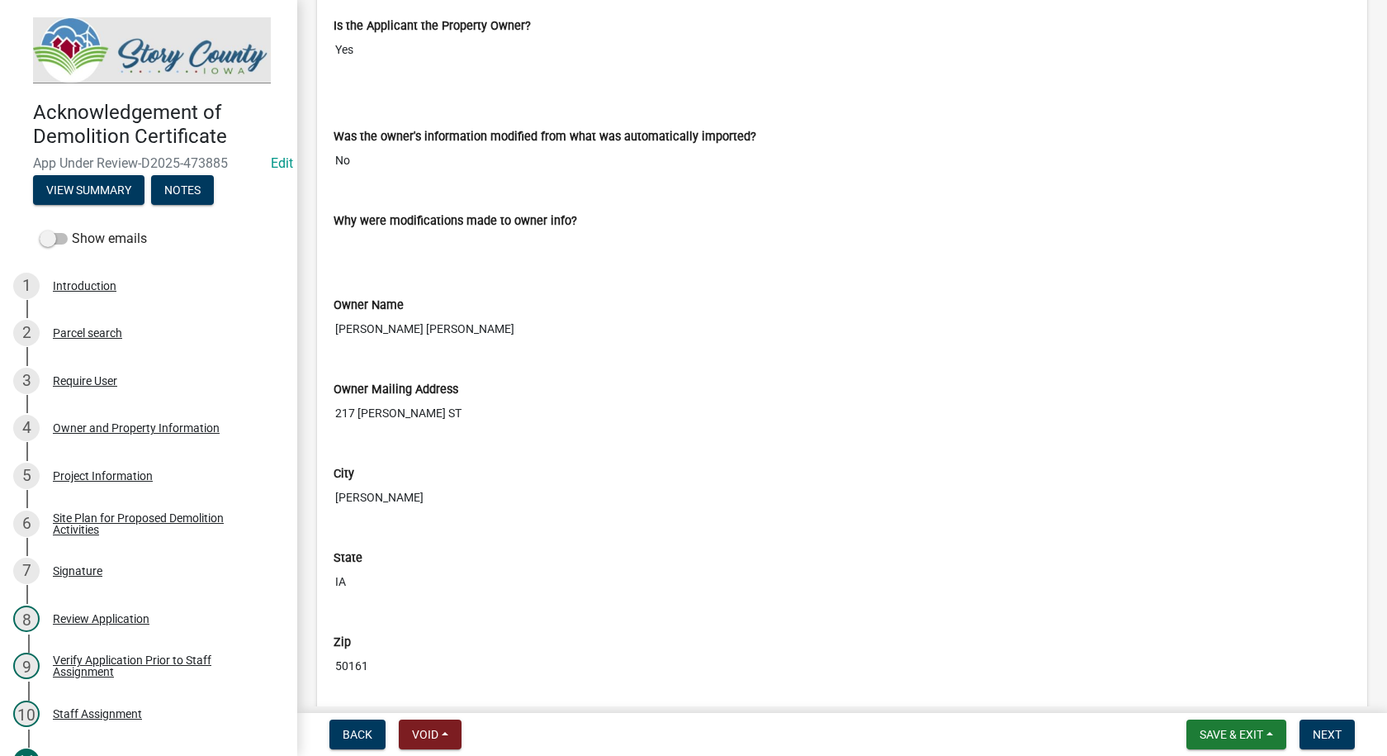
scroll to position [908, 0]
click at [1330, 728] on span "Next" at bounding box center [1327, 734] width 29 height 13
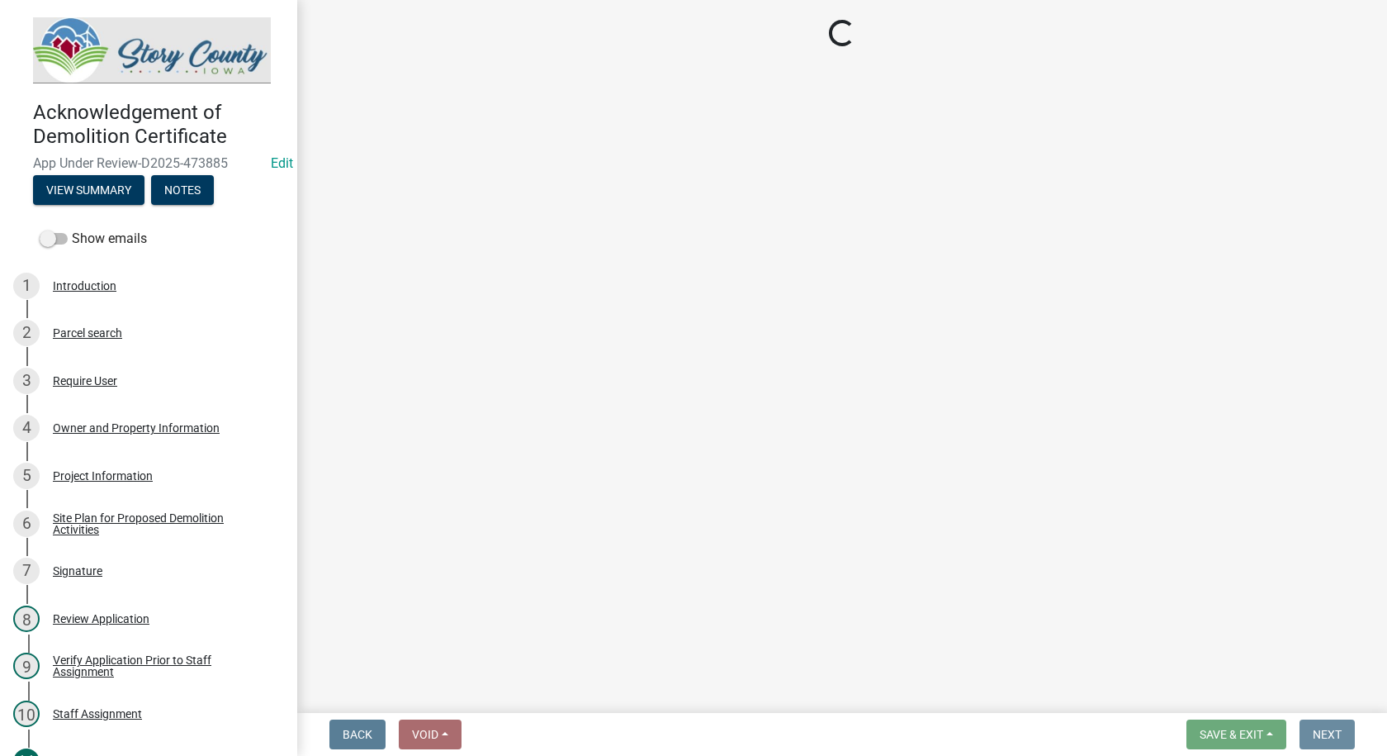
scroll to position [0, 0]
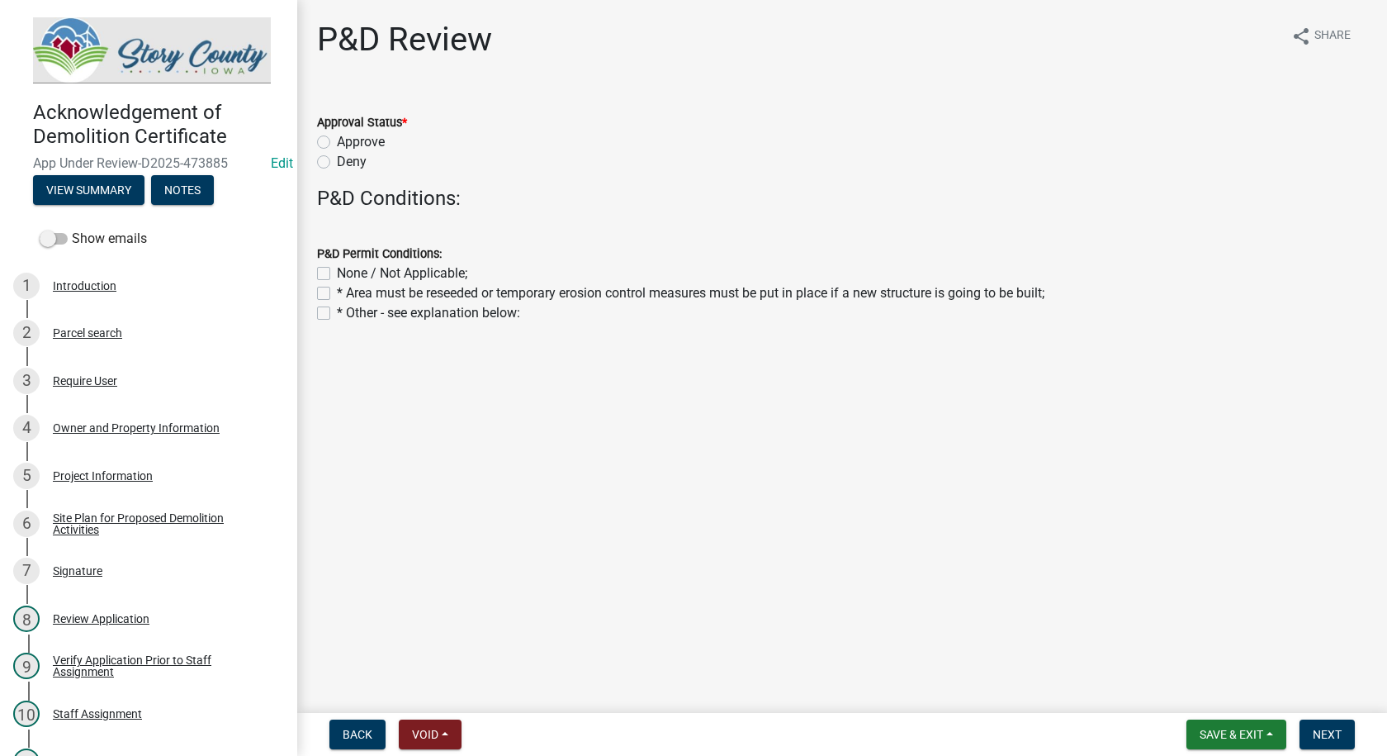
click at [337, 137] on label "Approve" at bounding box center [361, 142] width 48 height 20
click at [337, 137] on input "Approve" at bounding box center [342, 137] width 11 height 11
radio input "true"
click at [337, 271] on label "None / Not Applicable;" at bounding box center [402, 273] width 130 height 20
click at [337, 271] on input "None / Not Applicable;" at bounding box center [342, 268] width 11 height 11
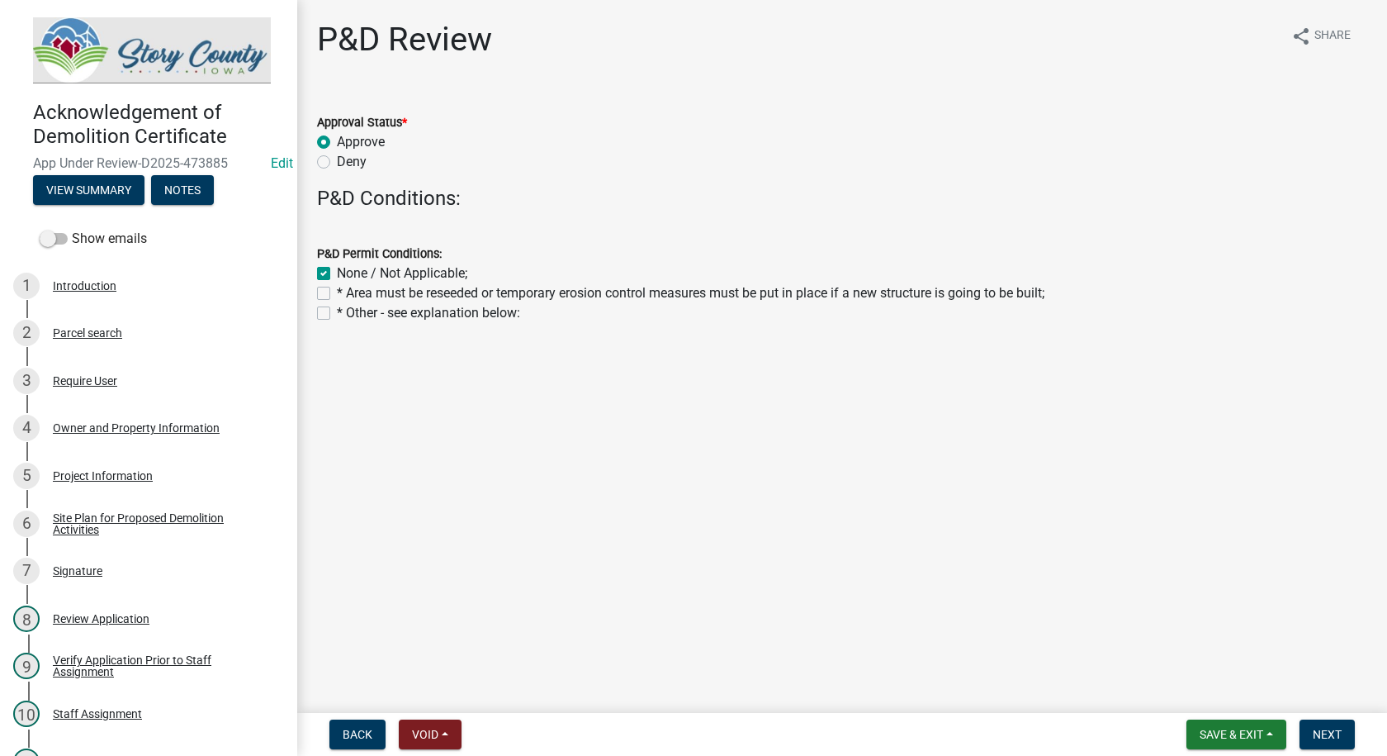
checkbox input "true"
checkbox input "false"
click at [1341, 730] on span "Next" at bounding box center [1327, 734] width 29 height 13
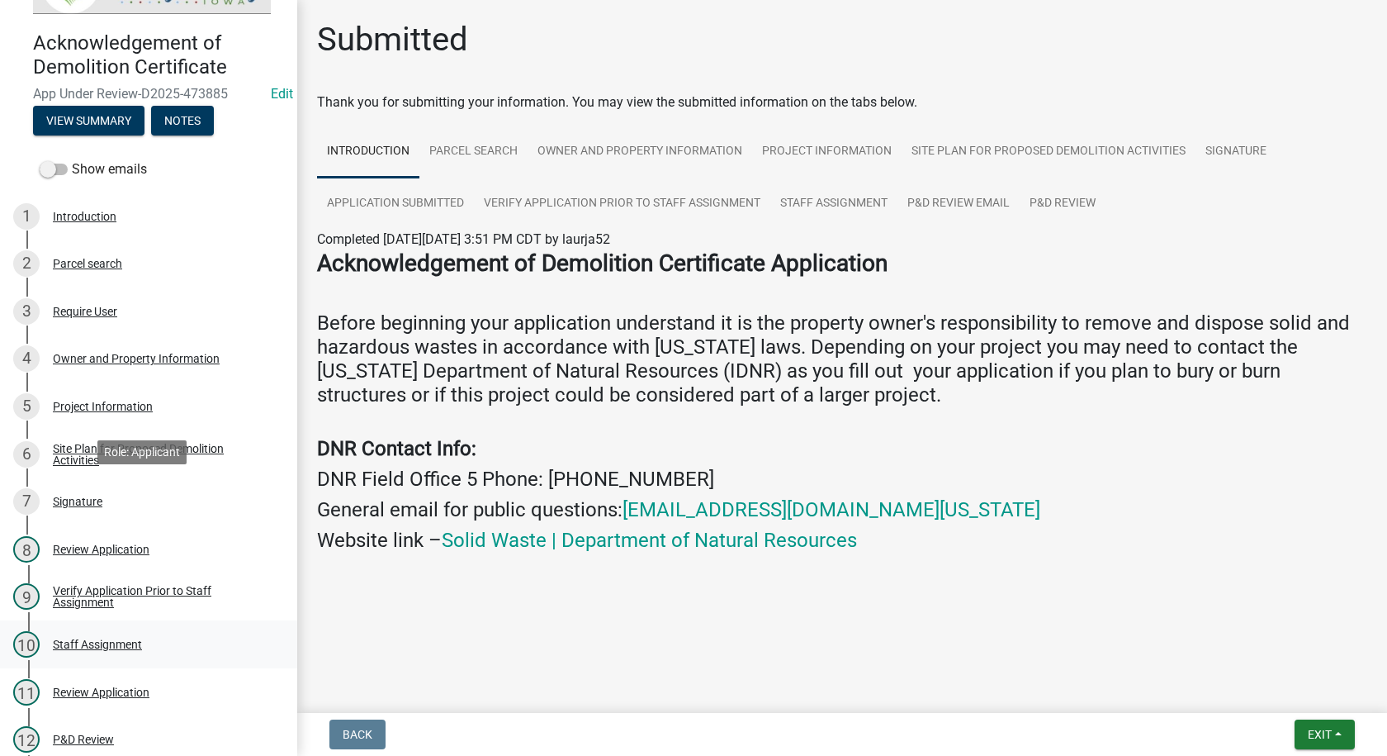
scroll to position [223, 0]
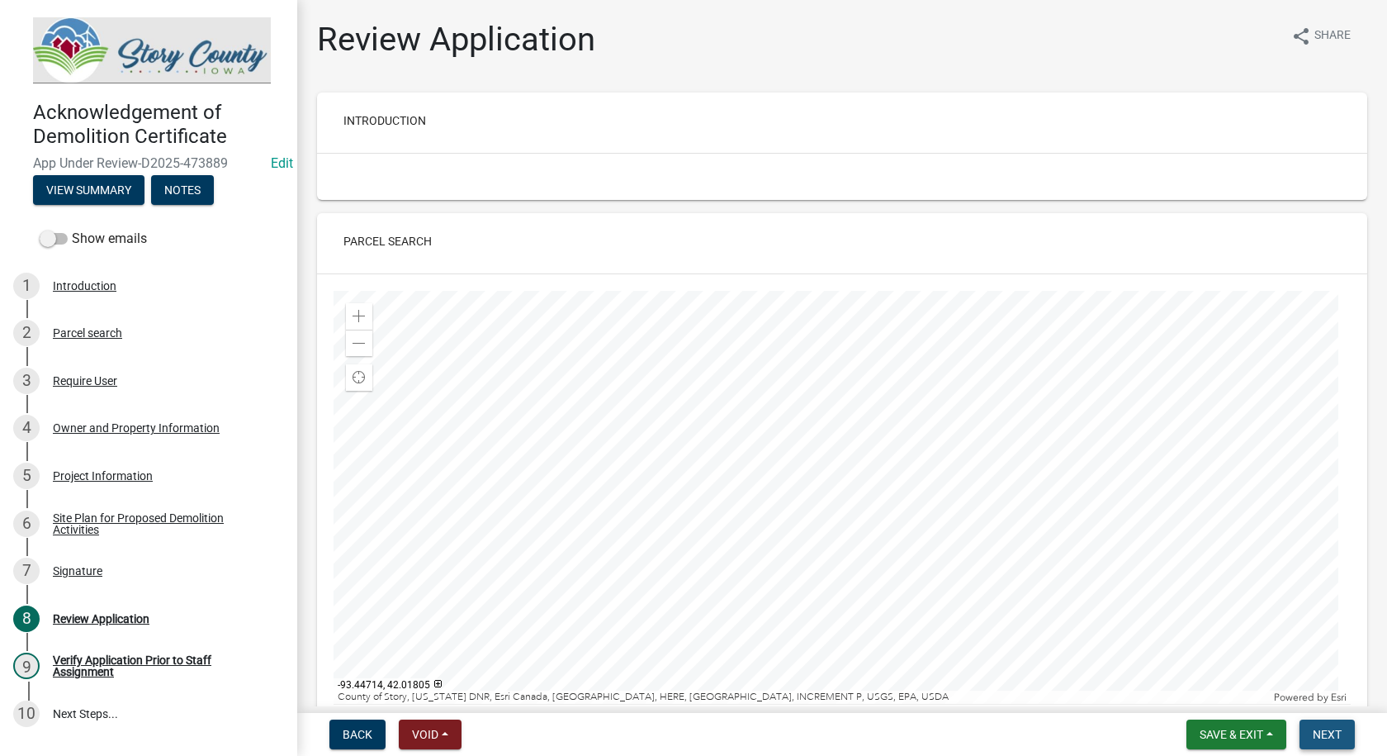
click at [1320, 735] on span "Next" at bounding box center [1327, 734] width 29 height 13
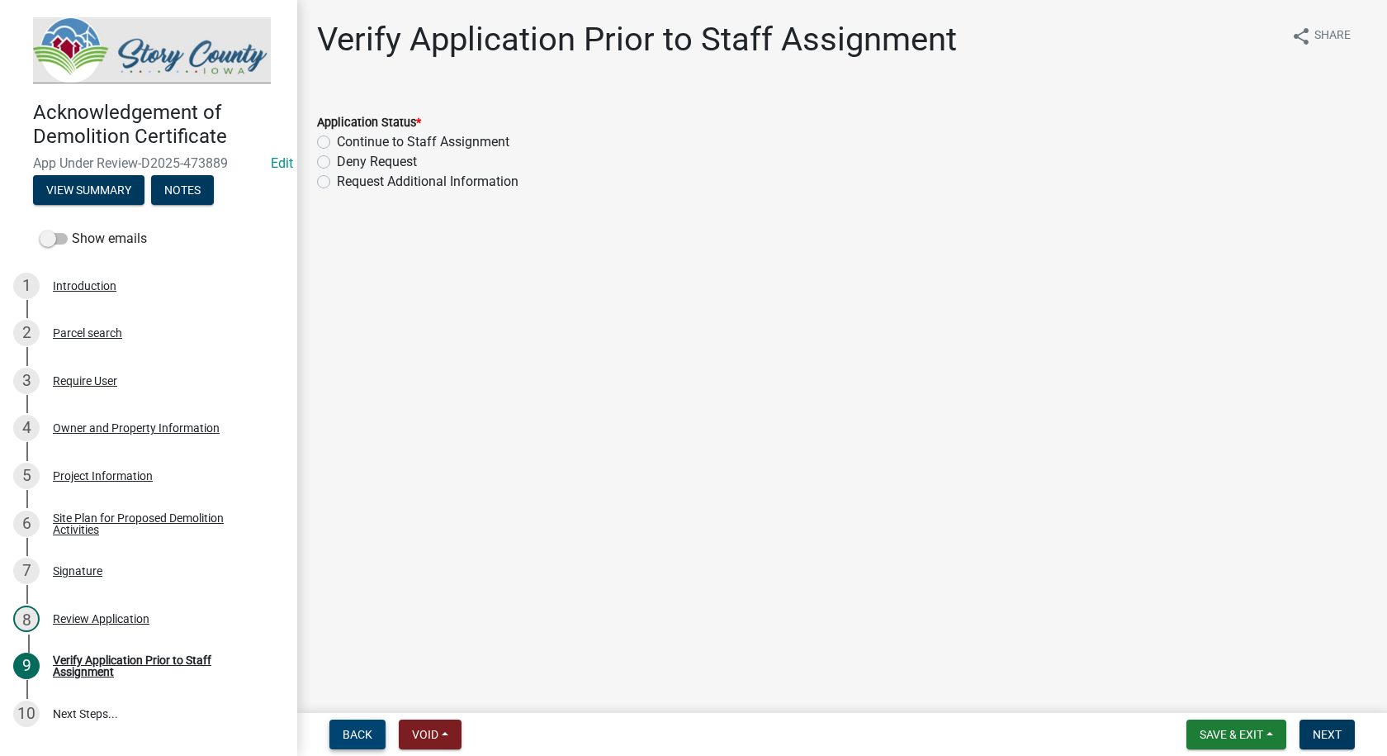
click at [350, 729] on span "Back" at bounding box center [358, 734] width 30 height 13
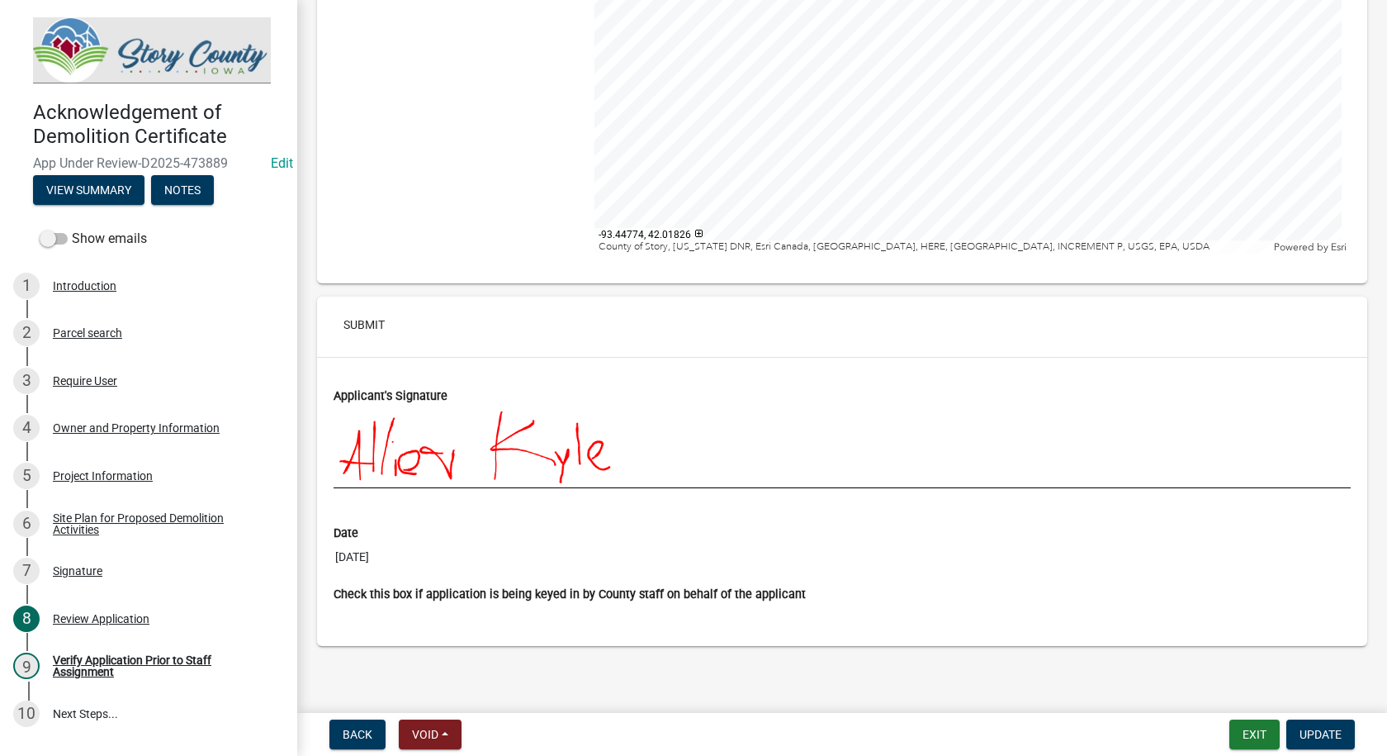
scroll to position [5389, 0]
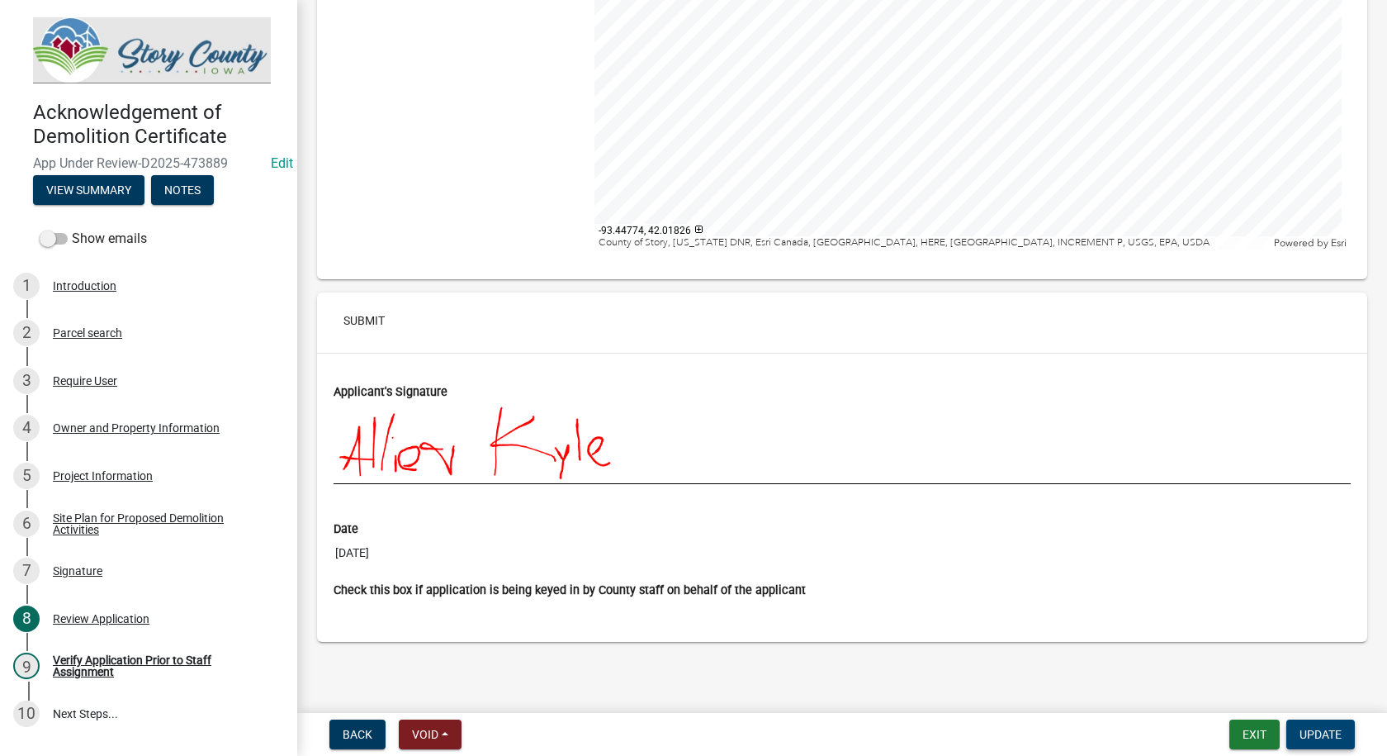
click at [1318, 728] on span "Update" at bounding box center [1321, 734] width 42 height 13
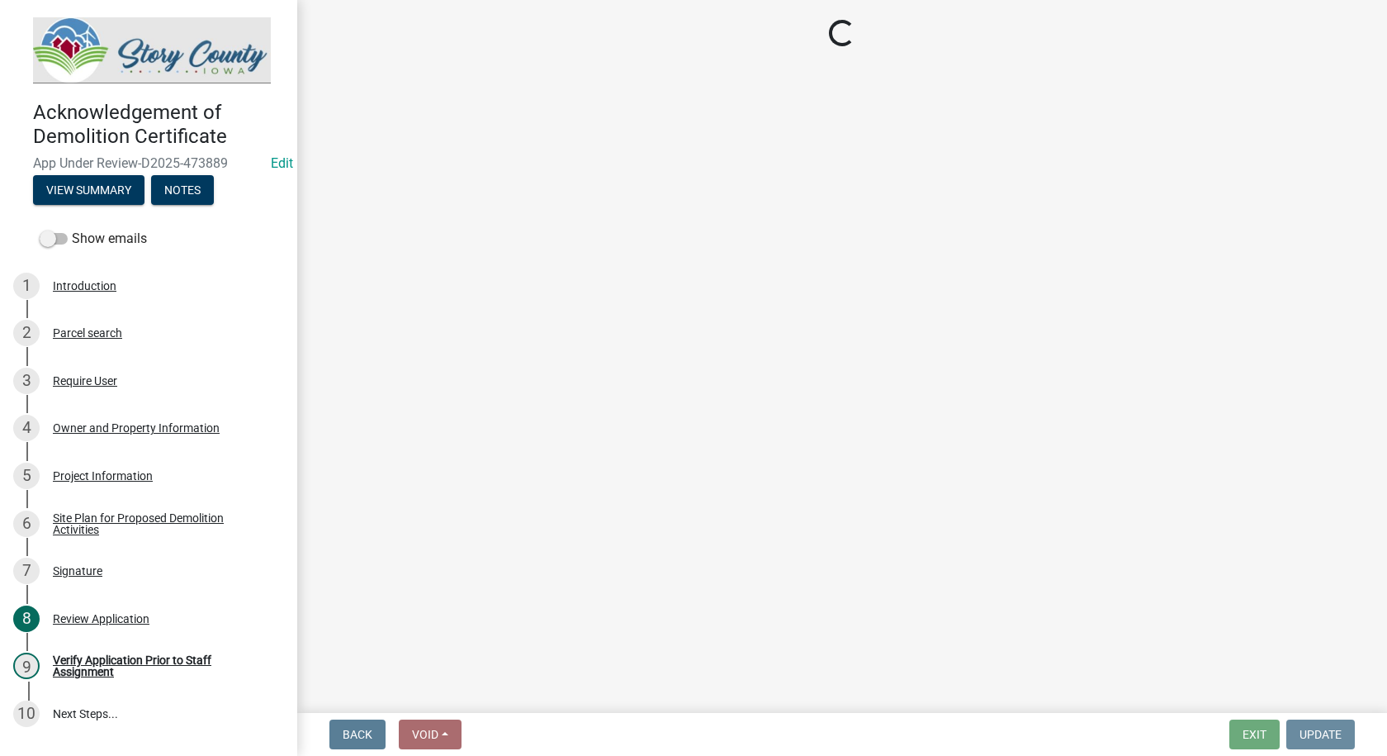
scroll to position [0, 0]
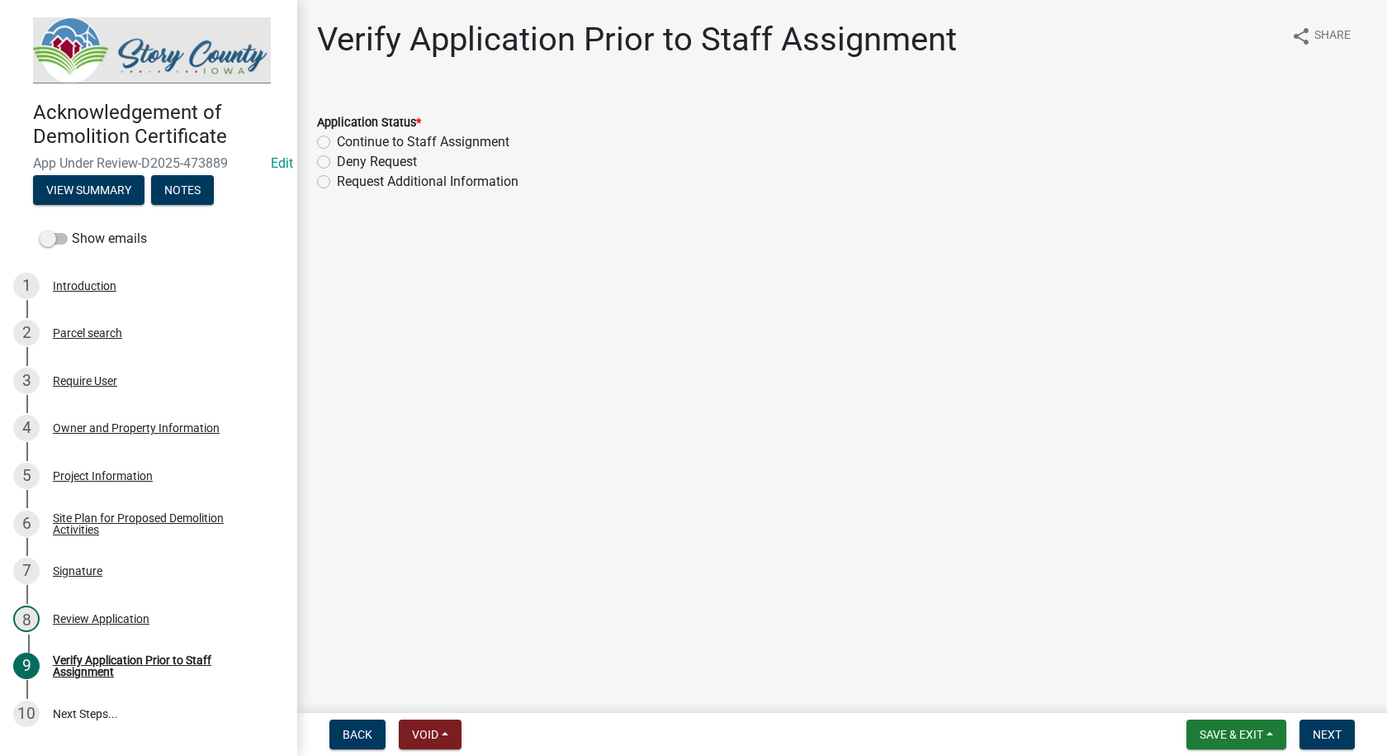
click at [337, 140] on label "Continue to Staff Assignment" at bounding box center [423, 142] width 173 height 20
click at [337, 140] on input "Continue to Staff Assignment" at bounding box center [342, 137] width 11 height 11
radio input "true"
click at [1324, 723] on button "Next" at bounding box center [1327, 734] width 55 height 30
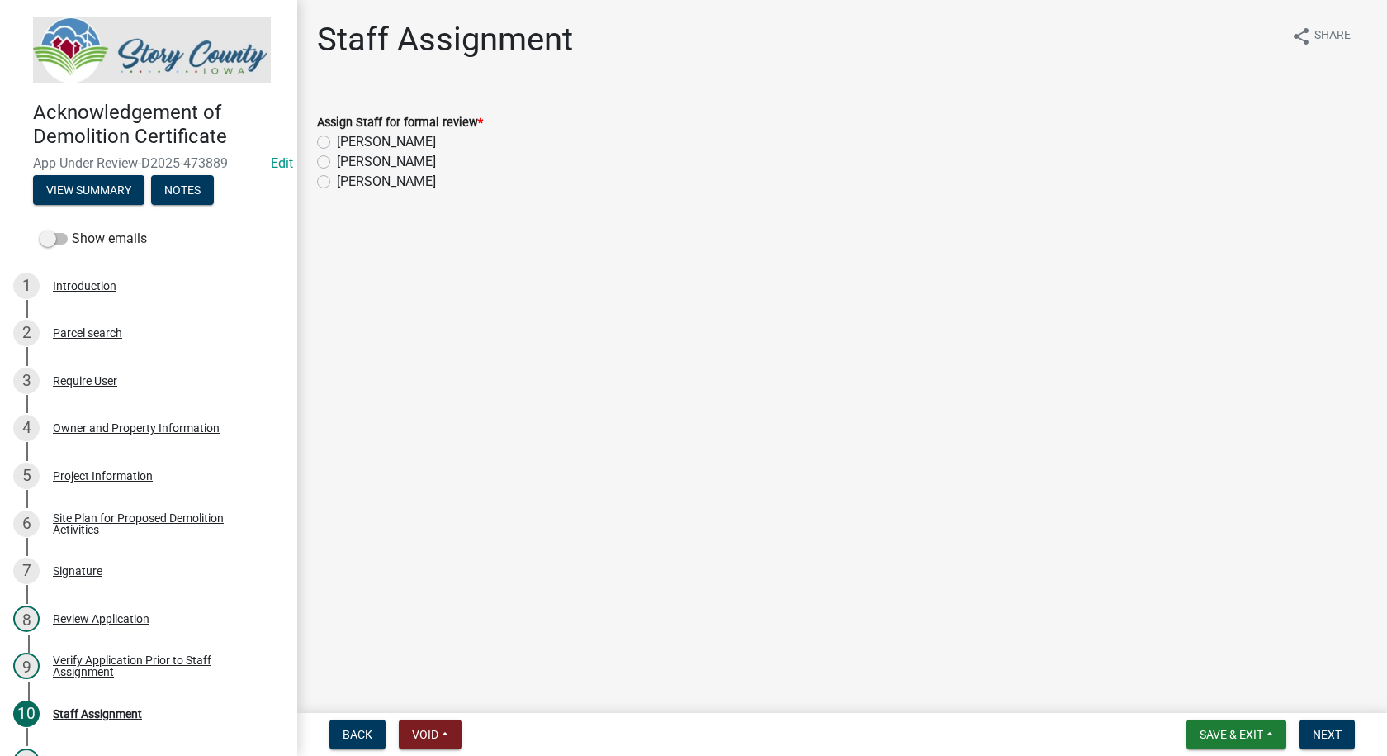
click at [337, 159] on label "[PERSON_NAME]" at bounding box center [386, 162] width 99 height 20
click at [337, 159] on input "[PERSON_NAME]" at bounding box center [342, 157] width 11 height 11
radio input "true"
click at [1315, 728] on span "Next" at bounding box center [1327, 734] width 29 height 13
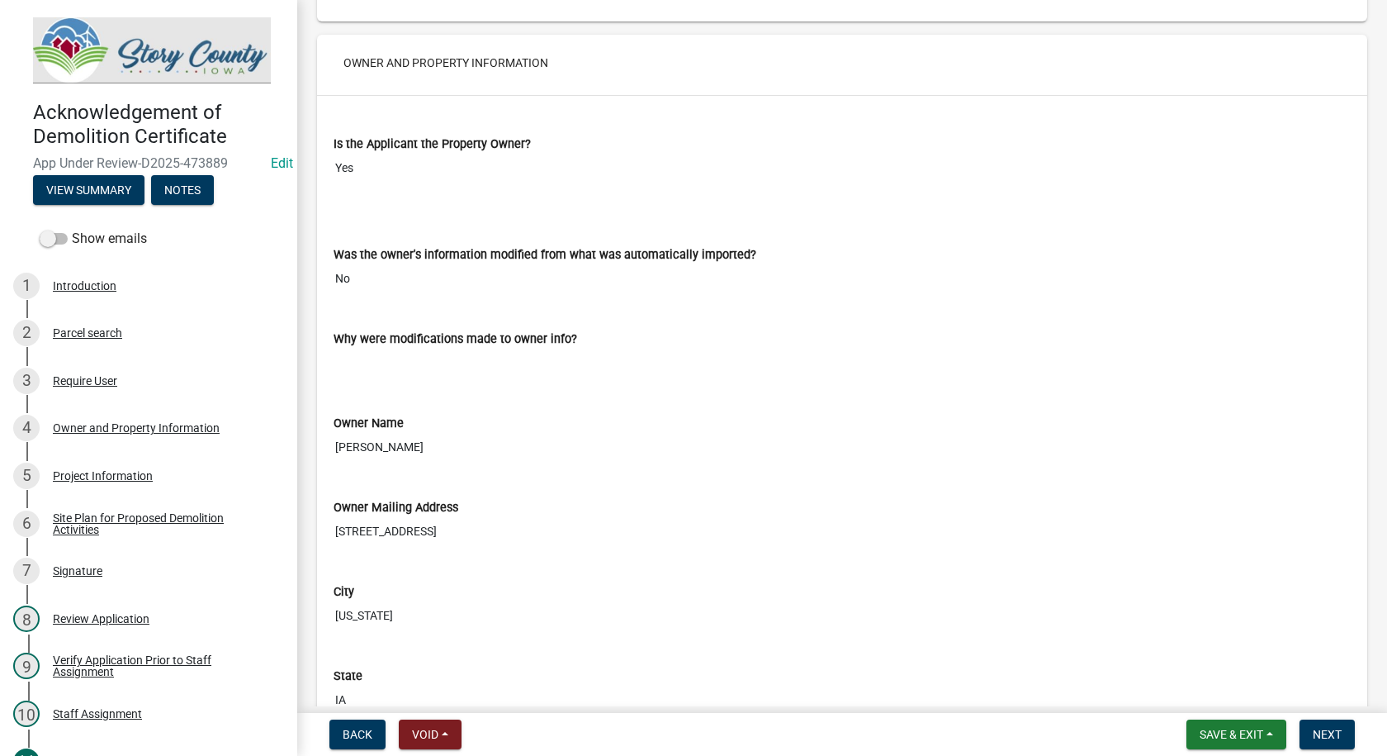
scroll to position [1074, 0]
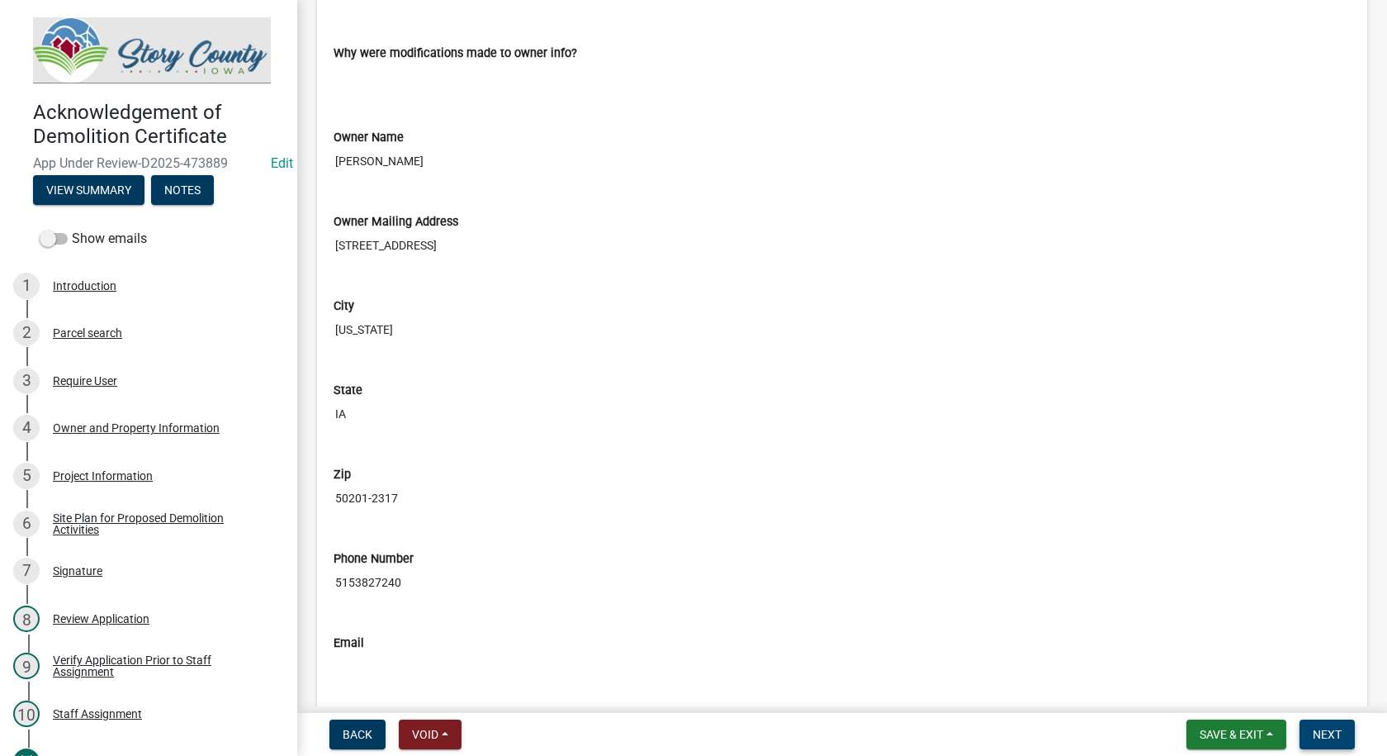
drag, startPoint x: 1330, startPoint y: 733, endPoint x: 1259, endPoint y: 643, distance: 115.3
click at [1330, 733] on span "Next" at bounding box center [1327, 734] width 29 height 13
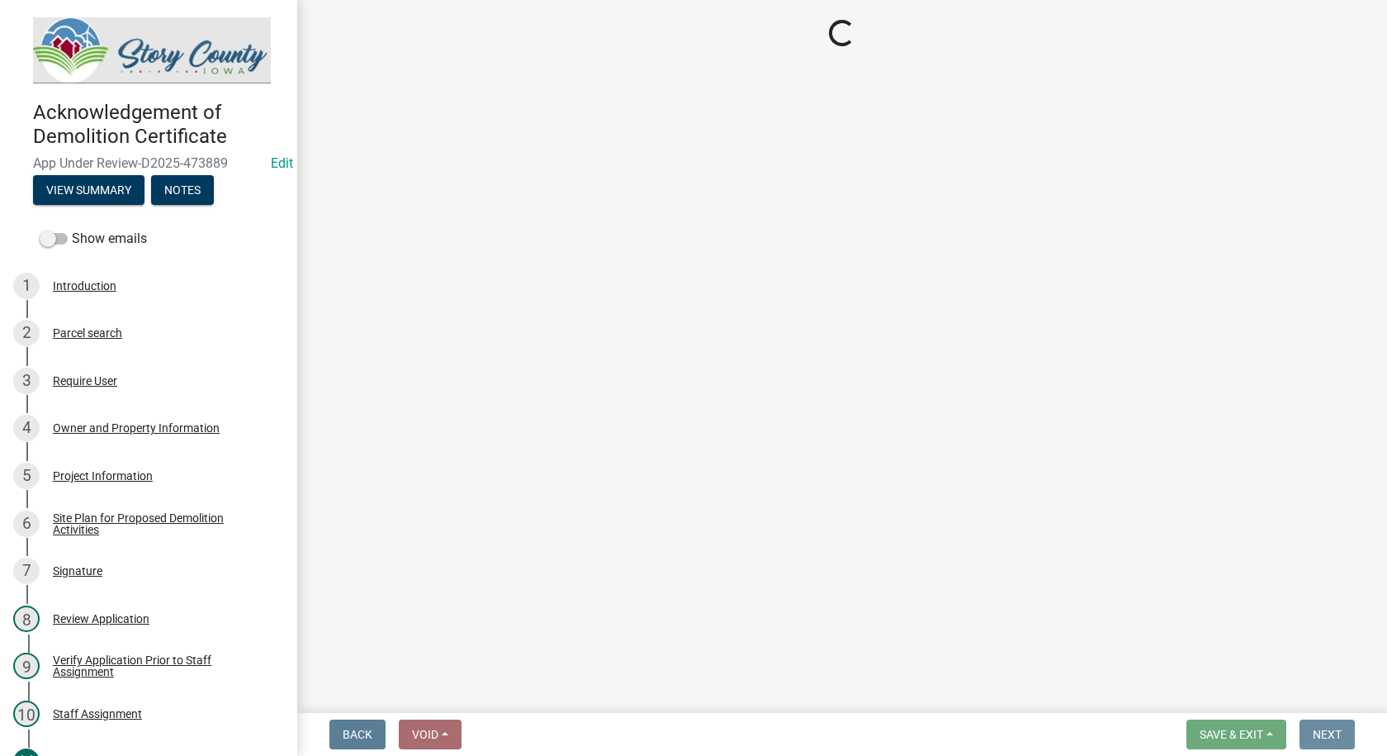
scroll to position [0, 0]
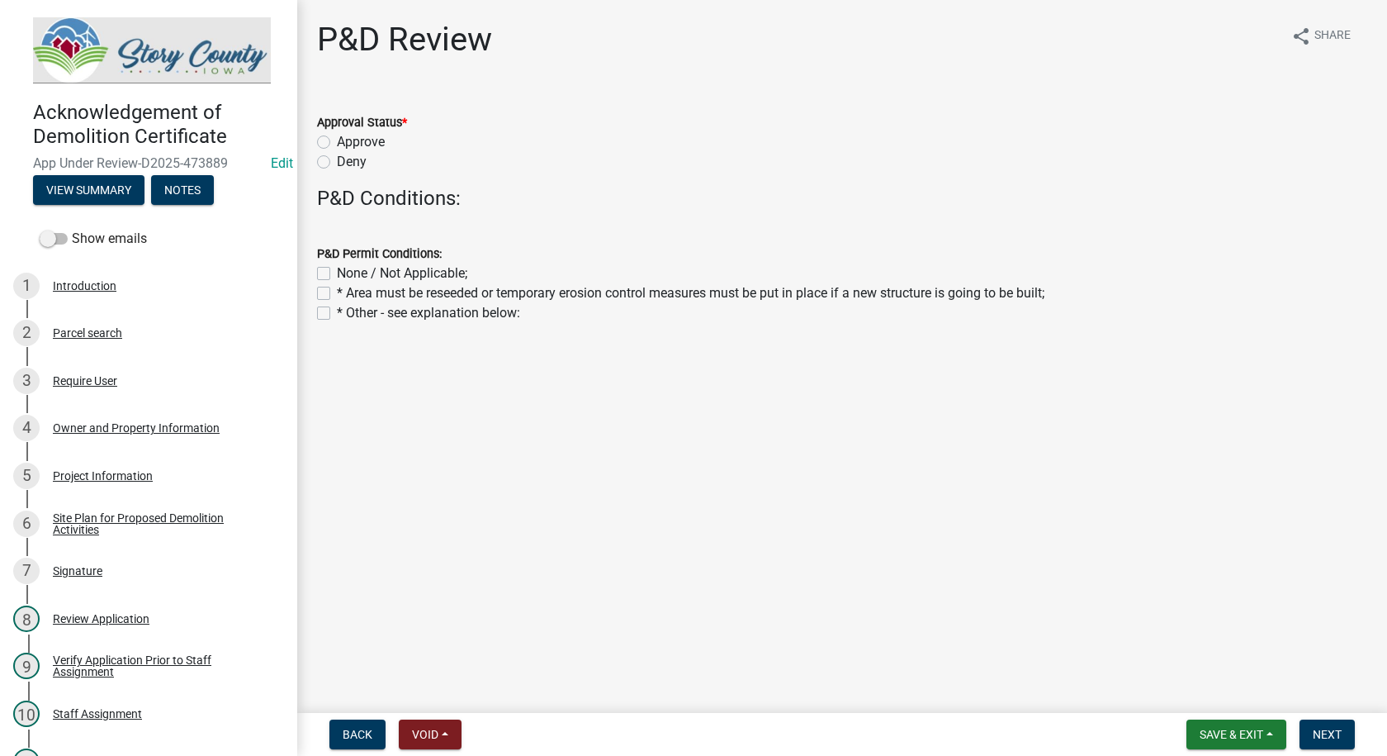
click at [337, 140] on label "Approve" at bounding box center [361, 142] width 48 height 20
click at [337, 140] on input "Approve" at bounding box center [342, 137] width 11 height 11
radio input "true"
click at [337, 272] on label "None / Not Applicable;" at bounding box center [402, 273] width 130 height 20
click at [337, 272] on input "None / Not Applicable;" at bounding box center [342, 268] width 11 height 11
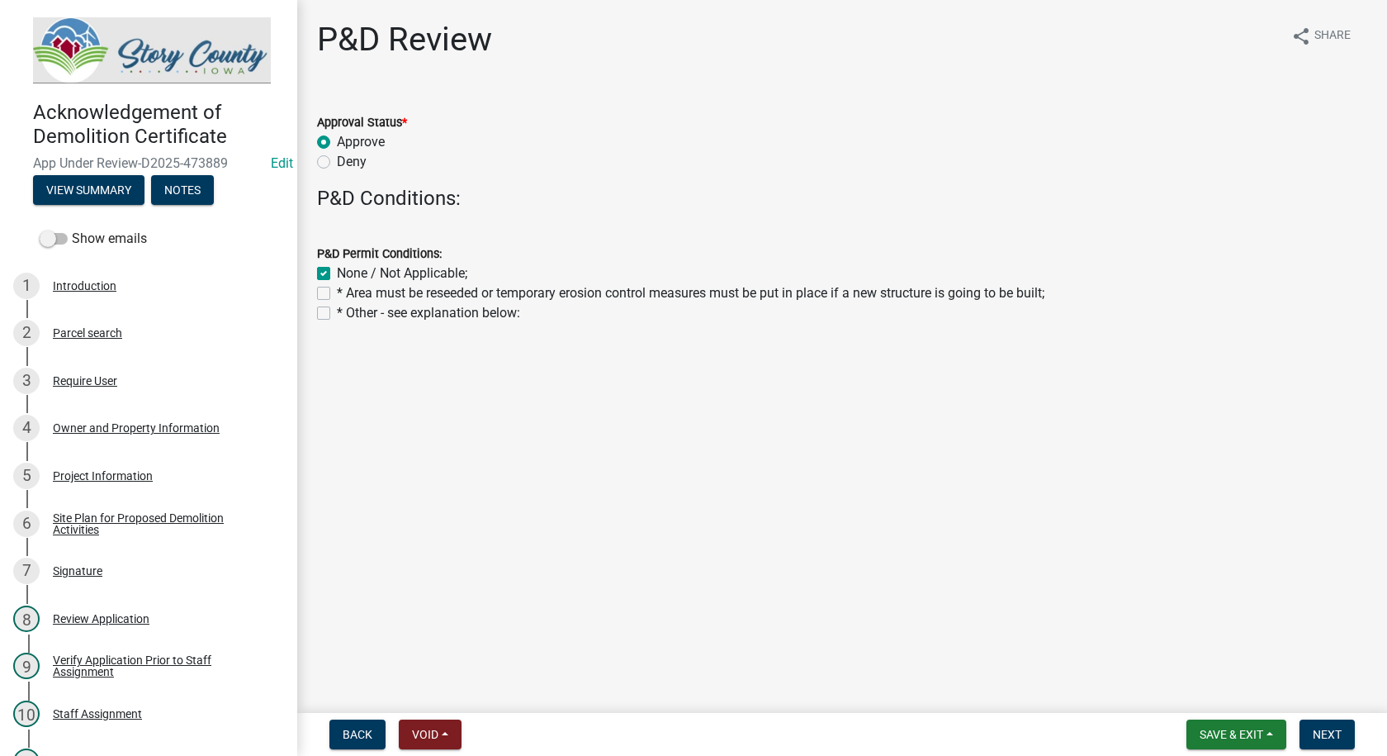
checkbox input "true"
checkbox input "false"
click at [1335, 730] on span "Next" at bounding box center [1327, 734] width 29 height 13
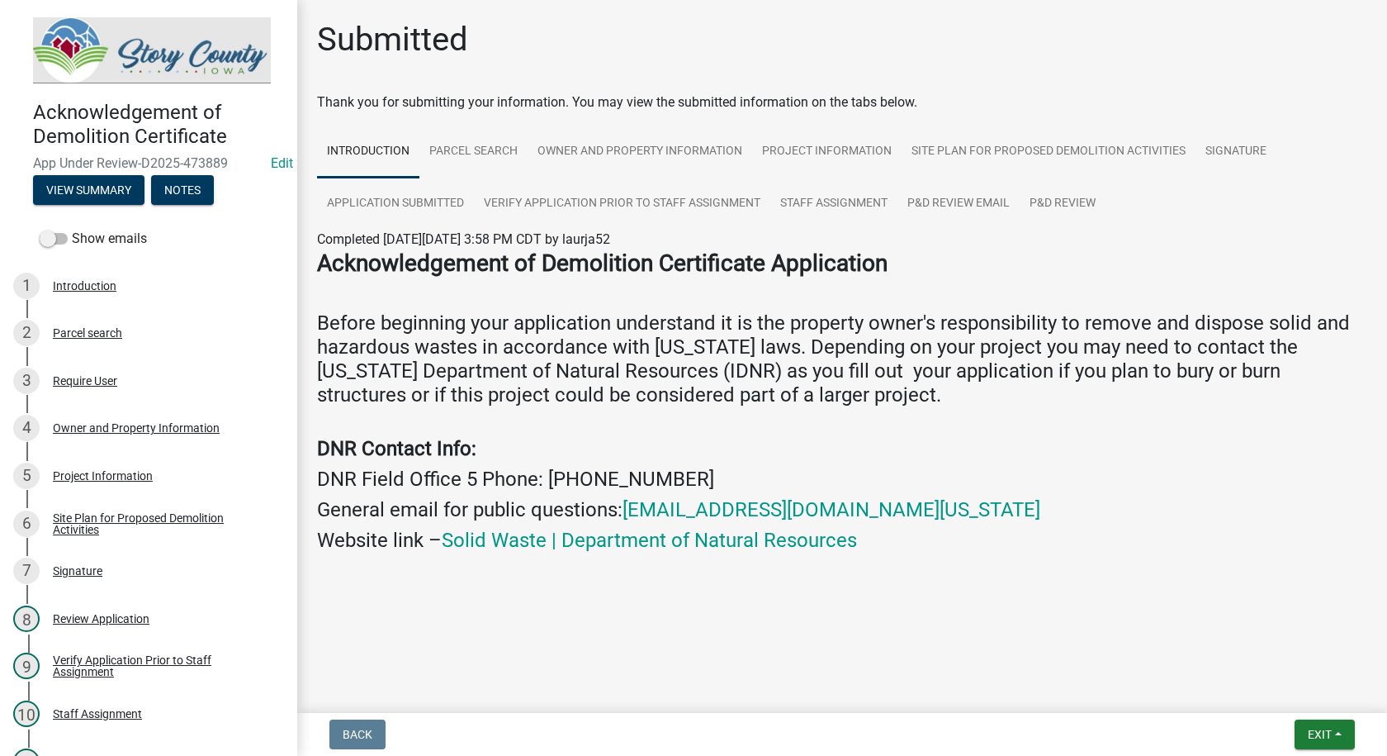
click at [1229, 358] on h4 "Before beginning your application understand it is the property owner's respons…" at bounding box center [842, 358] width 1051 height 95
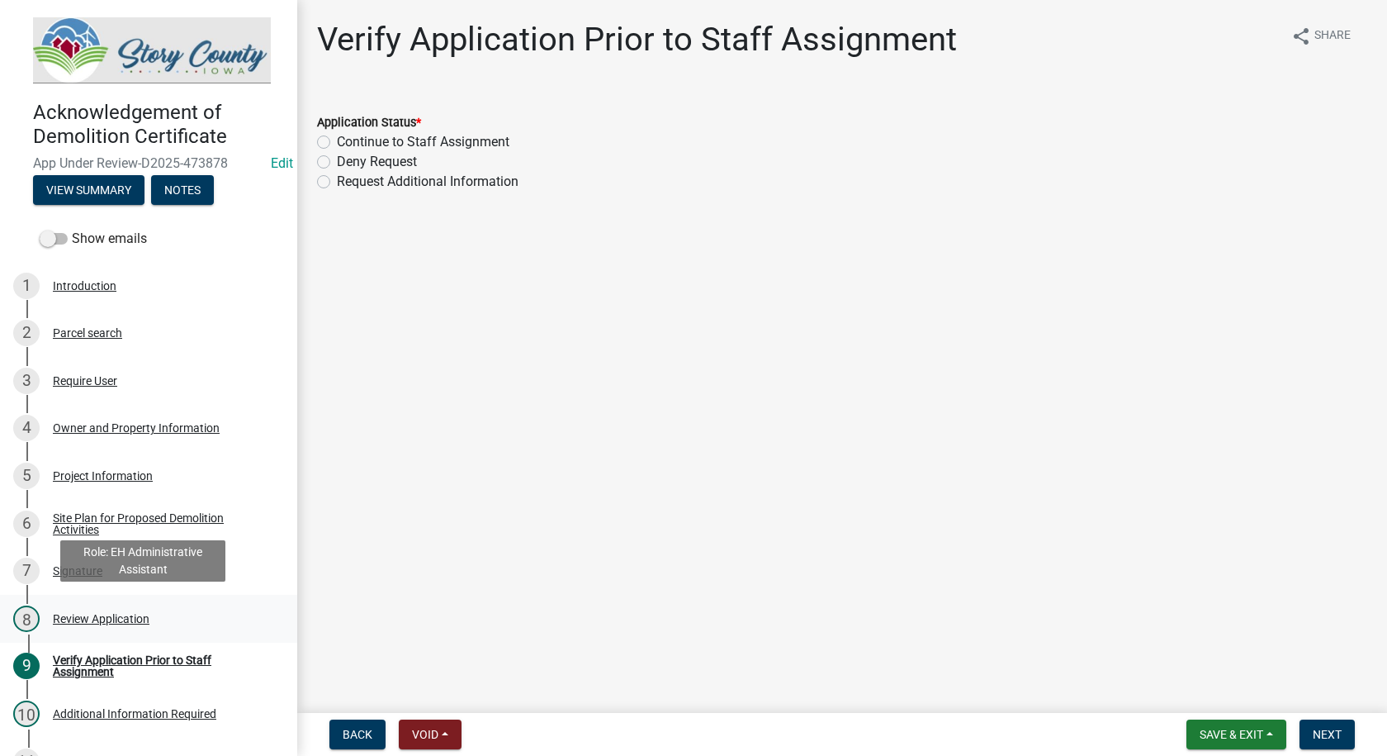
click at [106, 605] on div "8 Review Application" at bounding box center [142, 618] width 258 height 26
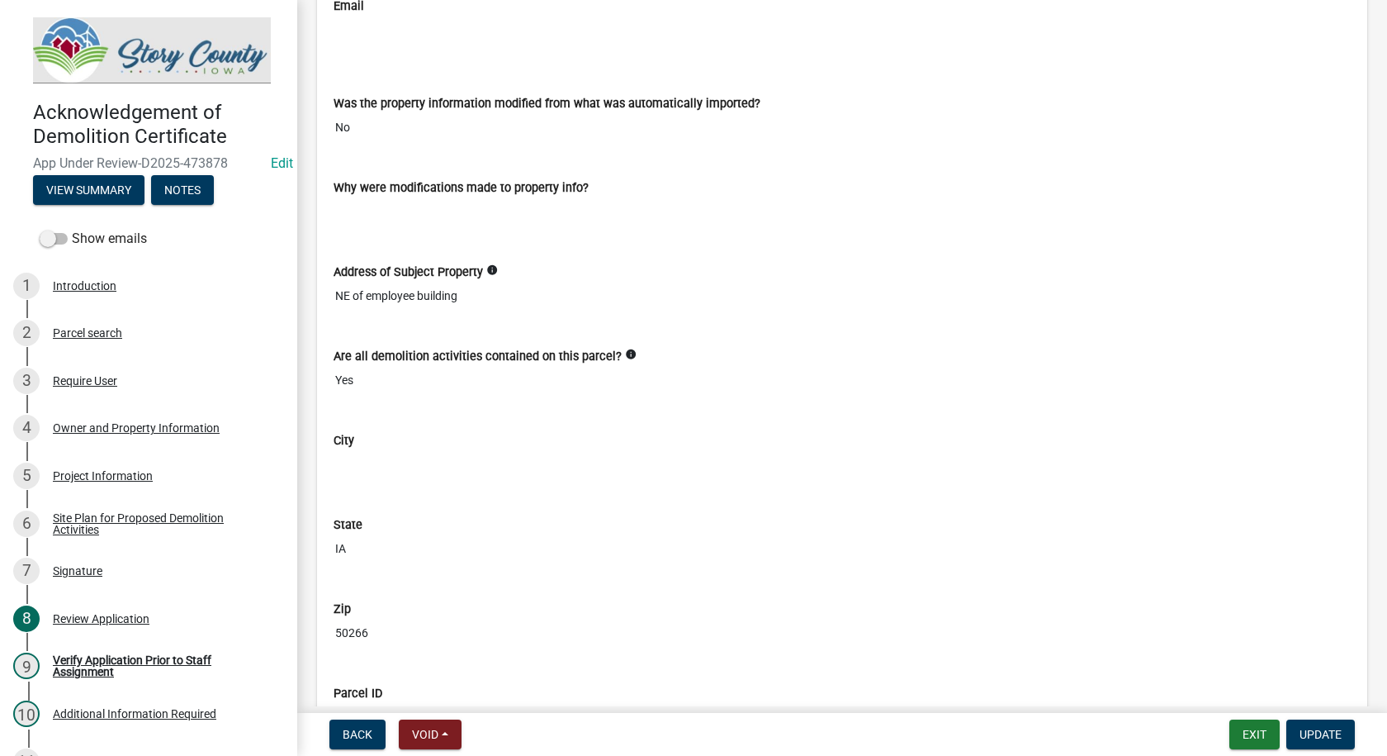
scroll to position [1817, 0]
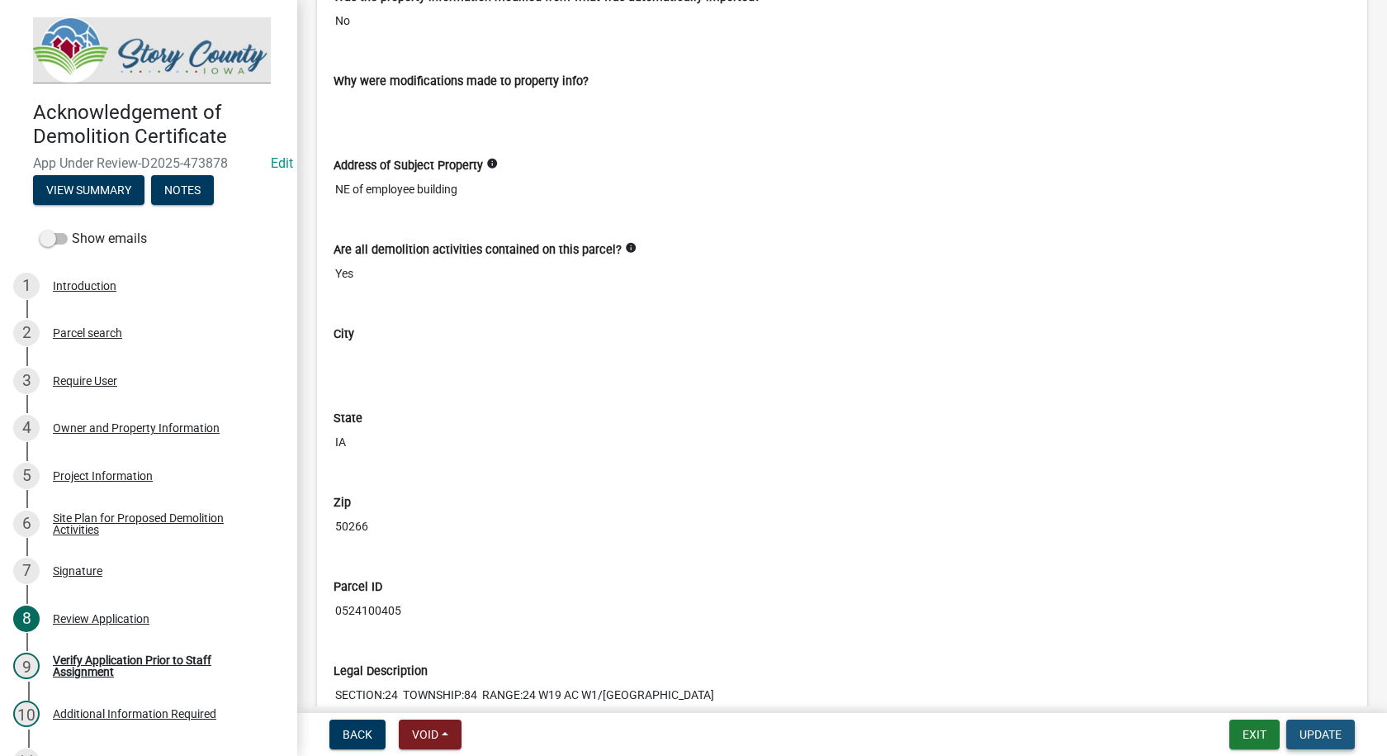
click at [1335, 730] on span "Update" at bounding box center [1321, 734] width 42 height 13
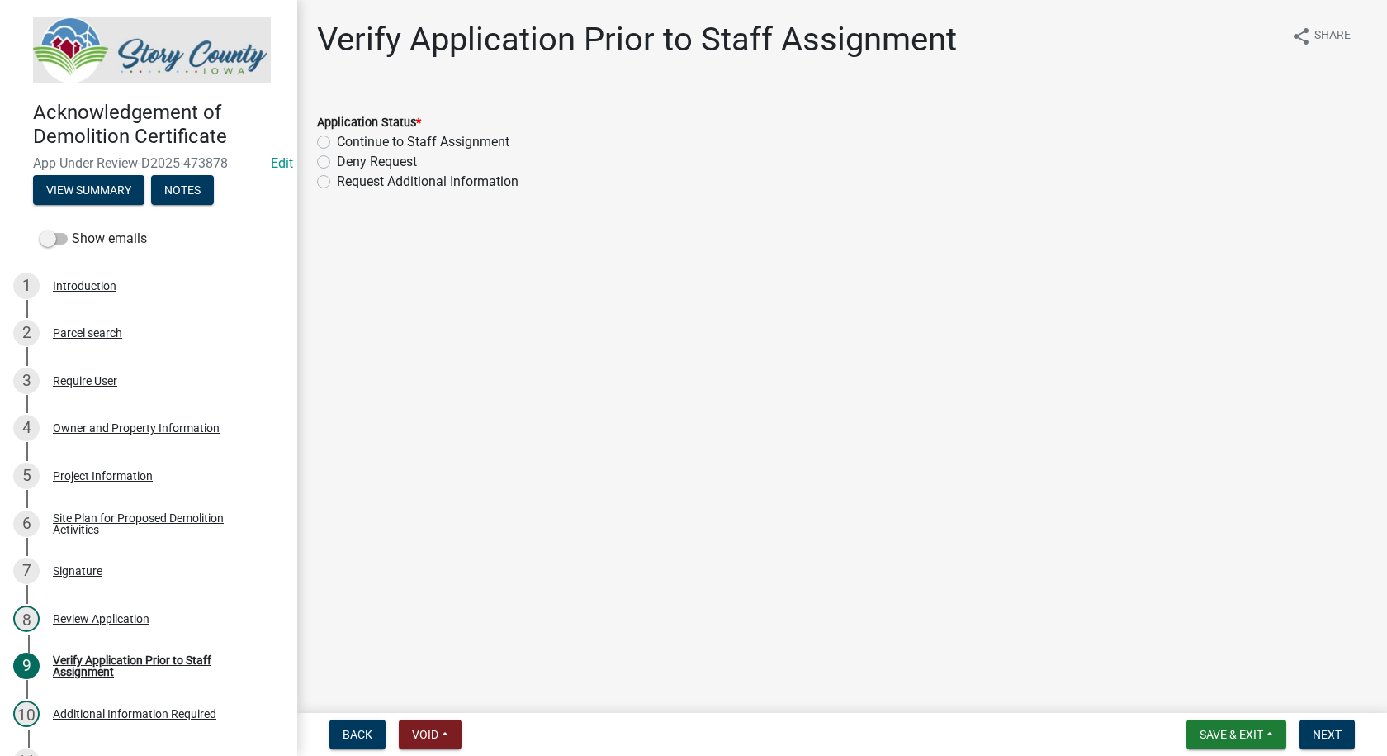
click at [337, 140] on label "Continue to Staff Assignment" at bounding box center [423, 142] width 173 height 20
click at [337, 140] on input "Continue to Staff Assignment" at bounding box center [342, 137] width 11 height 11
radio input "true"
click at [1333, 728] on span "Next" at bounding box center [1327, 734] width 29 height 13
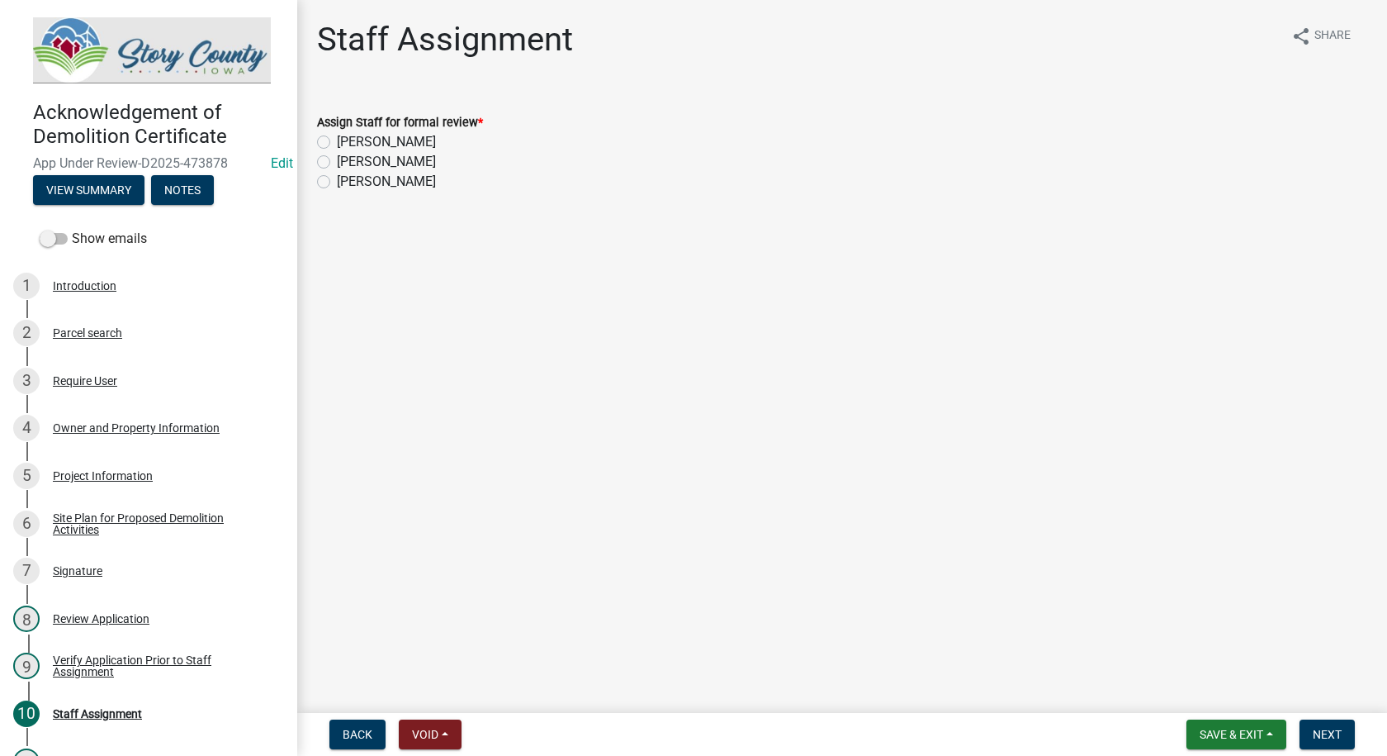
click at [337, 160] on label "[PERSON_NAME]" at bounding box center [386, 162] width 99 height 20
click at [337, 160] on input "[PERSON_NAME]" at bounding box center [342, 157] width 11 height 11
radio input "true"
click at [1321, 730] on span "Next" at bounding box center [1327, 734] width 29 height 13
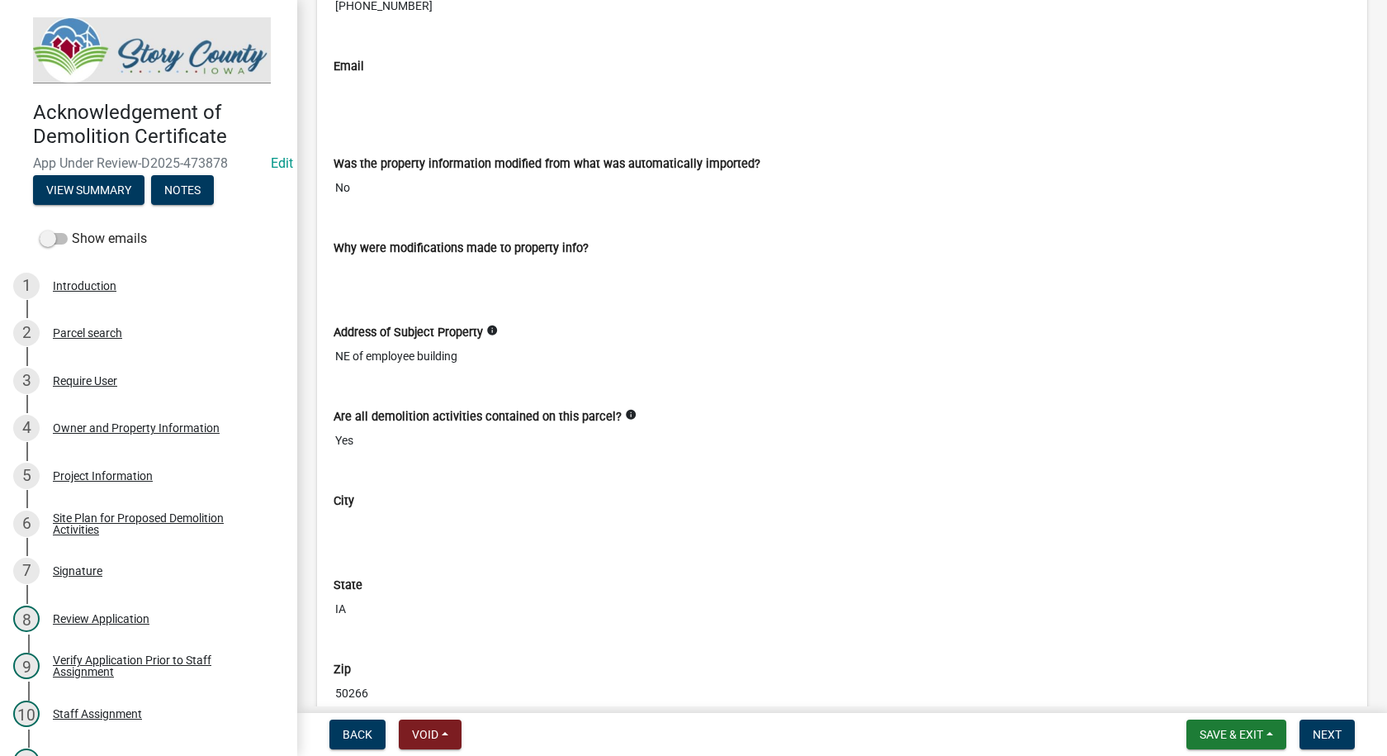
scroll to position [1652, 0]
click at [1330, 725] on button "Next" at bounding box center [1327, 734] width 55 height 30
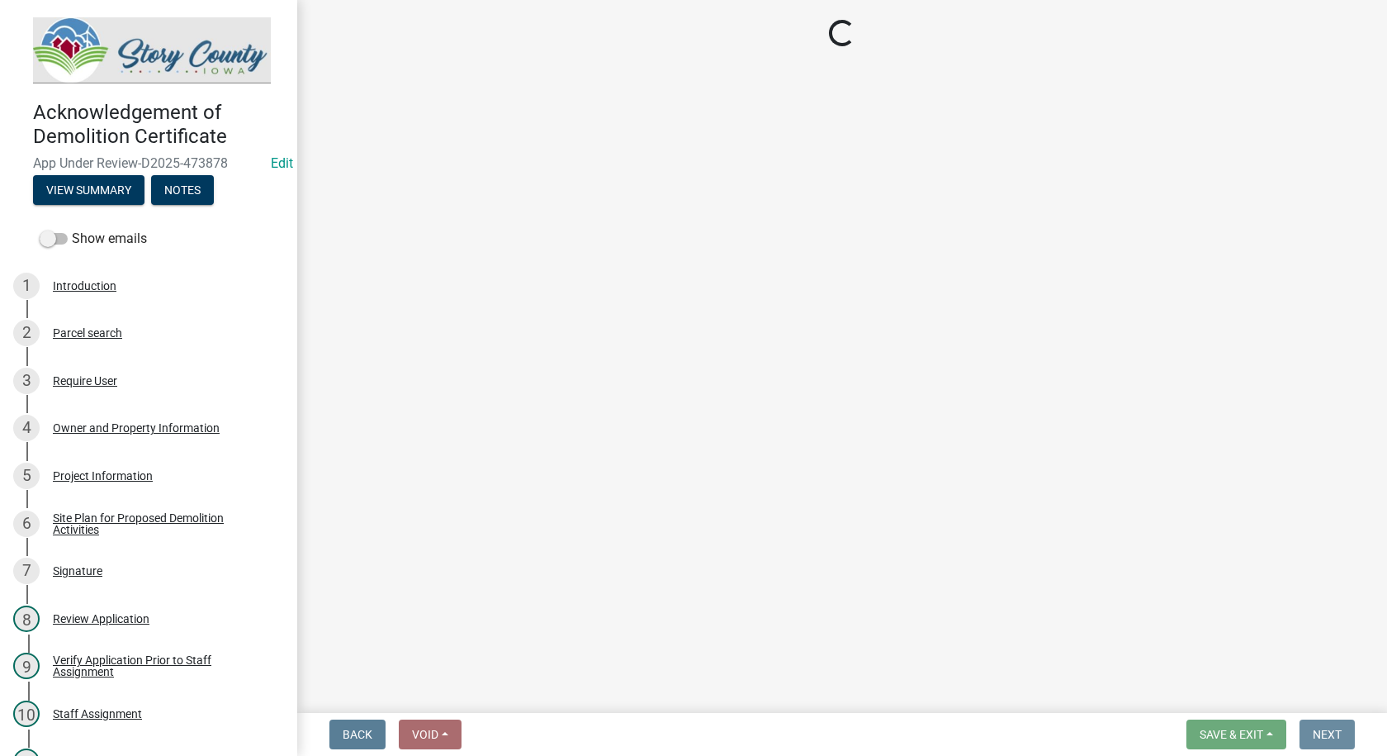
scroll to position [0, 0]
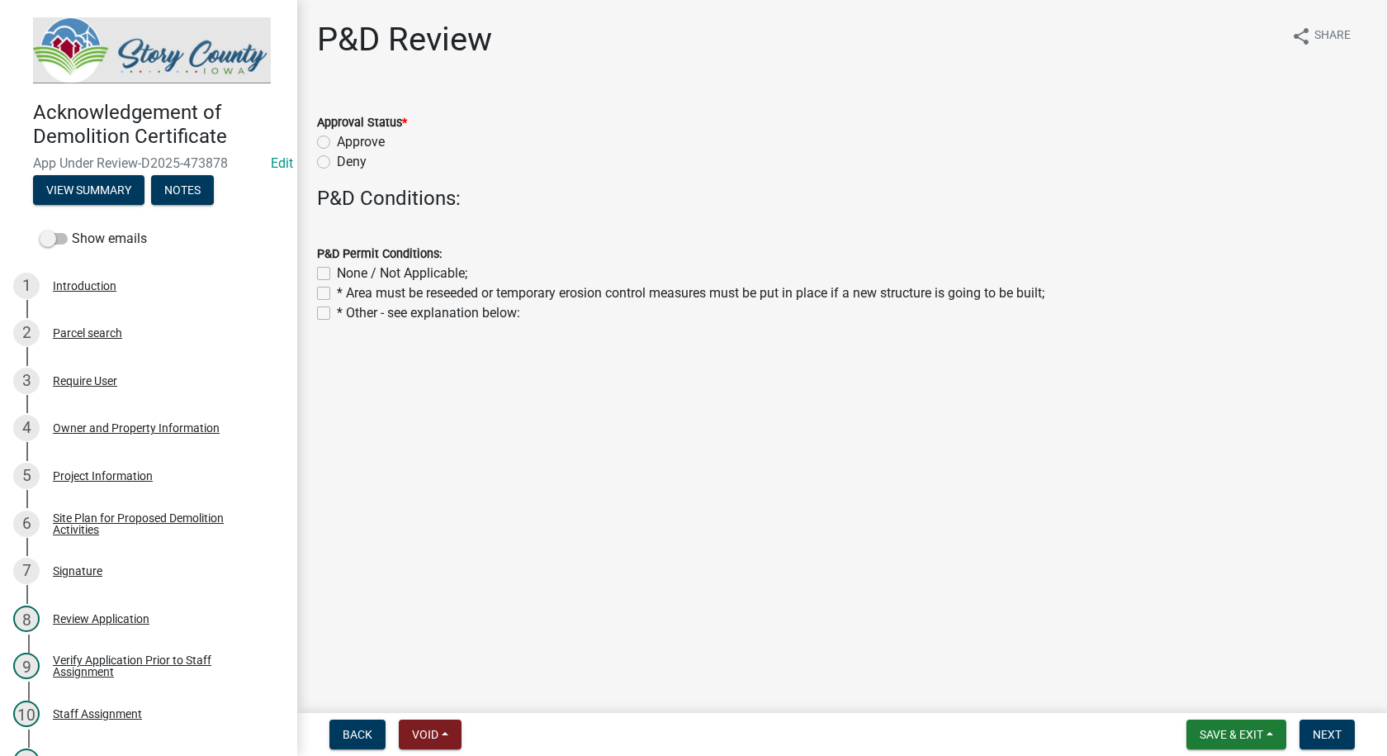
click at [337, 145] on label "Approve" at bounding box center [361, 142] width 48 height 20
click at [337, 143] on input "Approve" at bounding box center [342, 137] width 11 height 11
radio input "true"
click at [337, 270] on label "None / Not Applicable;" at bounding box center [402, 273] width 130 height 20
click at [337, 270] on input "None / Not Applicable;" at bounding box center [342, 268] width 11 height 11
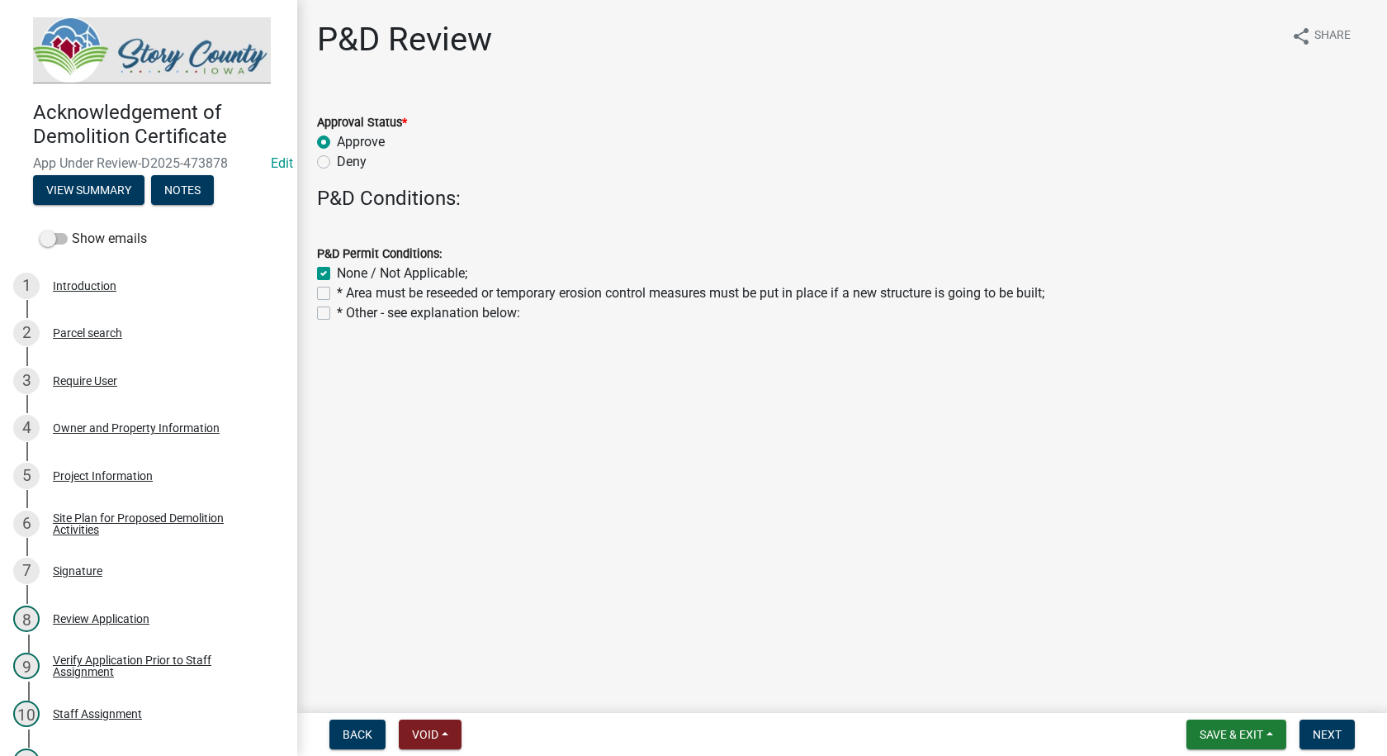
checkbox input "true"
checkbox input "false"
click at [1321, 724] on button "Next" at bounding box center [1327, 734] width 55 height 30
